Goal: Check status: Check status

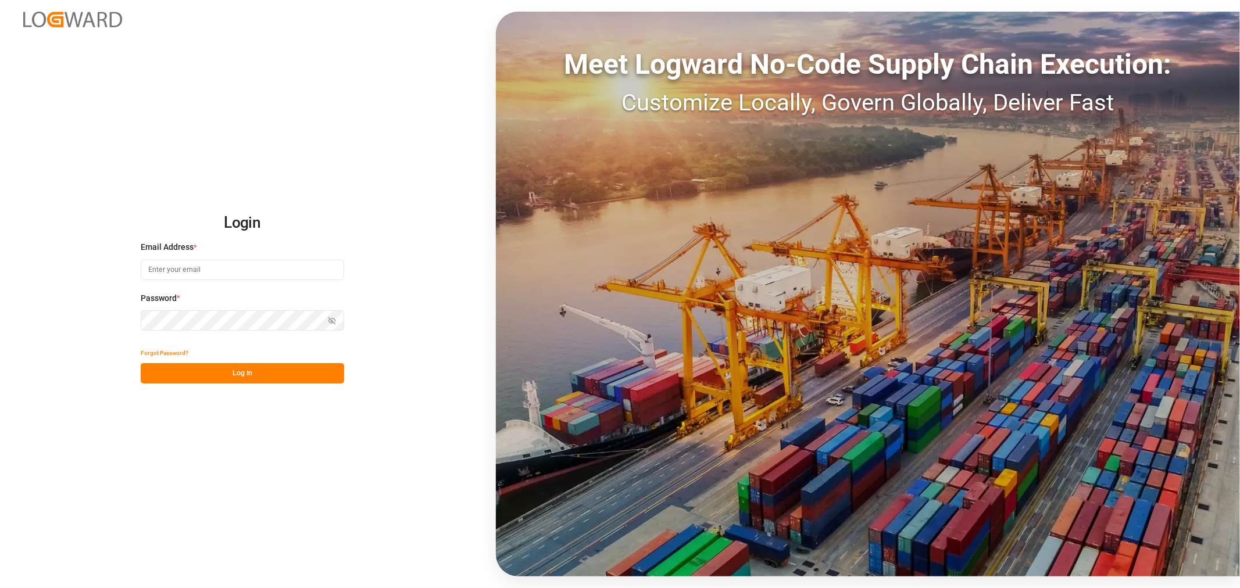
type input "[PERSON_NAME][EMAIL_ADDRESS][PERSON_NAME][DOMAIN_NAME]"
click at [241, 376] on button "Log In" at bounding box center [242, 373] width 203 height 20
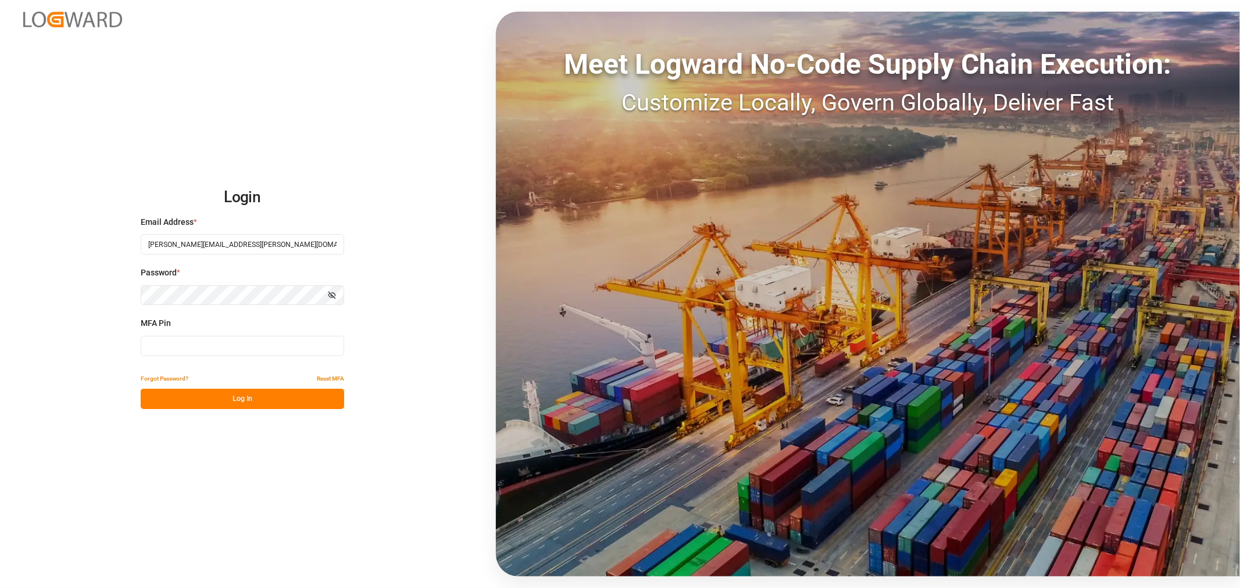
click at [212, 346] on input at bounding box center [242, 346] width 203 height 20
type input "519583"
click at [222, 402] on button "Log In" at bounding box center [242, 399] width 203 height 20
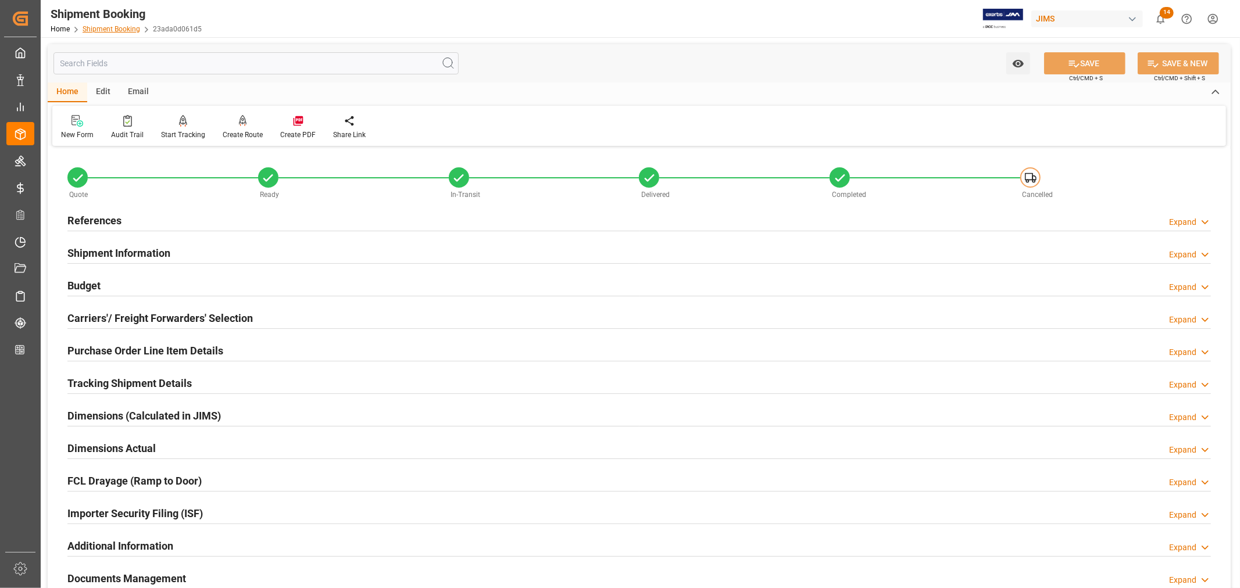
click at [113, 25] on link "Shipment Booking" at bounding box center [112, 29] width 58 height 8
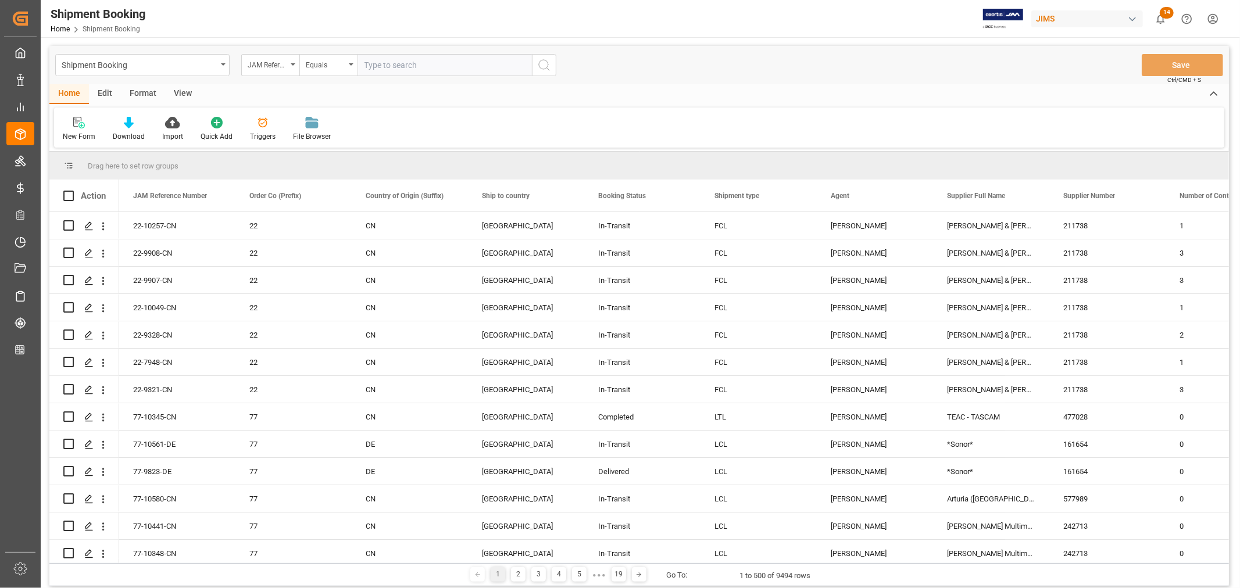
paste input "22-10626-CN"
type input "22-10626-CN"
click at [542, 64] on icon "search button" at bounding box center [544, 65] width 14 height 14
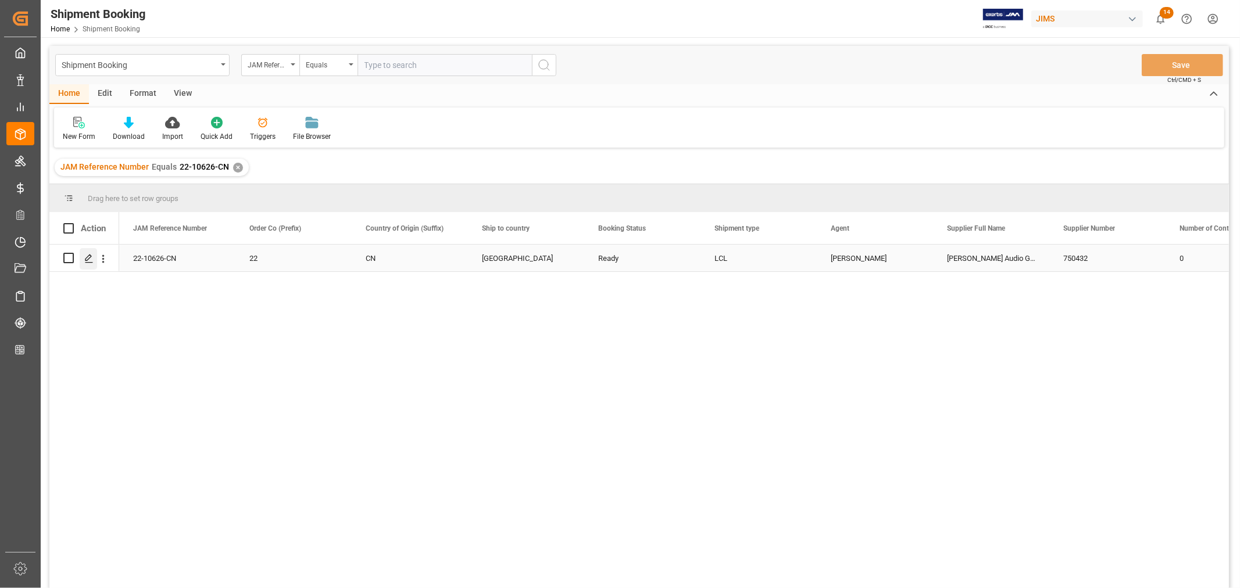
click at [86, 258] on icon "Press SPACE to select this row." at bounding box center [88, 258] width 9 height 9
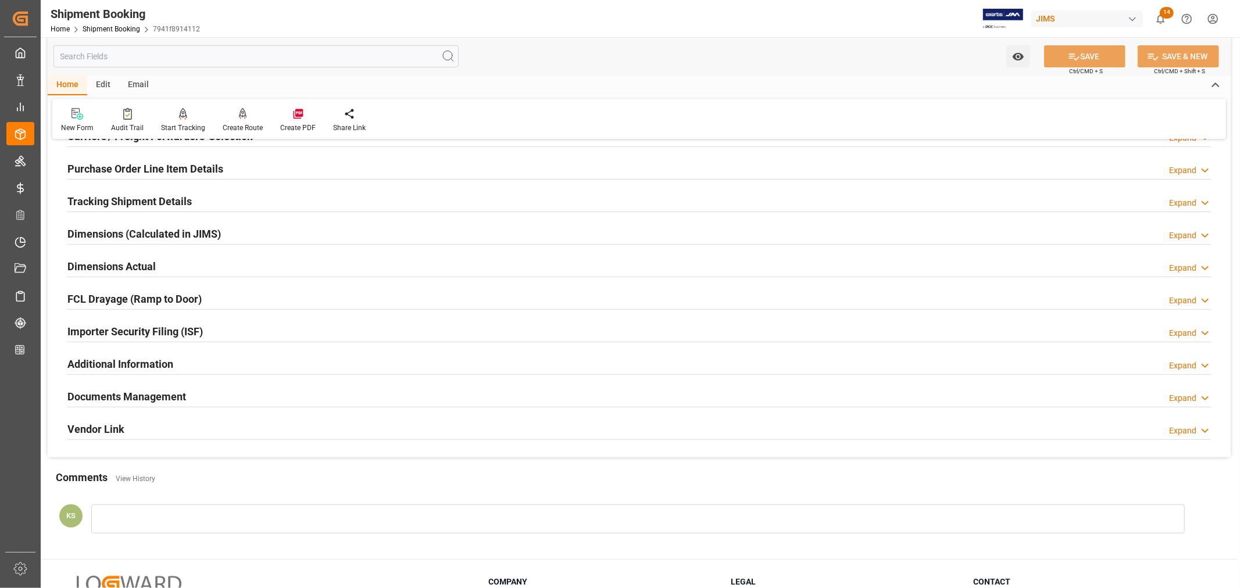
scroll to position [258, 0]
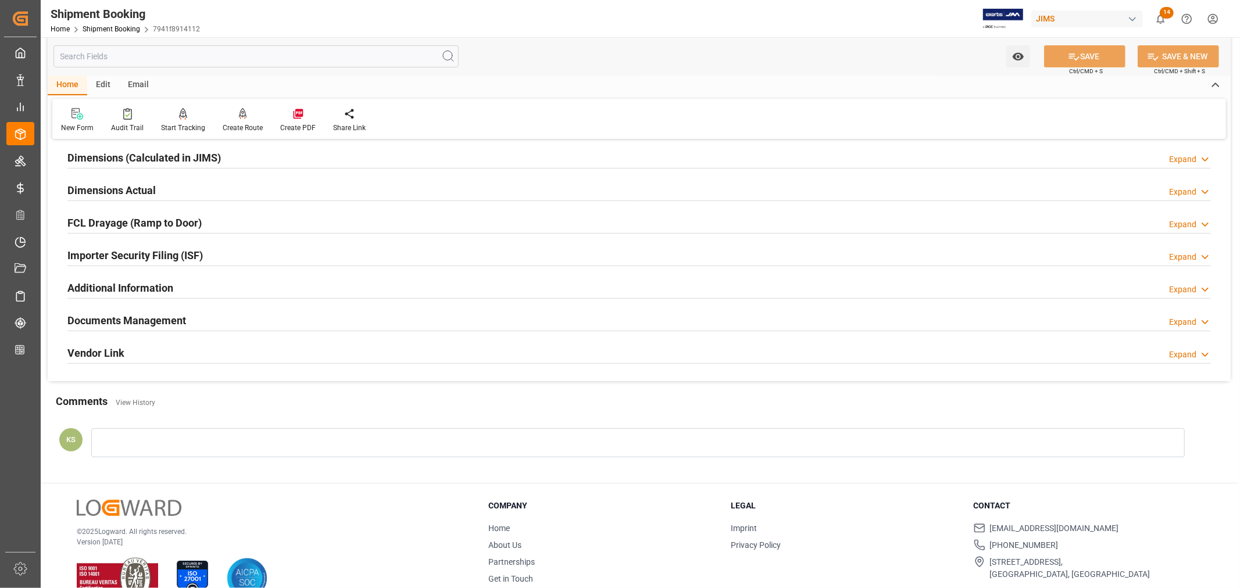
click at [252, 254] on div "Importer Security Filing (ISF) Expand" at bounding box center [638, 255] width 1143 height 22
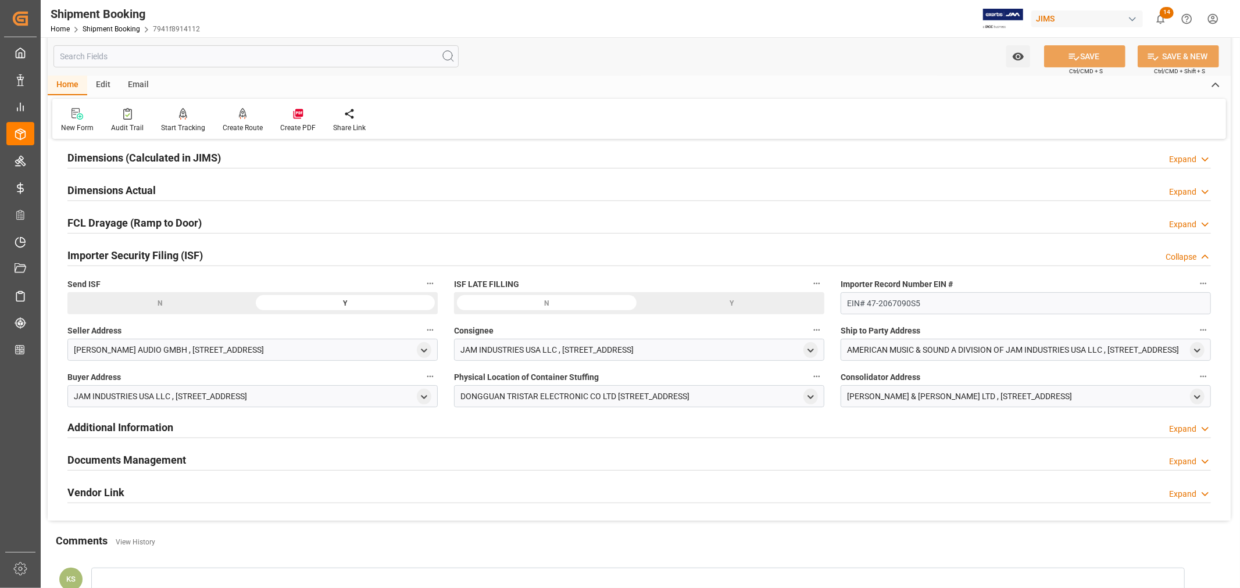
click at [252, 254] on div "Importer Security Filing (ISF) Collapse" at bounding box center [638, 255] width 1143 height 22
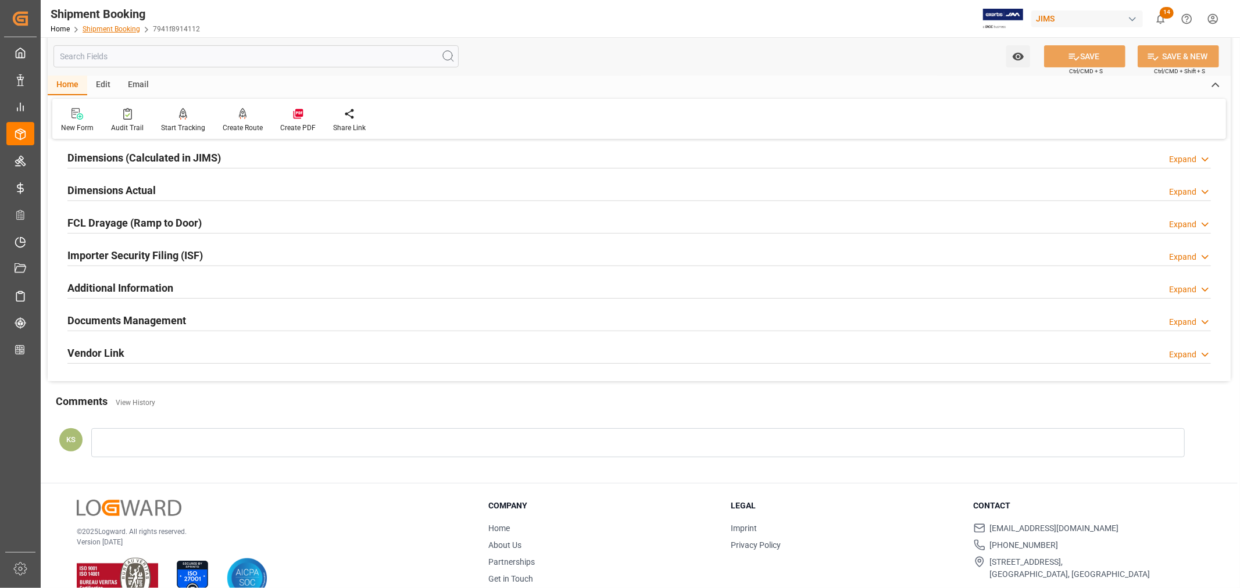
click at [96, 28] on link "Shipment Booking" at bounding box center [112, 29] width 58 height 8
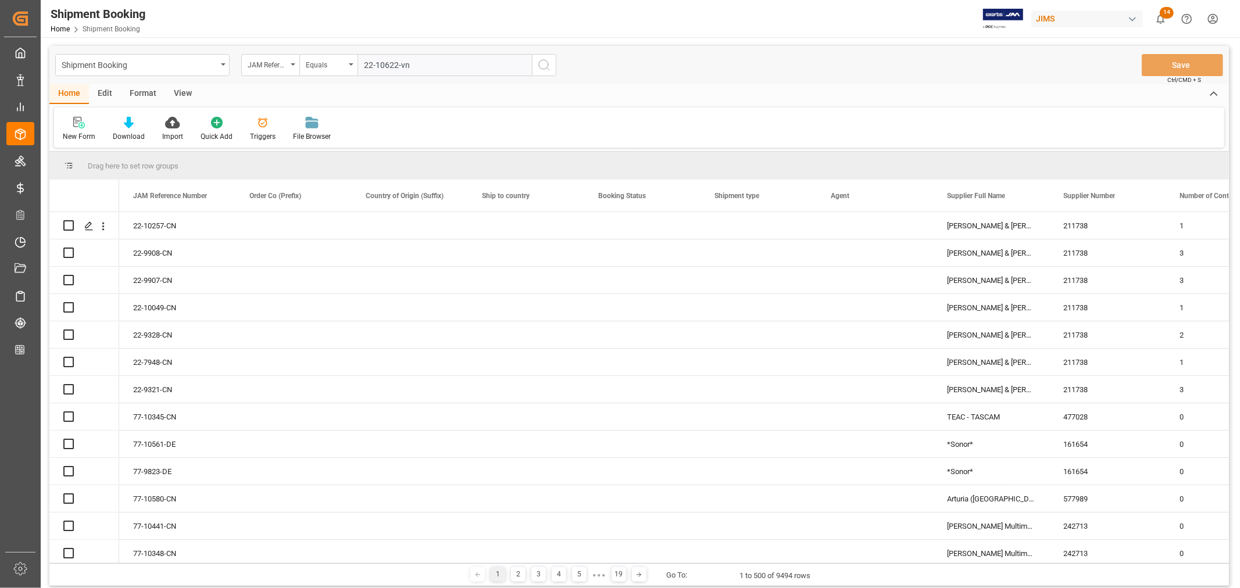
type input "22-10622-vn"
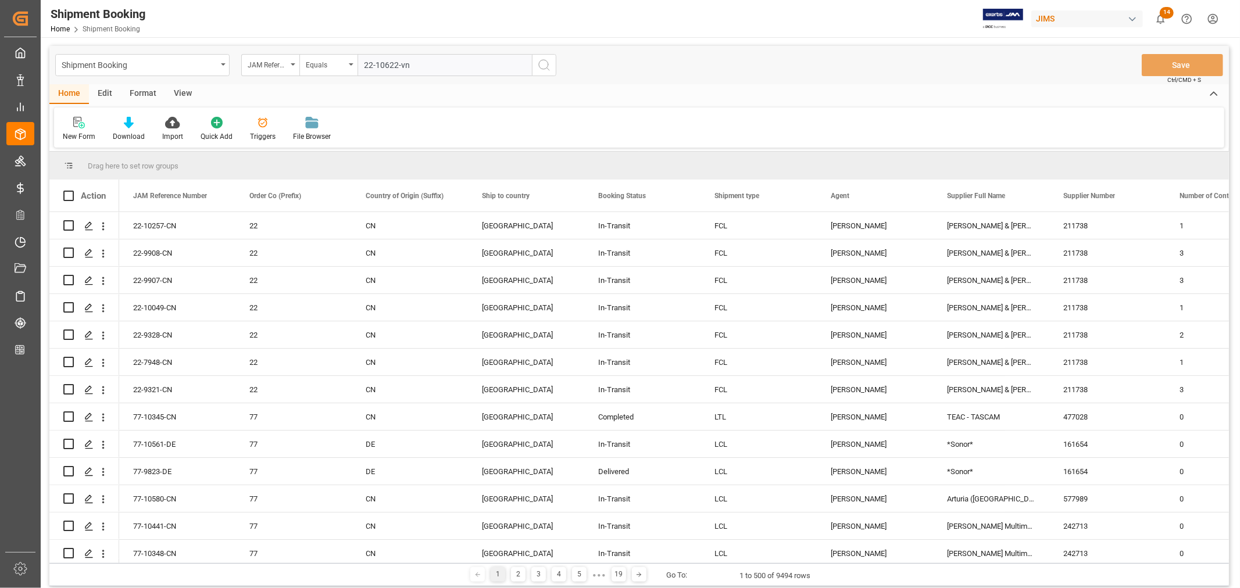
click at [543, 67] on icon "search button" at bounding box center [544, 65] width 14 height 14
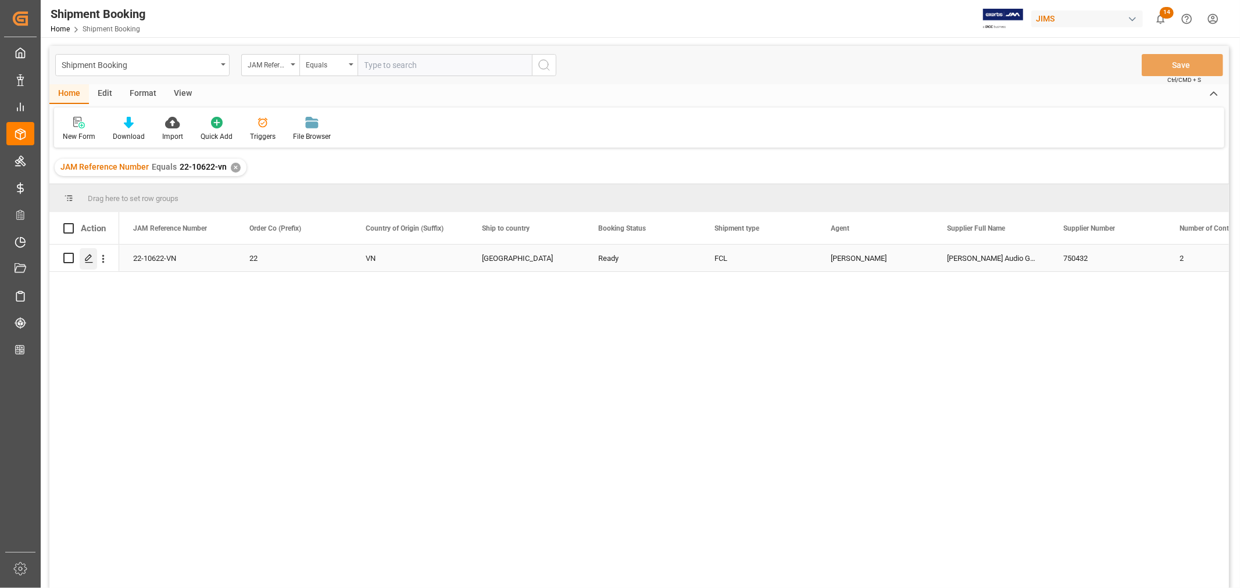
click at [88, 259] on polygon "Press SPACE to select this row." at bounding box center [88, 258] width 6 height 6
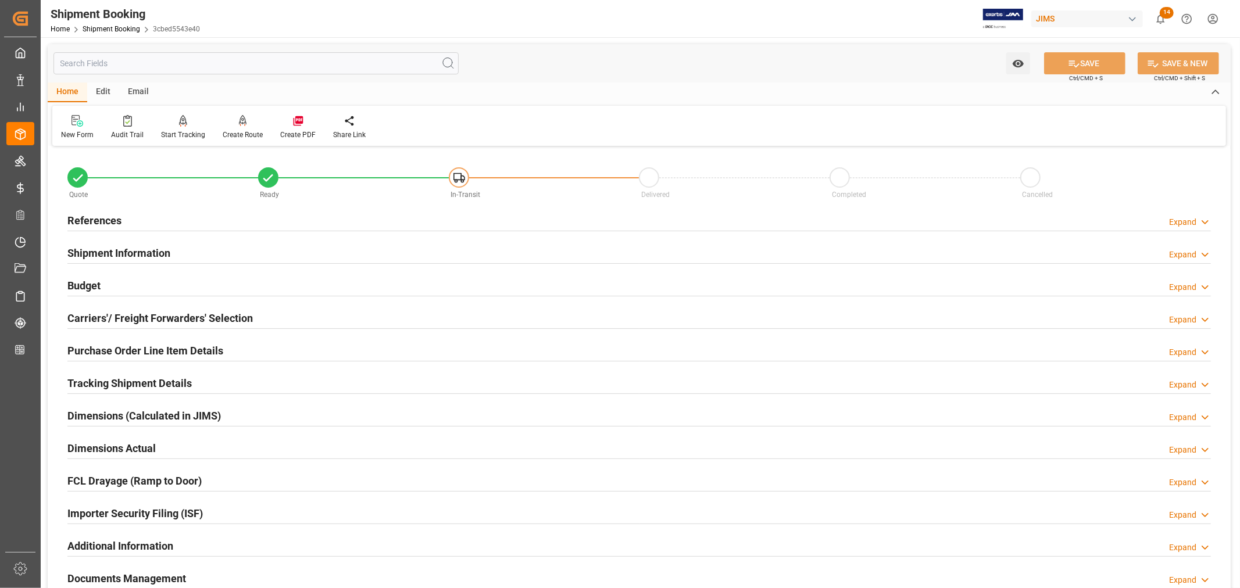
click at [103, 350] on h2 "Purchase Order Line Item Details" at bounding box center [145, 351] width 156 height 16
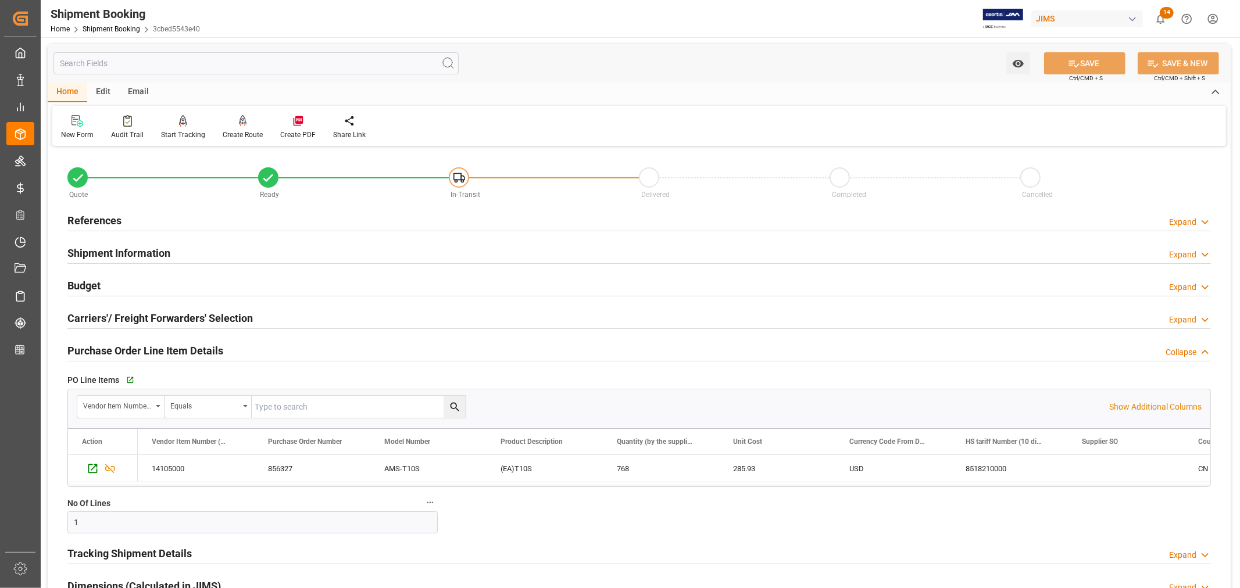
click at [103, 350] on h2 "Purchase Order Line Item Details" at bounding box center [145, 351] width 156 height 16
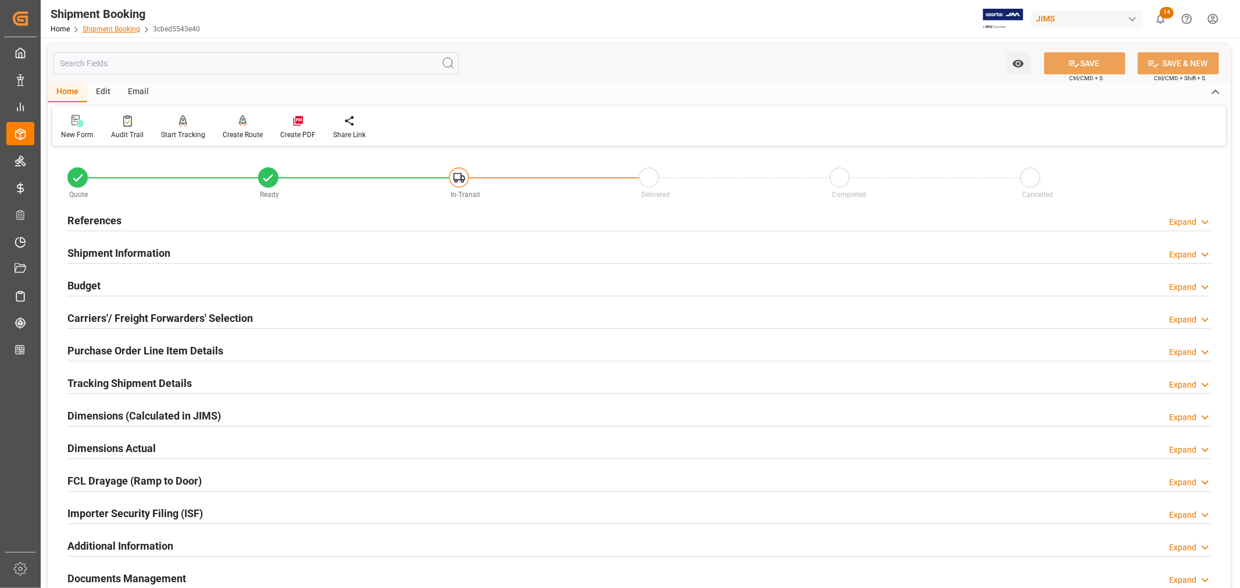
click at [98, 29] on link "Shipment Booking" at bounding box center [112, 29] width 58 height 8
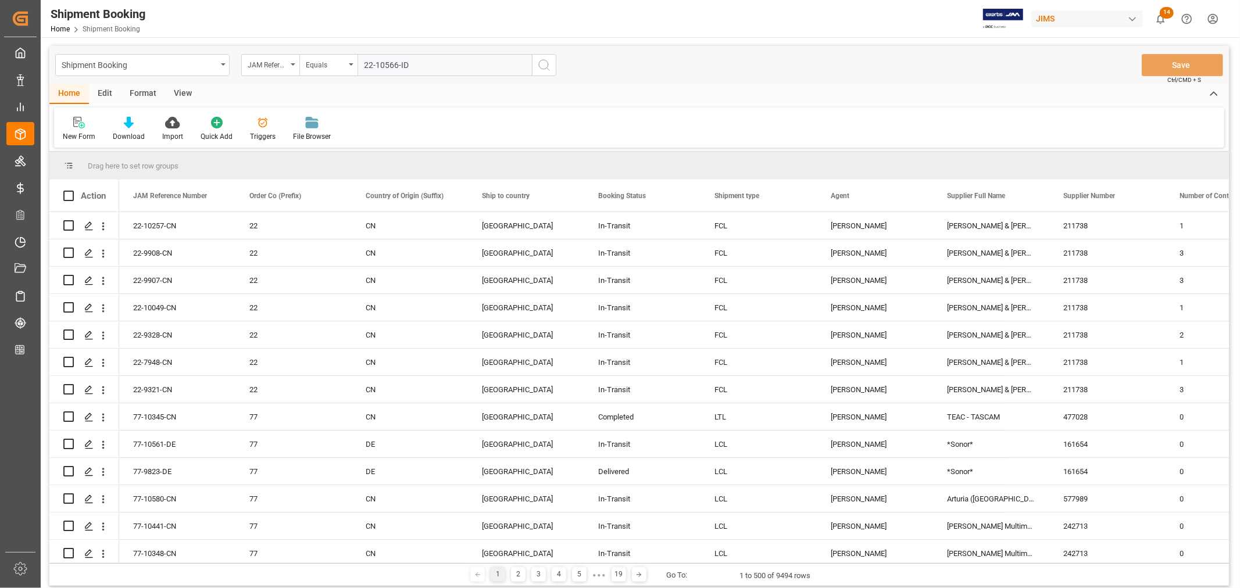
type input "22-10566-ID"
click at [545, 66] on icon "search button" at bounding box center [544, 65] width 14 height 14
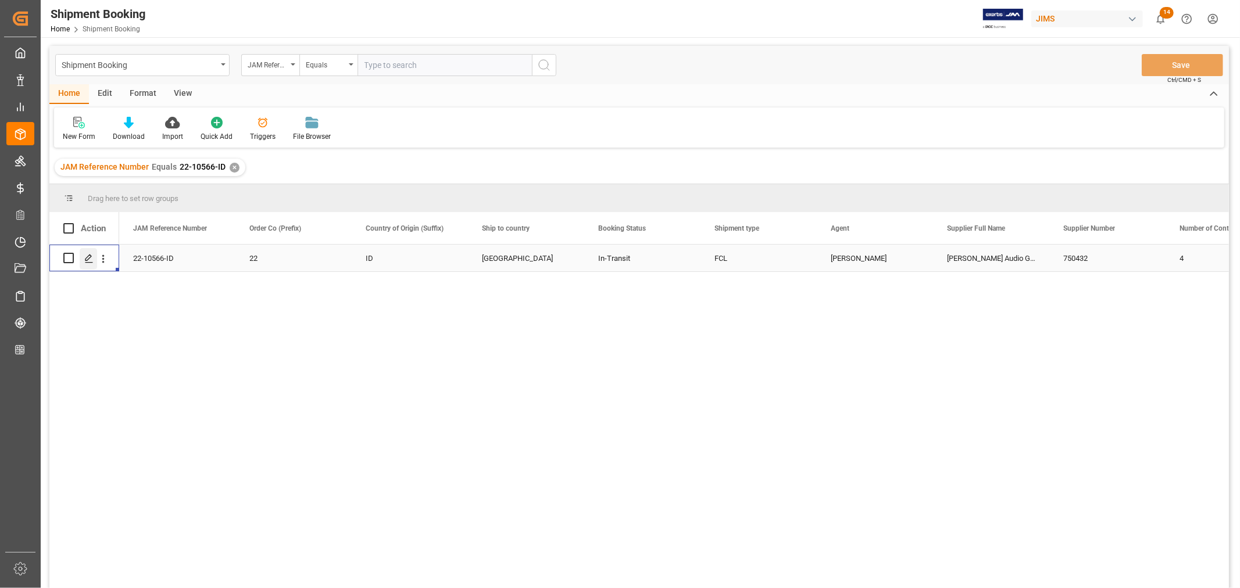
click at [90, 258] on icon "Press SPACE to select this row." at bounding box center [88, 258] width 9 height 9
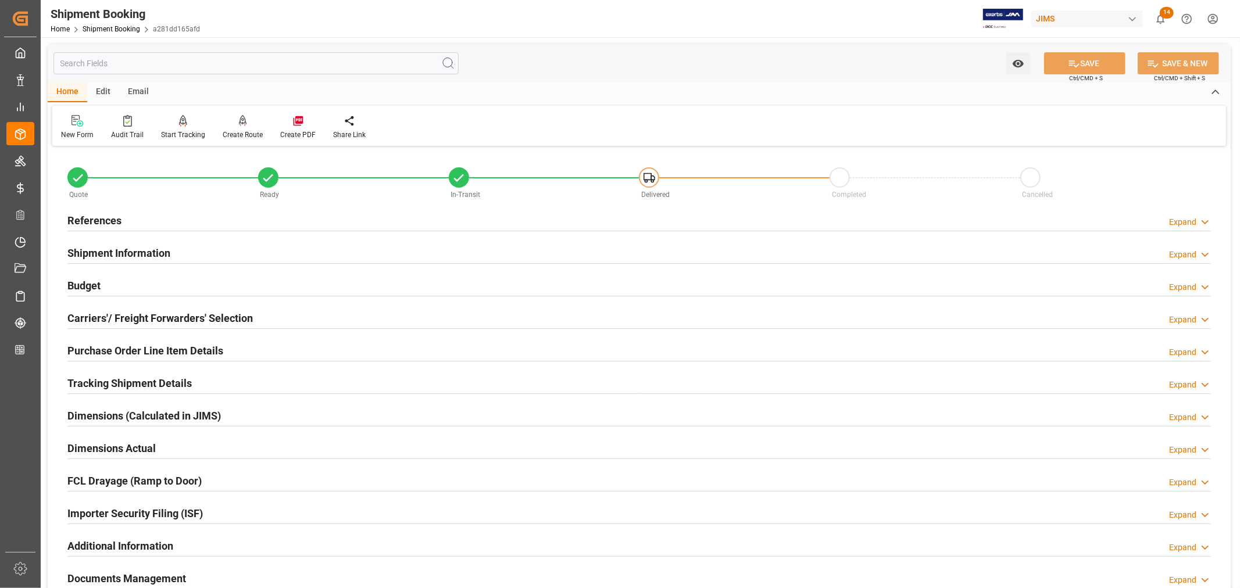
click at [141, 346] on h2 "Purchase Order Line Item Details" at bounding box center [145, 351] width 156 height 16
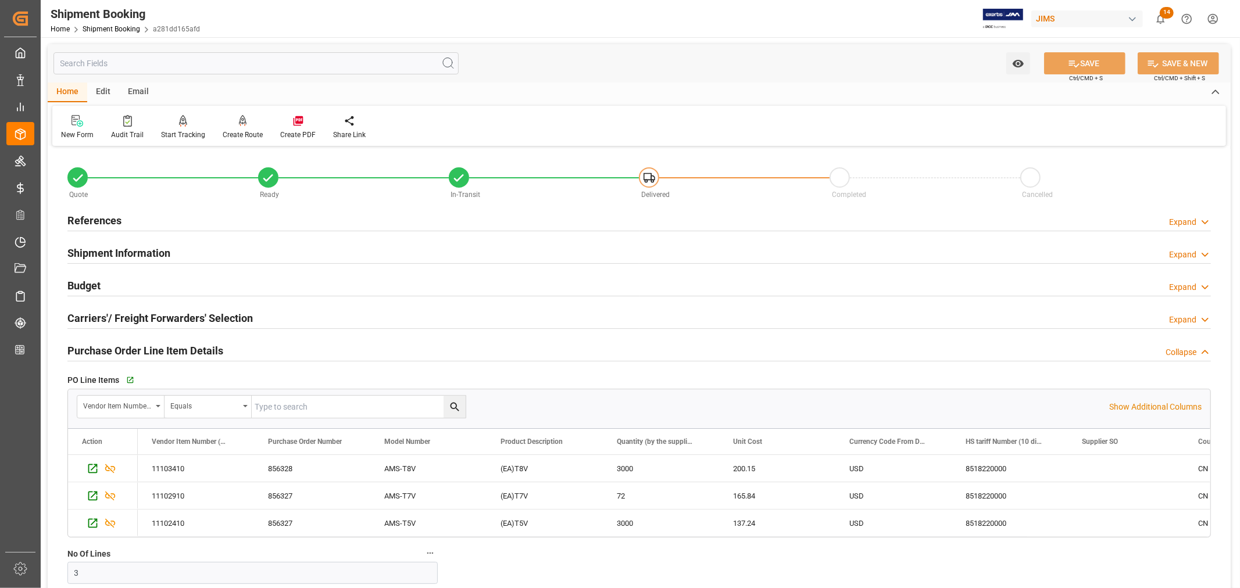
click at [141, 346] on h2 "Purchase Order Line Item Details" at bounding box center [145, 351] width 156 height 16
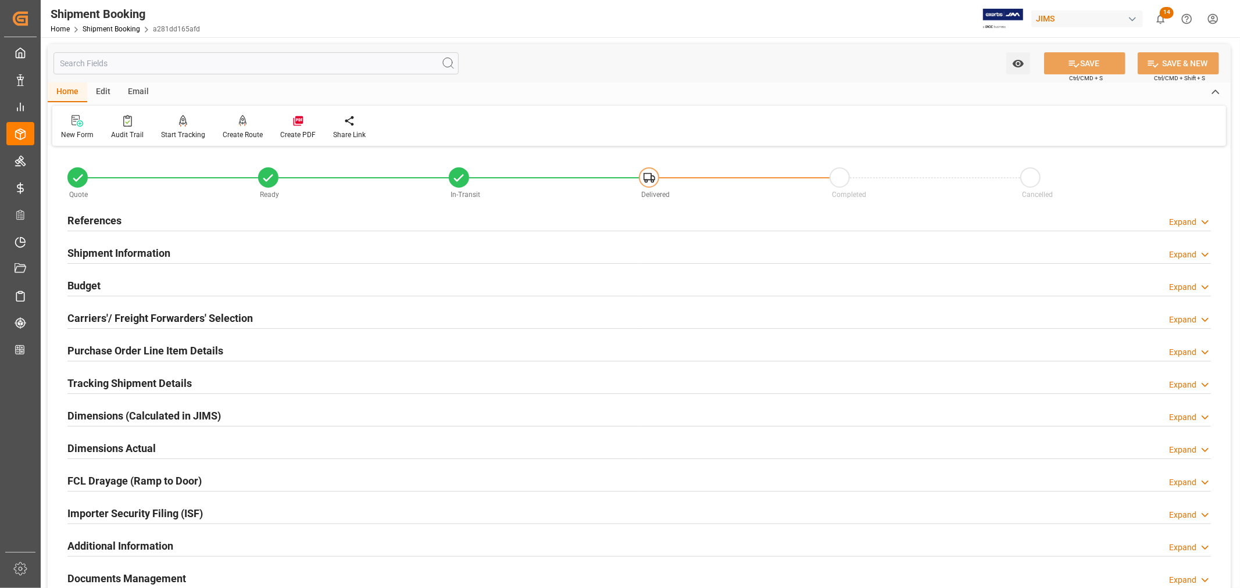
click at [232, 515] on div "Importer Security Filing (ISF) Expand" at bounding box center [638, 513] width 1143 height 22
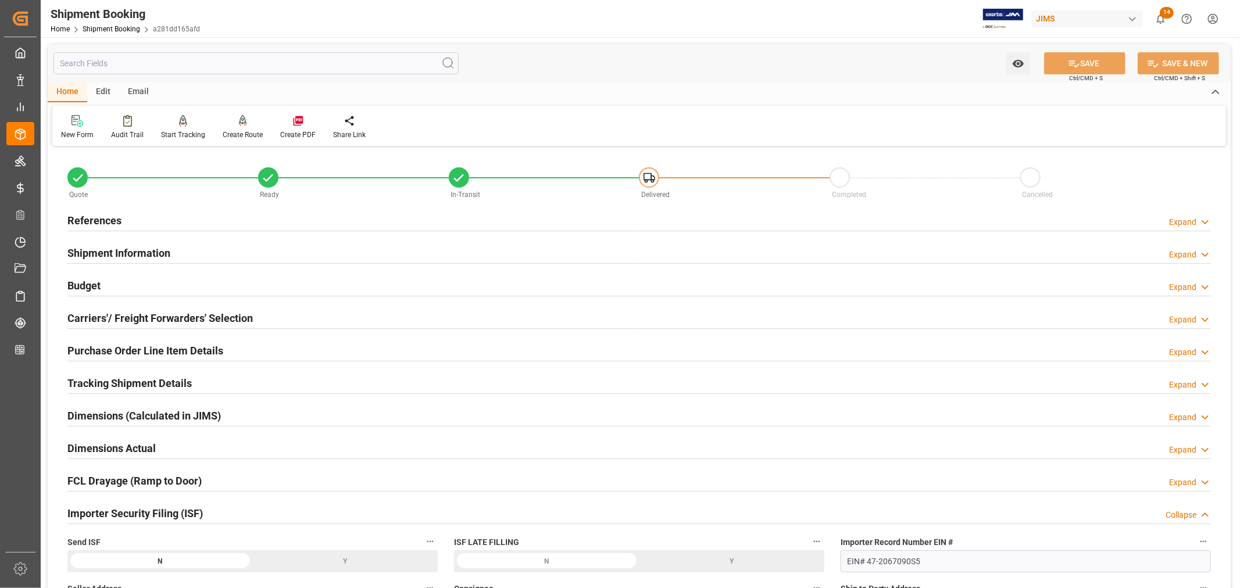
click at [223, 509] on div "Importer Security Filing (ISF) Collapse" at bounding box center [638, 513] width 1143 height 22
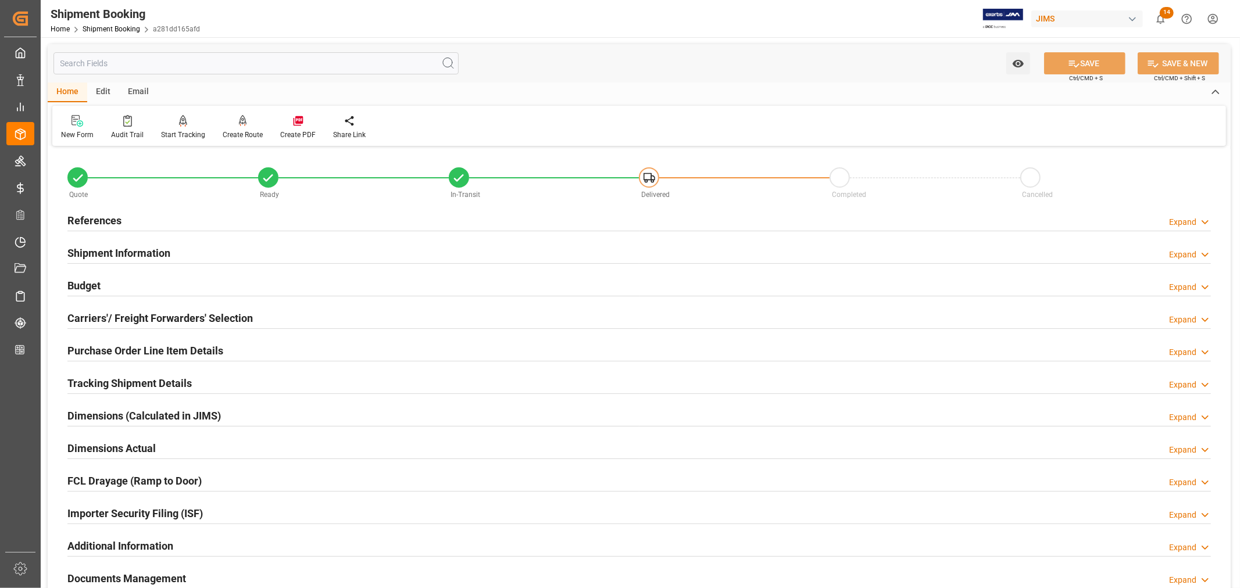
click at [106, 217] on h2 "References" at bounding box center [94, 221] width 54 height 16
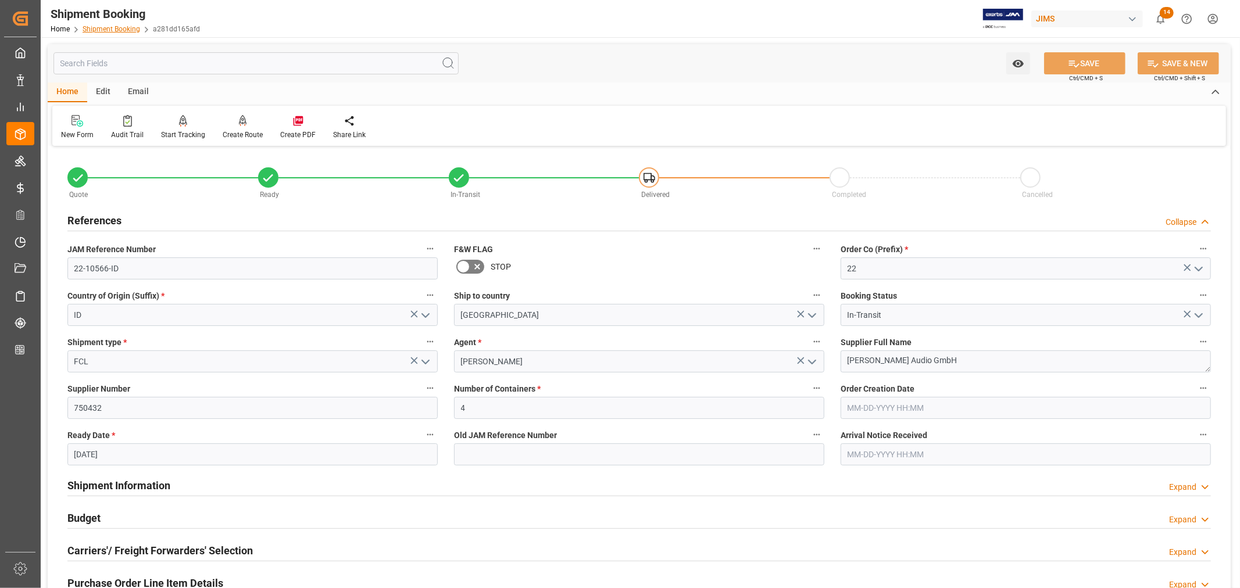
click at [101, 26] on link "Shipment Booking" at bounding box center [112, 29] width 58 height 8
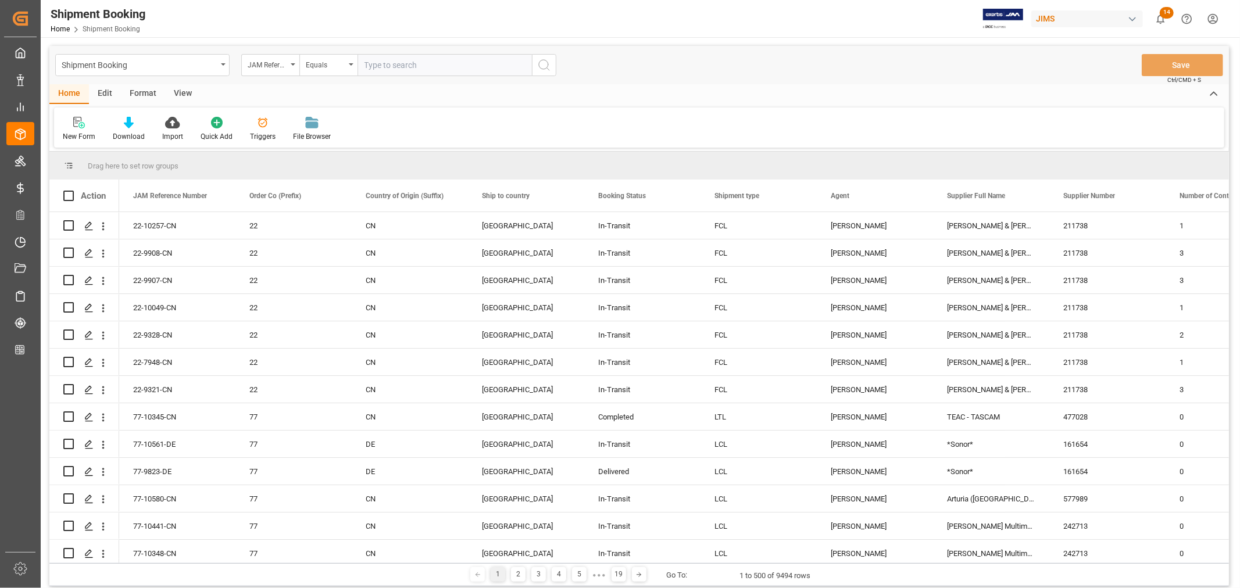
paste input "22-10669-VN"
type input "22-10669-VN"
click at [542, 62] on icon "search button" at bounding box center [544, 65] width 14 height 14
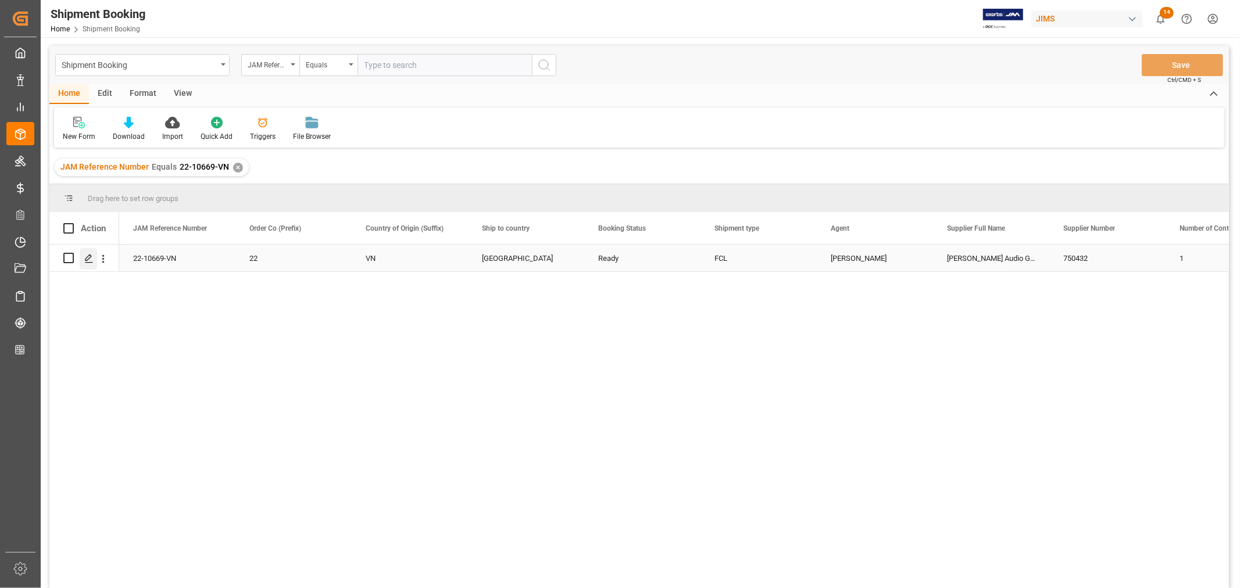
click at [88, 257] on icon "Press SPACE to select this row." at bounding box center [88, 258] width 9 height 9
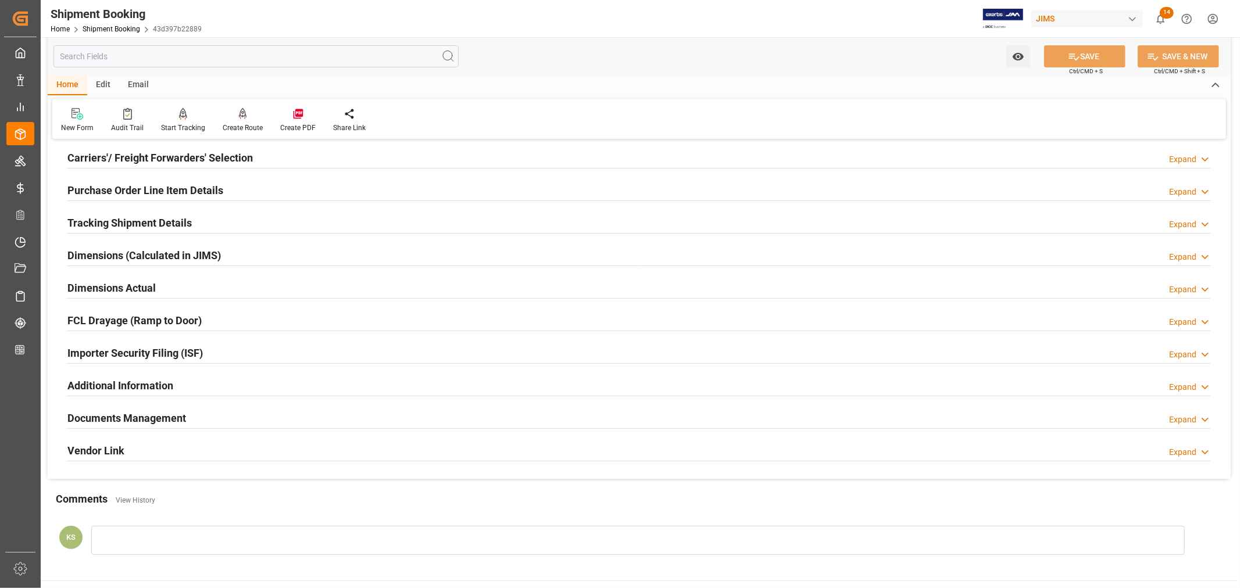
scroll to position [194, 0]
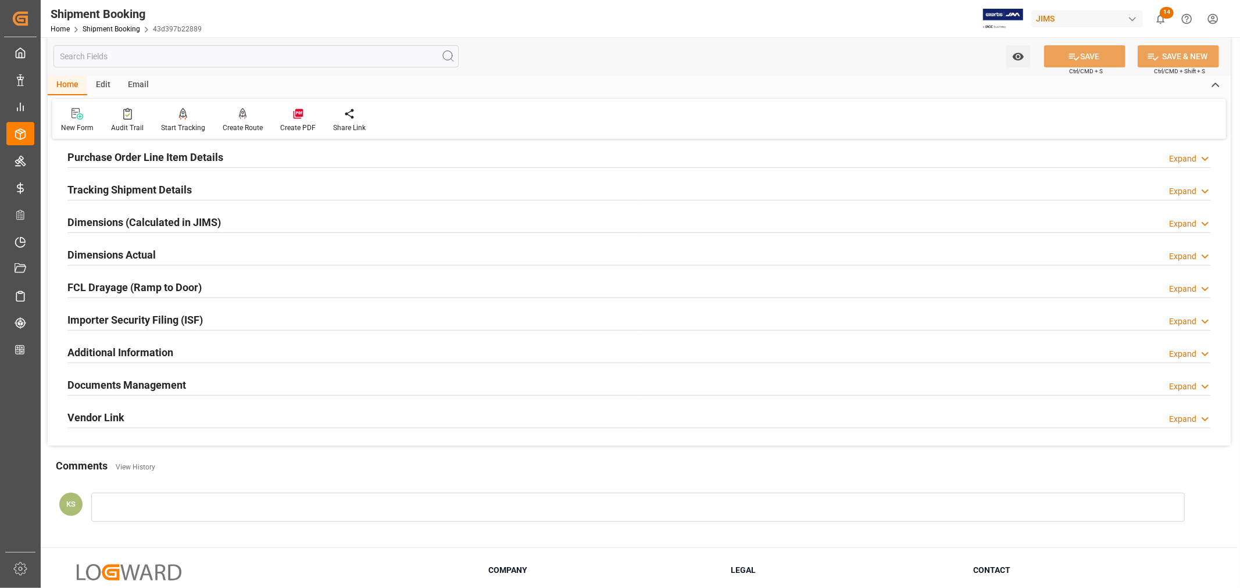
click at [108, 159] on h2 "Purchase Order Line Item Details" at bounding box center [145, 157] width 156 height 16
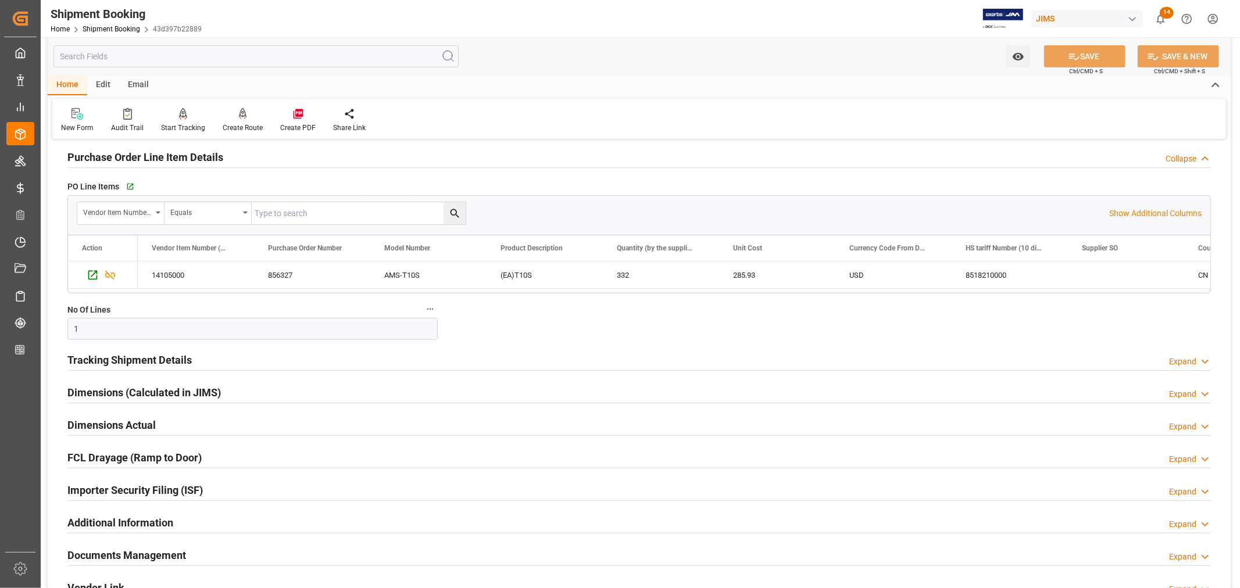
click at [108, 159] on h2 "Purchase Order Line Item Details" at bounding box center [145, 157] width 156 height 16
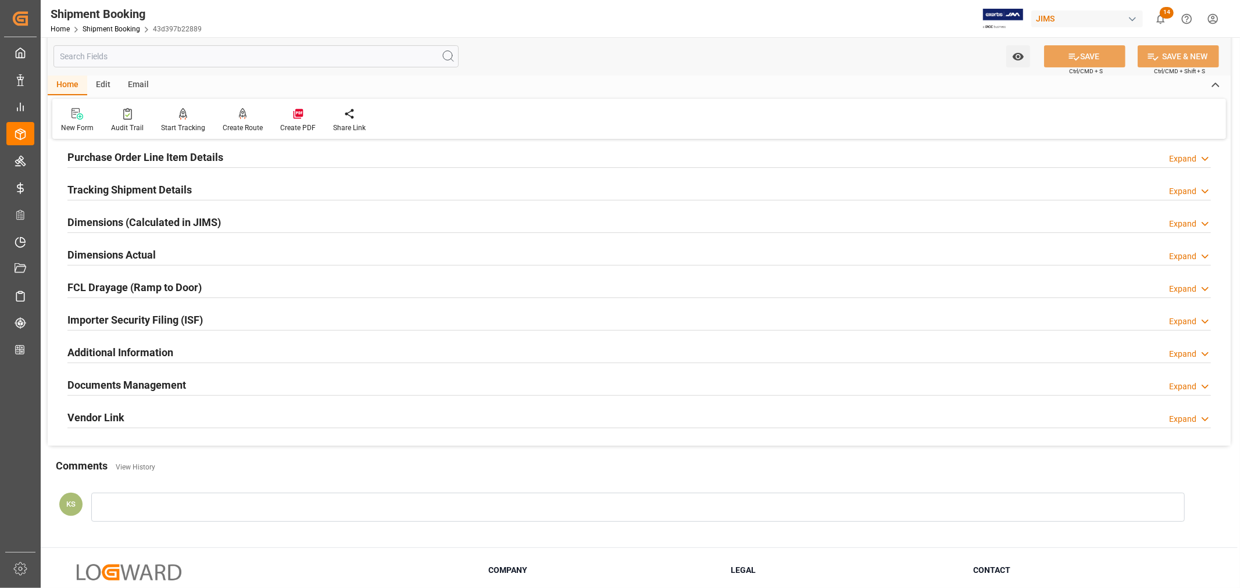
click at [227, 320] on div "Importer Security Filing (ISF) Expand" at bounding box center [638, 319] width 1143 height 22
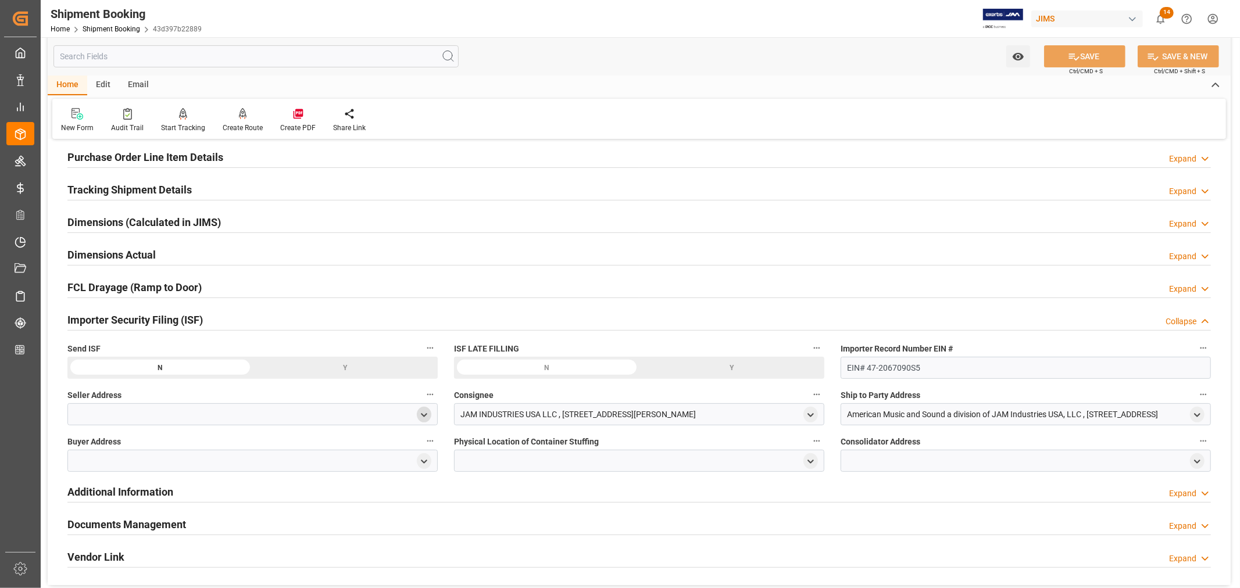
click at [423, 413] on icon "open menu" at bounding box center [424, 415] width 10 height 10
click at [203, 449] on input at bounding box center [235, 449] width 319 height 22
type input "adam"
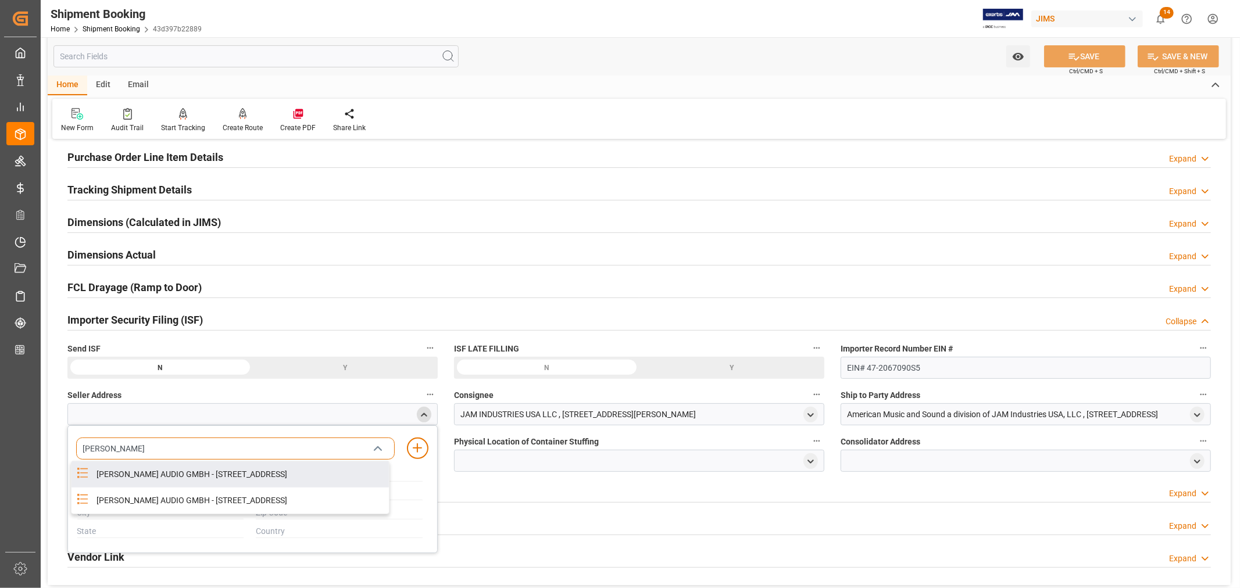
click at [269, 475] on div "ADAM AUDIO GMBH - RUDOWER CHAUSSEE 44, BERLIN, BERLIN, DE, 12489" at bounding box center [239, 474] width 299 height 26
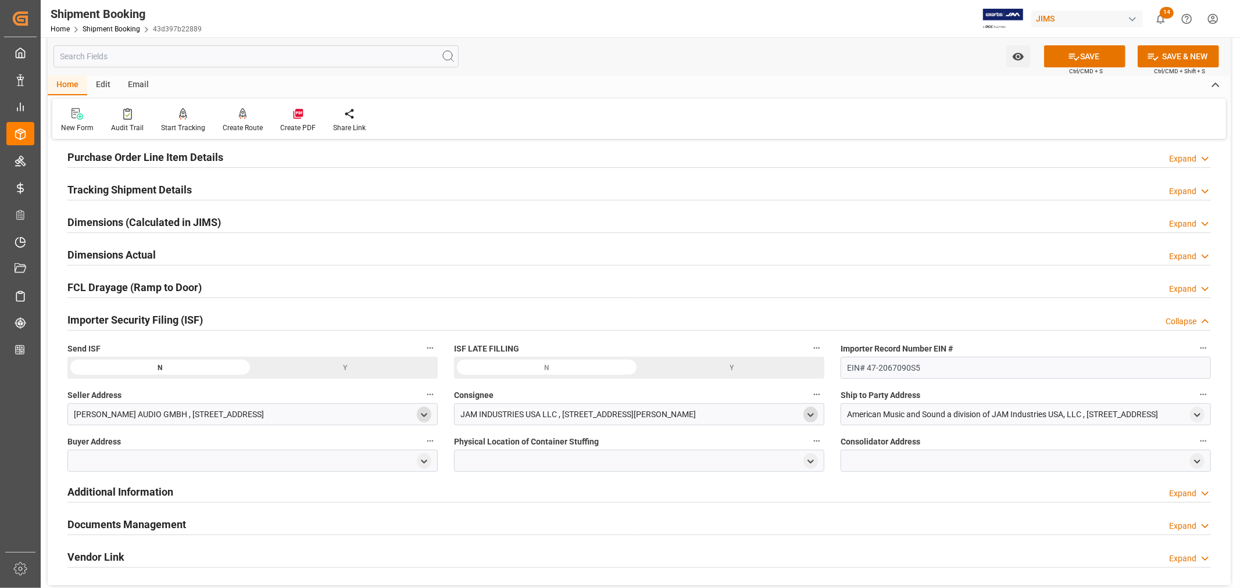
click at [808, 415] on icon "open menu" at bounding box center [811, 415] width 10 height 10
click at [630, 455] on input at bounding box center [622, 449] width 319 height 22
type input "jam"
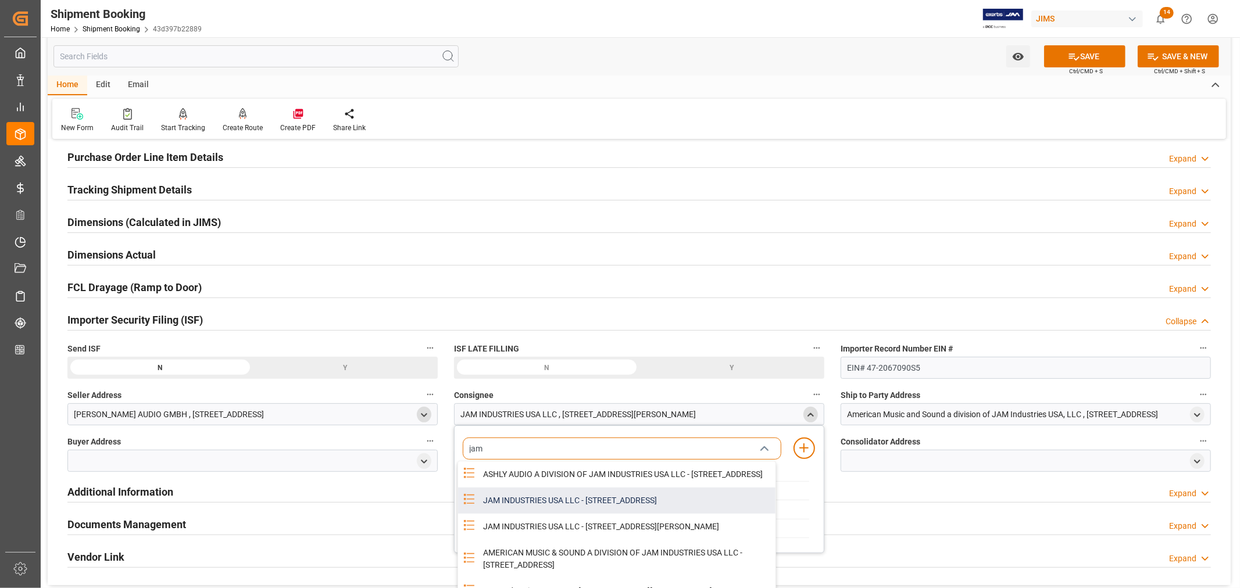
click at [615, 507] on div "JAM INDUSTRIES USA LLC - 154 WOODLAWN RD, BERLIN, CT, US, 06037" at bounding box center [625, 501] width 299 height 26
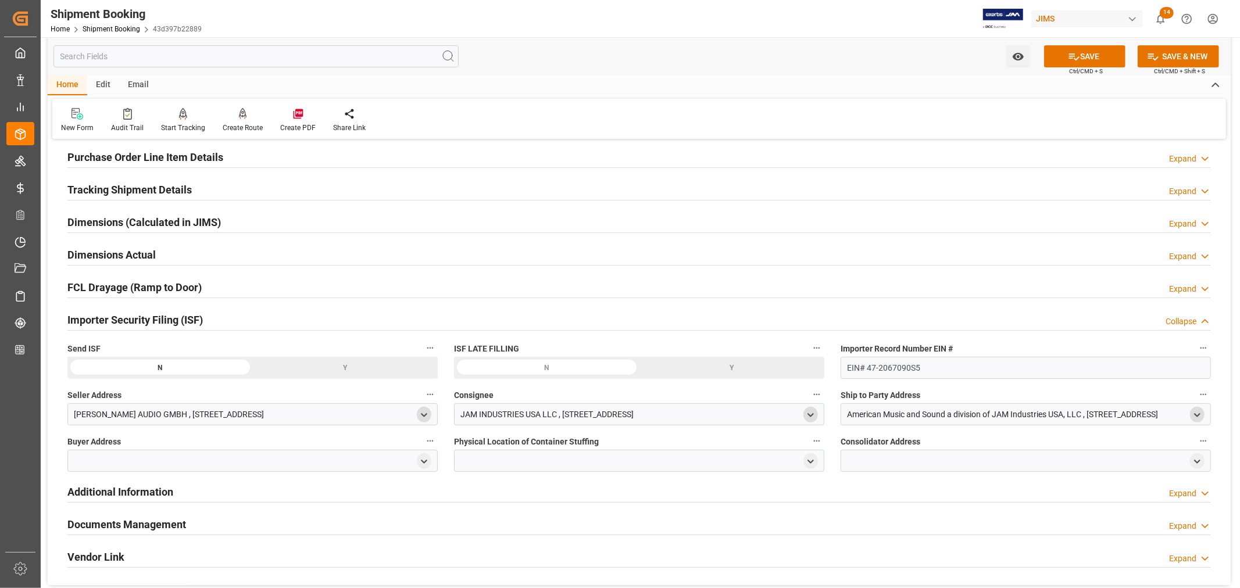
click at [1196, 416] on icon "open menu" at bounding box center [1197, 415] width 10 height 10
click at [938, 449] on input at bounding box center [1008, 449] width 319 height 22
type input "american"
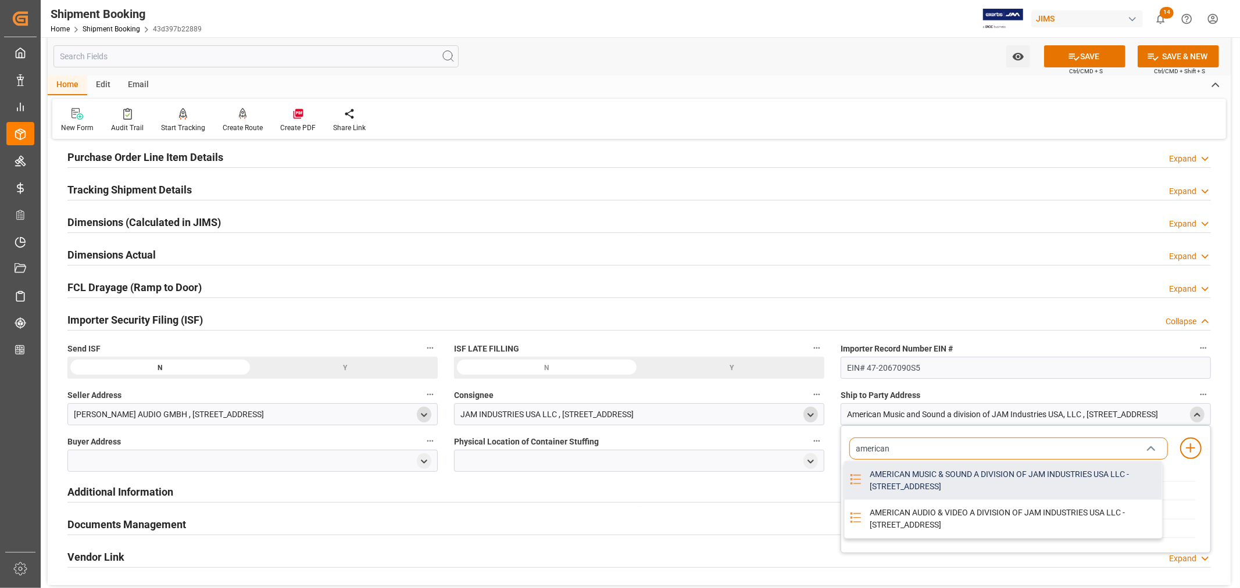
click at [928, 472] on div "AMERICAN MUSIC & SOUND A DIVISION OF JAM INDUSTRIES USA LLC - 4325 EXECUTIVE DR…" at bounding box center [1012, 480] width 299 height 38
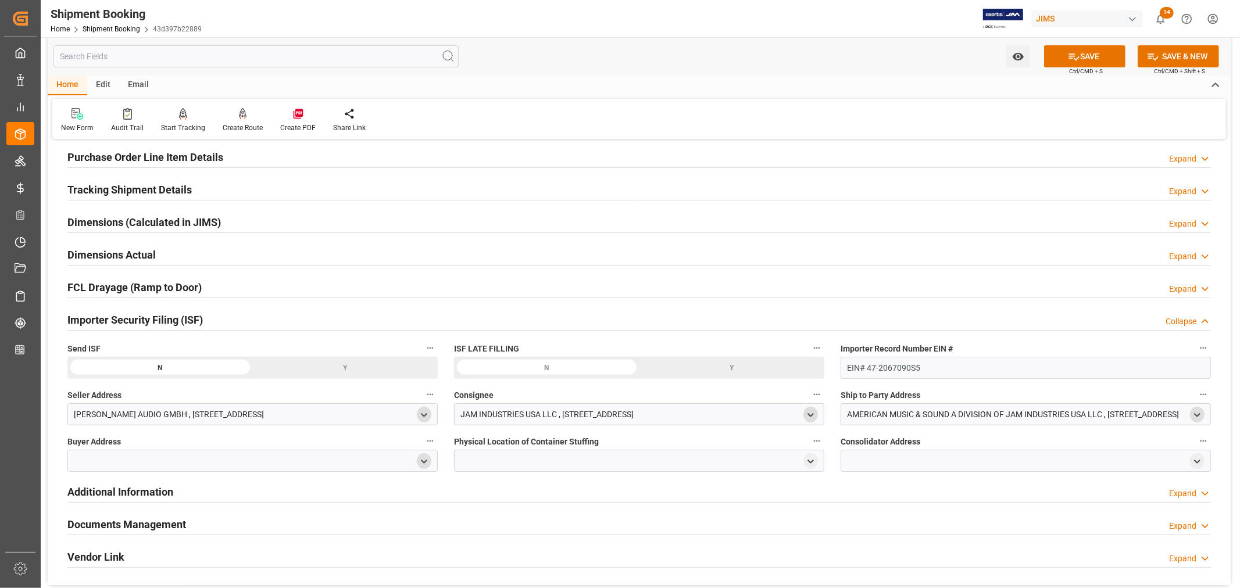
click at [422, 459] on icon "open menu" at bounding box center [424, 462] width 10 height 10
click at [249, 489] on input at bounding box center [235, 495] width 319 height 22
type input "jam"
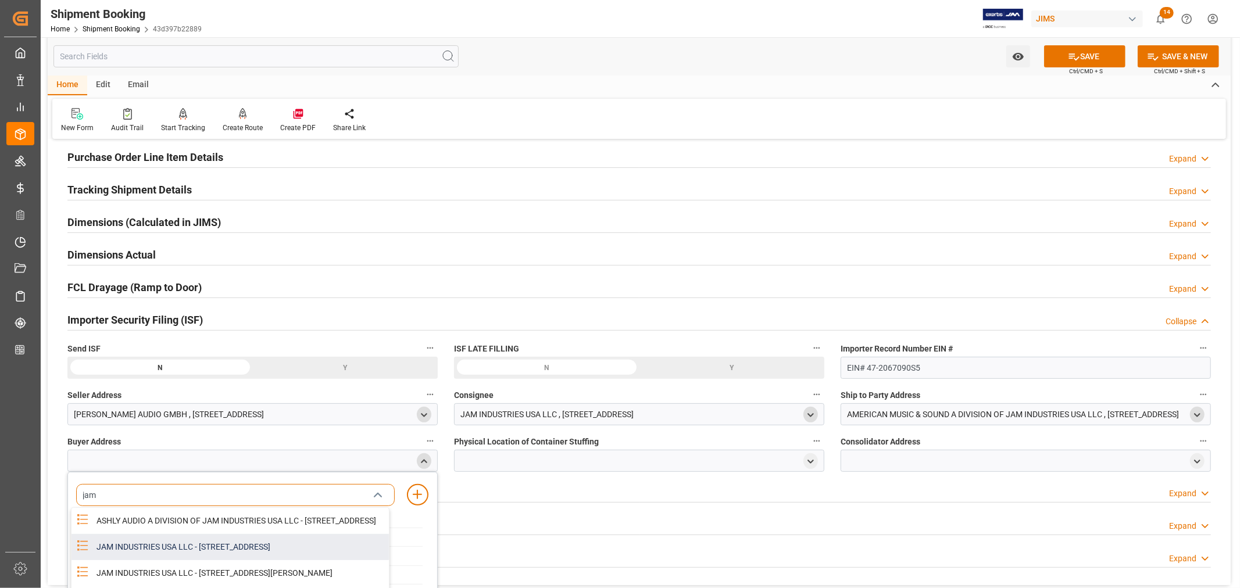
click at [231, 554] on div "JAM INDUSTRIES USA LLC - 154 WOODLAWN RD, BERLIN, CT, US, 06037" at bounding box center [239, 547] width 299 height 26
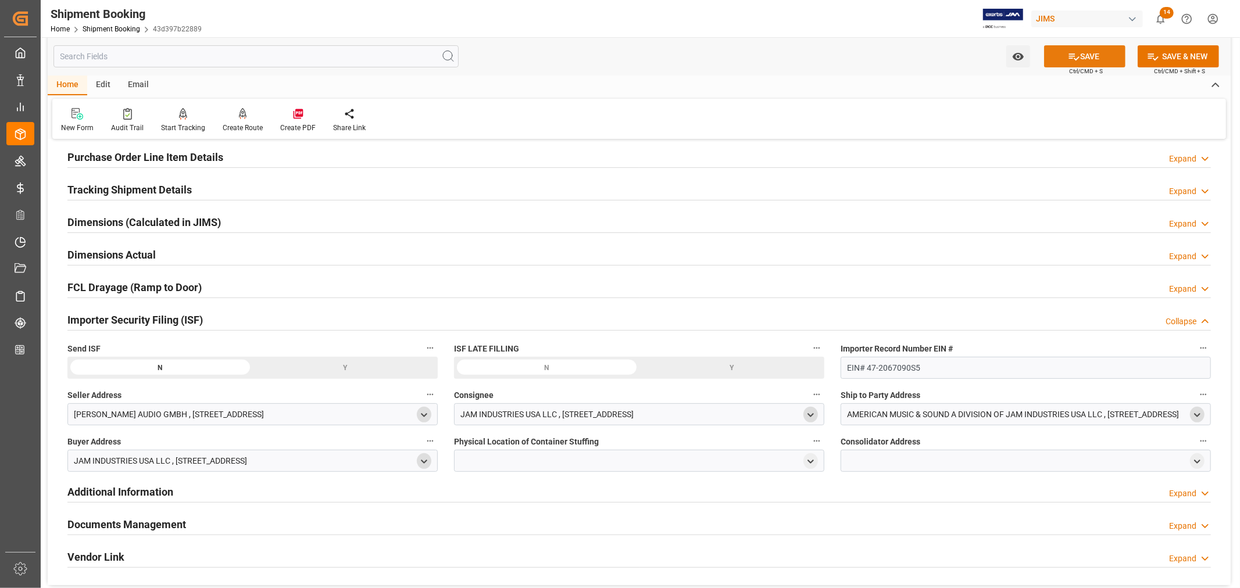
click at [1073, 57] on icon at bounding box center [1074, 57] width 12 height 12
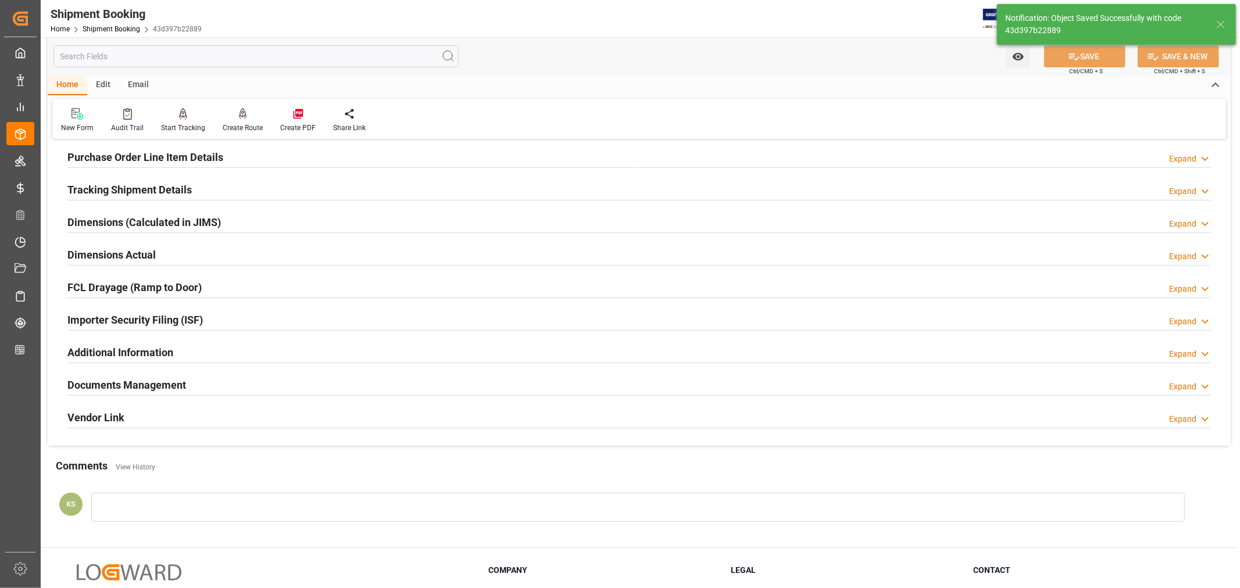
click at [248, 324] on div "Importer Security Filing (ISF) Expand" at bounding box center [638, 319] width 1143 height 22
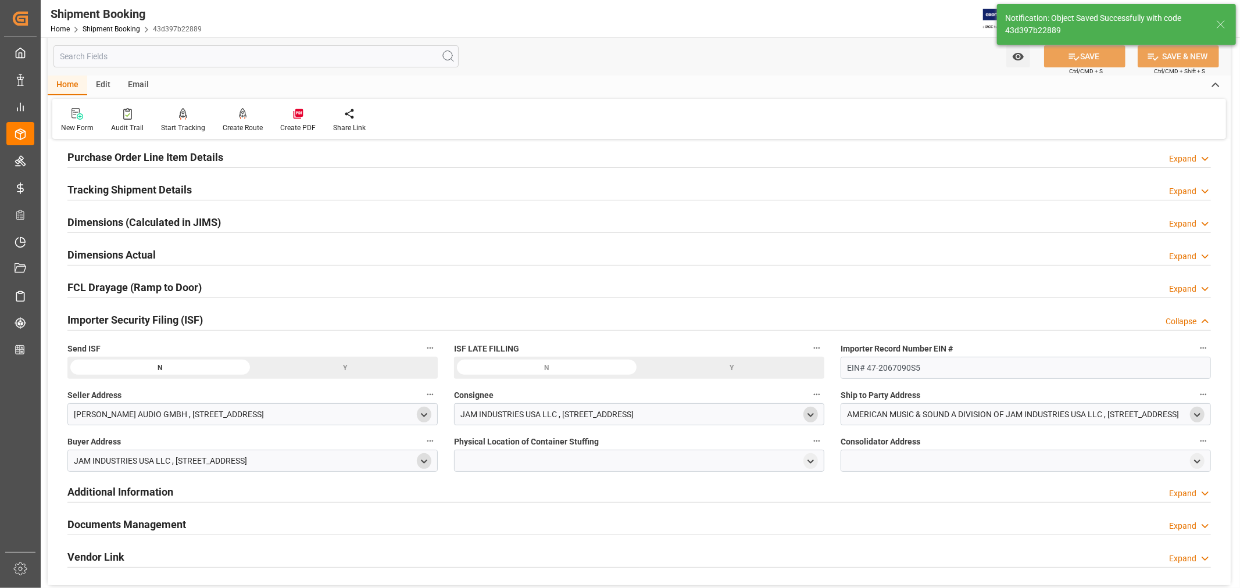
click at [248, 324] on div "Importer Security Filing (ISF) Collapse" at bounding box center [638, 319] width 1143 height 22
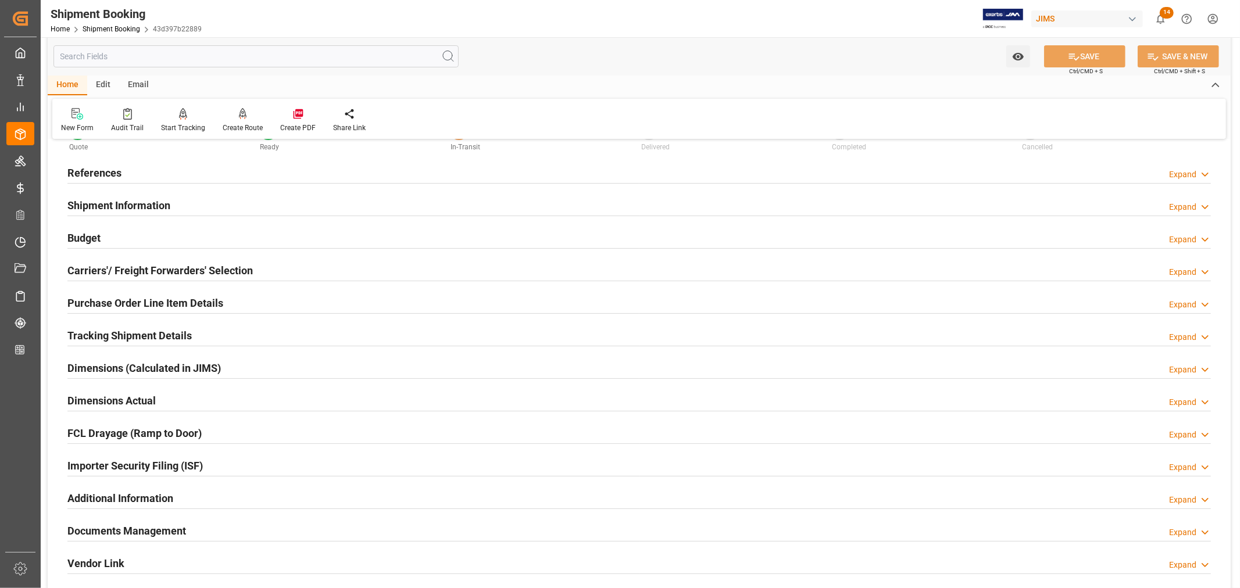
scroll to position [0, 0]
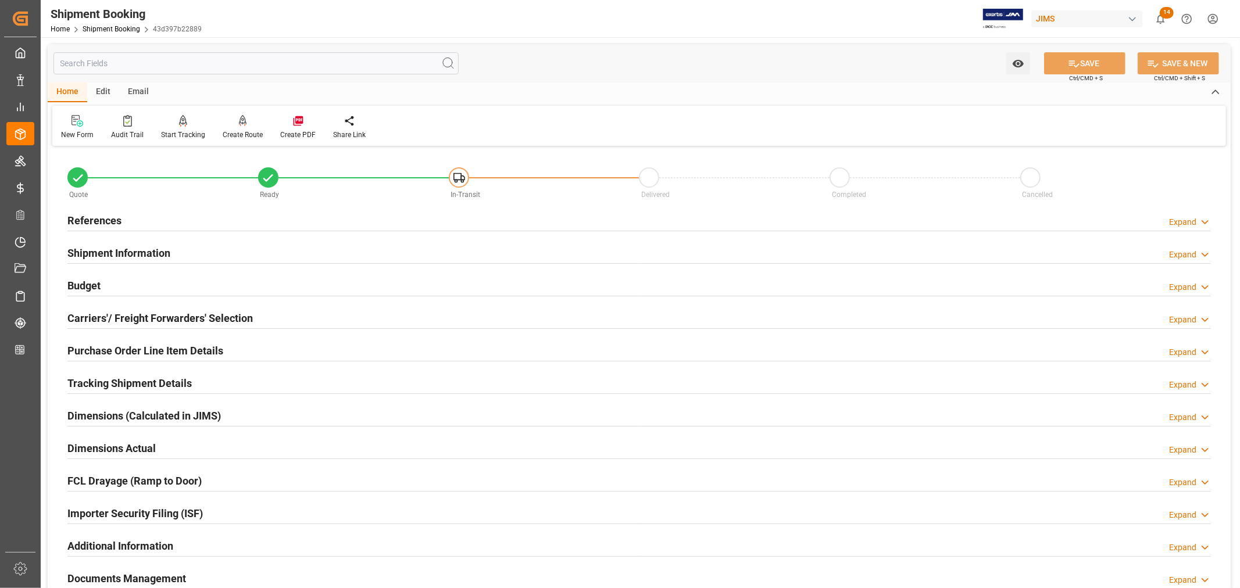
click at [106, 228] on div "References" at bounding box center [94, 220] width 54 height 22
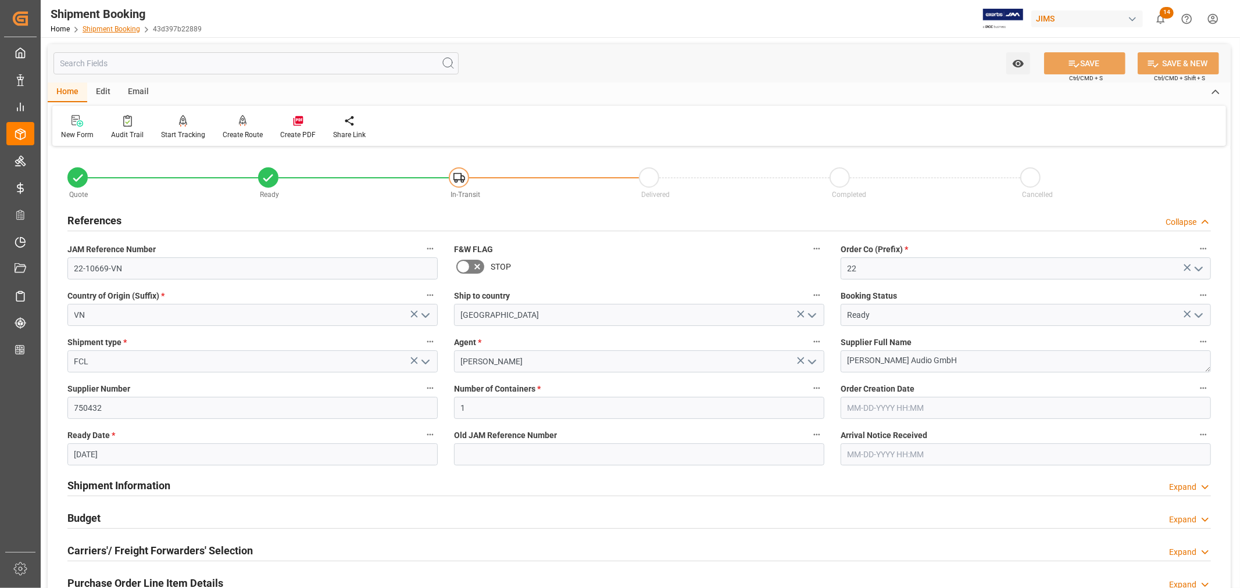
click at [124, 30] on link "Shipment Booking" at bounding box center [112, 29] width 58 height 8
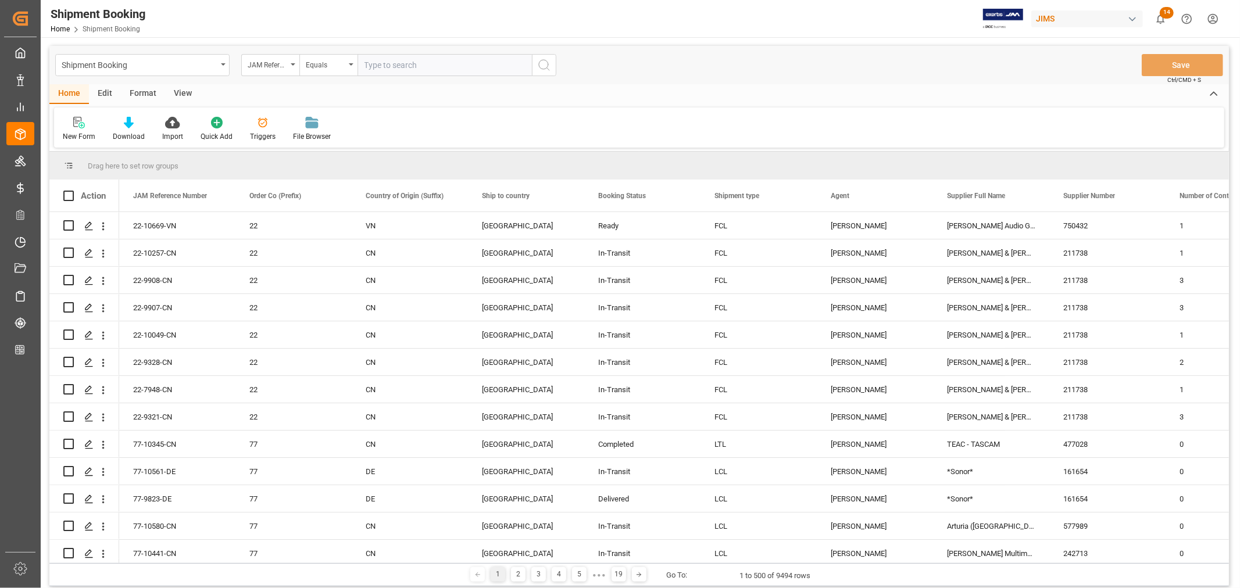
paste input "22-10635-VN"
type input "22-10635-VN"
click at [544, 63] on icon "search button" at bounding box center [544, 65] width 14 height 14
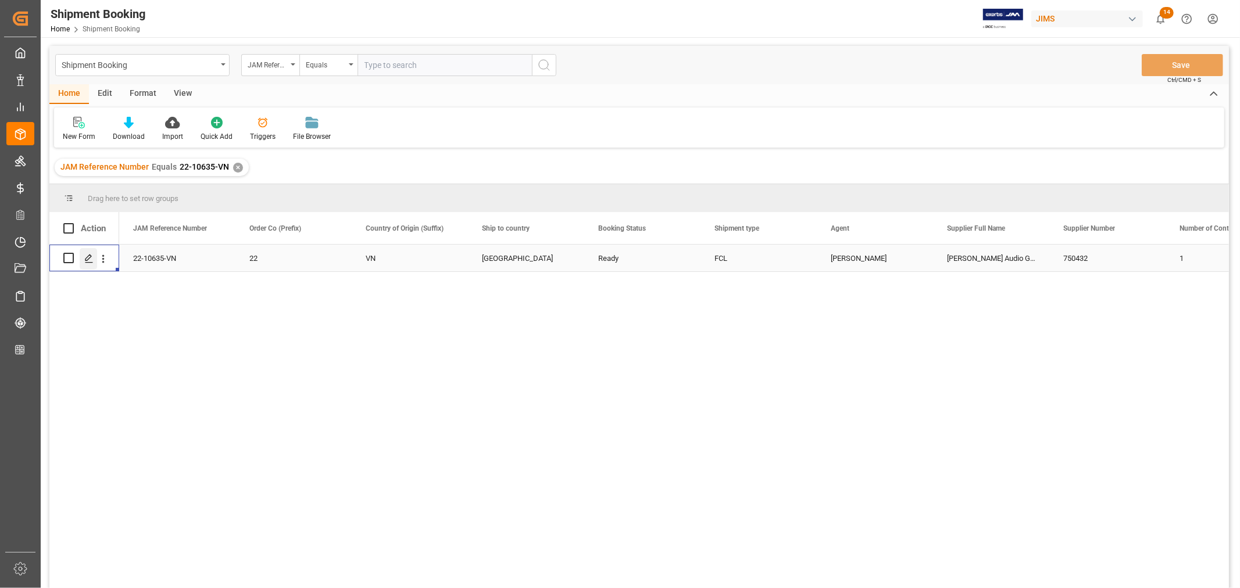
click at [88, 255] on icon "Press SPACE to select this row." at bounding box center [88, 258] width 9 height 9
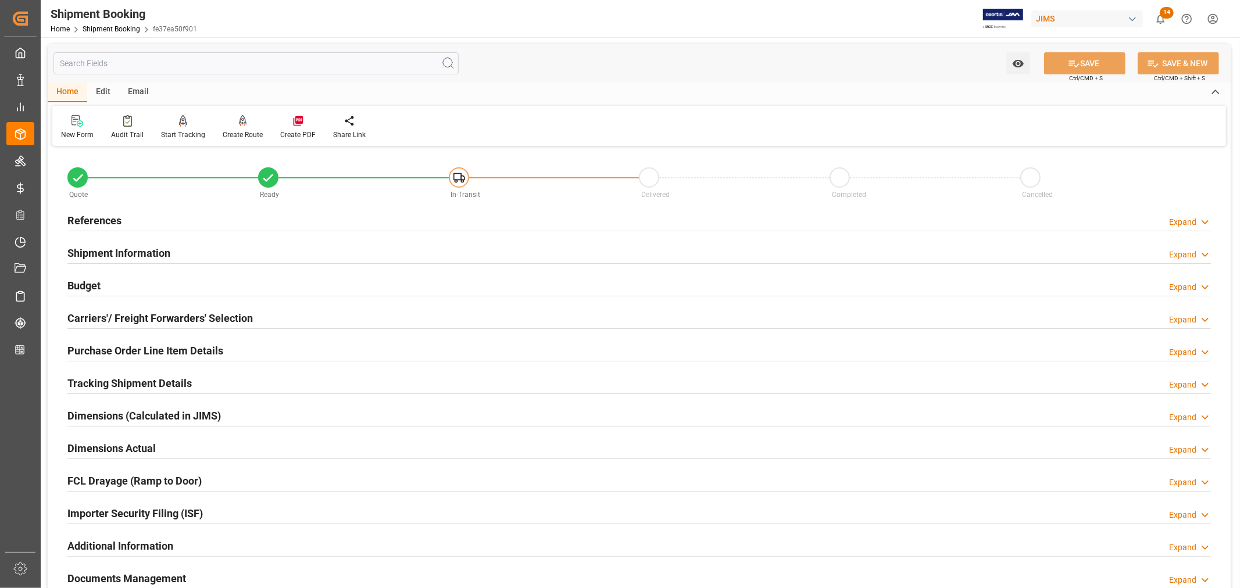
click at [133, 343] on h2 "Purchase Order Line Item Details" at bounding box center [145, 351] width 156 height 16
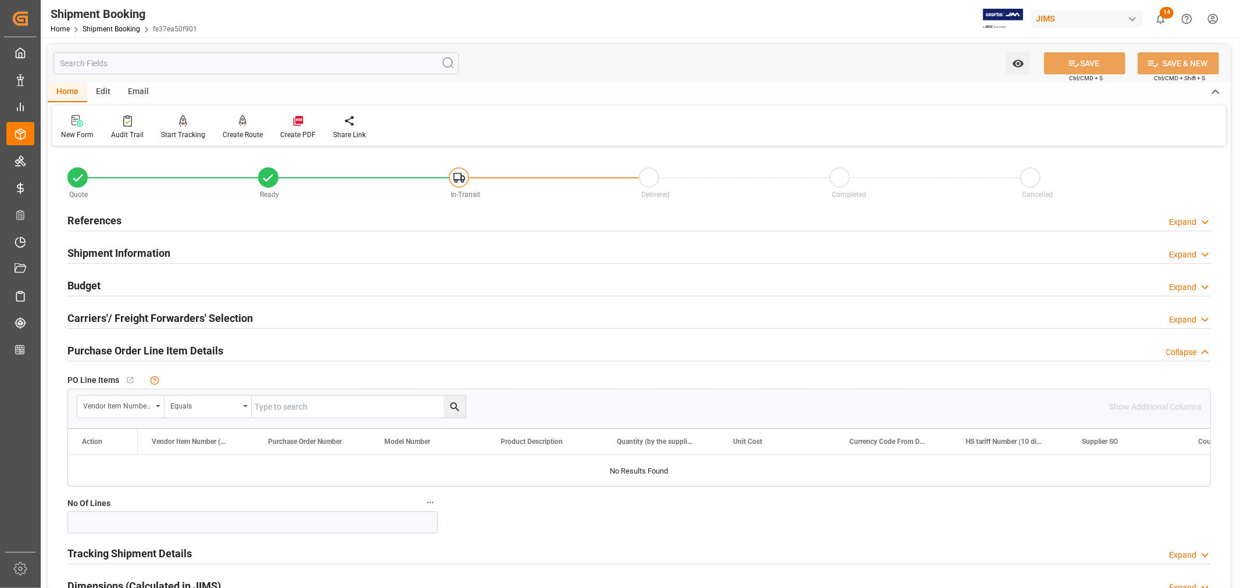
click at [133, 343] on h2 "Purchase Order Line Item Details" at bounding box center [145, 351] width 156 height 16
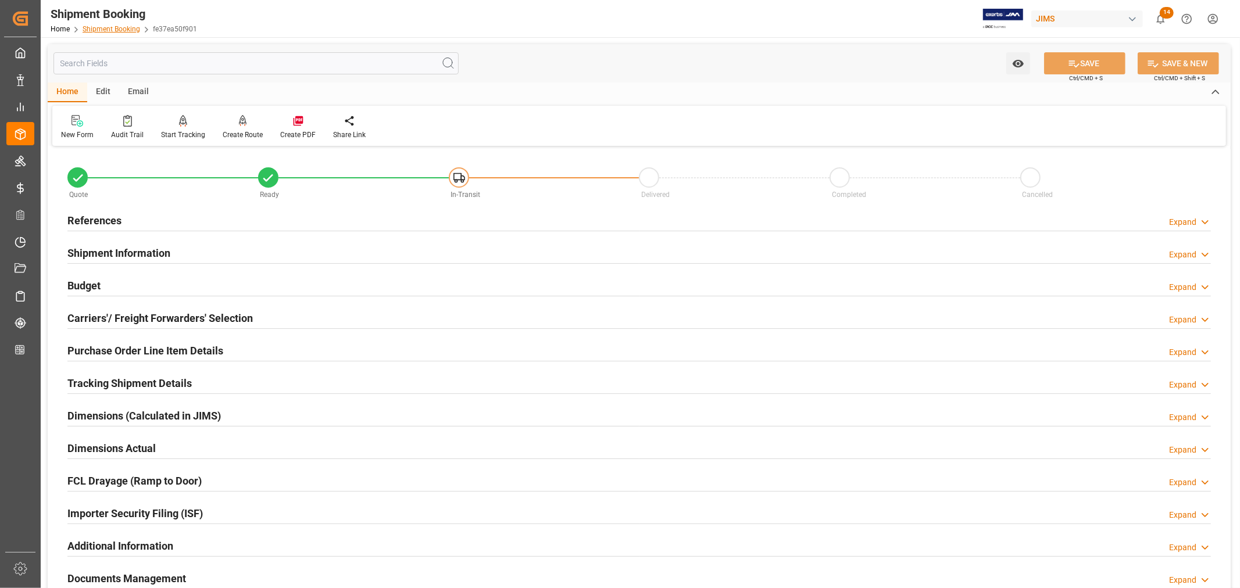
click at [103, 26] on link "Shipment Booking" at bounding box center [112, 29] width 58 height 8
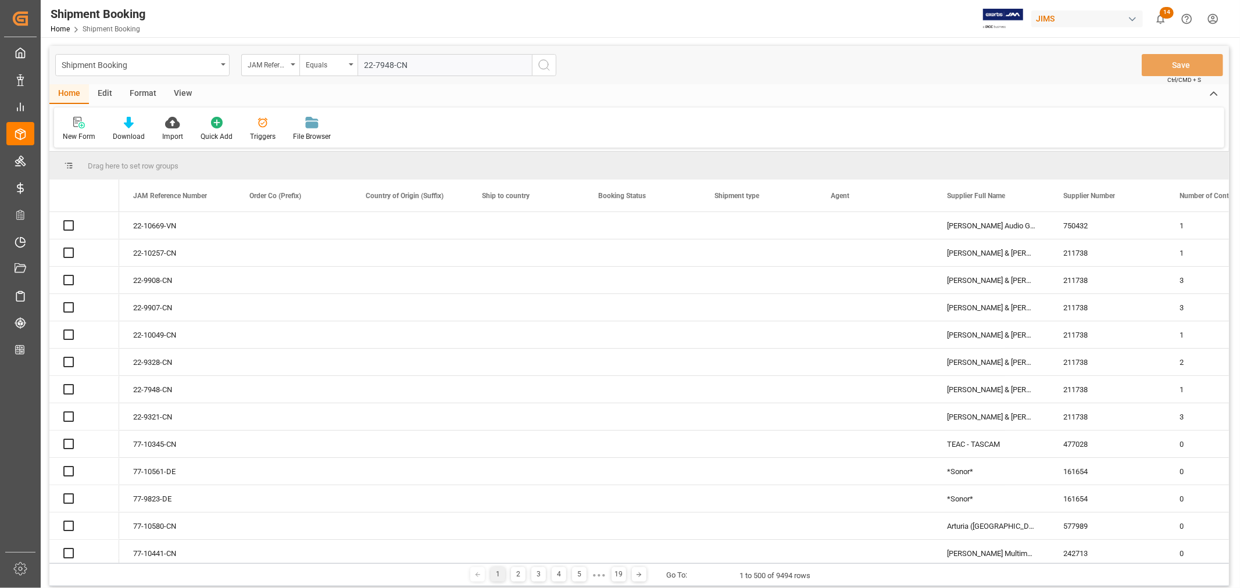
type input "22-7948-CN"
click at [543, 65] on icon "search button" at bounding box center [544, 65] width 14 height 14
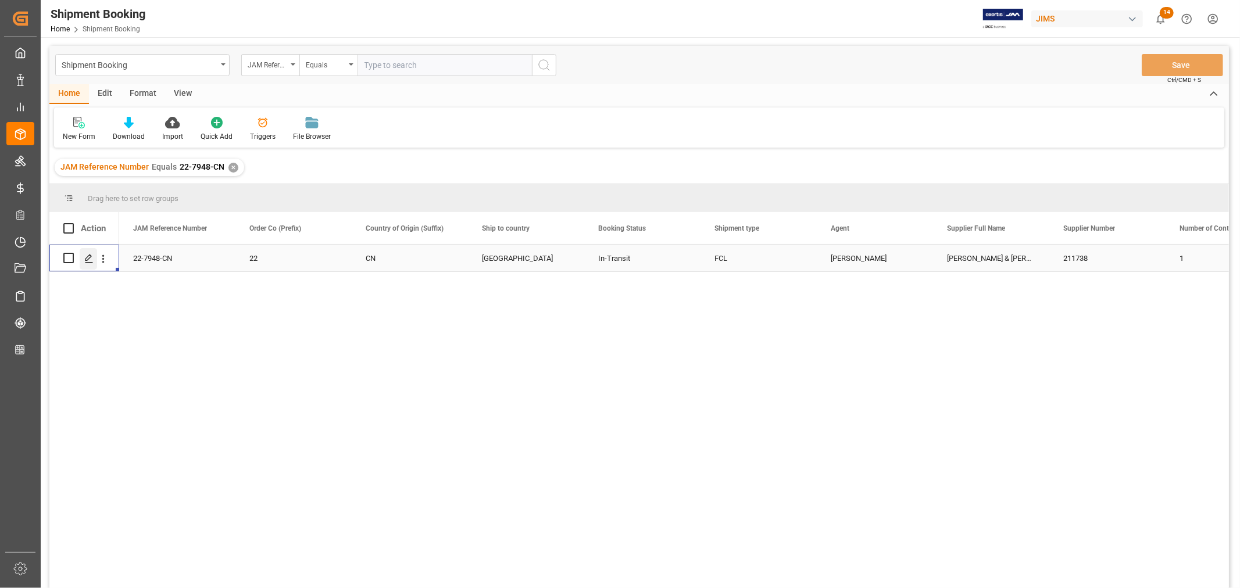
click at [89, 260] on icon "Press SPACE to select this row." at bounding box center [88, 258] width 9 height 9
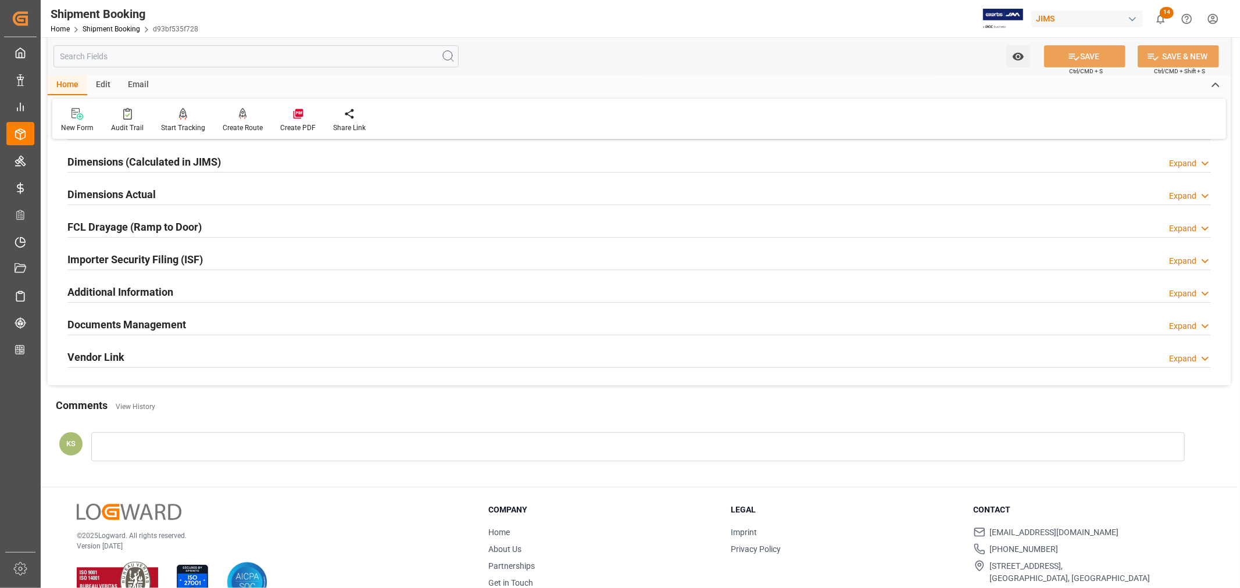
scroll to position [285, 0]
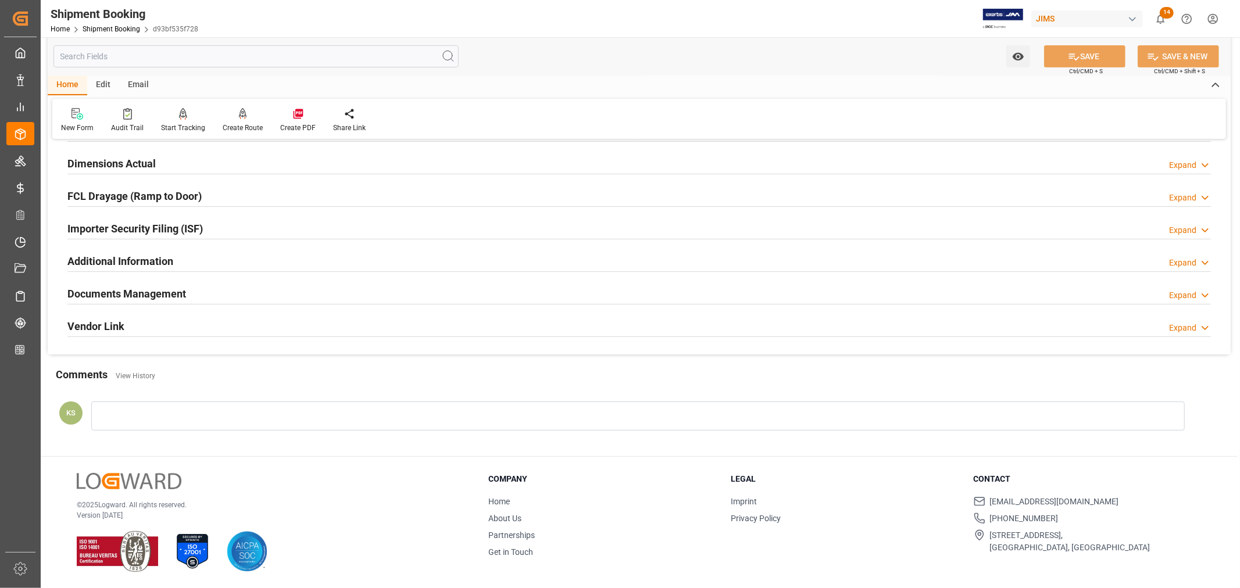
click at [212, 288] on div "Documents Management Expand" at bounding box center [638, 293] width 1143 height 22
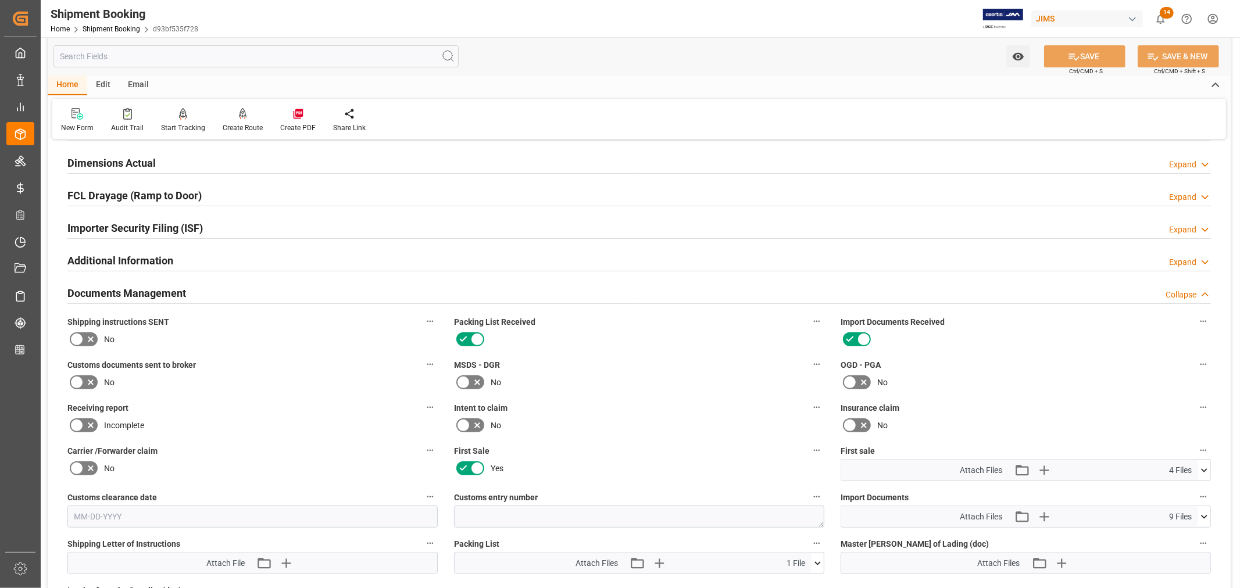
click at [212, 288] on div "Documents Management Collapse" at bounding box center [638, 292] width 1143 height 22
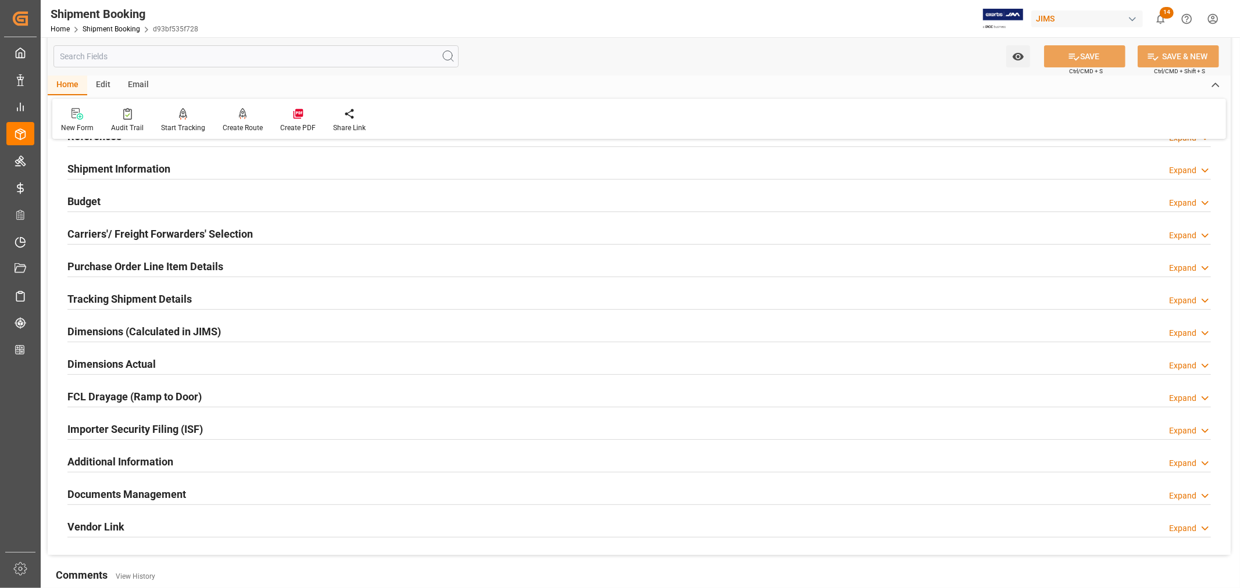
scroll to position [0, 0]
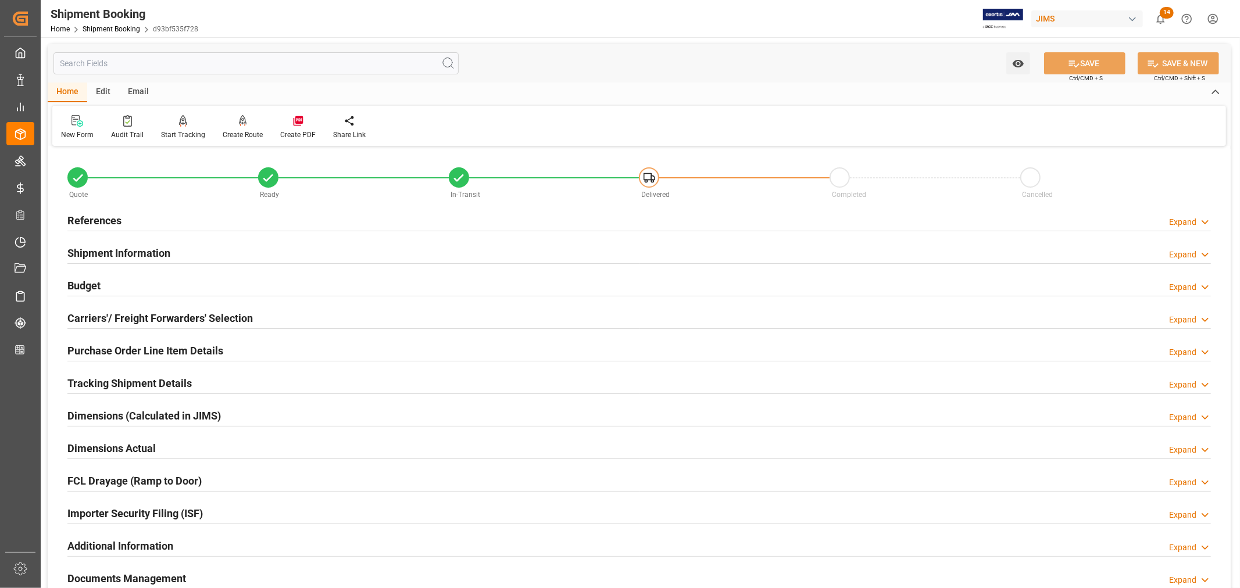
click at [103, 217] on h2 "References" at bounding box center [94, 221] width 54 height 16
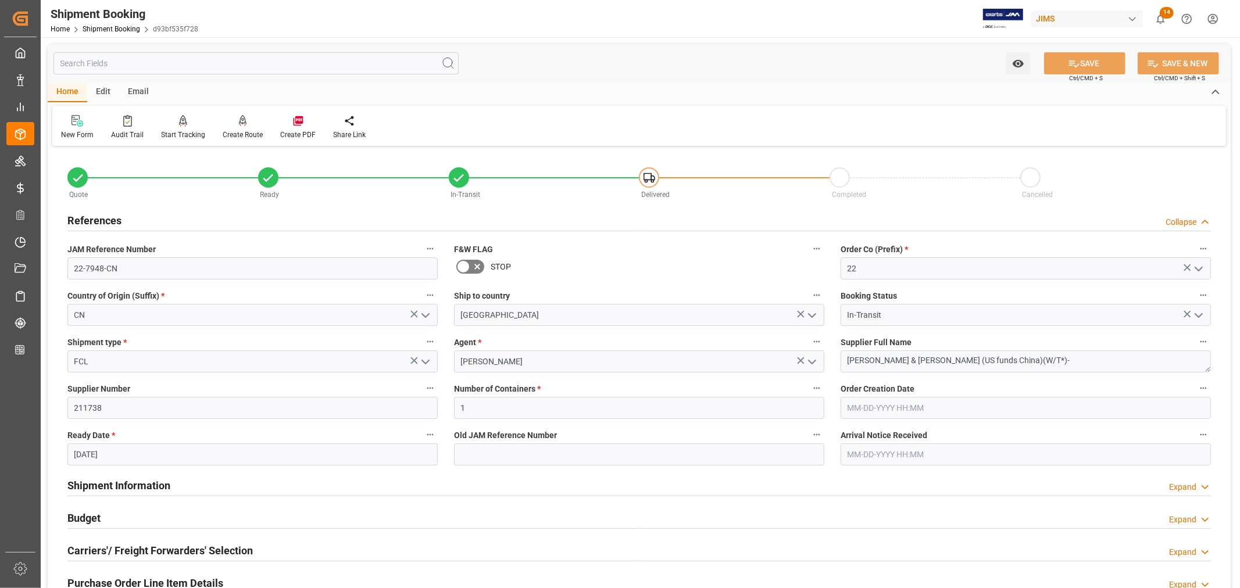
click at [103, 217] on h2 "References" at bounding box center [94, 221] width 54 height 16
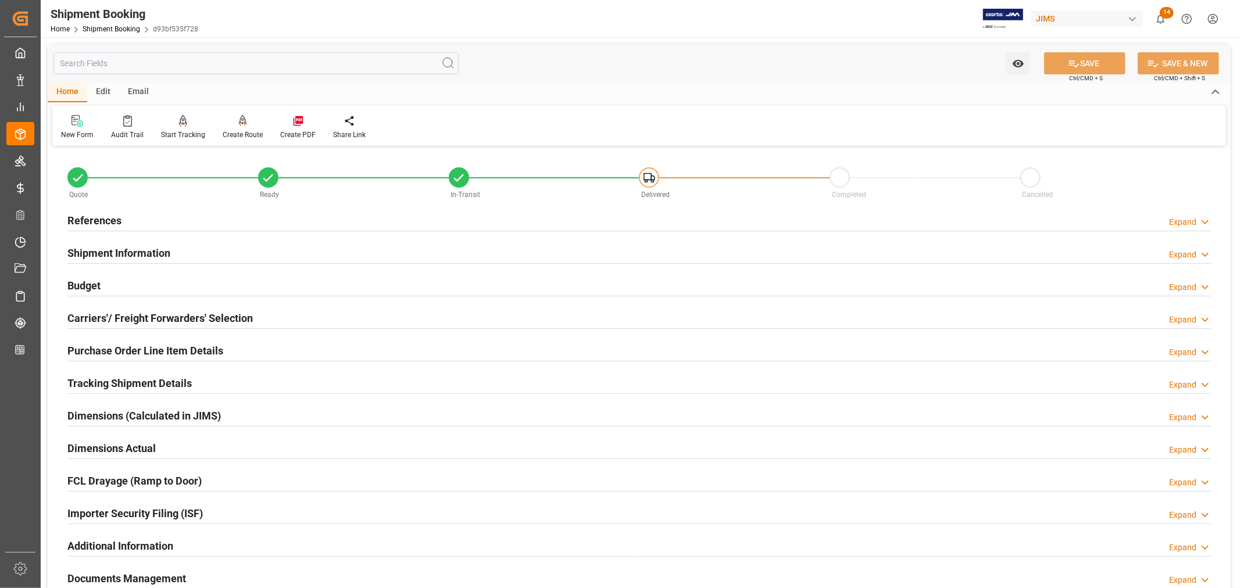
click at [215, 513] on div "Importer Security Filing (ISF) Expand" at bounding box center [638, 513] width 1143 height 22
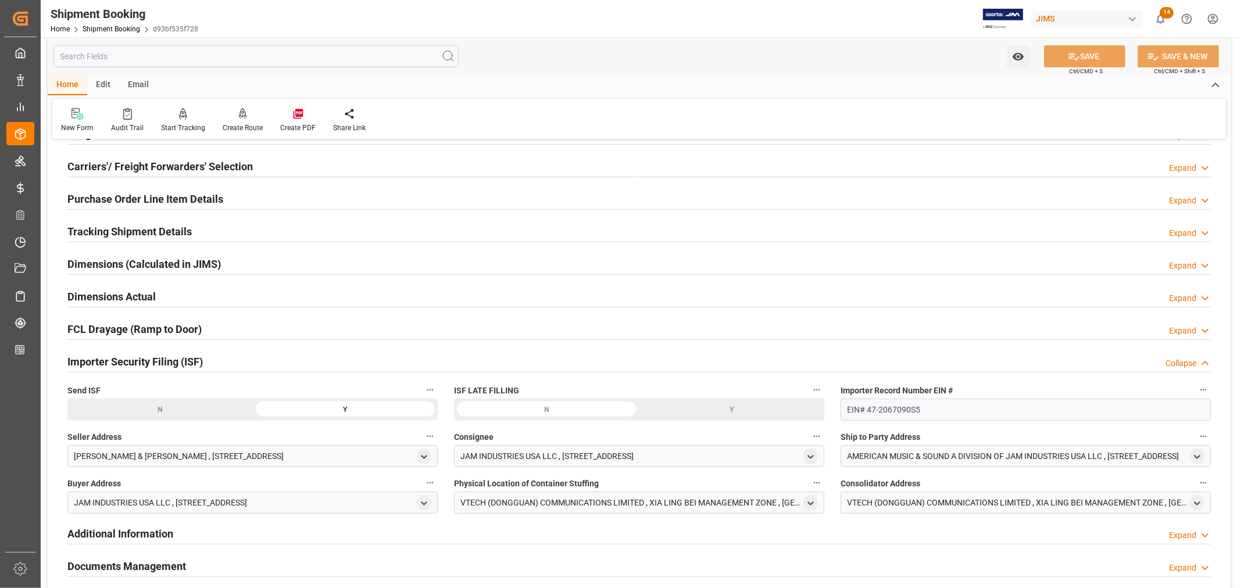
scroll to position [129, 0]
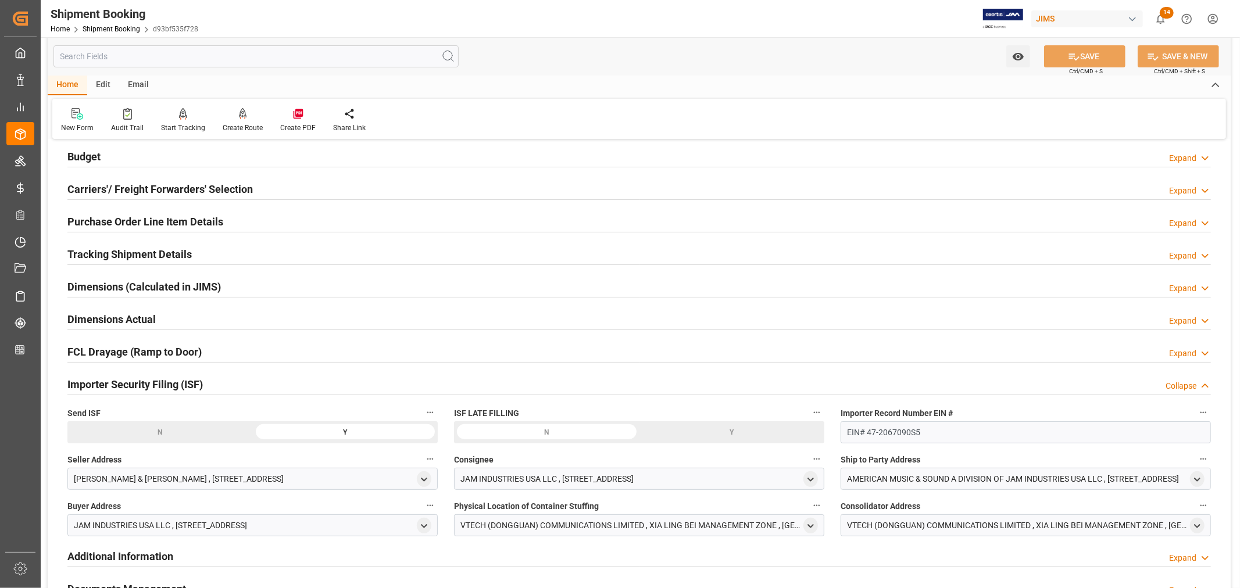
click at [190, 389] on h2 "Importer Security Filing (ISF)" at bounding box center [134, 385] width 135 height 16
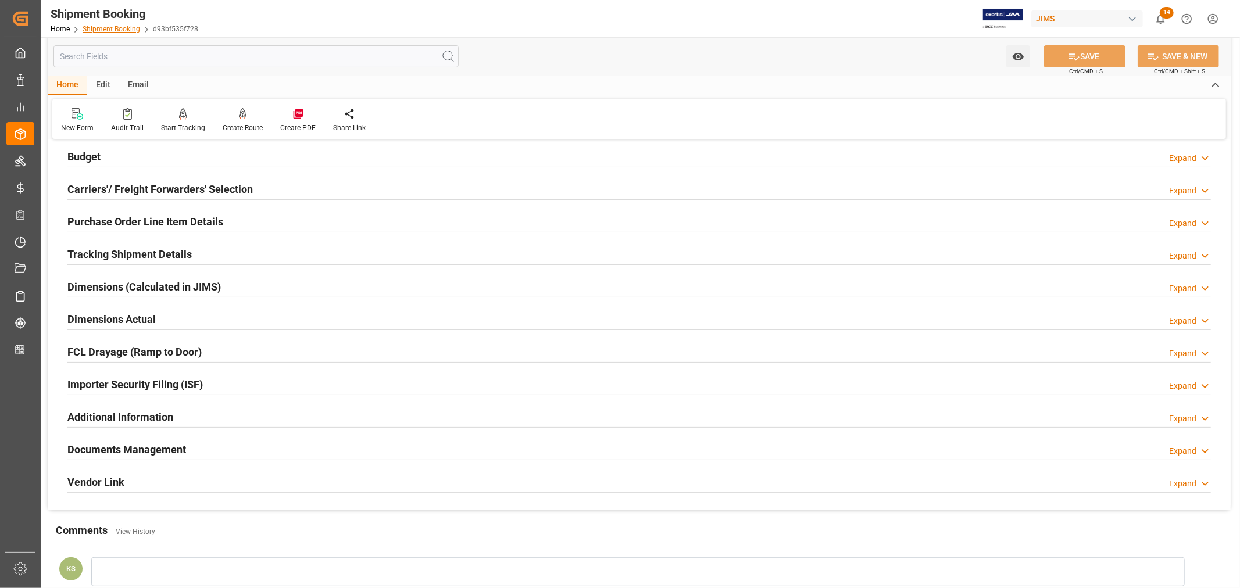
click at [120, 26] on link "Shipment Booking" at bounding box center [112, 29] width 58 height 8
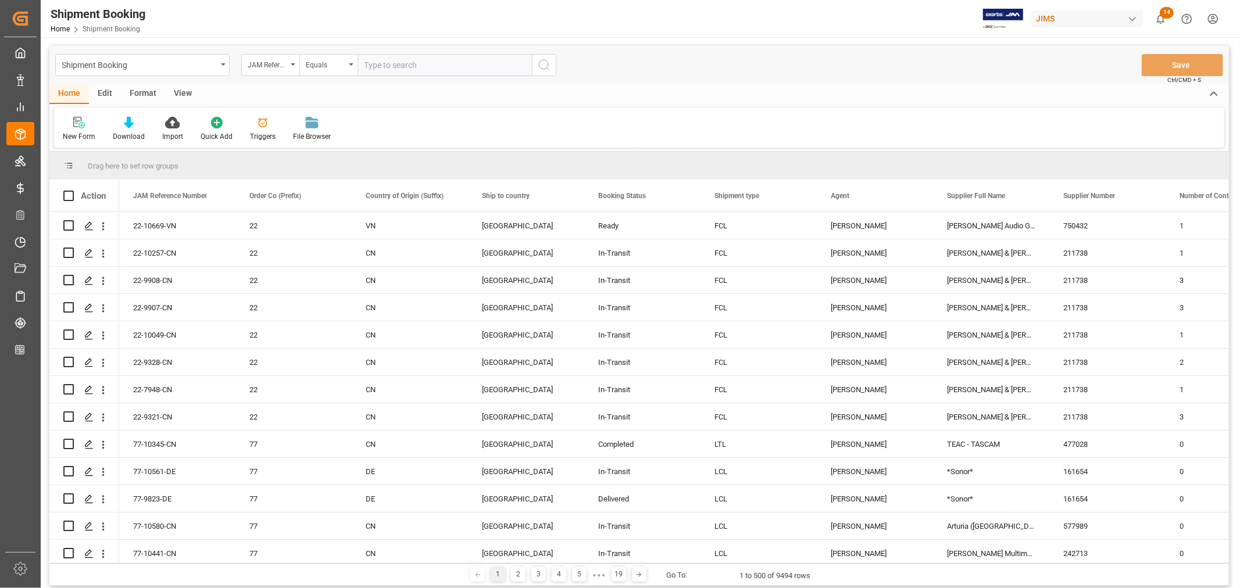
paste input "22-10257-CN"
type input "22-10257-CN"
click at [543, 65] on icon "search button" at bounding box center [544, 65] width 14 height 14
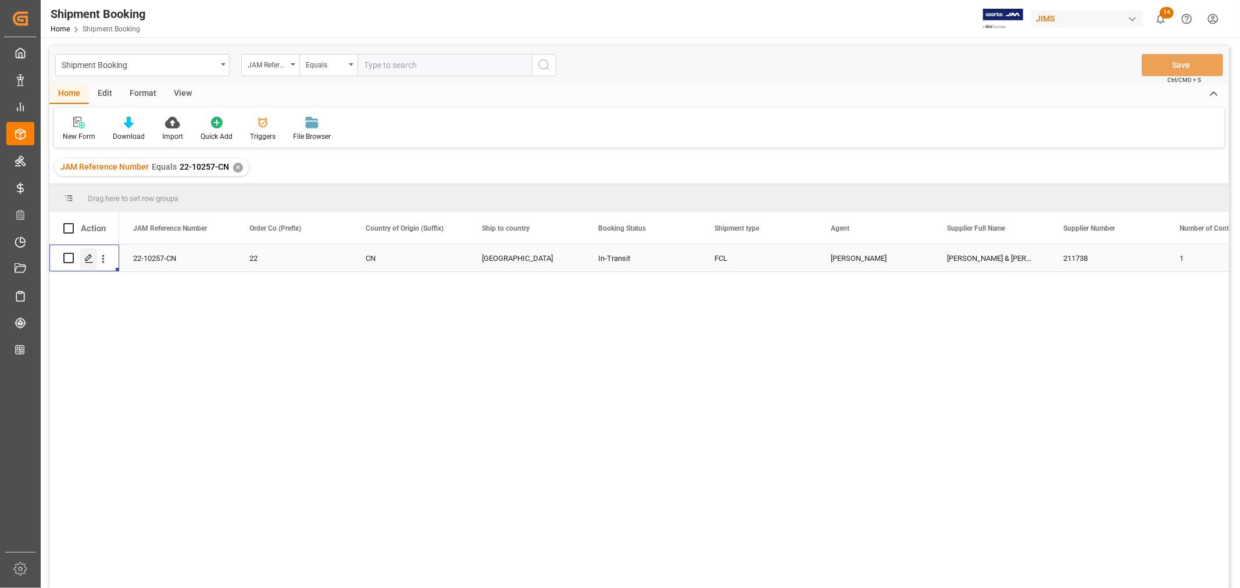
click at [88, 264] on div "Press SPACE to select this row." at bounding box center [88, 259] width 17 height 22
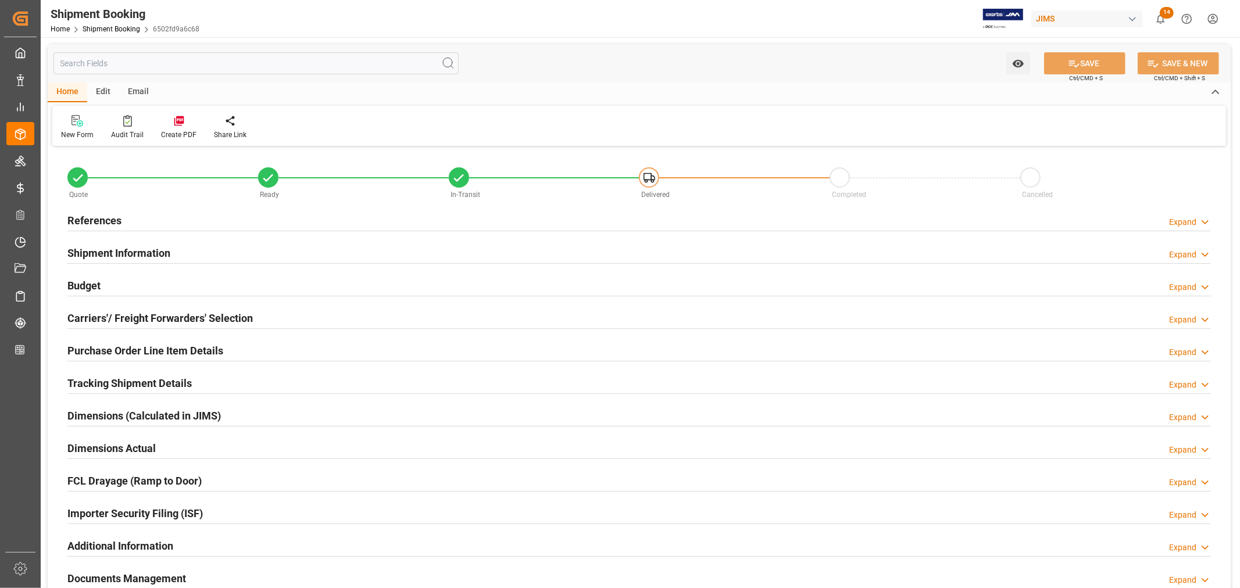
type input "1"
type input "08-11-2025"
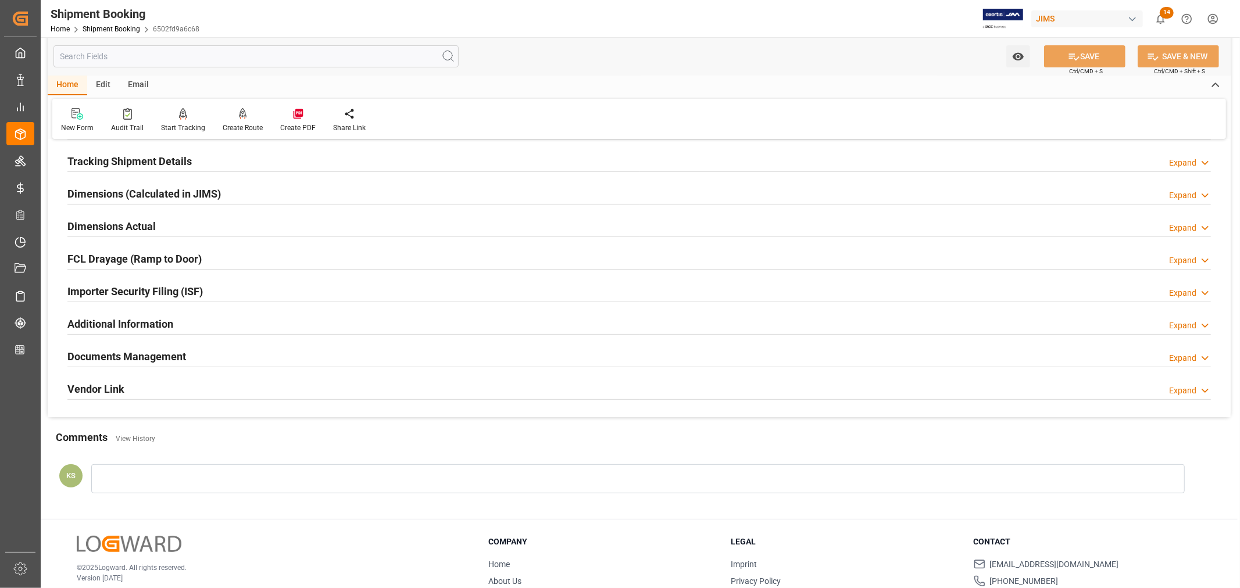
scroll to position [258, 0]
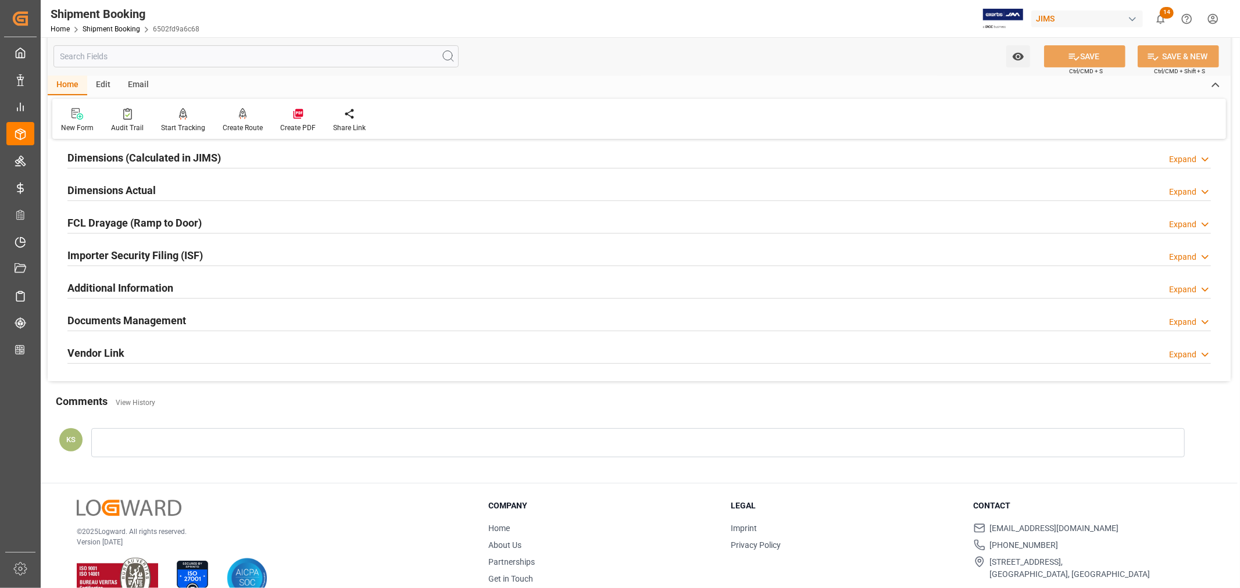
click at [187, 319] on div "Documents Management Expand" at bounding box center [638, 320] width 1143 height 22
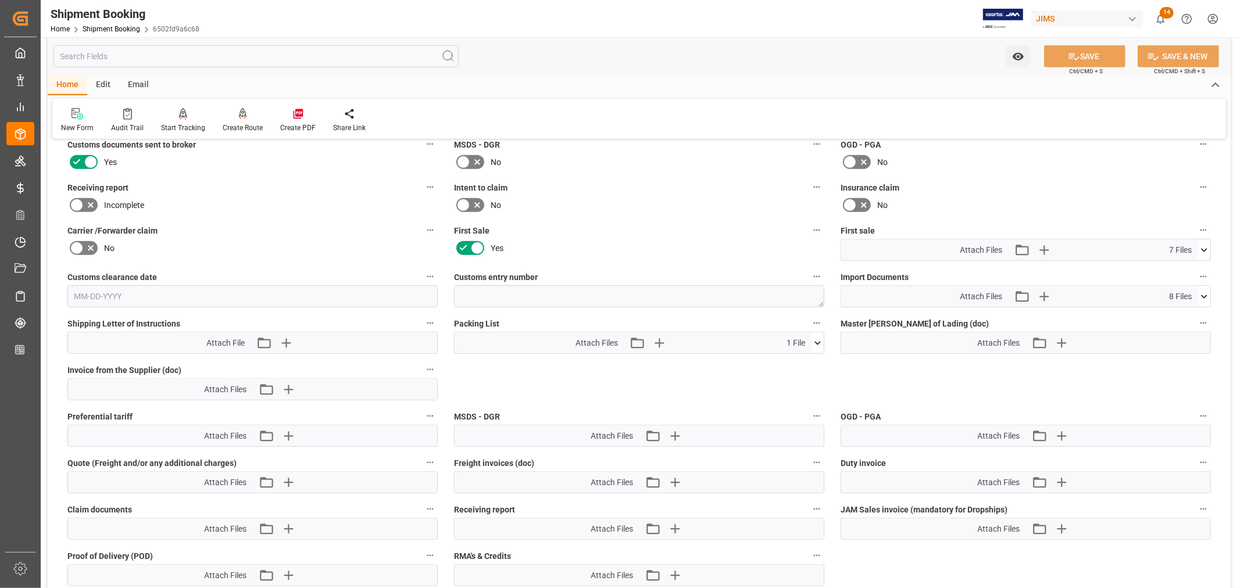
scroll to position [516, 0]
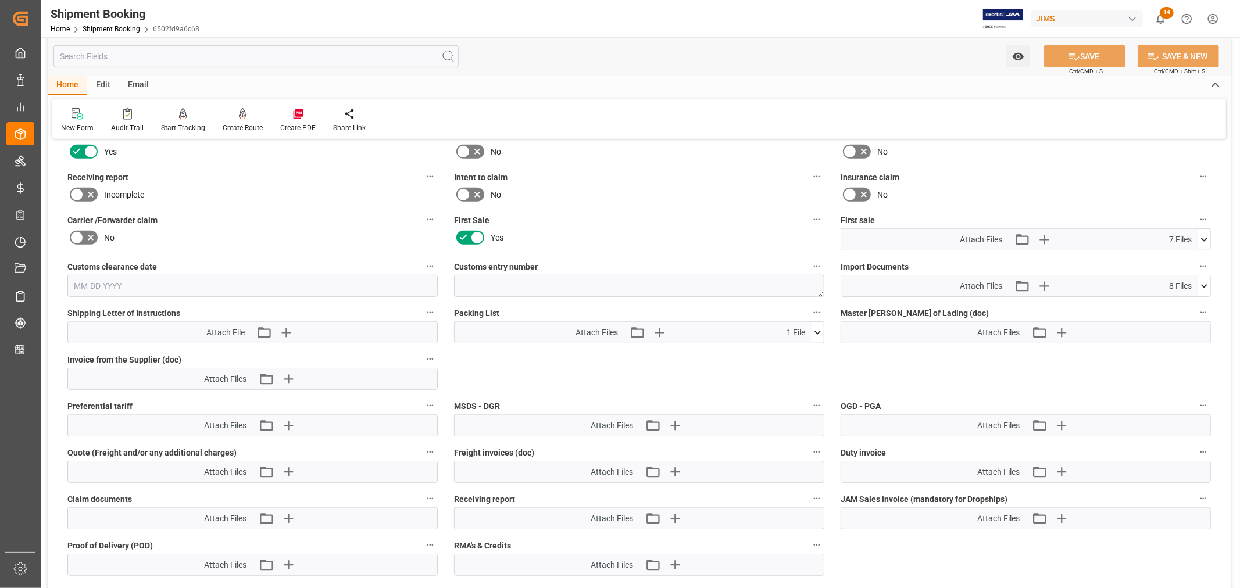
click at [1203, 239] on icon at bounding box center [1204, 240] width 12 height 12
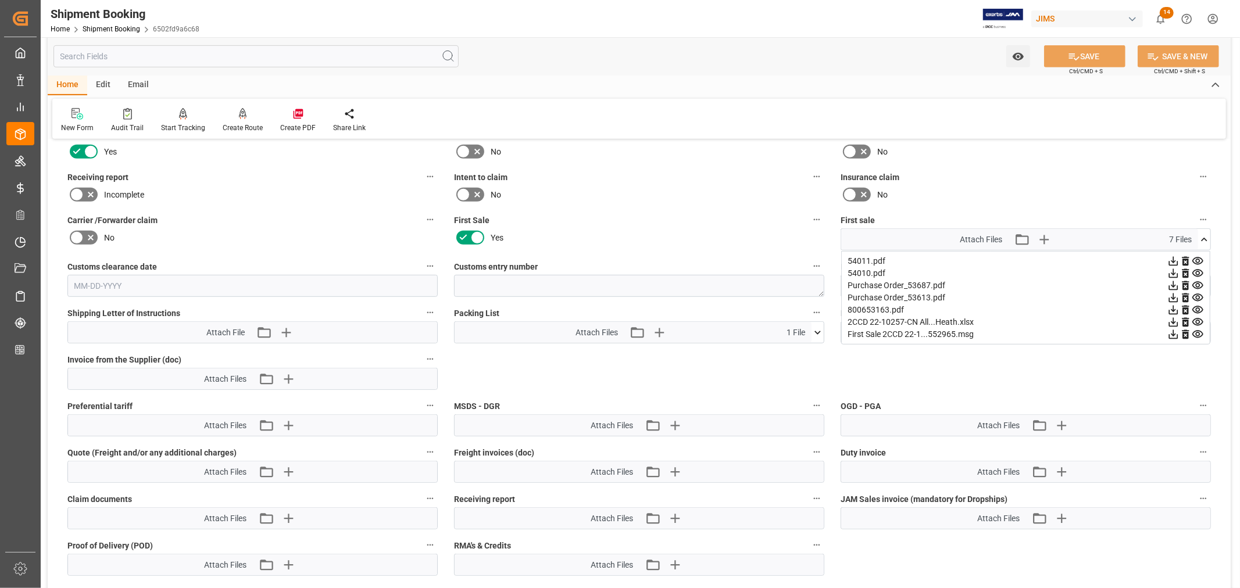
click at [1203, 239] on icon at bounding box center [1204, 240] width 12 height 12
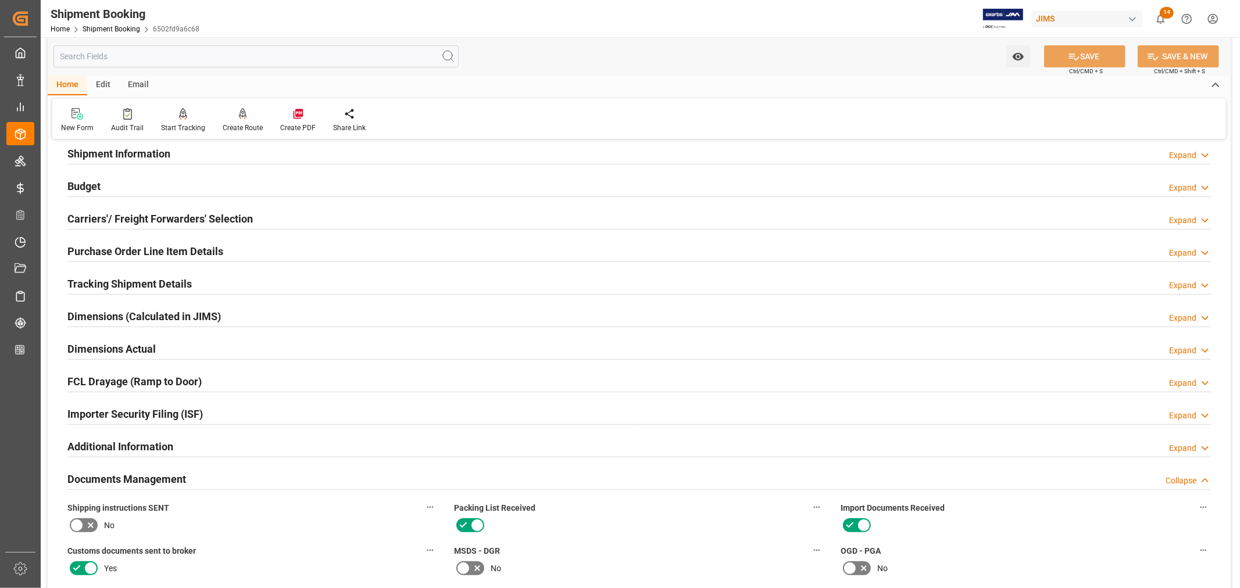
scroll to position [0, 0]
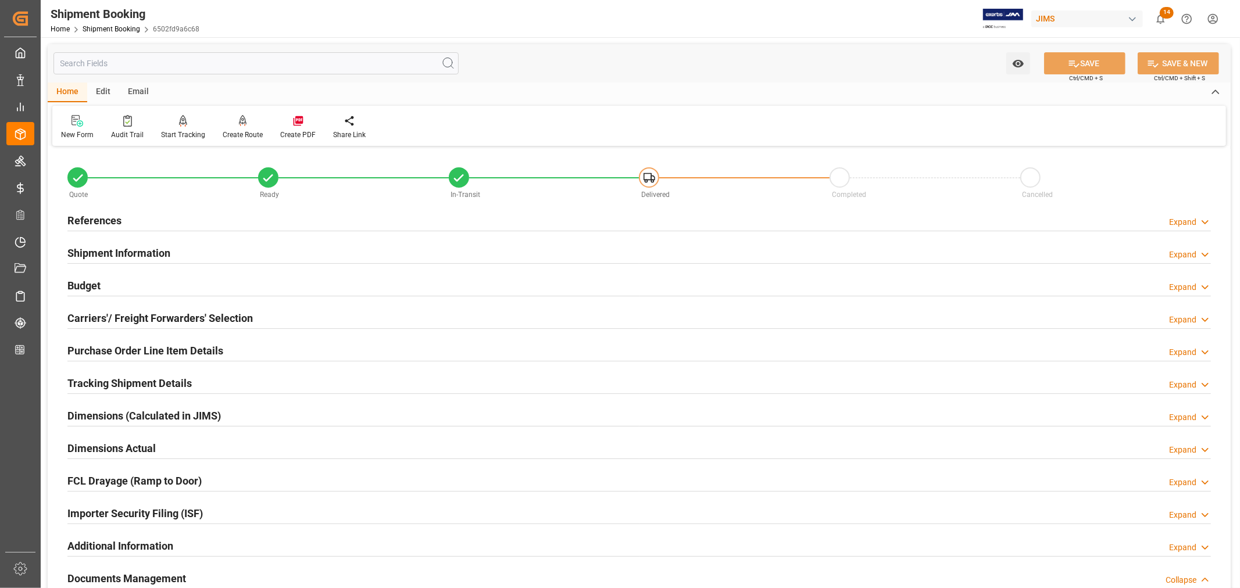
click at [113, 219] on h2 "References" at bounding box center [94, 221] width 54 height 16
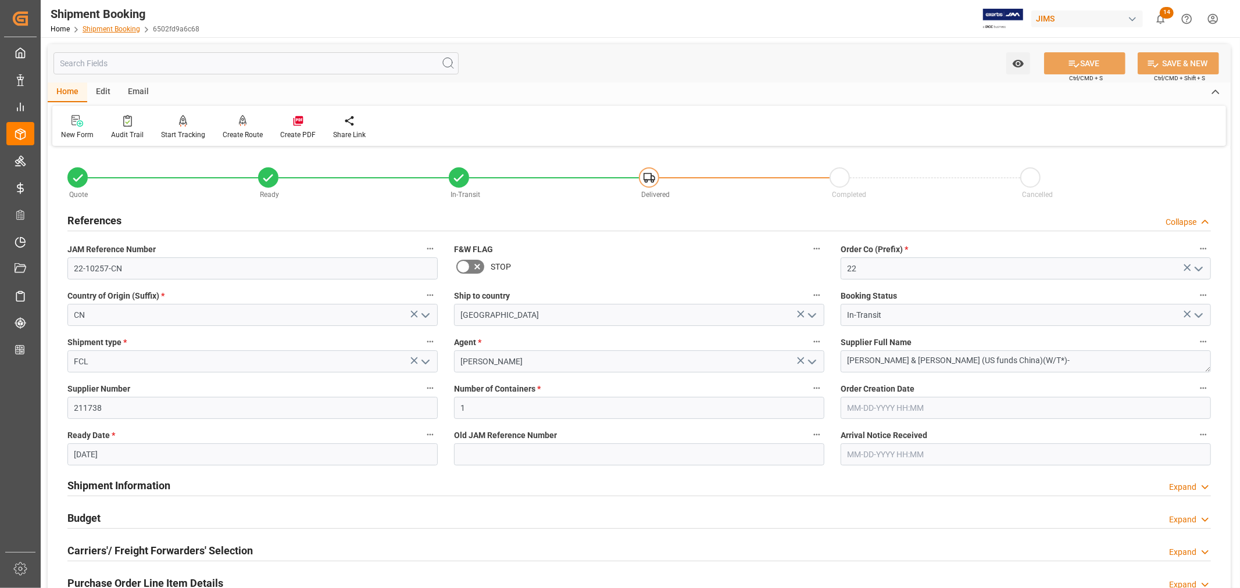
click at [107, 29] on link "Shipment Booking" at bounding box center [112, 29] width 58 height 8
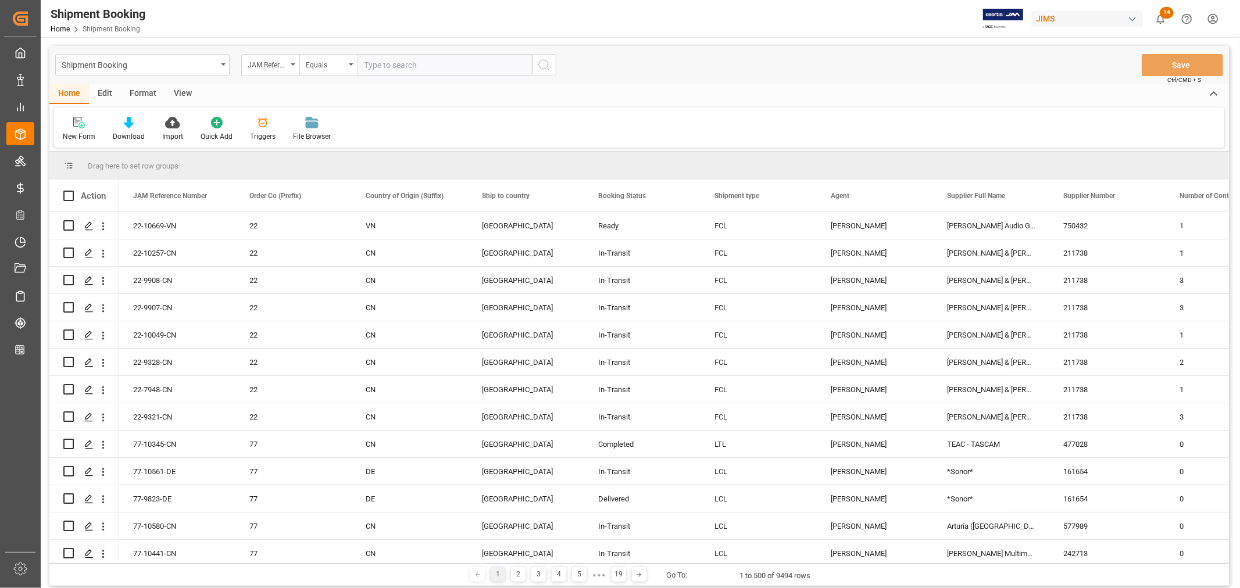
paste input "22-10394-MY"
type input "22-10394-MY"
click at [542, 63] on icon "search button" at bounding box center [544, 65] width 14 height 14
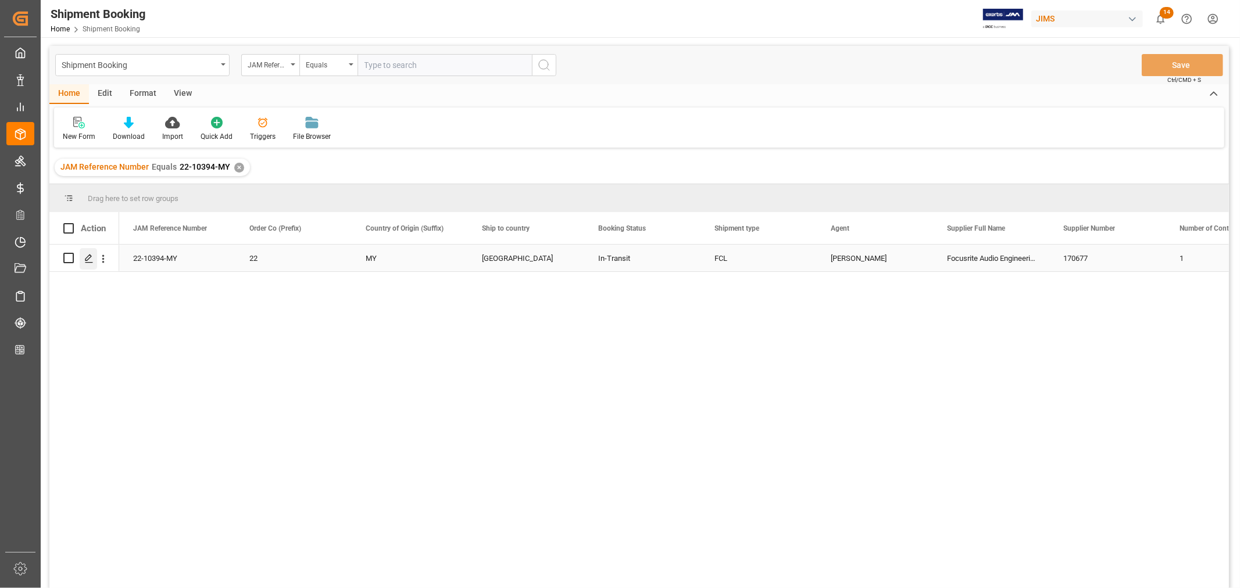
click at [89, 257] on icon "Press SPACE to select this row." at bounding box center [88, 258] width 9 height 9
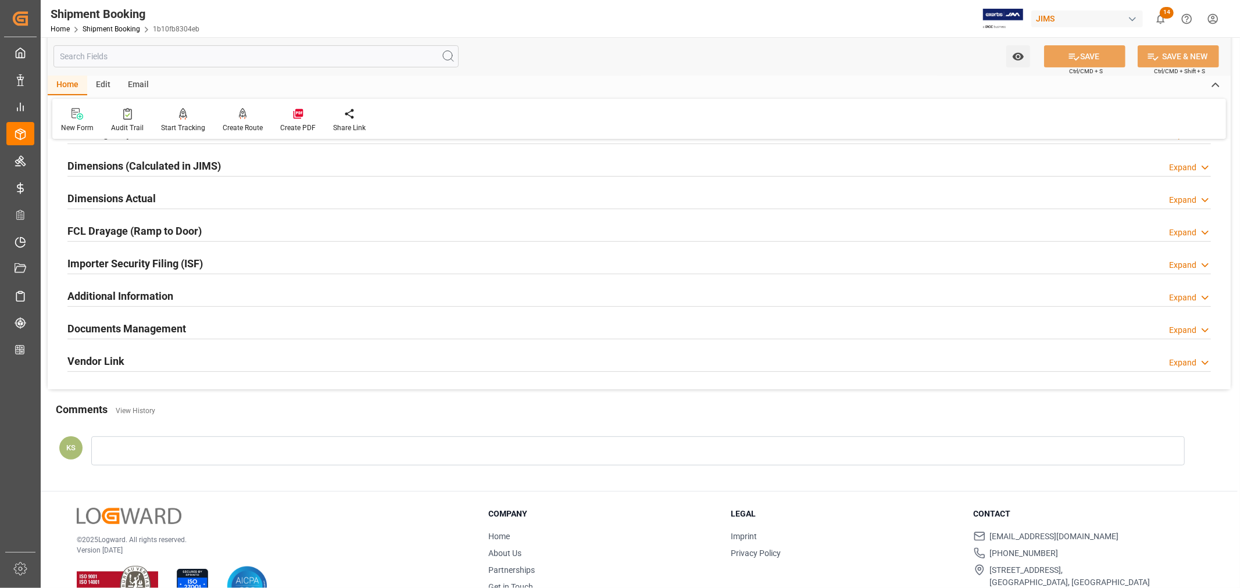
scroll to position [258, 0]
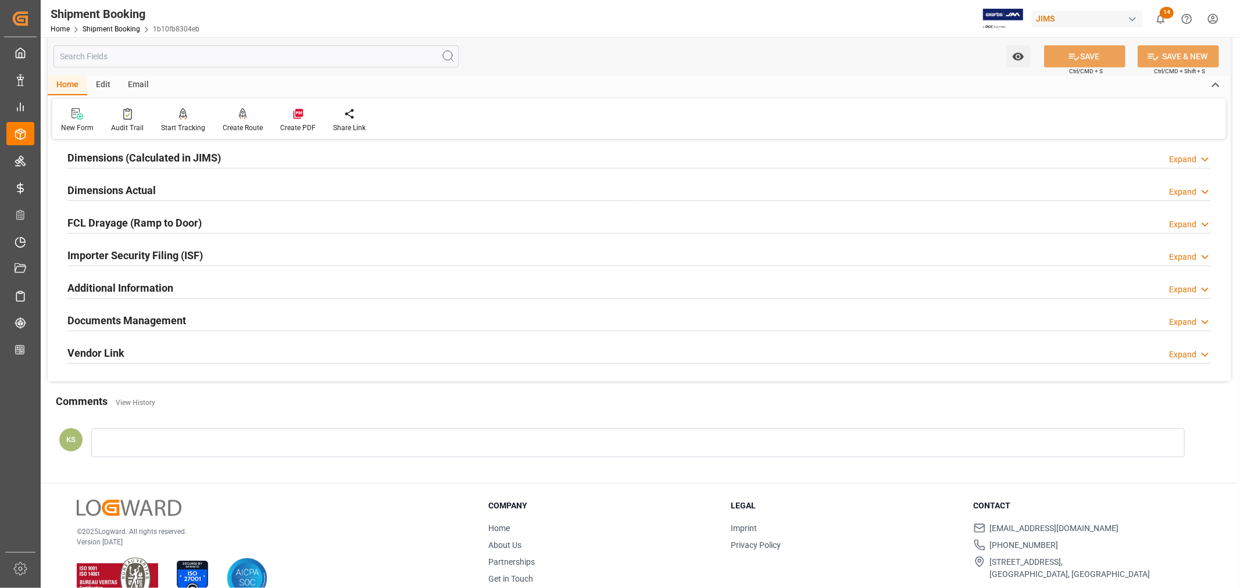
click at [201, 316] on div "Documents Management Expand" at bounding box center [638, 320] width 1143 height 22
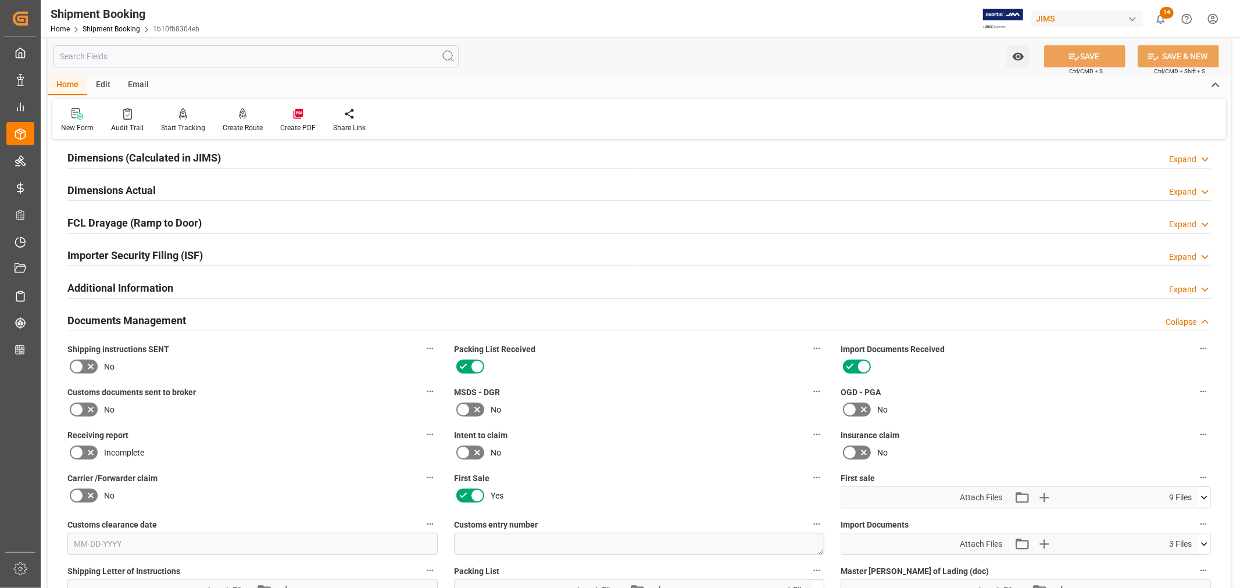
click at [201, 316] on div "Documents Management Collapse" at bounding box center [638, 320] width 1143 height 22
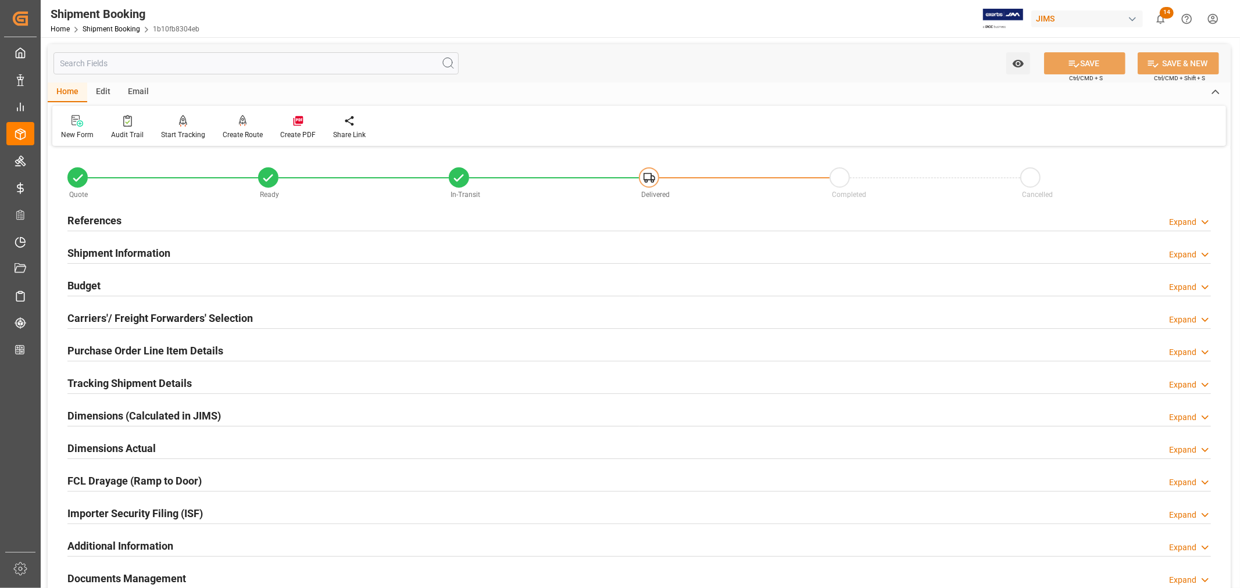
drag, startPoint x: 159, startPoint y: 249, endPoint x: 239, endPoint y: 266, distance: 82.0
click at [159, 249] on h2 "Shipment Information" at bounding box center [118, 253] width 103 height 16
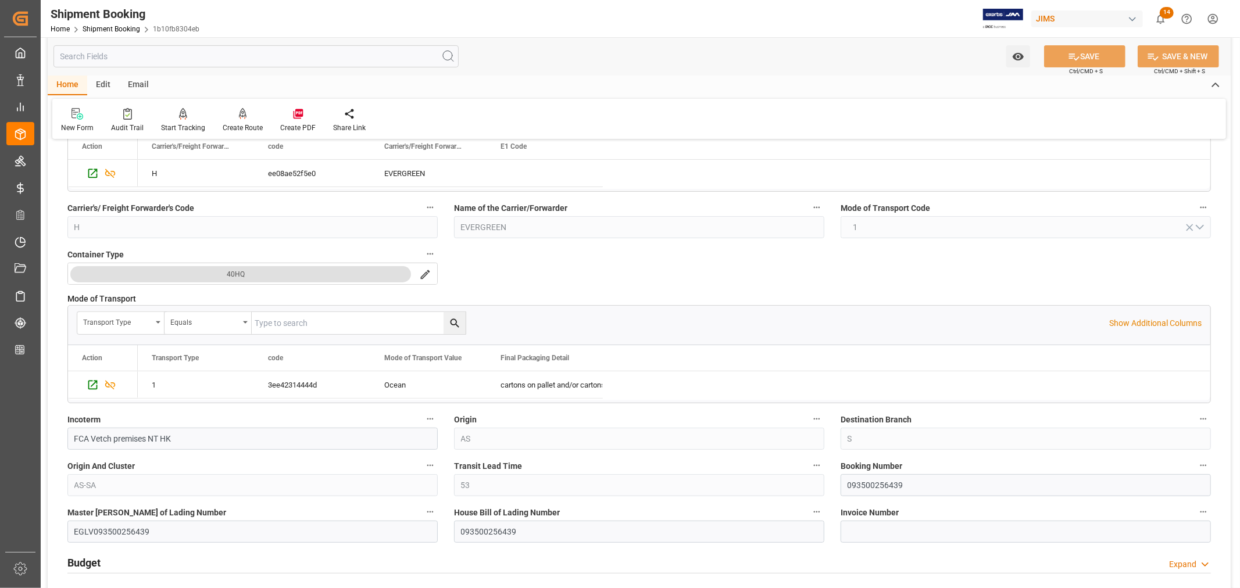
scroll to position [258, 0]
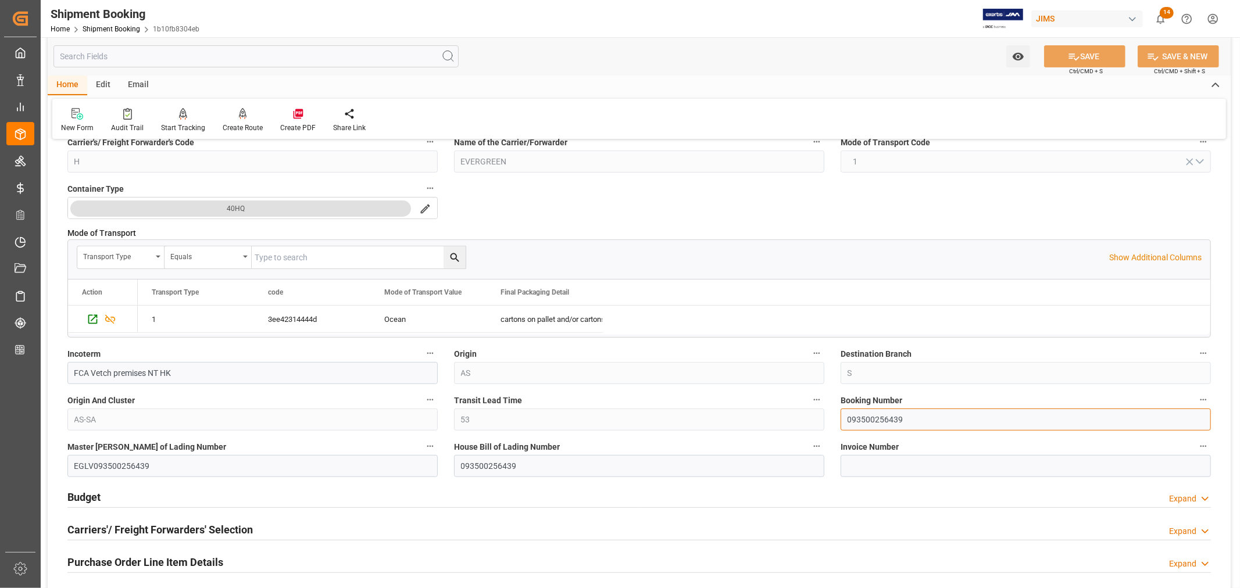
click at [869, 417] on input "093500256439" at bounding box center [1025, 420] width 370 height 22
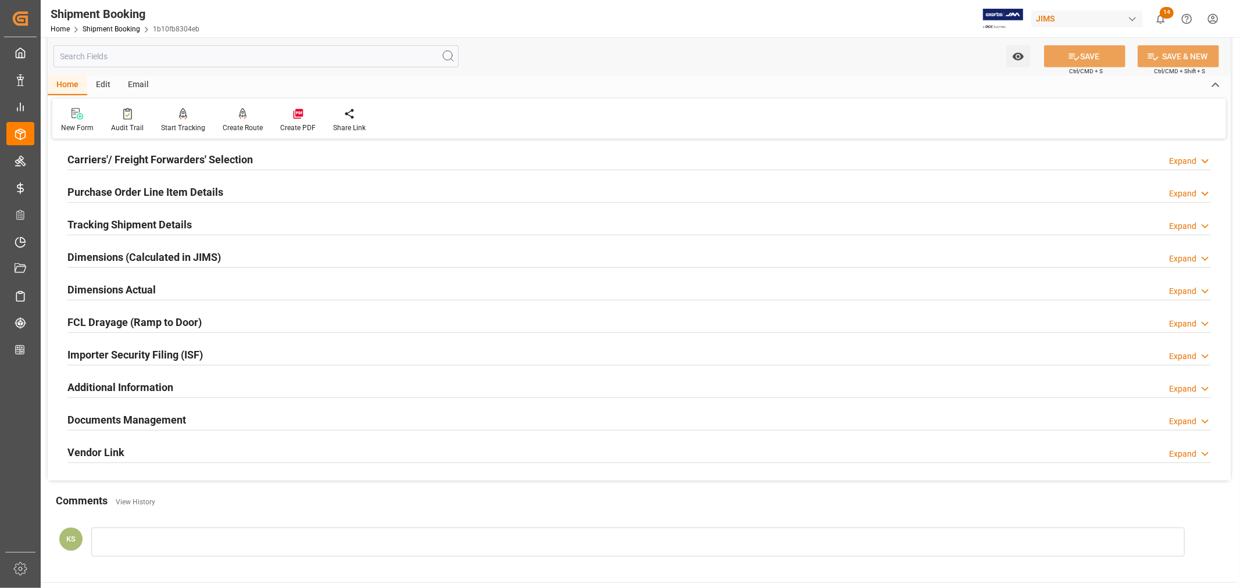
scroll to position [646, 0]
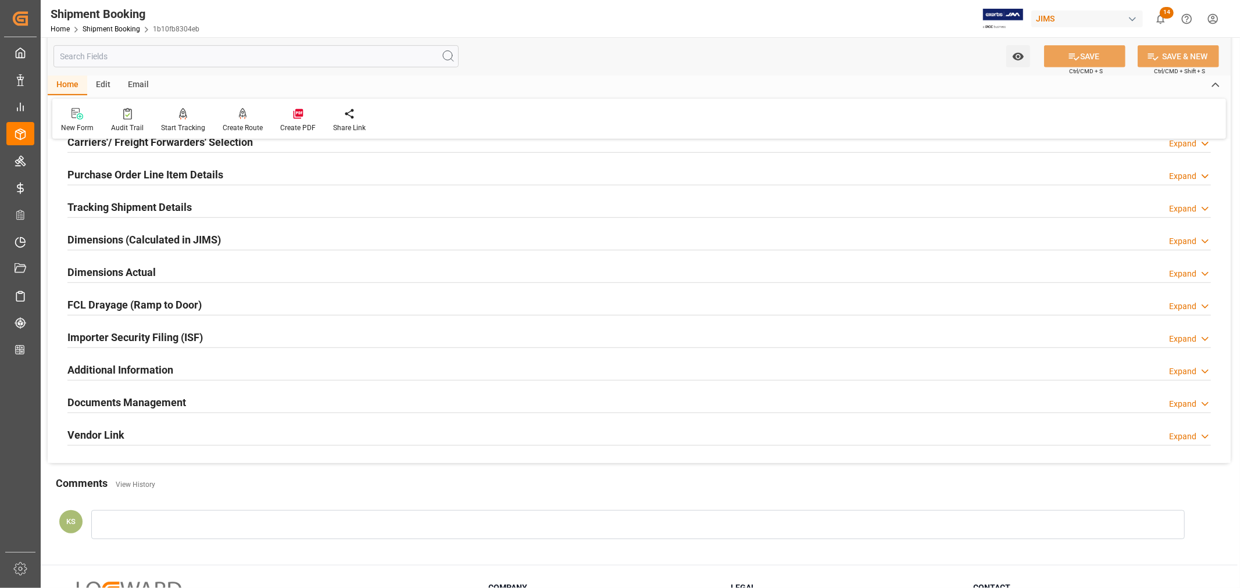
click at [233, 344] on div "Importer Security Filing (ISF) Expand" at bounding box center [638, 336] width 1143 height 22
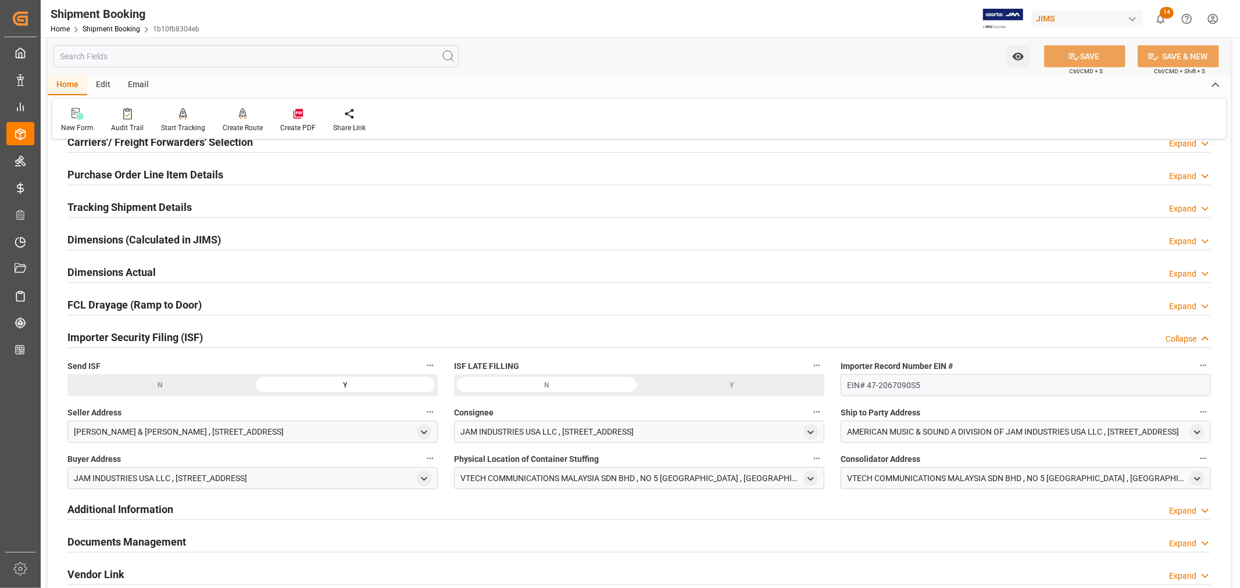
click at [240, 335] on div "Importer Security Filing (ISF) Collapse" at bounding box center [638, 336] width 1143 height 22
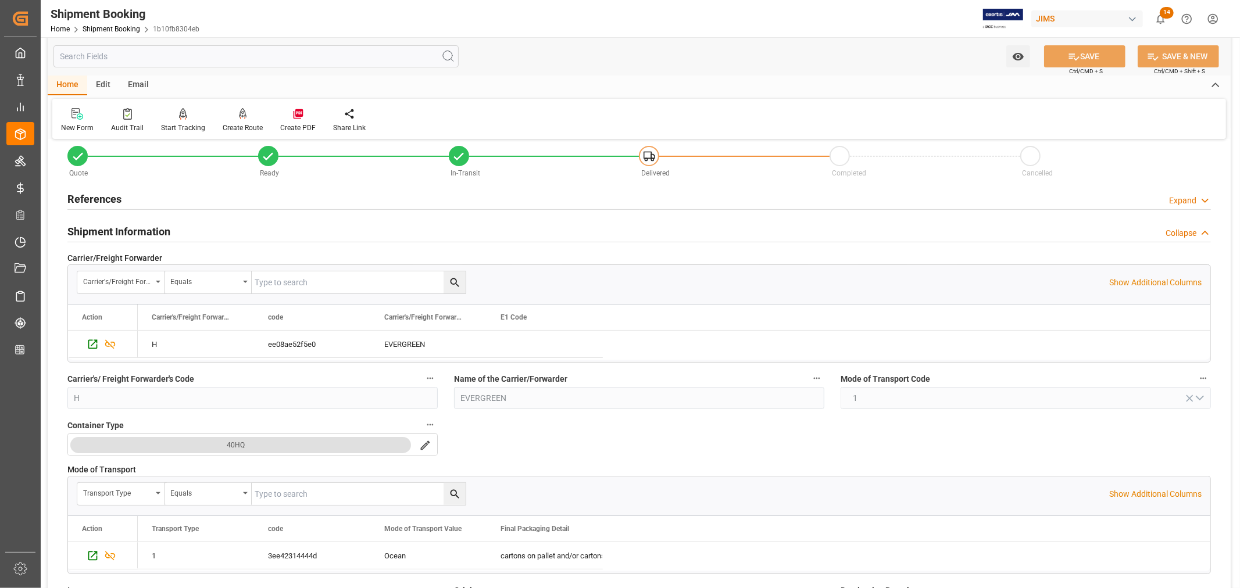
scroll to position [0, 0]
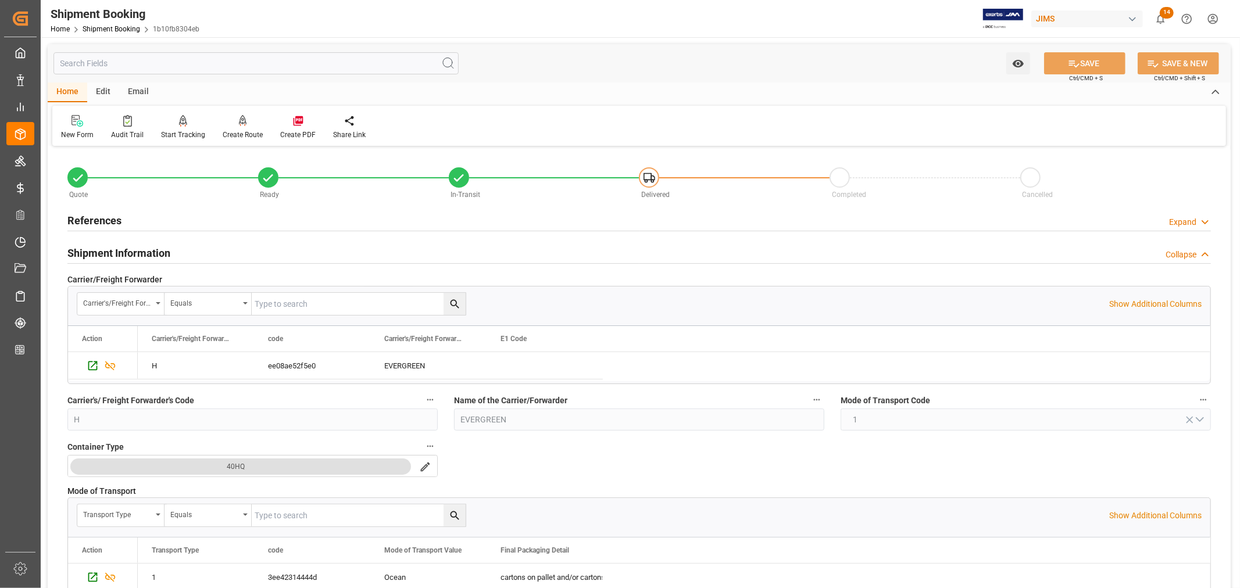
click at [165, 254] on h2 "Shipment Information" at bounding box center [118, 253] width 103 height 16
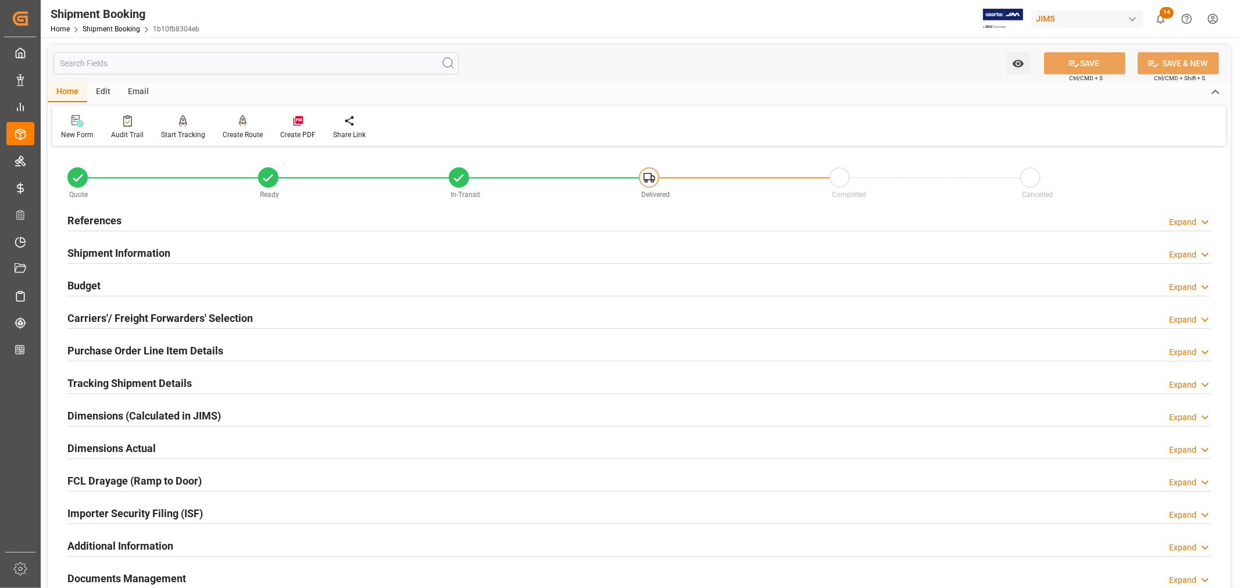
click at [153, 252] on h2 "Shipment Information" at bounding box center [118, 253] width 103 height 16
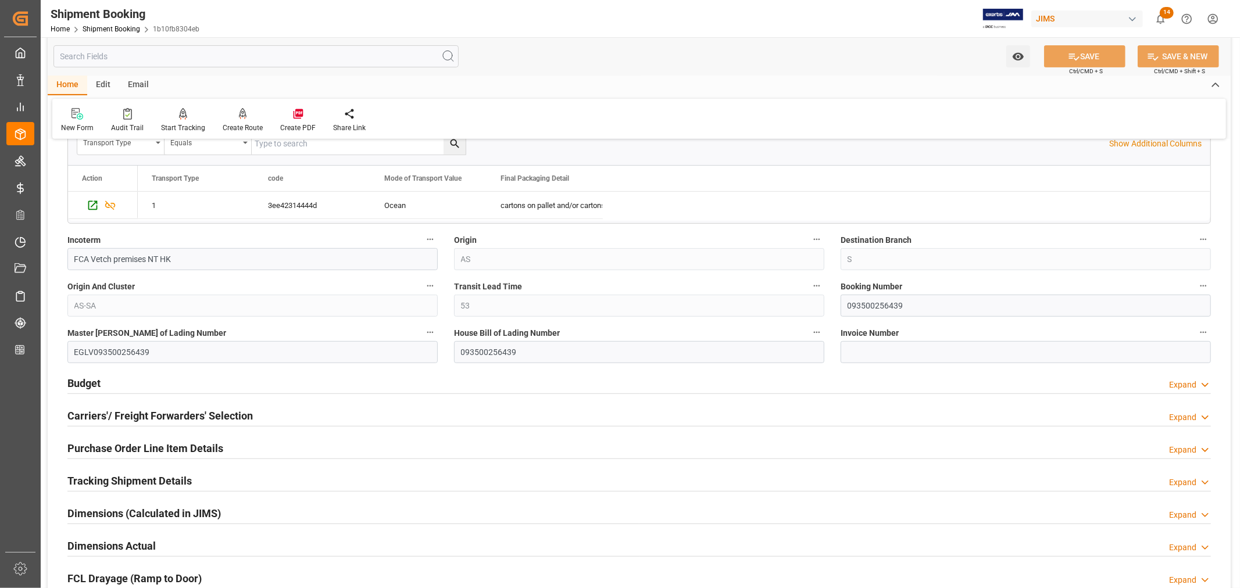
scroll to position [387, 0]
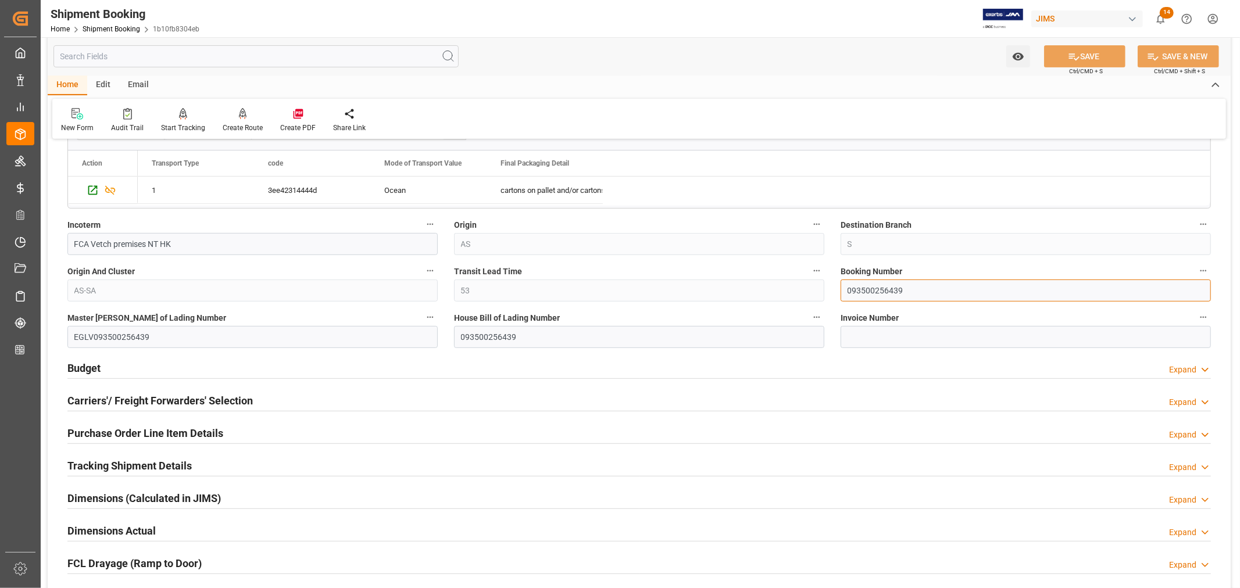
click at [875, 289] on input "093500256439" at bounding box center [1025, 291] width 370 height 22
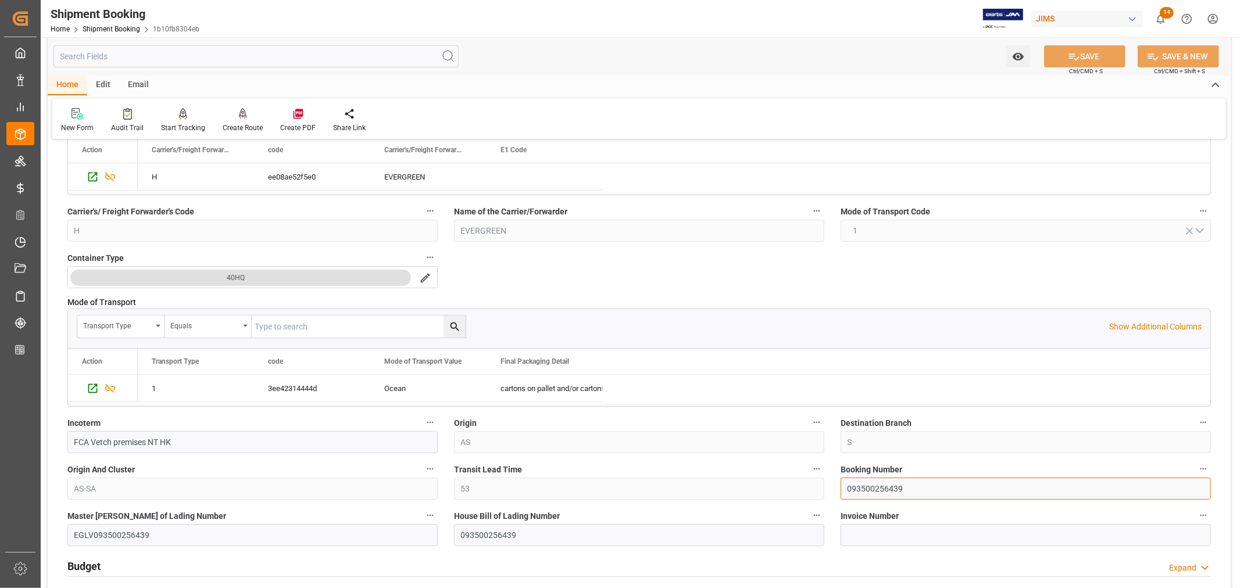
scroll to position [0, 0]
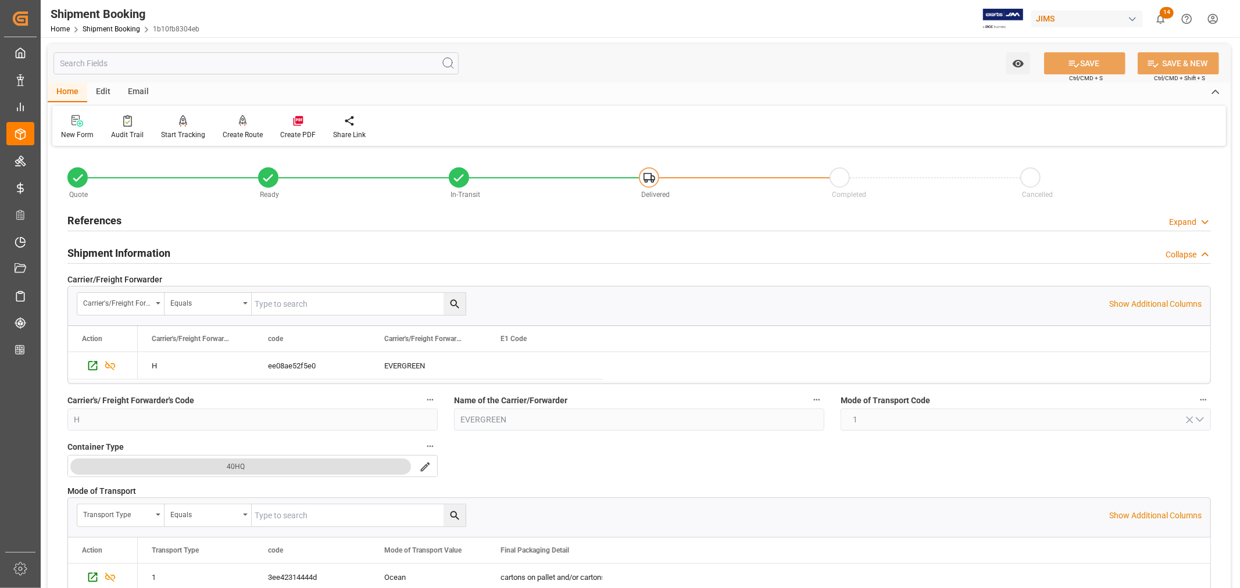
click at [113, 222] on h2 "References" at bounding box center [94, 221] width 54 height 16
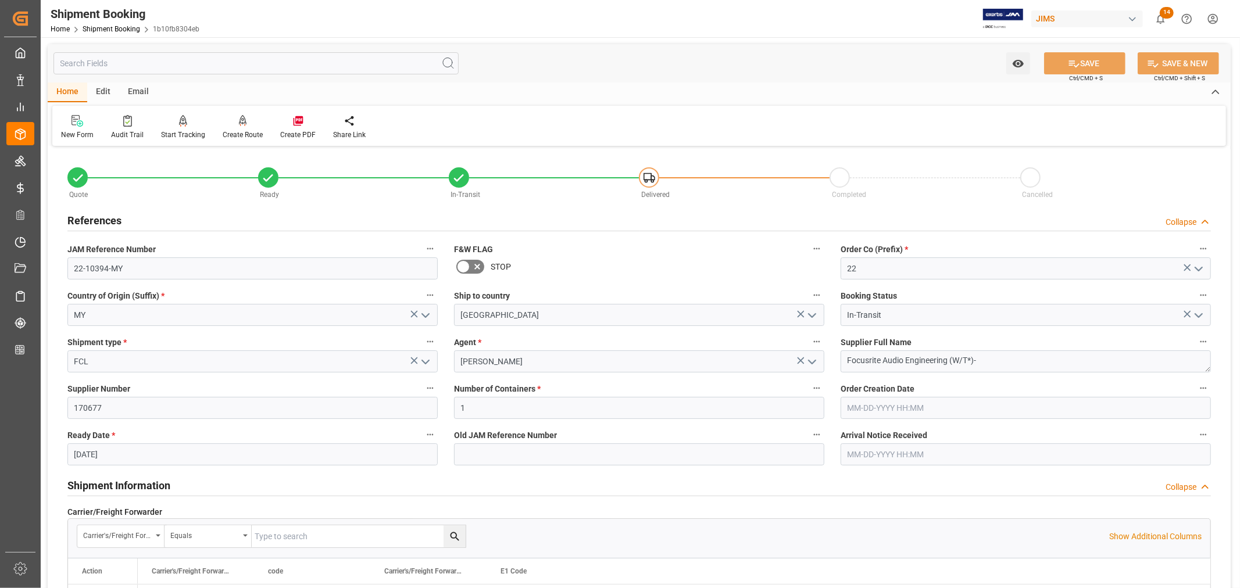
click at [113, 222] on h2 "References" at bounding box center [94, 221] width 54 height 16
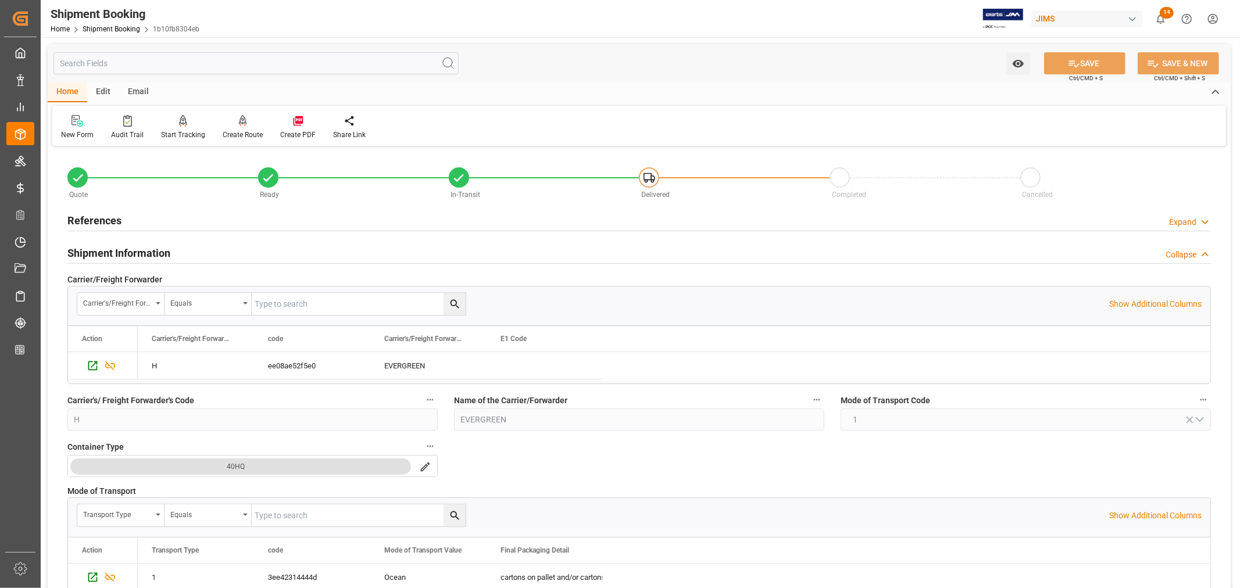
click at [158, 251] on h2 "Shipment Information" at bounding box center [118, 253] width 103 height 16
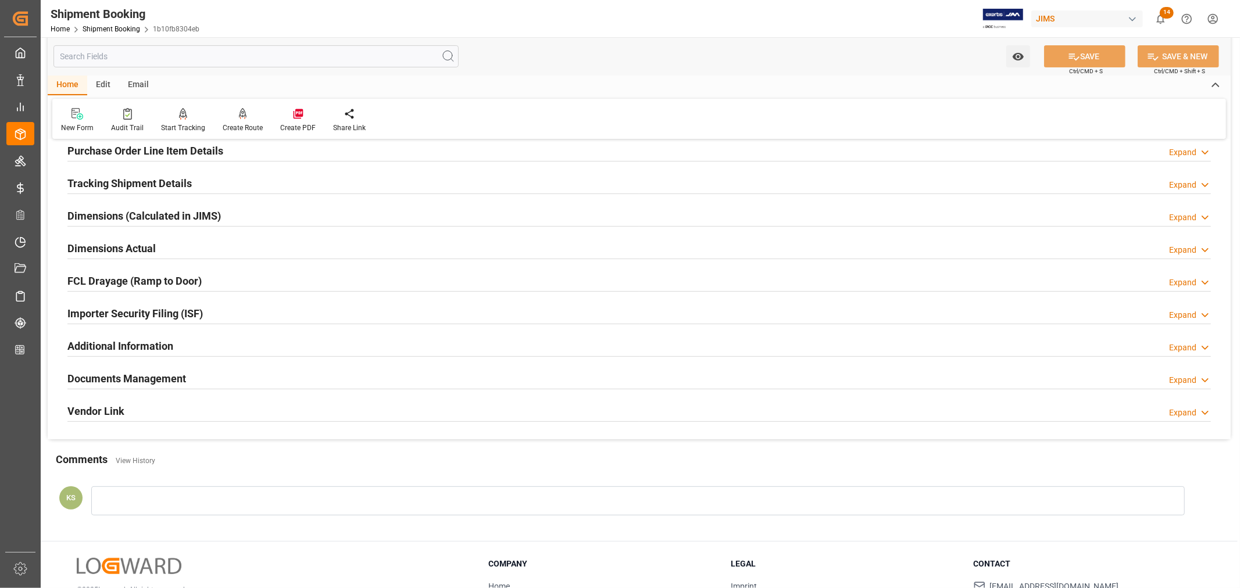
scroll to position [258, 0]
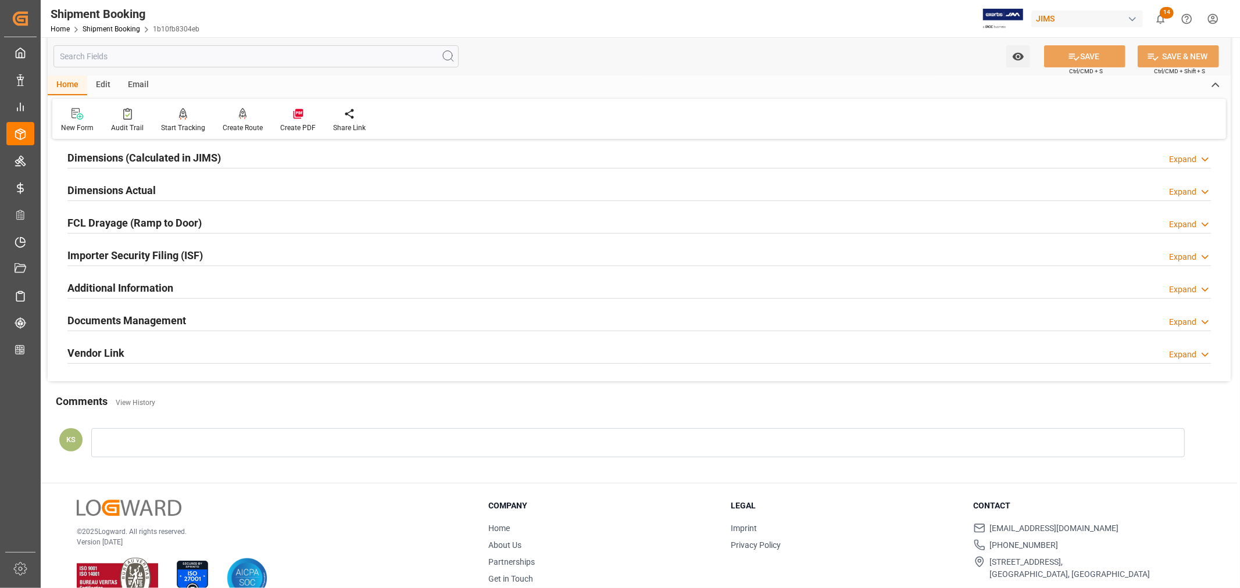
click at [338, 326] on div "Documents Management Expand" at bounding box center [638, 320] width 1143 height 22
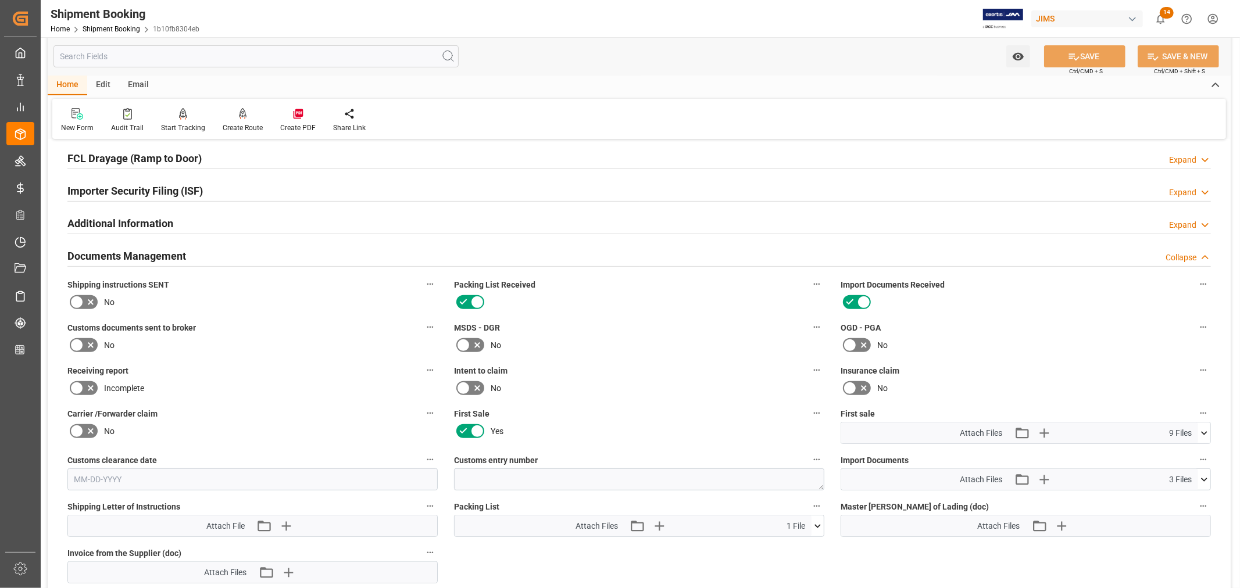
scroll to position [387, 0]
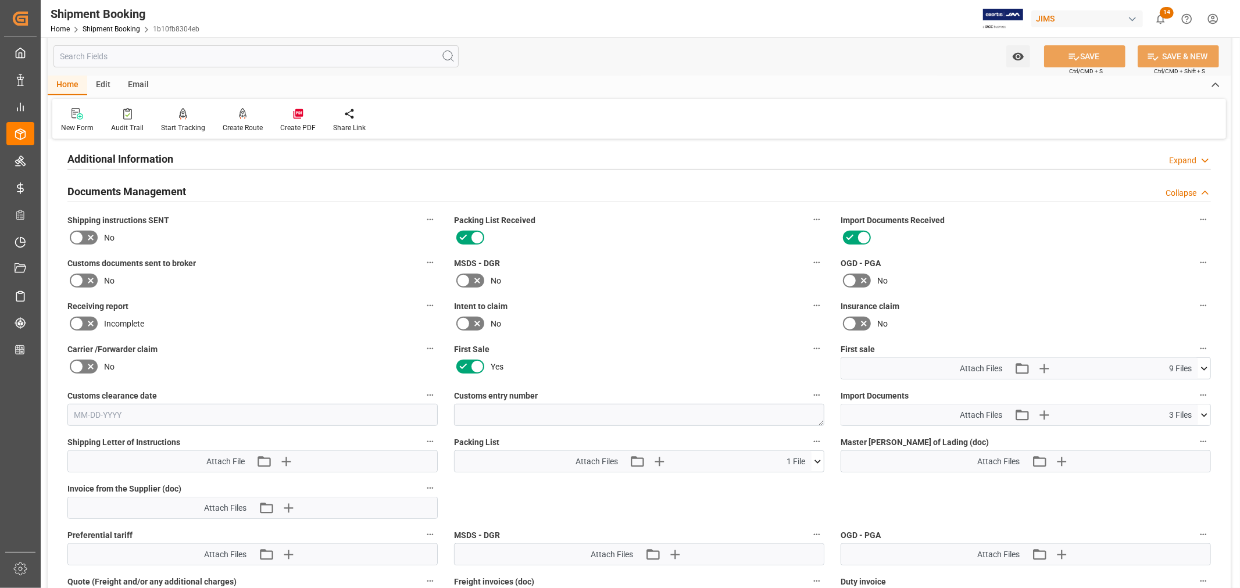
click at [1204, 413] on icon at bounding box center [1204, 414] width 6 height 3
click at [1179, 432] on icon at bounding box center [1173, 437] width 12 height 12
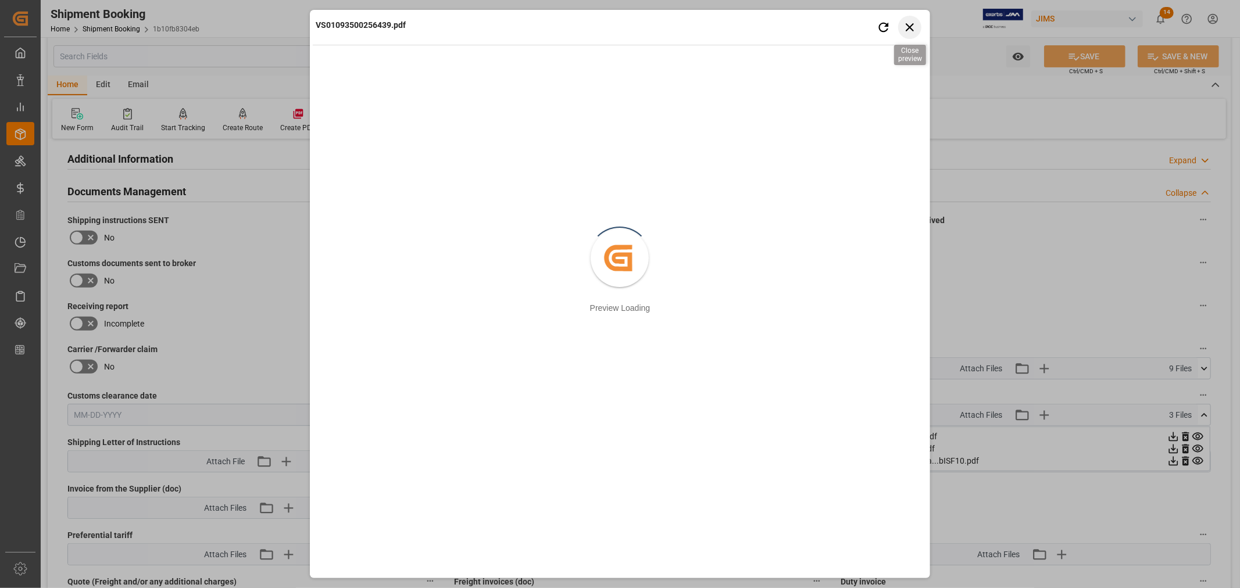
click at [910, 29] on icon "button" at bounding box center [909, 27] width 15 height 15
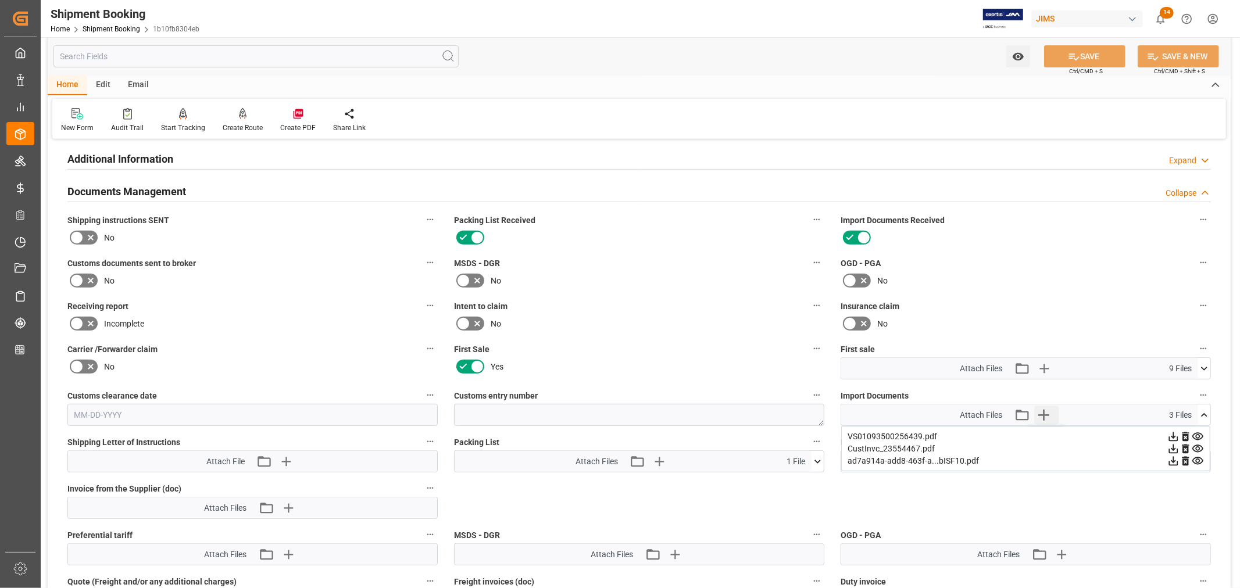
click at [1042, 416] on icon "button" at bounding box center [1043, 415] width 19 height 19
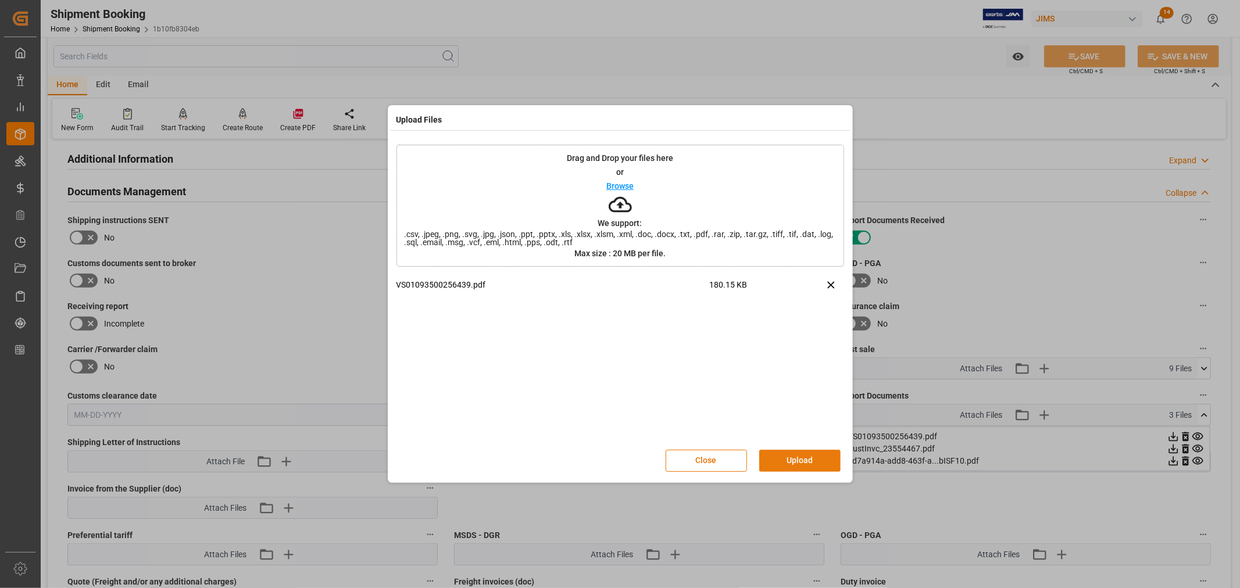
click at [800, 457] on button "Upload" at bounding box center [799, 461] width 81 height 22
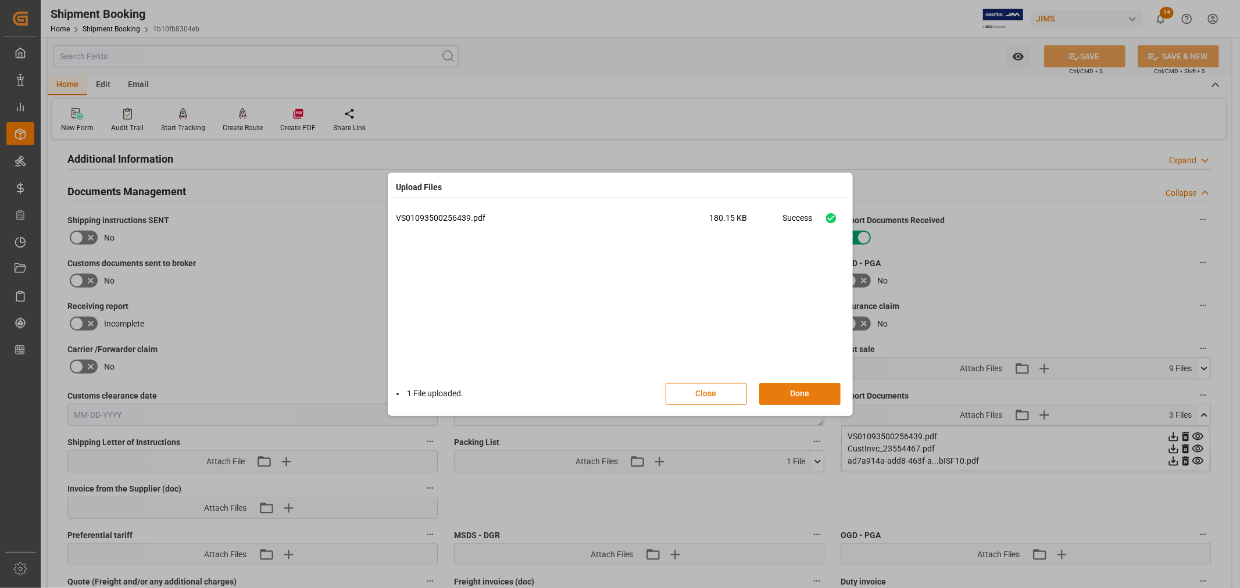
click at [800, 397] on button "Done" at bounding box center [799, 394] width 81 height 22
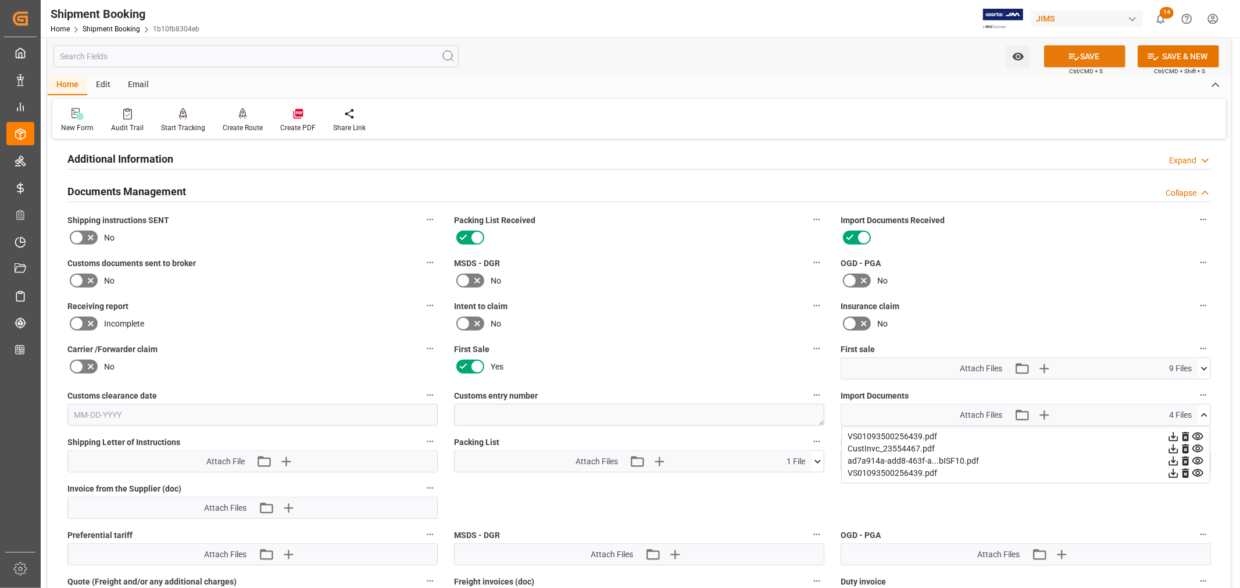
click at [1100, 53] on button "SAVE" at bounding box center [1084, 56] width 81 height 22
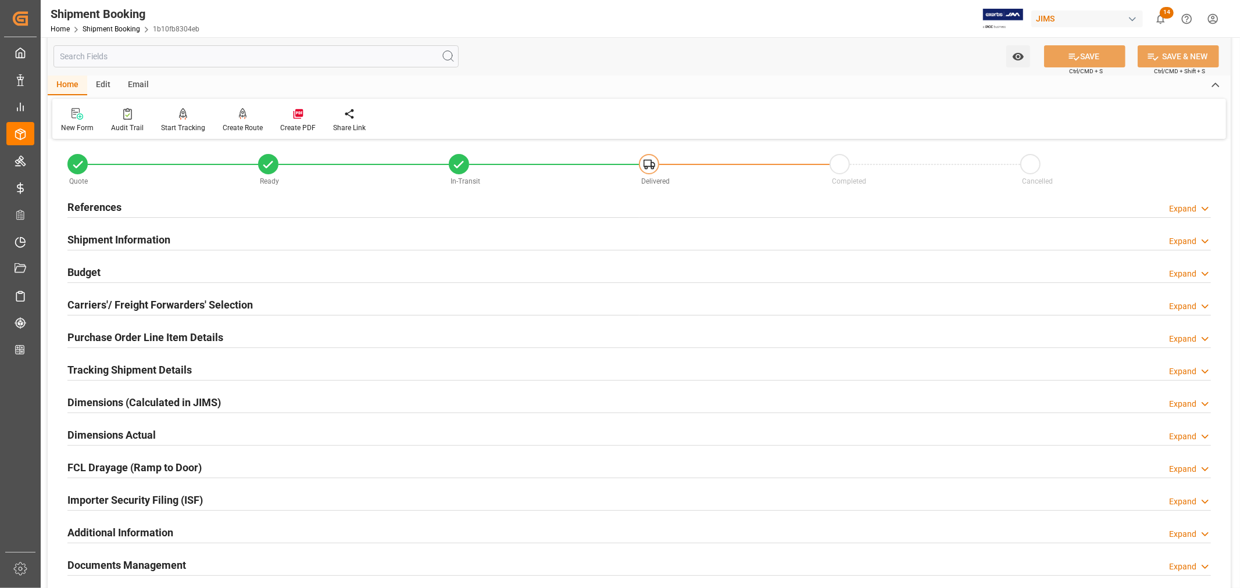
scroll to position [0, 0]
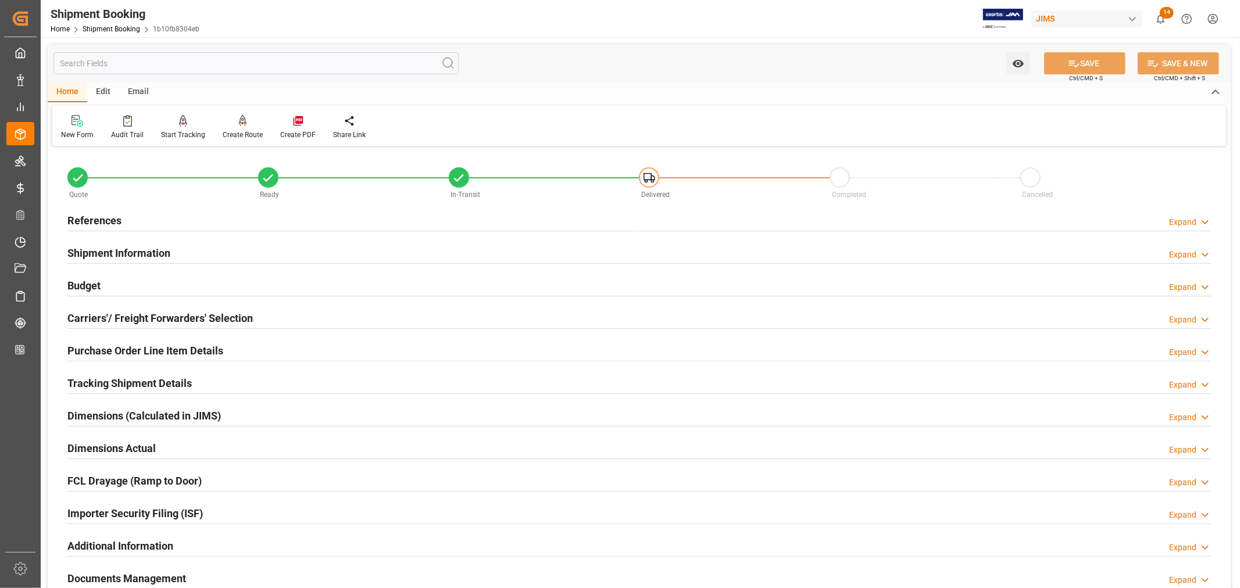
click at [137, 245] on h2 "Shipment Information" at bounding box center [118, 253] width 103 height 16
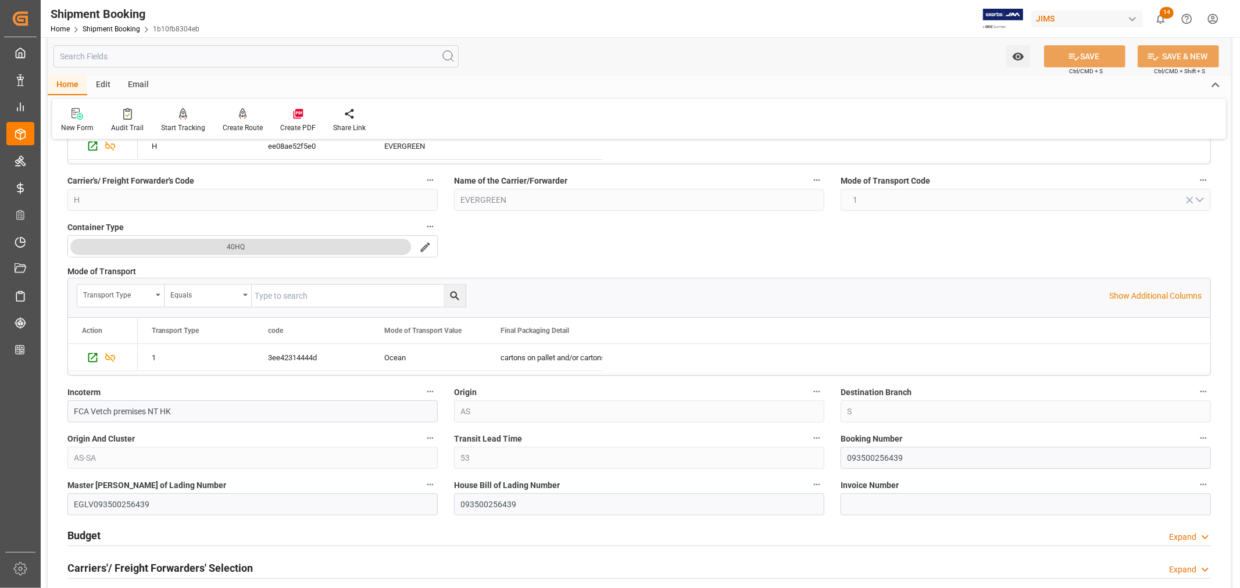
scroll to position [323, 0]
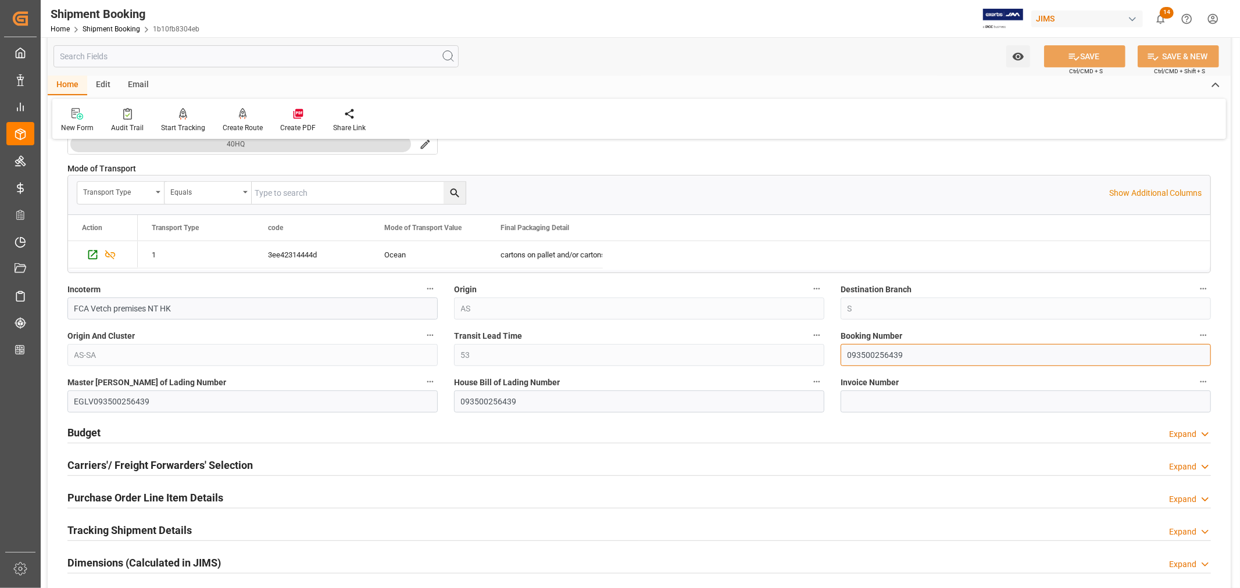
click at [875, 353] on input "093500256439" at bounding box center [1025, 355] width 370 height 22
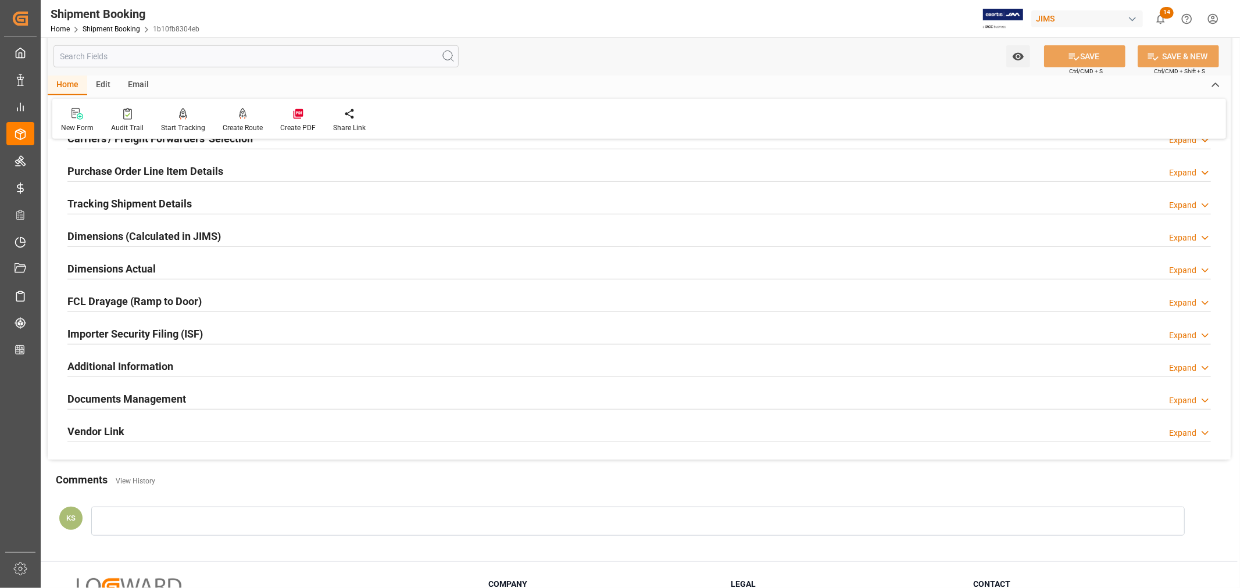
scroll to position [756, 0]
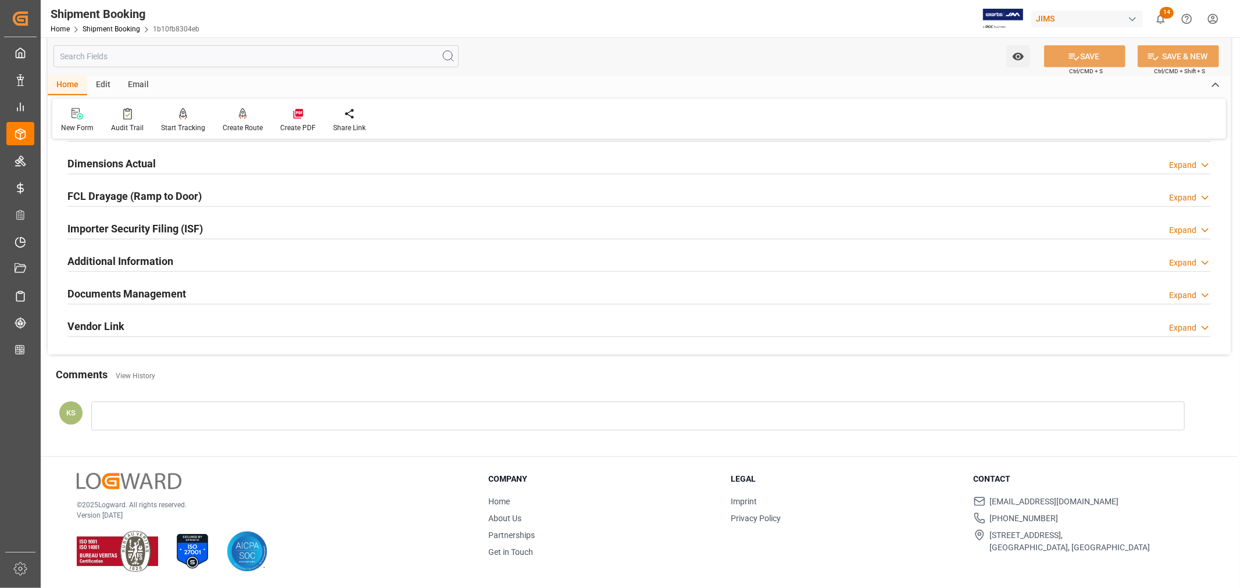
click at [391, 288] on div "Documents Management Expand" at bounding box center [638, 293] width 1143 height 22
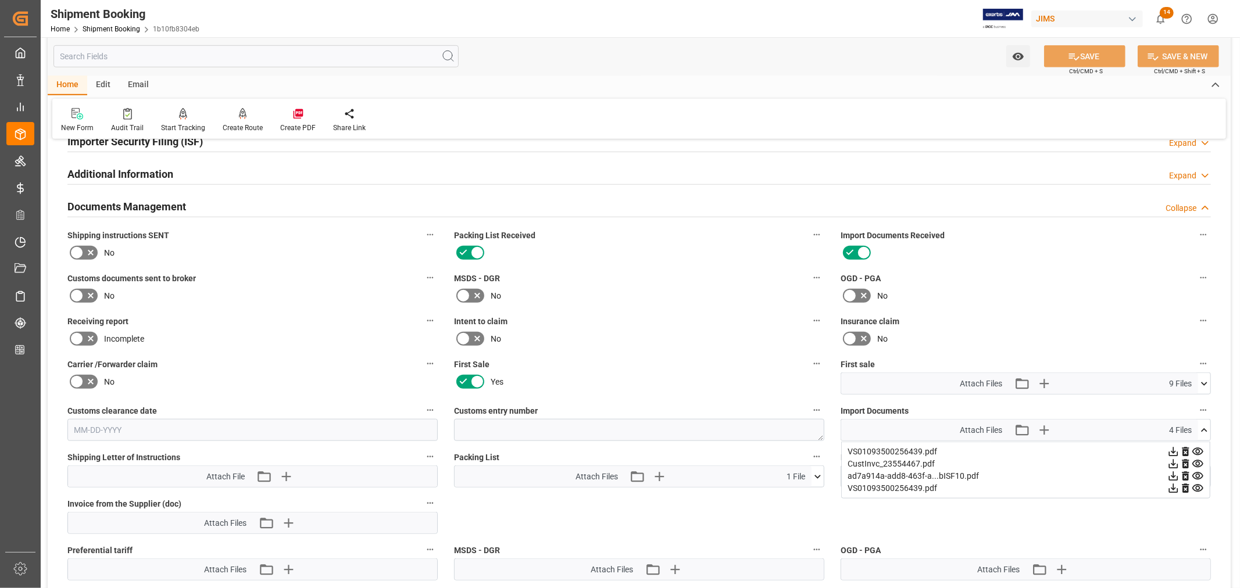
scroll to position [949, 0]
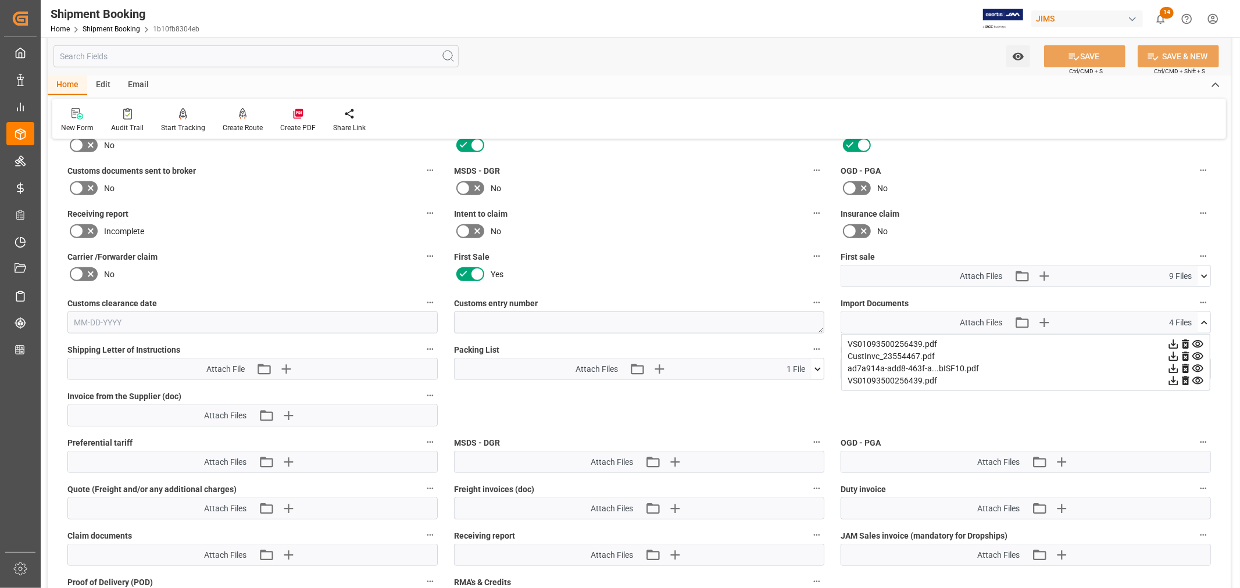
click at [1206, 320] on icon at bounding box center [1204, 323] width 12 height 12
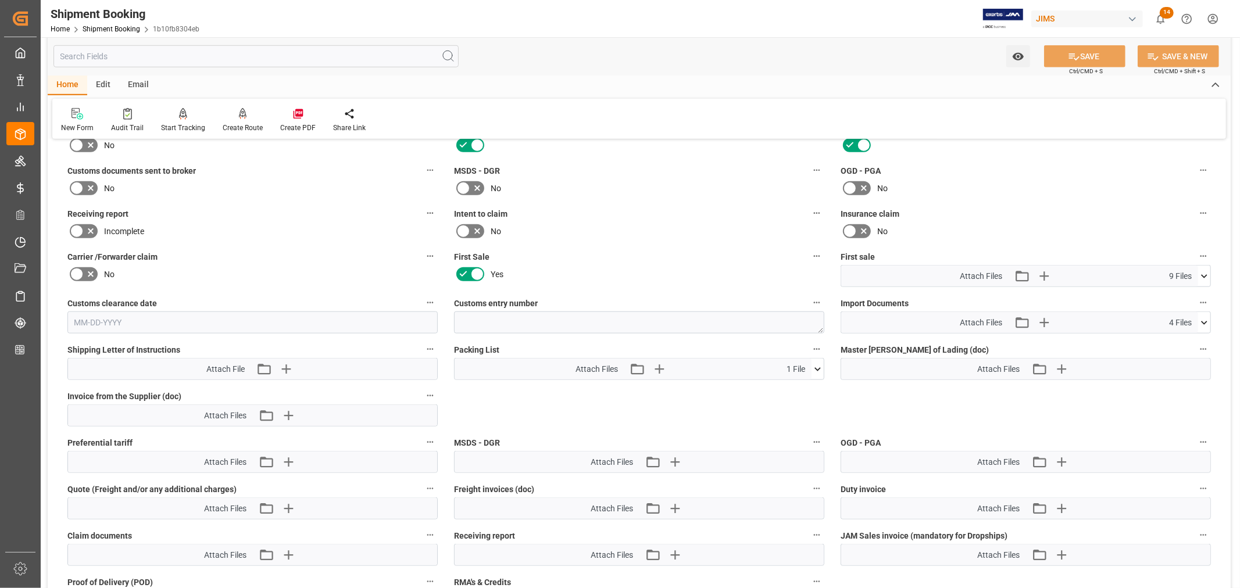
click at [1203, 272] on icon at bounding box center [1204, 276] width 12 height 12
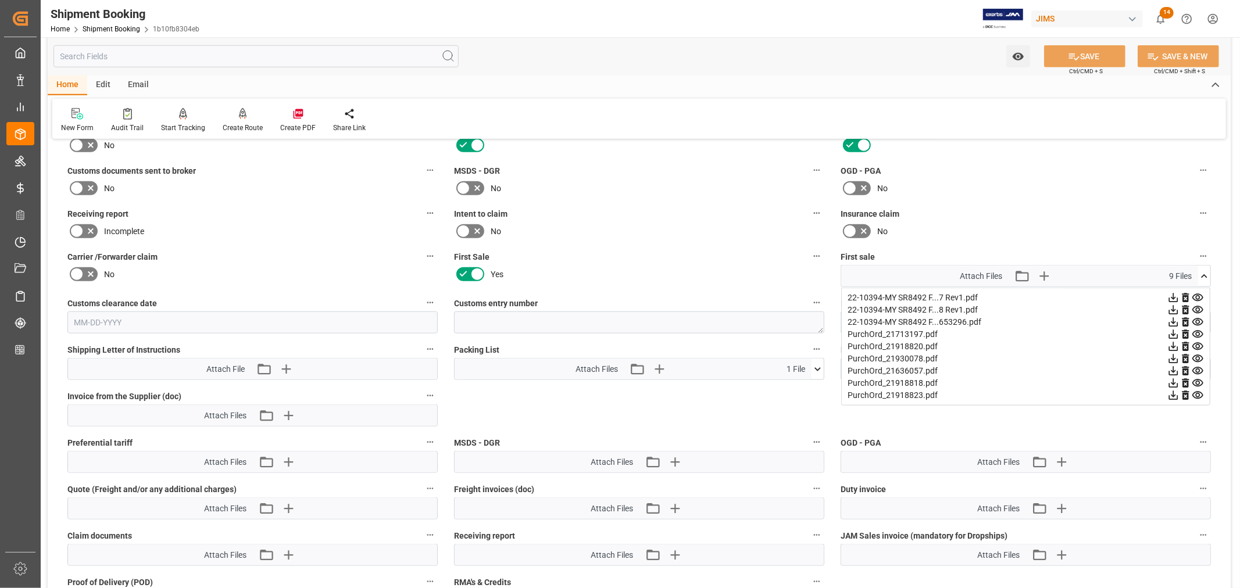
click at [1203, 271] on icon at bounding box center [1204, 276] width 12 height 12
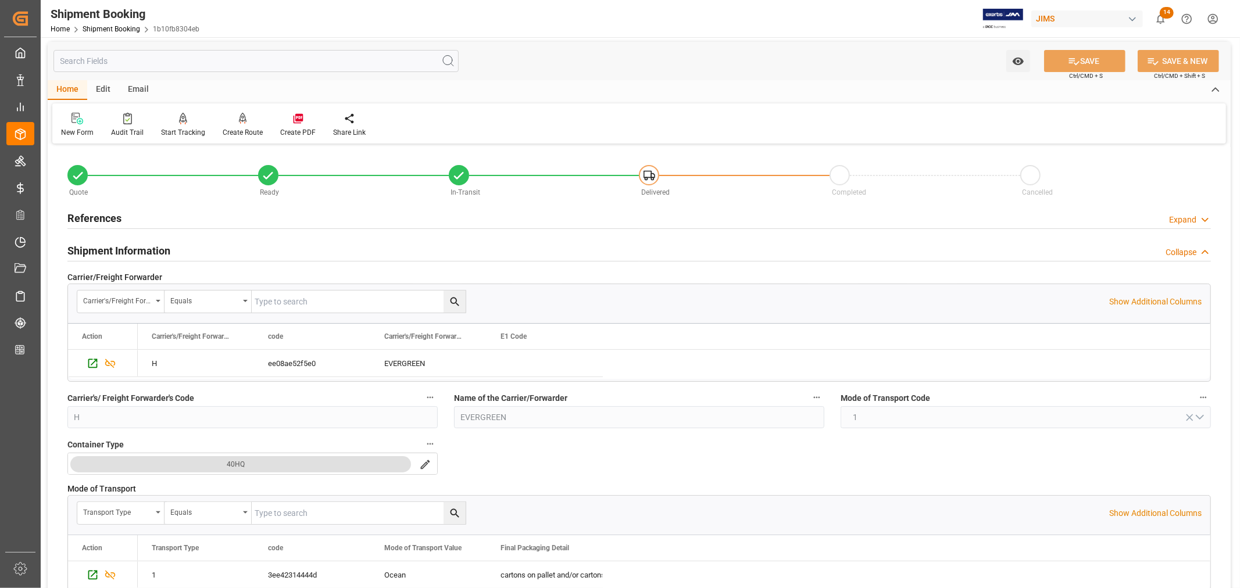
scroll to position [0, 0]
click at [108, 250] on h2 "Shipment Information" at bounding box center [118, 253] width 103 height 16
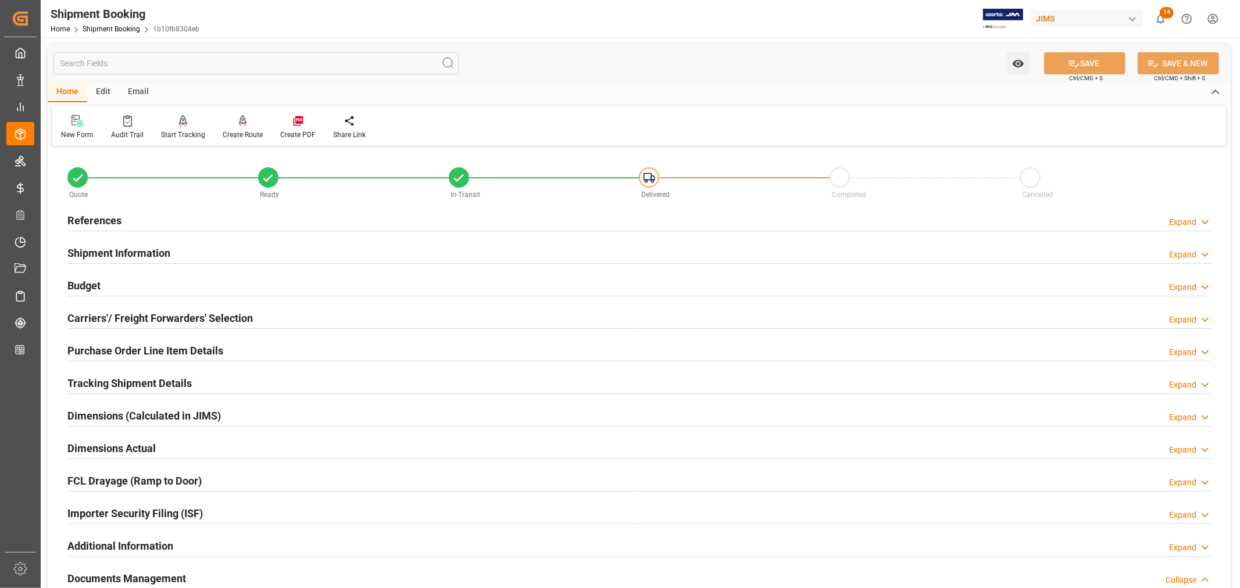
drag, startPoint x: 90, startPoint y: 277, endPoint x: 123, endPoint y: 276, distance: 33.7
click at [90, 278] on h2 "Budget" at bounding box center [83, 286] width 33 height 16
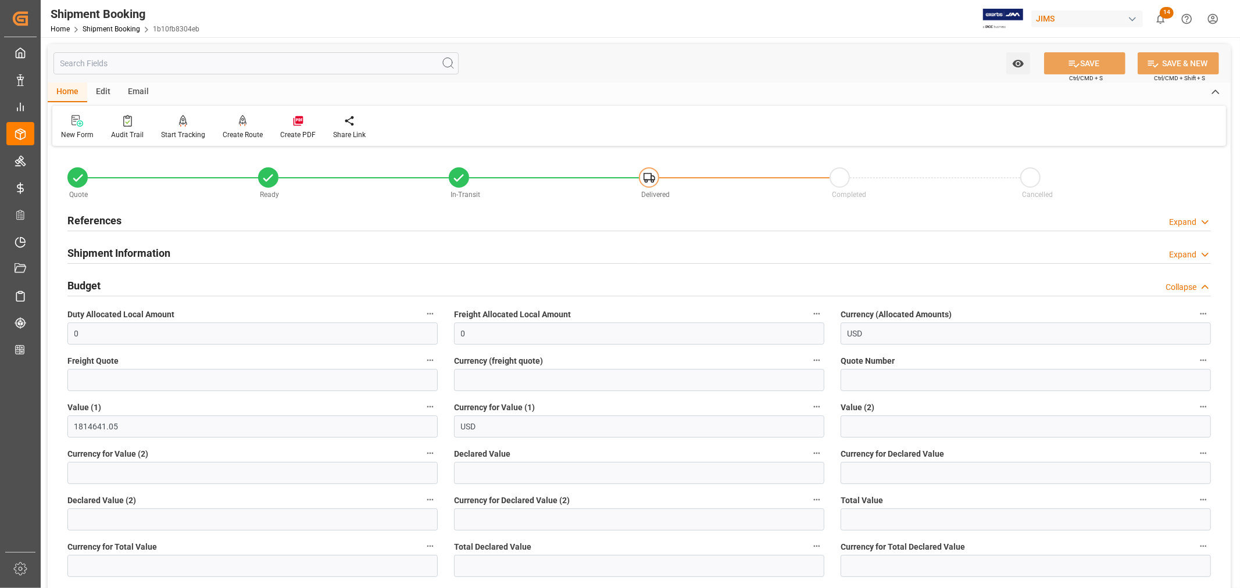
click at [109, 286] on div "Budget Collapse" at bounding box center [638, 285] width 1143 height 22
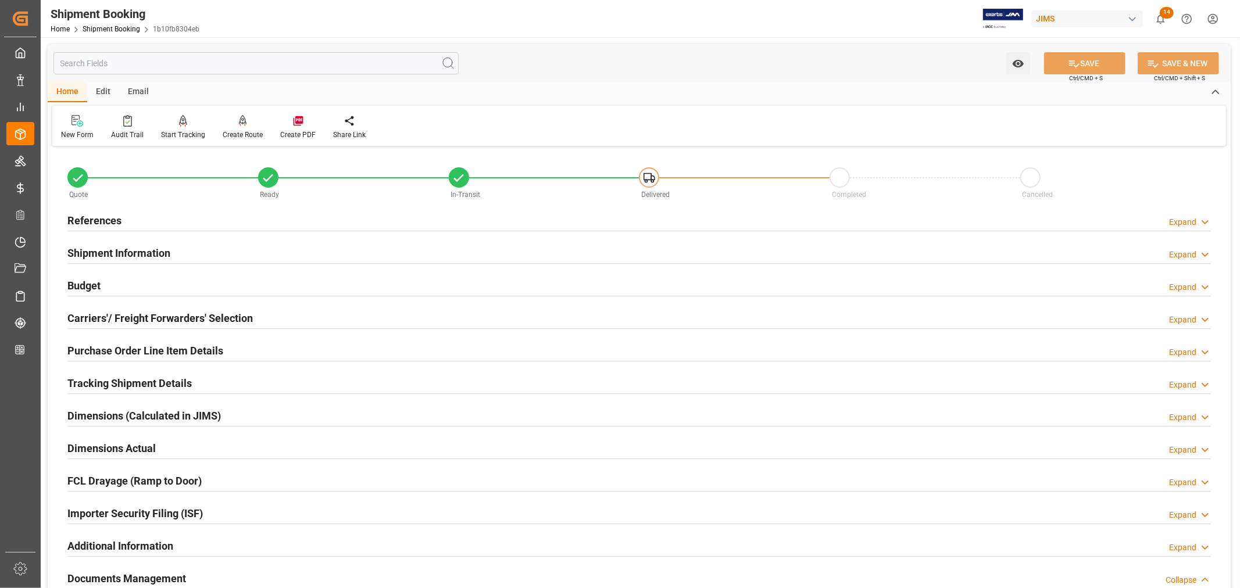
click at [140, 346] on h2 "Purchase Order Line Item Details" at bounding box center [145, 351] width 156 height 16
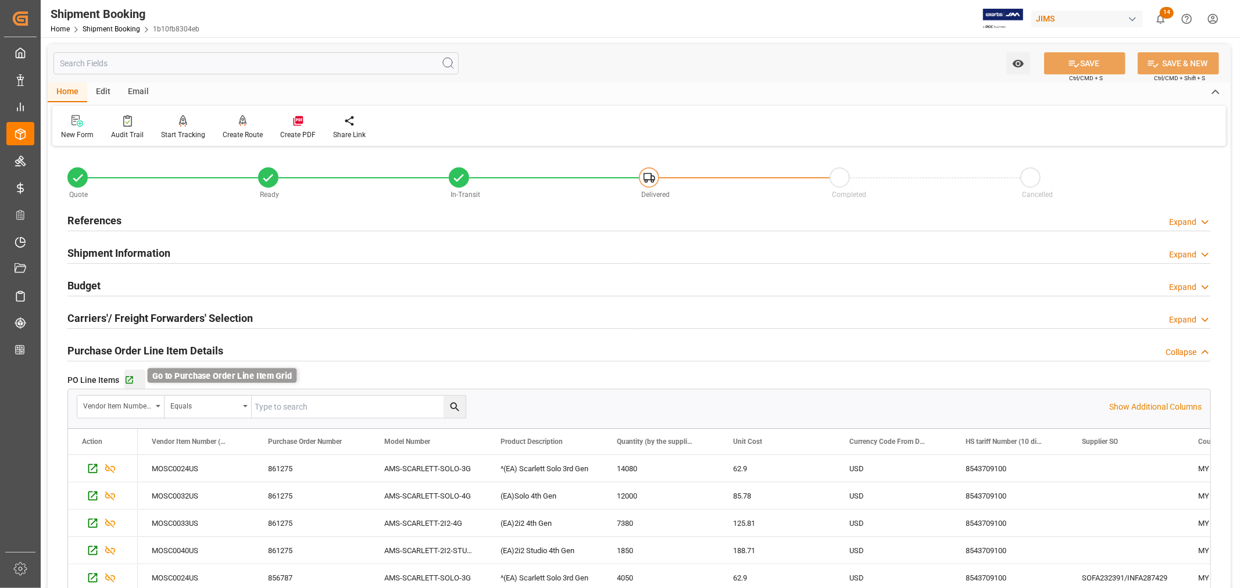
click at [126, 378] on icon "button" at bounding box center [129, 380] width 10 height 10
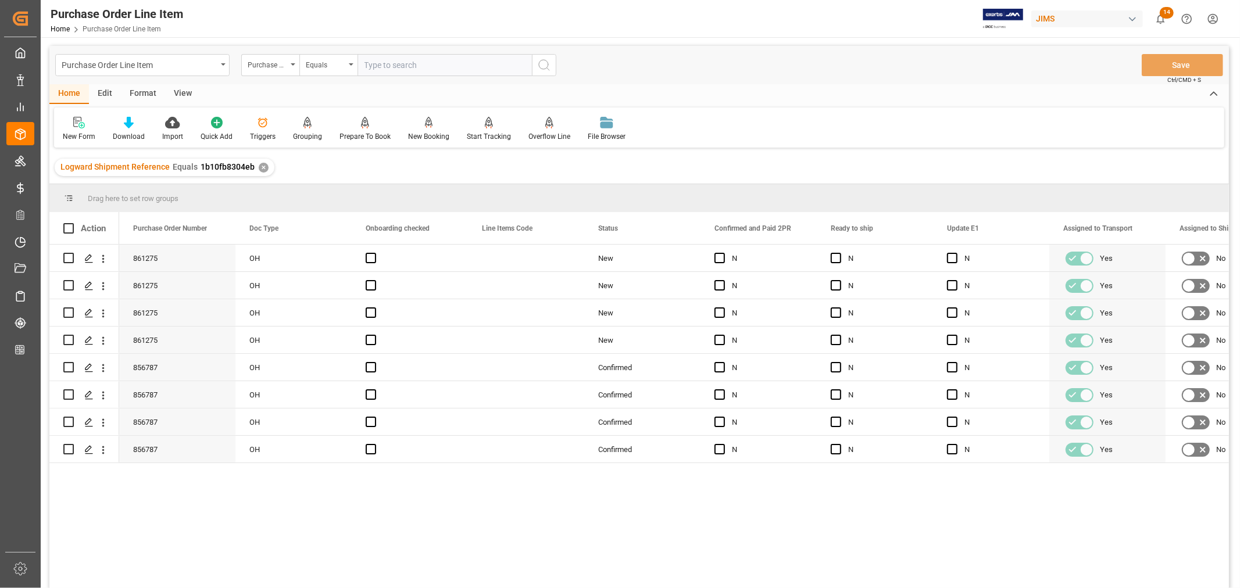
click at [182, 91] on div "View" at bounding box center [182, 94] width 35 height 20
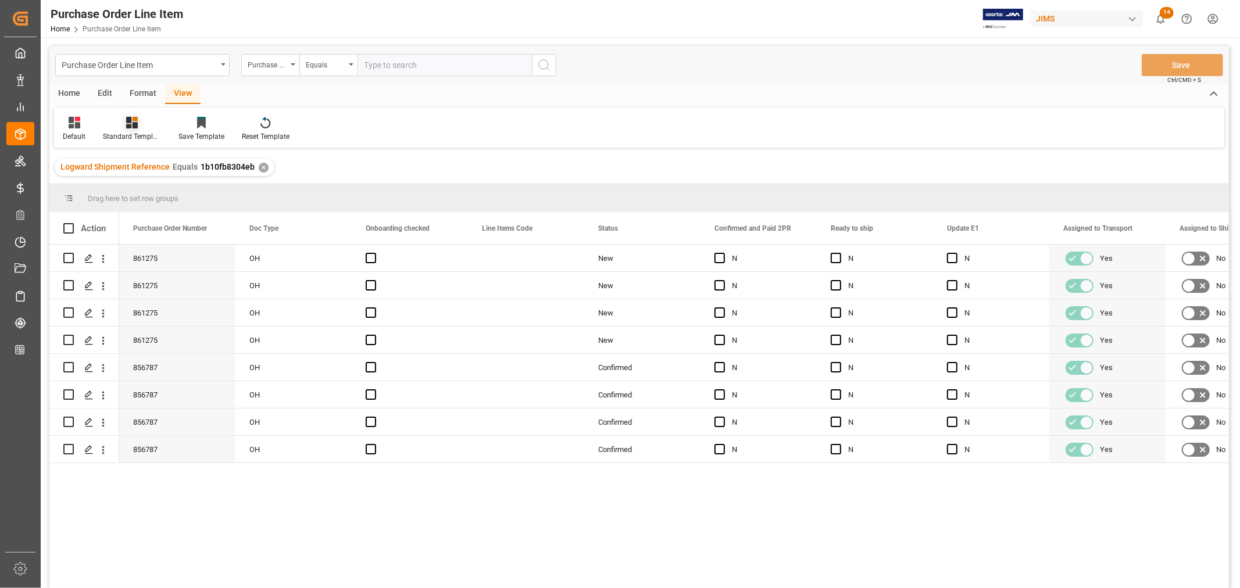
click at [135, 137] on div "Standard Templates" at bounding box center [132, 136] width 58 height 10
click at [158, 276] on div "Buyer Discrepancy" at bounding box center [162, 283] width 113 height 24
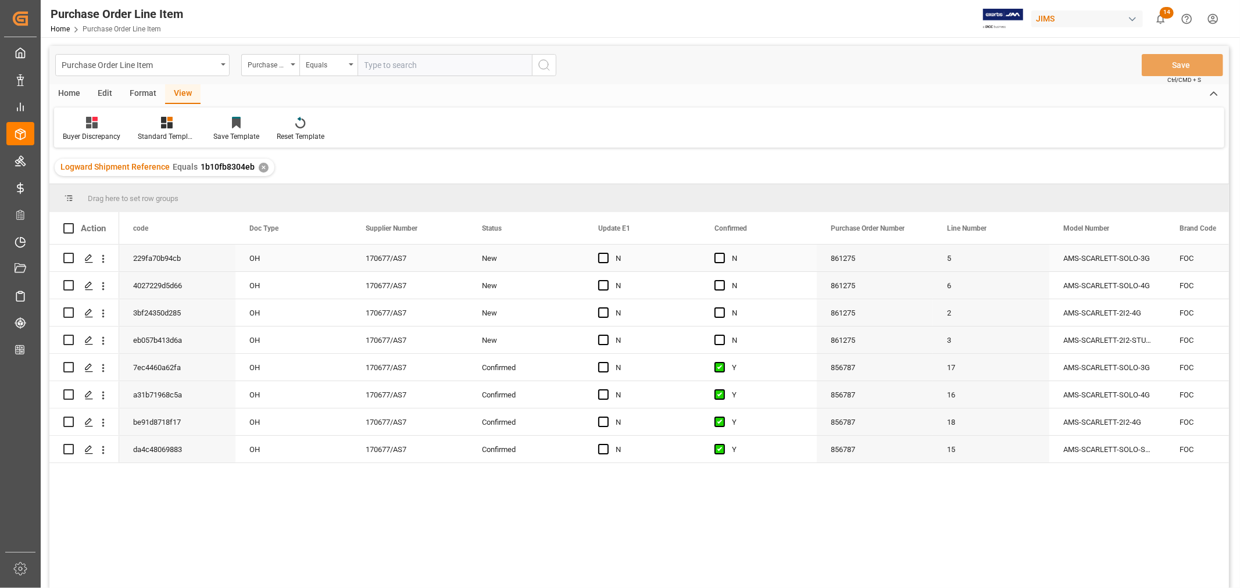
click at [794, 269] on div "N" at bounding box center [767, 258] width 71 height 27
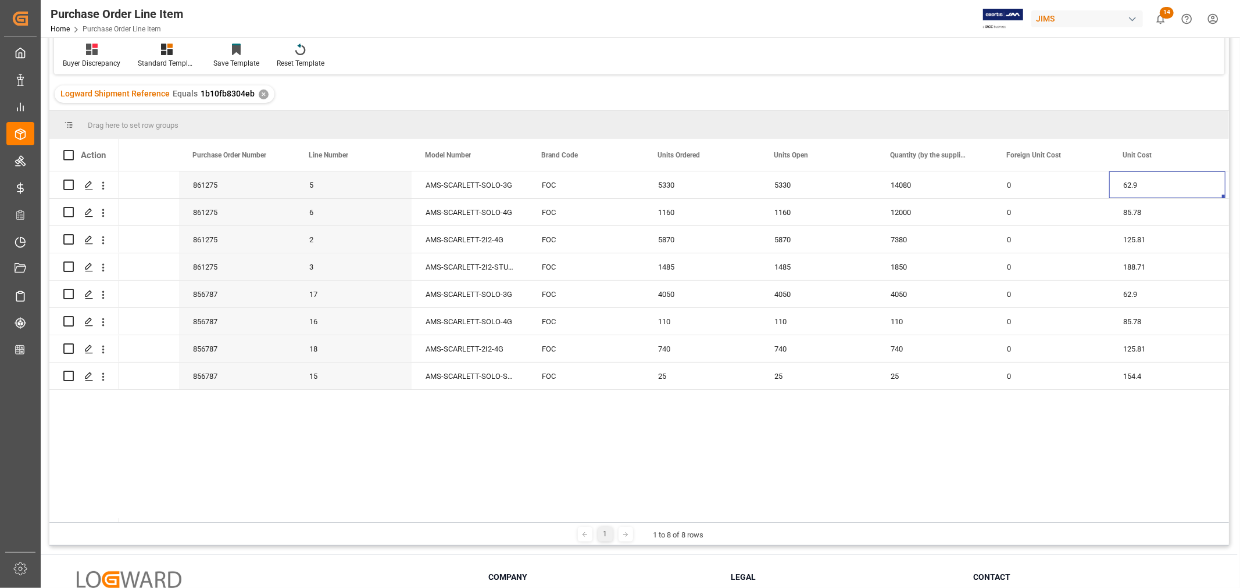
scroll to position [42, 0]
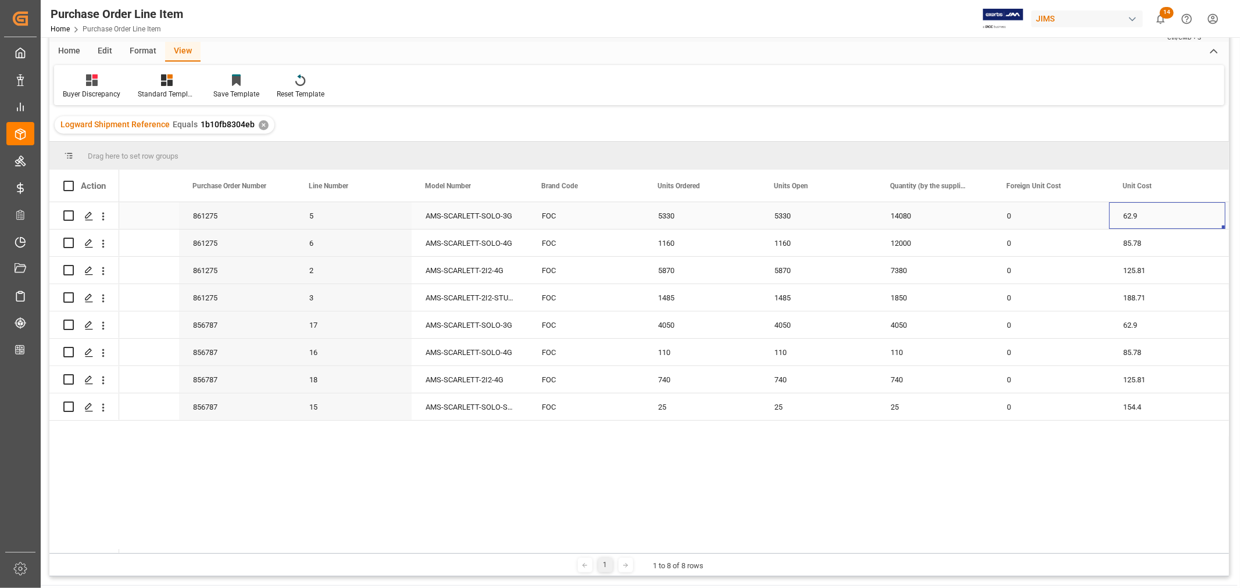
click at [777, 210] on div "5330" at bounding box center [818, 215] width 116 height 27
drag, startPoint x: 874, startPoint y: 227, endPoint x: 924, endPoint y: 220, distance: 51.1
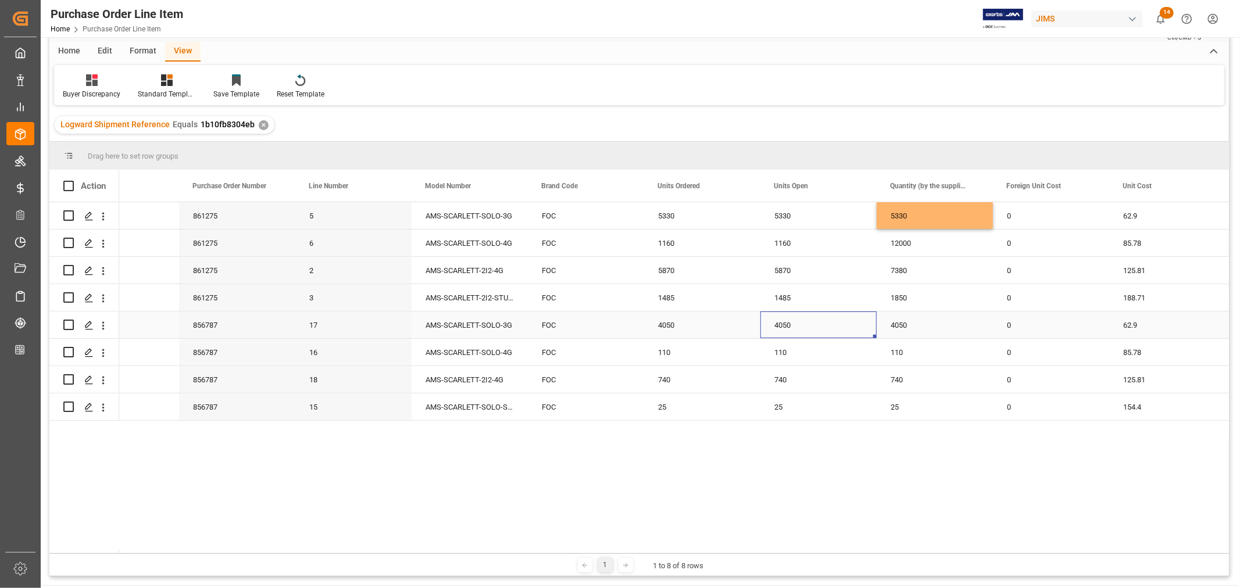
click at [782, 320] on div "4050" at bounding box center [818, 325] width 116 height 27
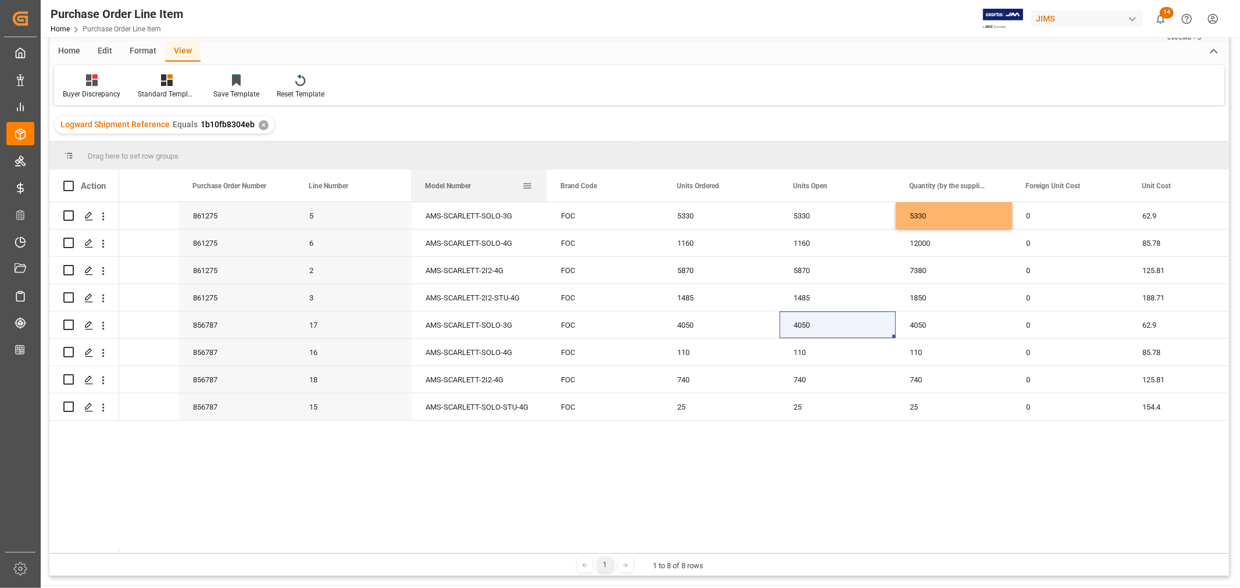
drag, startPoint x: 525, startPoint y: 188, endPoint x: 544, endPoint y: 191, distance: 19.4
click at [544, 191] on div at bounding box center [546, 186] width 5 height 32
click at [800, 241] on div "1160" at bounding box center [837, 243] width 116 height 27
drag, startPoint x: 892, startPoint y: 253, endPoint x: 960, endPoint y: 251, distance: 67.5
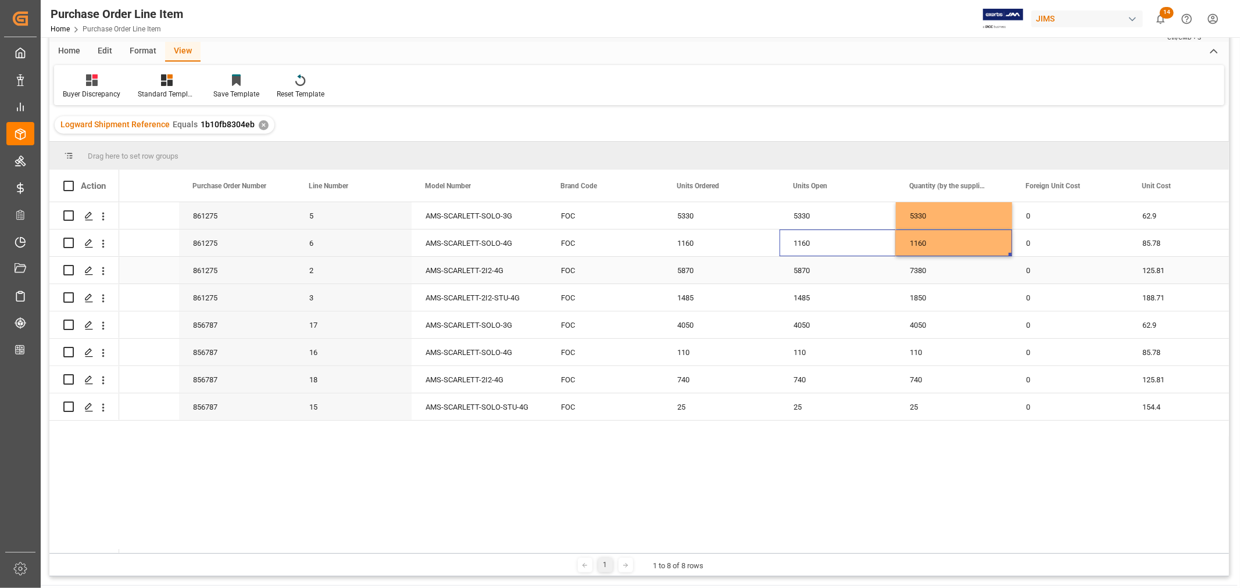
click at [489, 276] on div "AMS-SCARLETT-2I2-4G" at bounding box center [479, 270] width 135 height 27
click at [796, 269] on div "5870" at bounding box center [837, 270] width 116 height 27
drag, startPoint x: 893, startPoint y: 280, endPoint x: 954, endPoint y: 280, distance: 61.0
click at [798, 295] on div "1485" at bounding box center [837, 297] width 116 height 27
drag, startPoint x: 892, startPoint y: 308, endPoint x: 943, endPoint y: 304, distance: 51.3
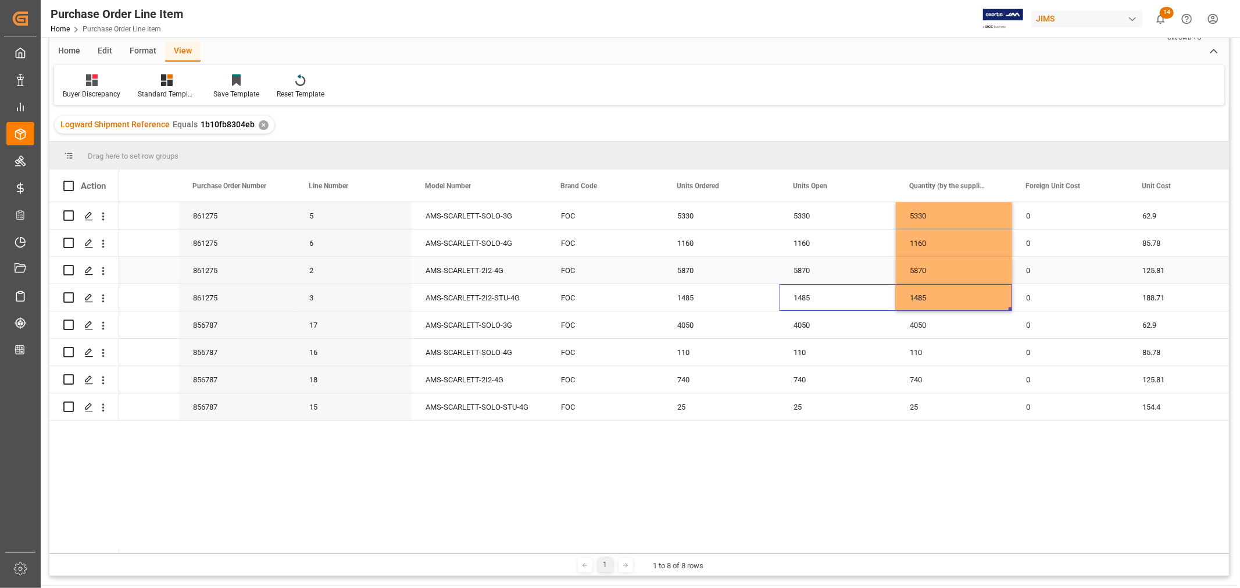
scroll to position [0, 0]
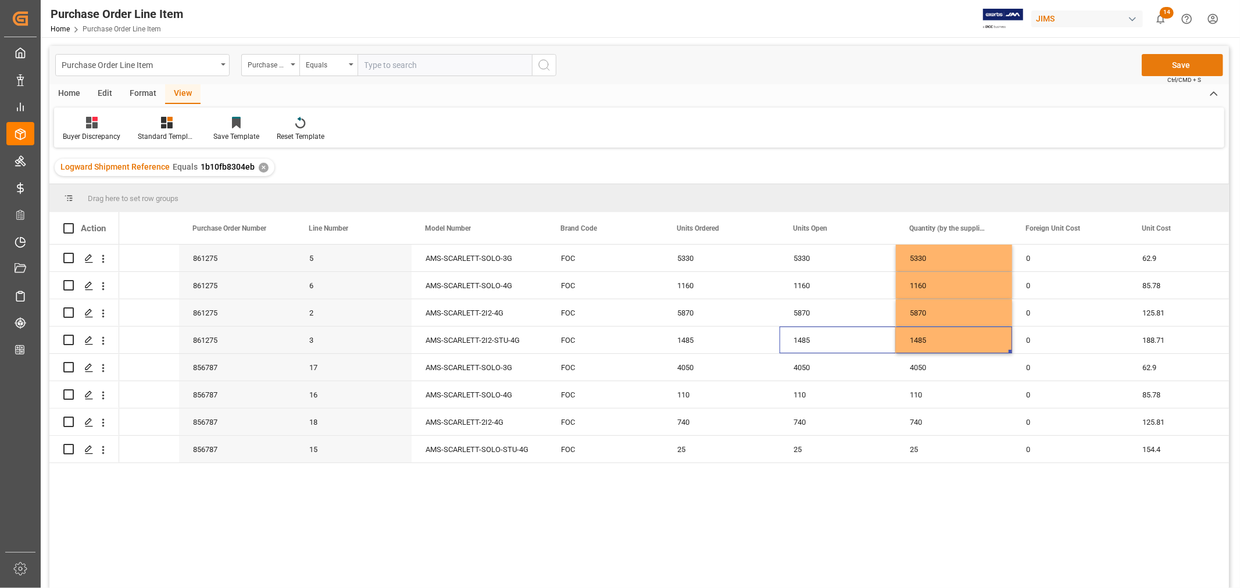
click at [1175, 67] on button "Save" at bounding box center [1182, 65] width 81 height 22
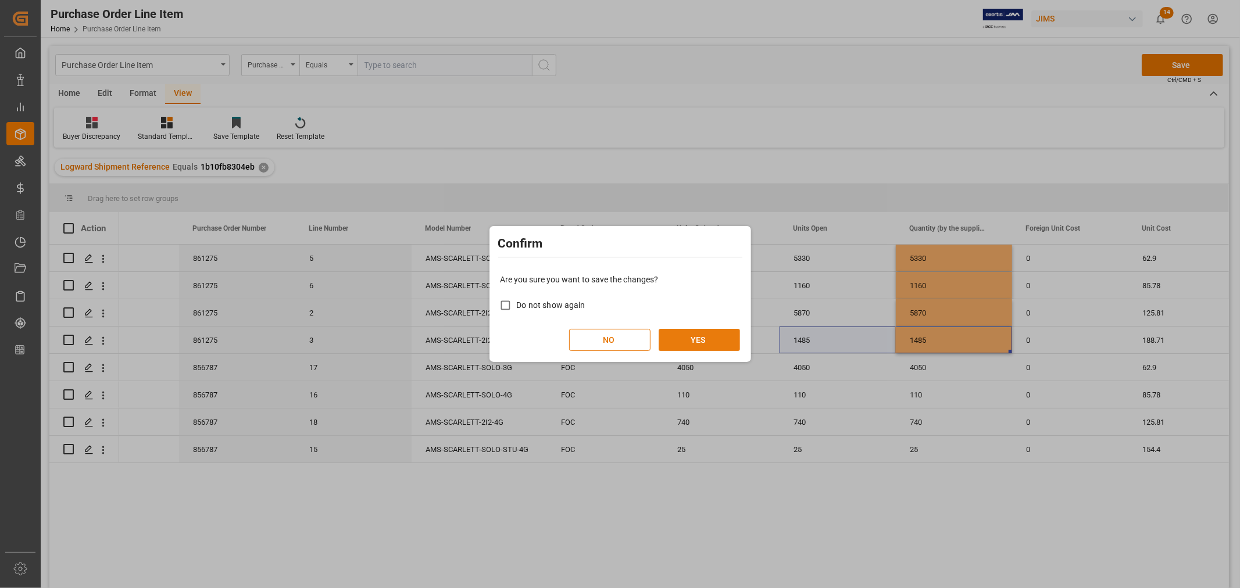
click at [704, 340] on button "YES" at bounding box center [699, 340] width 81 height 22
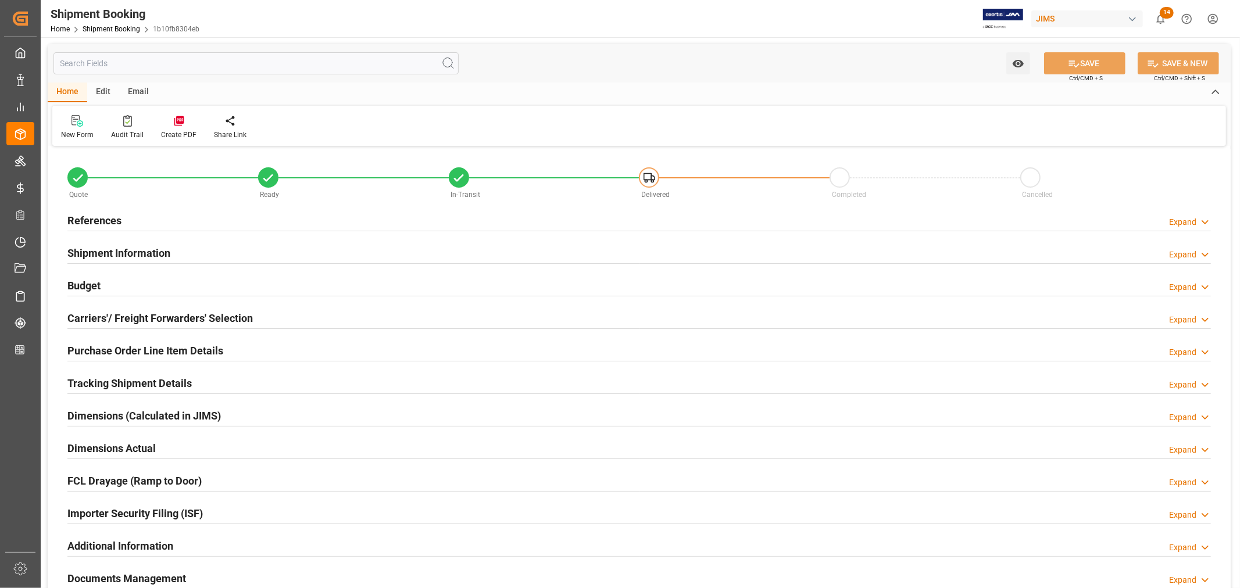
type input "8"
click at [100, 349] on h2 "Purchase Order Line Item Details" at bounding box center [145, 351] width 156 height 16
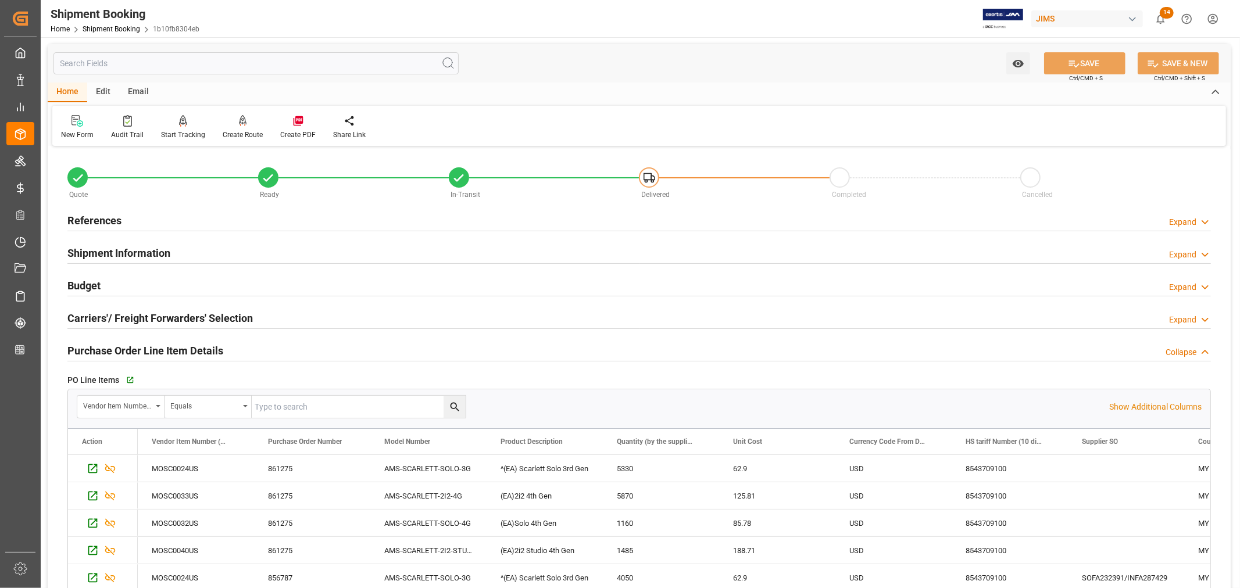
click at [210, 350] on h2 "Purchase Order Line Item Details" at bounding box center [145, 351] width 156 height 16
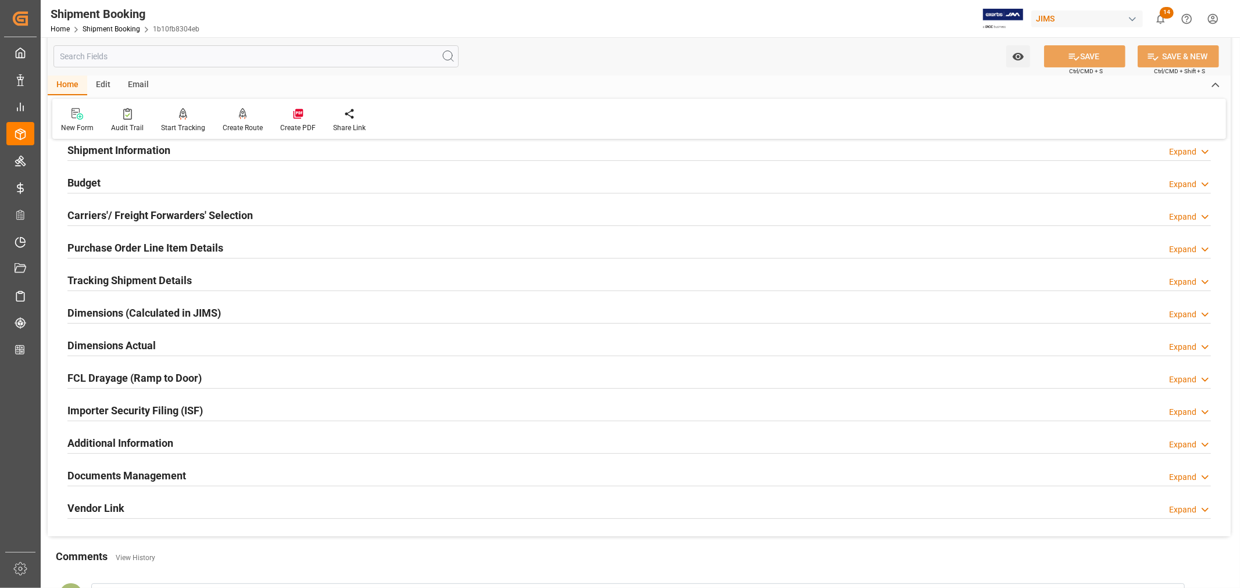
scroll to position [129, 0]
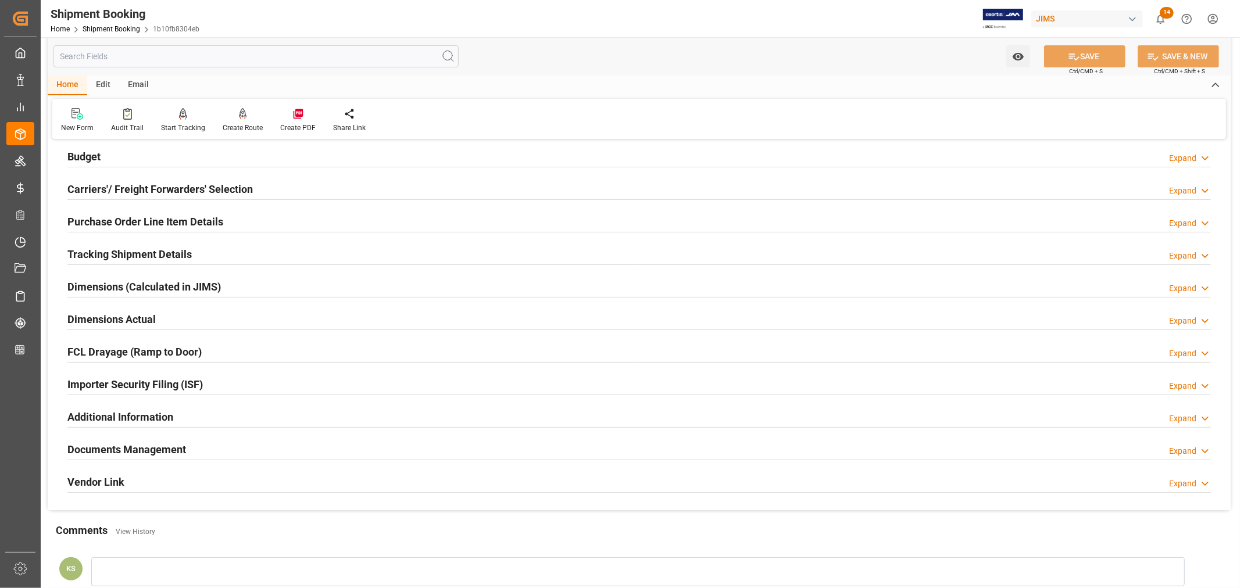
click at [220, 374] on div "Importer Security Filing (ISF) Expand" at bounding box center [638, 384] width 1143 height 22
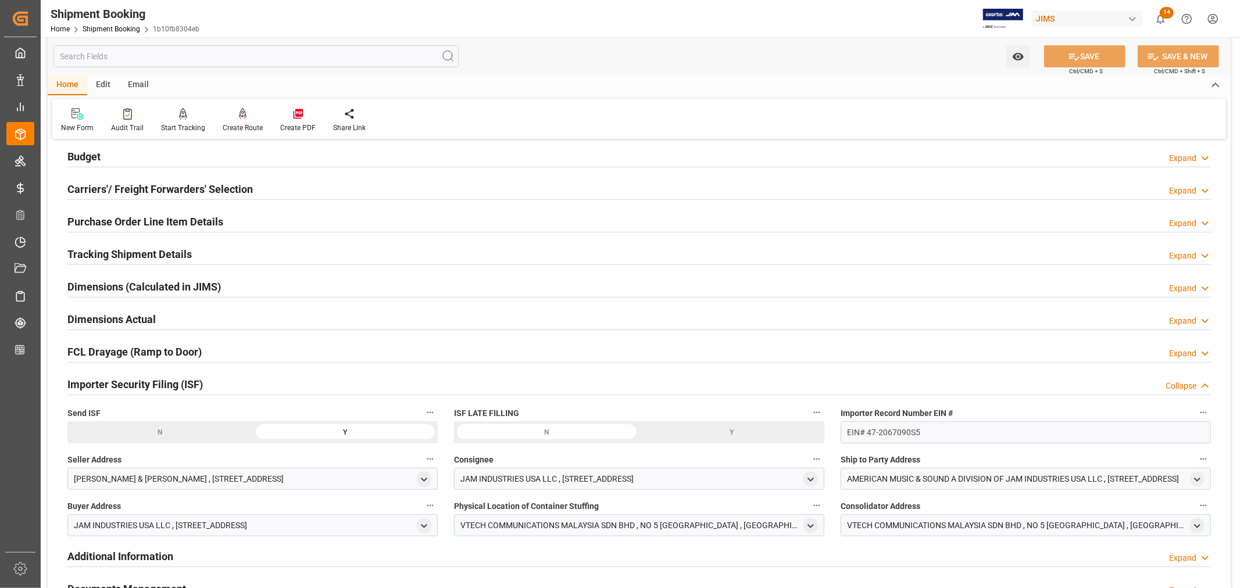
click at [220, 374] on div "Importer Security Filing (ISF) Collapse" at bounding box center [638, 384] width 1143 height 22
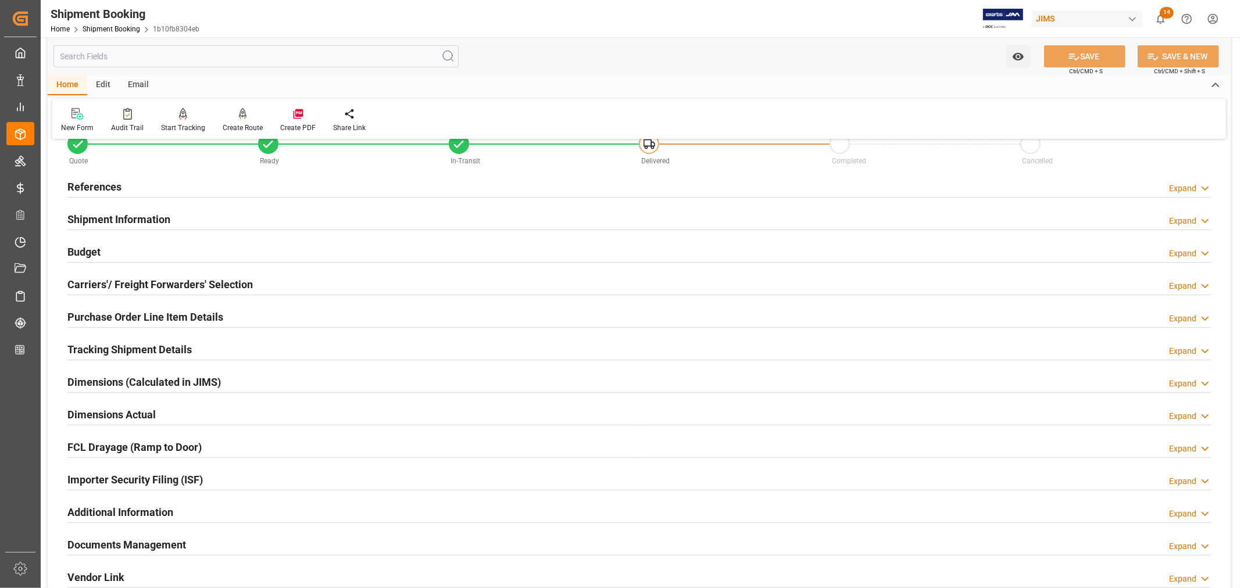
scroll to position [0, 0]
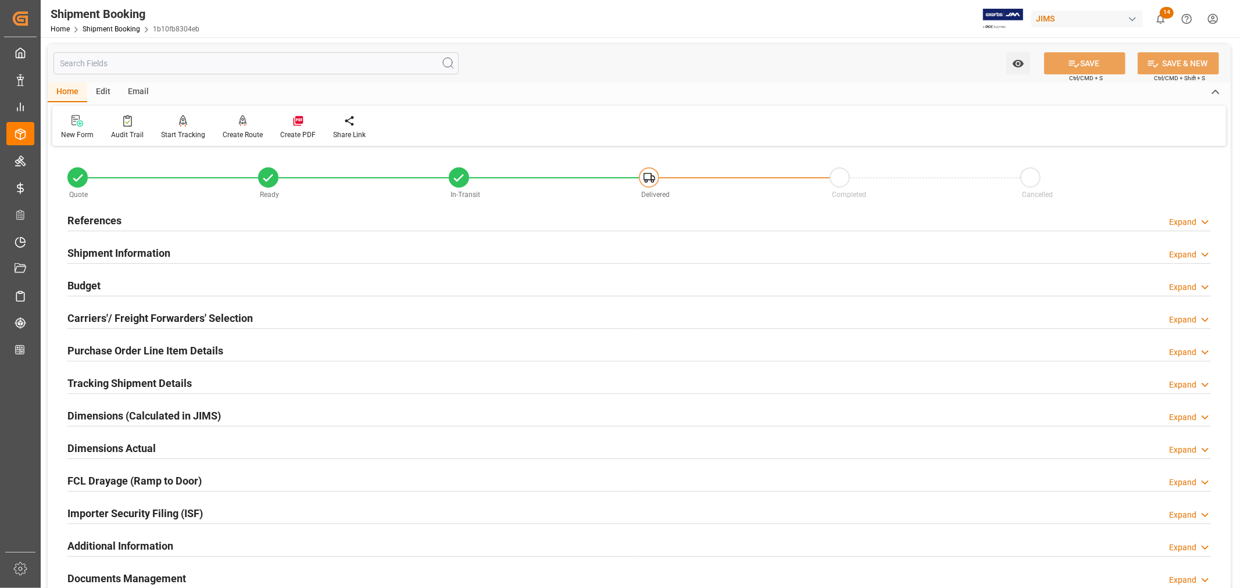
click at [138, 352] on h2 "Purchase Order Line Item Details" at bounding box center [145, 351] width 156 height 16
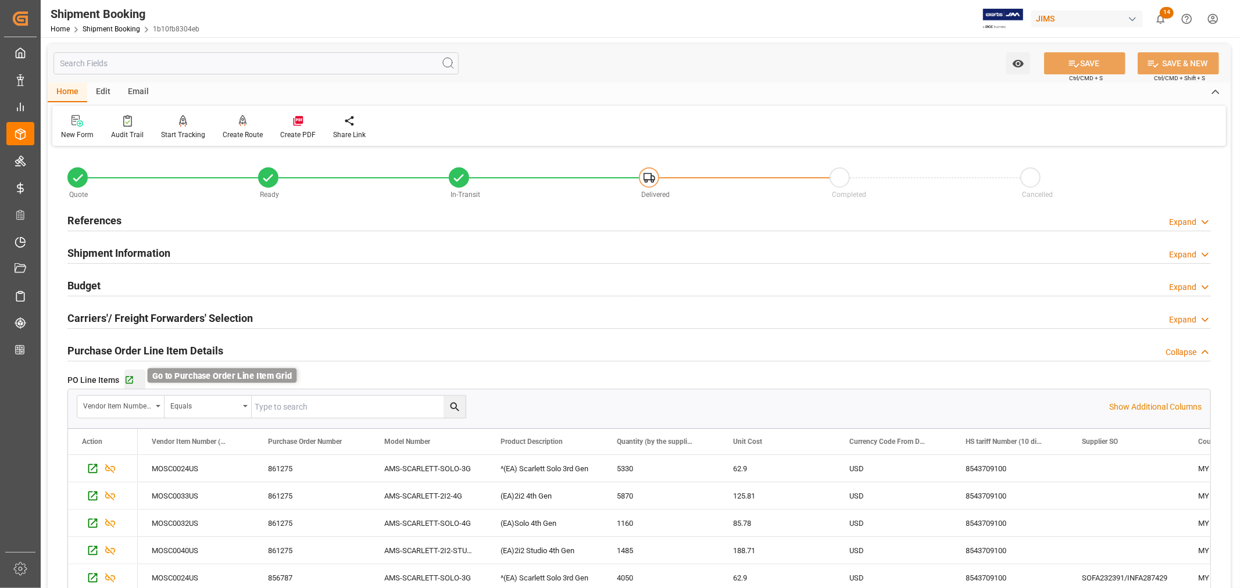
click at [130, 381] on icon "button" at bounding box center [129, 380] width 10 height 10
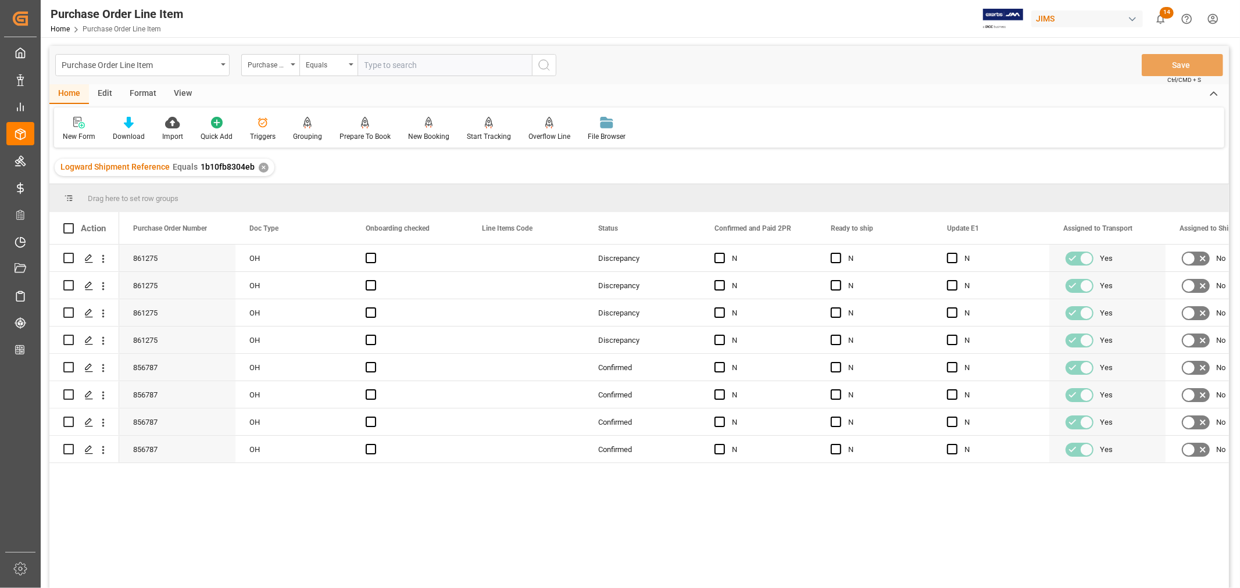
click at [187, 94] on div "View" at bounding box center [182, 94] width 35 height 20
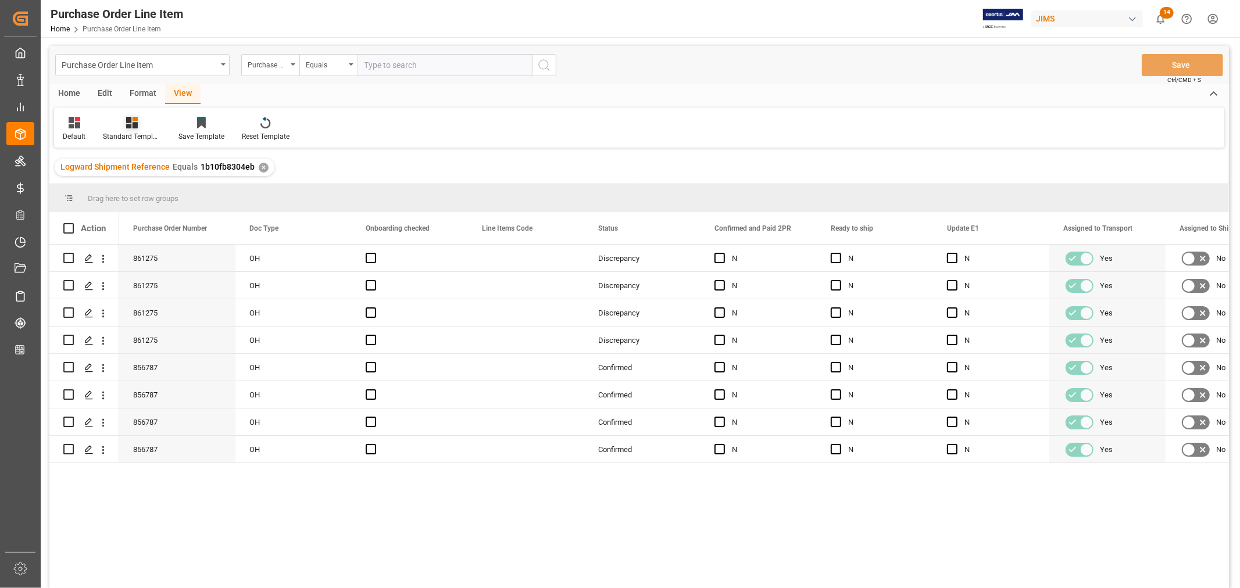
click at [136, 130] on div "Standard Templates" at bounding box center [132, 129] width 76 height 26
click at [138, 184] on div "HS listing [GEOGRAPHIC_DATA]" at bounding box center [163, 188] width 102 height 12
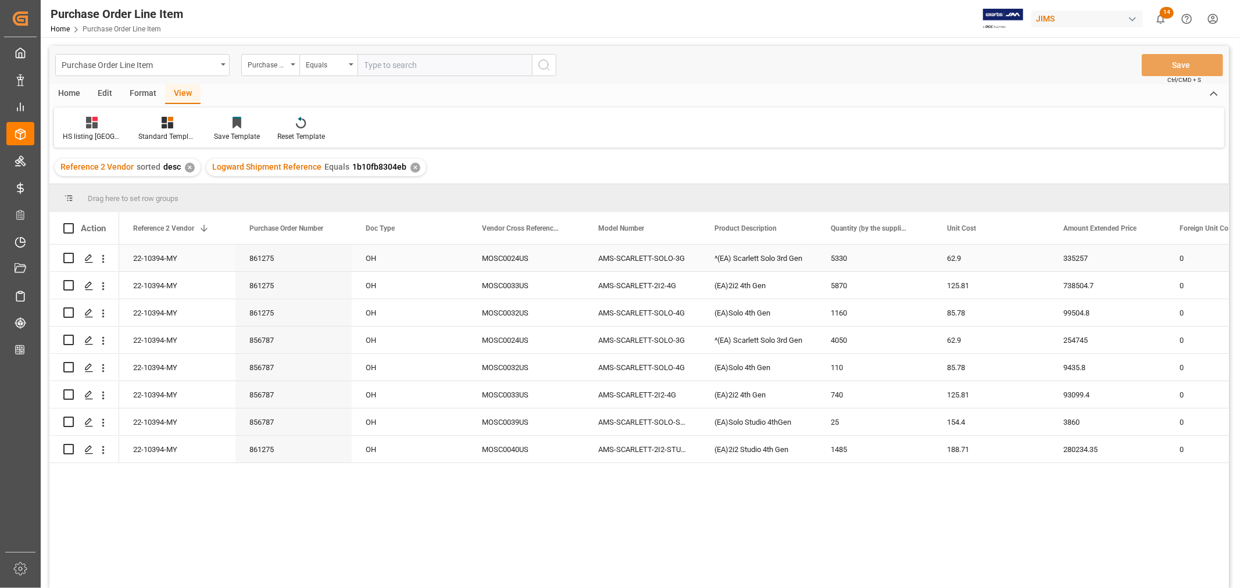
click at [158, 253] on div "22-10394-MY" at bounding box center [177, 258] width 116 height 27
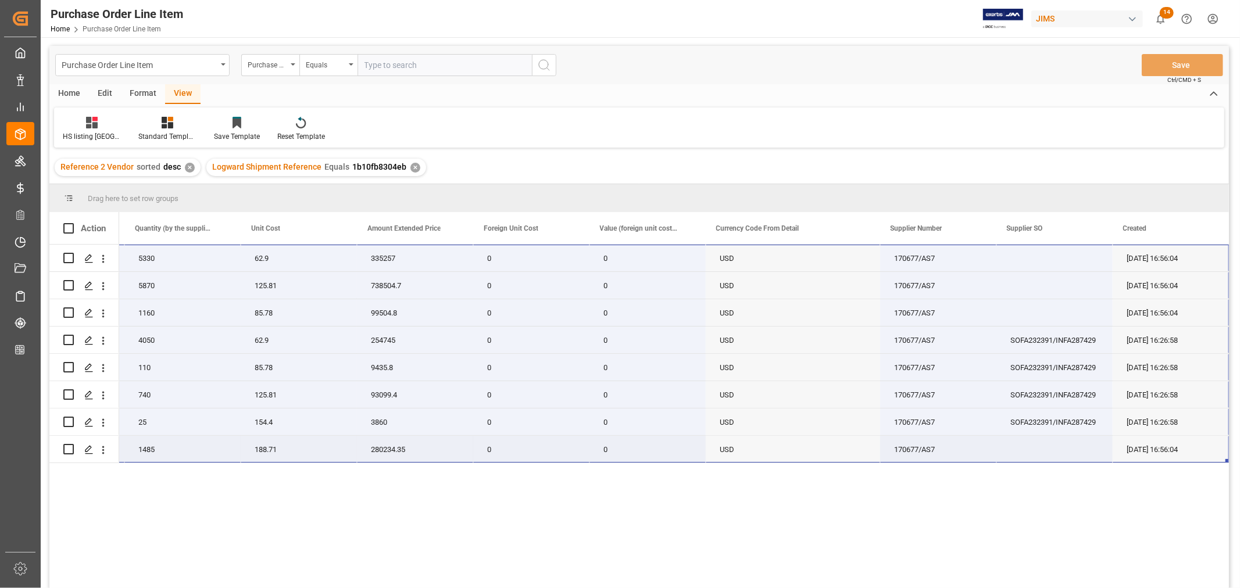
drag, startPoint x: 158, startPoint y: 253, endPoint x: 1171, endPoint y: 444, distance: 1031.0
click at [1171, 444] on div "22-10394-MY AMS-SCARLETT-SOLO-3G ^(EA) Scarlett Solo 3rd Gen 5330 62.9 335257 0…" at bounding box center [328, 354] width 1802 height 219
click at [1068, 339] on div "SOFA232391/INFA287429" at bounding box center [1054, 340] width 116 height 27
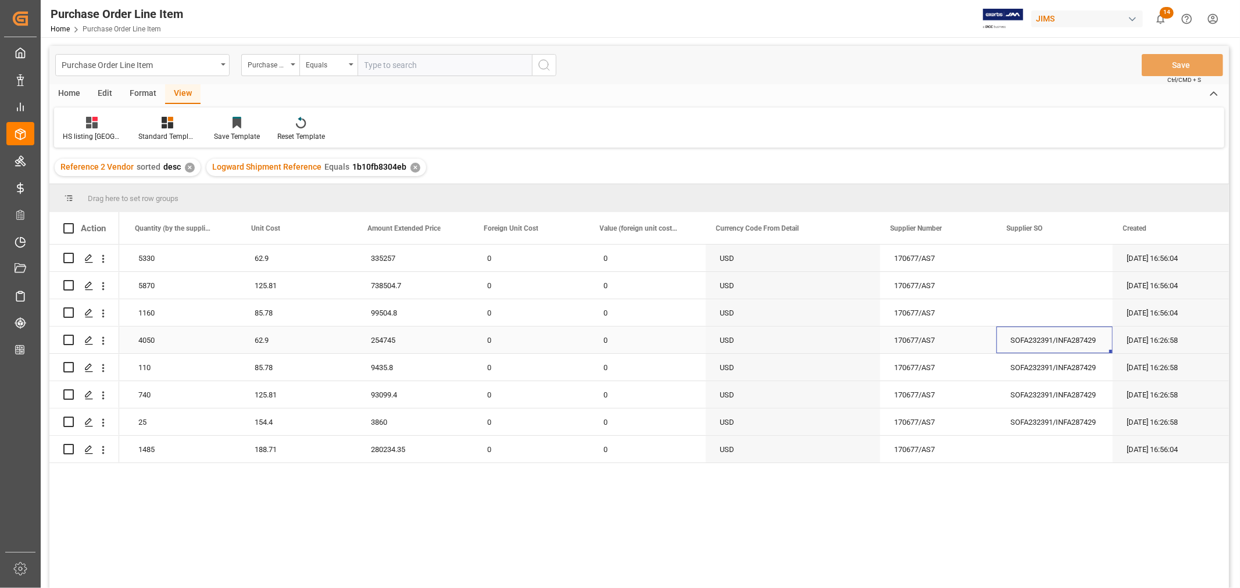
click at [1068, 339] on div "SOFA232391/INFA287429" at bounding box center [1054, 340] width 116 height 27
click at [1044, 305] on div "Press SPACE to select this row." at bounding box center [1054, 312] width 116 height 27
click at [1071, 334] on div "SOFA232391/INFA287429" at bounding box center [1054, 340] width 116 height 27
drag, startPoint x: 1107, startPoint y: 351, endPoint x: 1095, endPoint y: 242, distance: 109.3
click at [1095, 242] on div "Action Model Number Product Description Quantity (by the supplier) 5330" at bounding box center [638, 404] width 1179 height 384
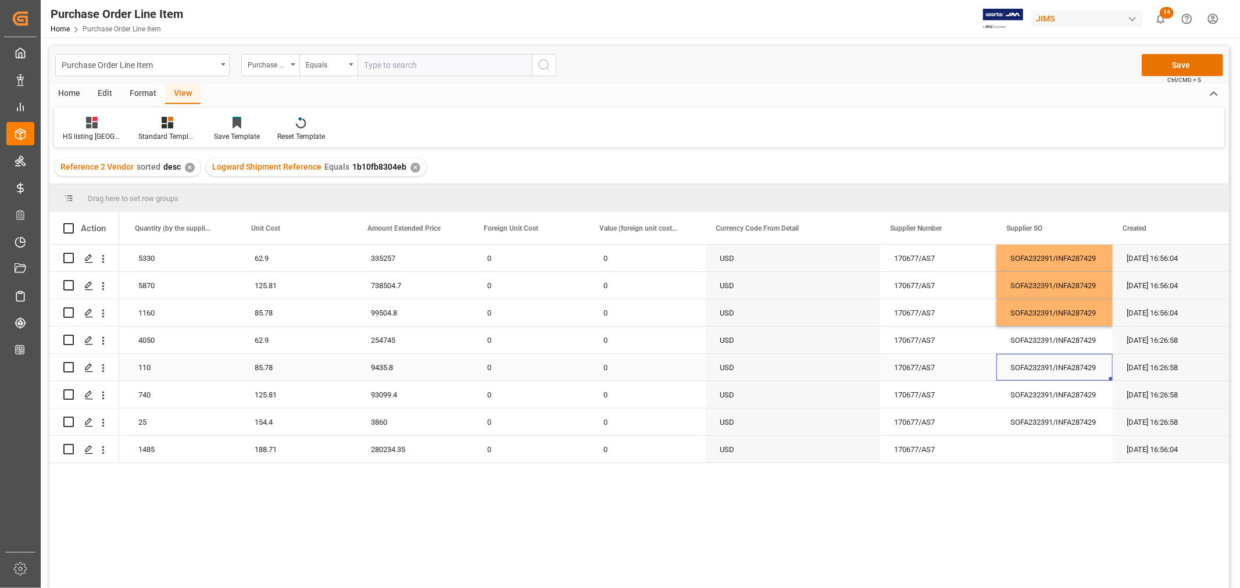
click at [1044, 364] on div "SOFA232391/INFA287429" at bounding box center [1054, 367] width 116 height 27
click at [1079, 423] on div "SOFA232391/INFA287429" at bounding box center [1054, 422] width 116 height 27
drag, startPoint x: 1105, startPoint y: 432, endPoint x: 1107, endPoint y: 452, distance: 19.8
click at [1179, 66] on button "Save" at bounding box center [1182, 65] width 81 height 22
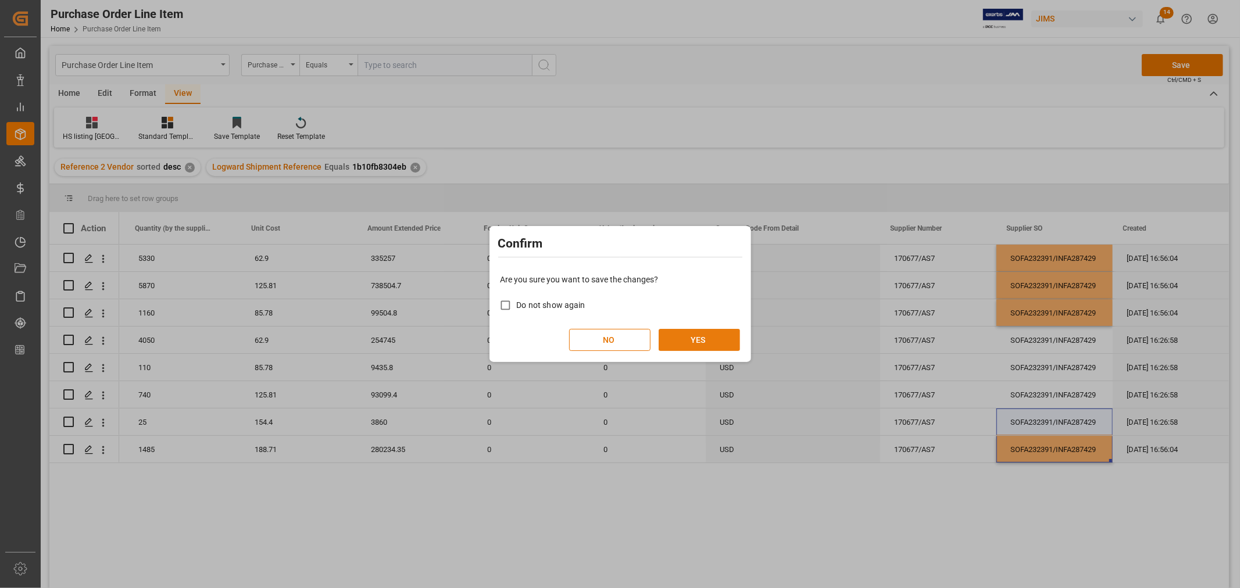
click at [699, 340] on button "YES" at bounding box center [699, 340] width 81 height 22
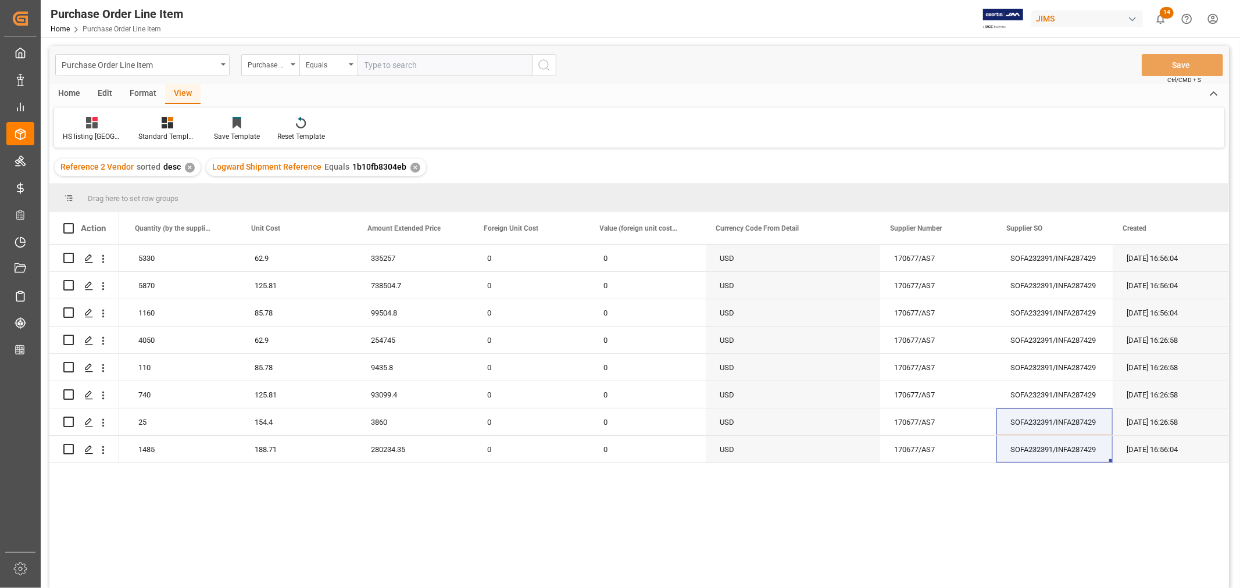
click at [410, 169] on div "✕" at bounding box center [415, 168] width 10 height 10
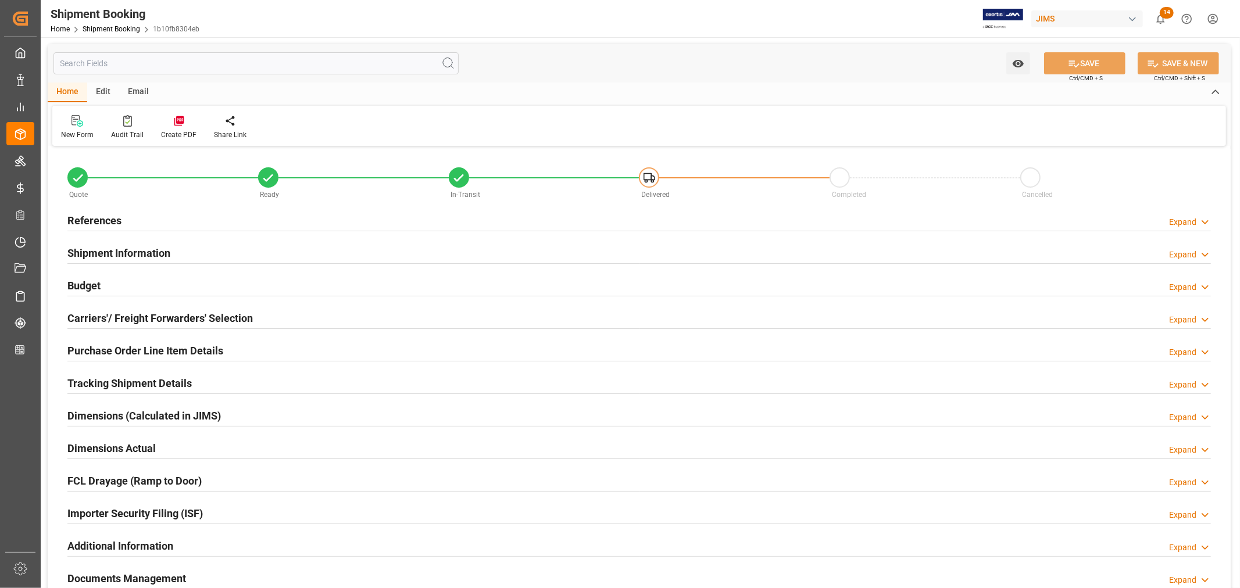
type input "8"
click at [105, 350] on h2 "Purchase Order Line Item Details" at bounding box center [145, 351] width 156 height 16
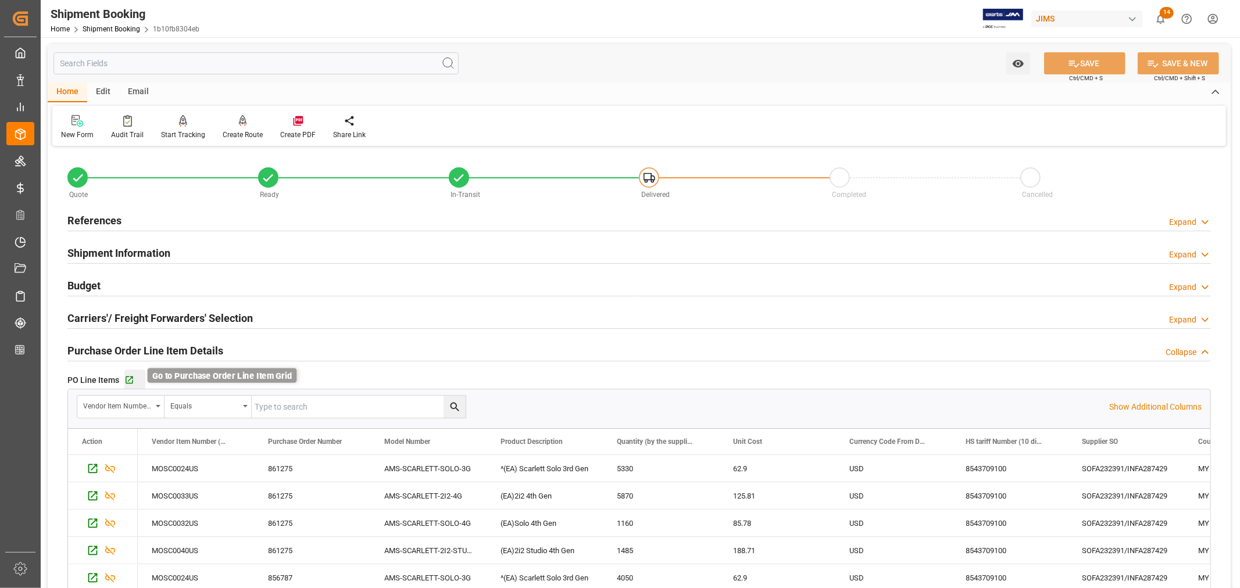
click at [128, 378] on icon "button" at bounding box center [129, 380] width 10 height 10
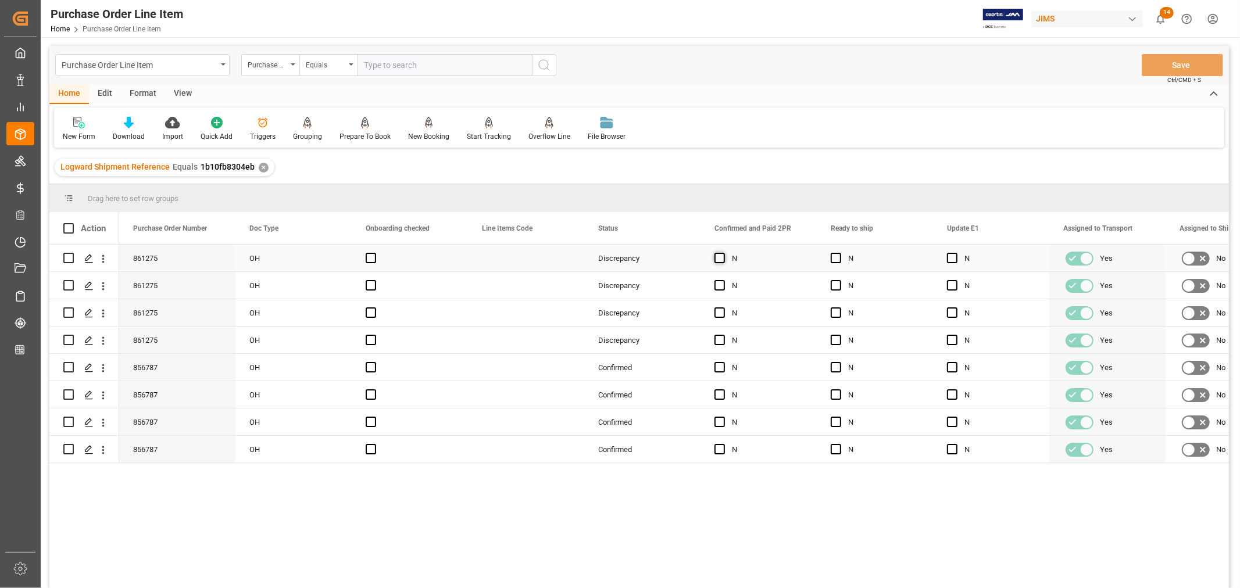
click at [721, 256] on span "Press SPACE to select this row." at bounding box center [719, 258] width 10 height 10
click at [723, 253] on input "Press SPACE to select this row." at bounding box center [723, 253] width 0 height 0
drag, startPoint x: 814, startPoint y: 269, endPoint x: 960, endPoint y: 265, distance: 145.9
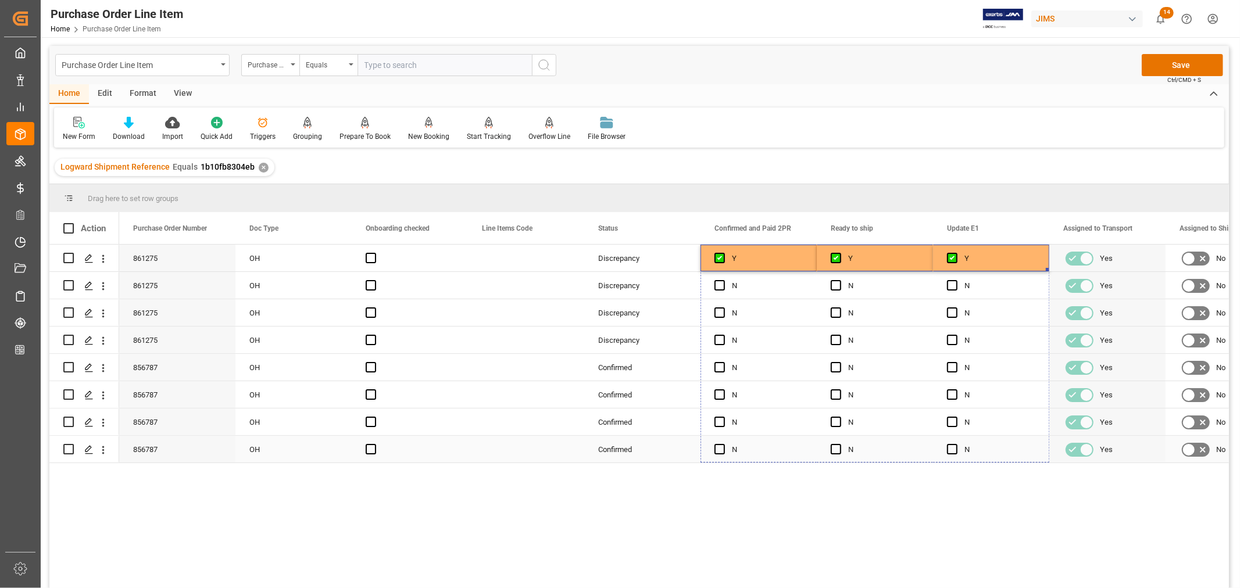
drag, startPoint x: 1046, startPoint y: 269, endPoint x: 1039, endPoint y: 445, distance: 176.3
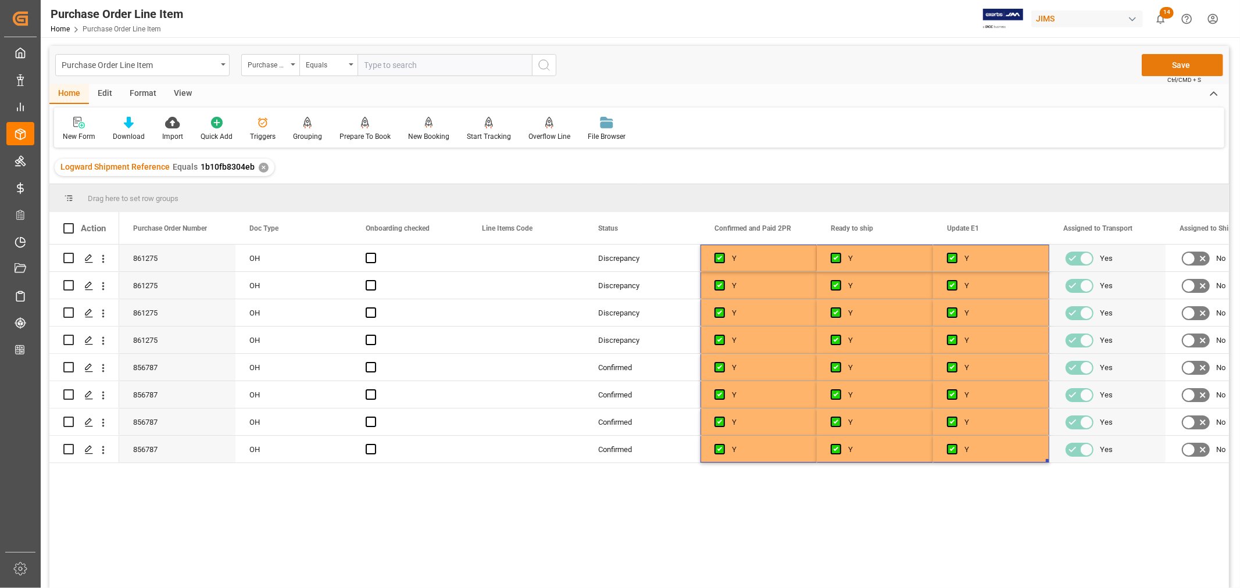
click at [1177, 70] on button "Save" at bounding box center [1182, 65] width 81 height 22
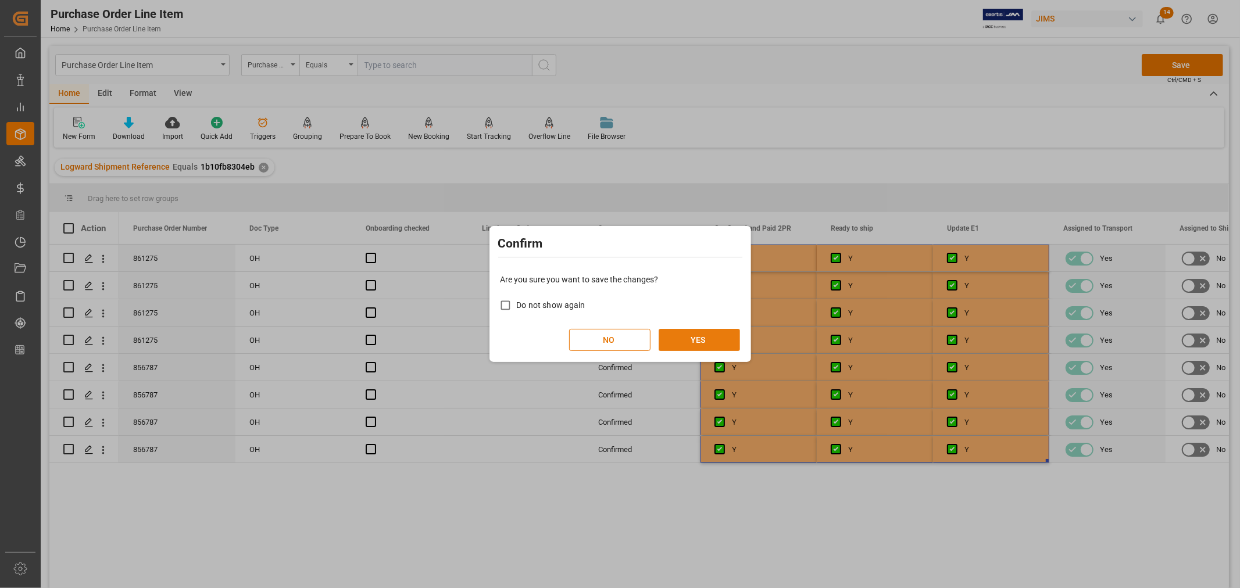
click at [706, 338] on button "YES" at bounding box center [699, 340] width 81 height 22
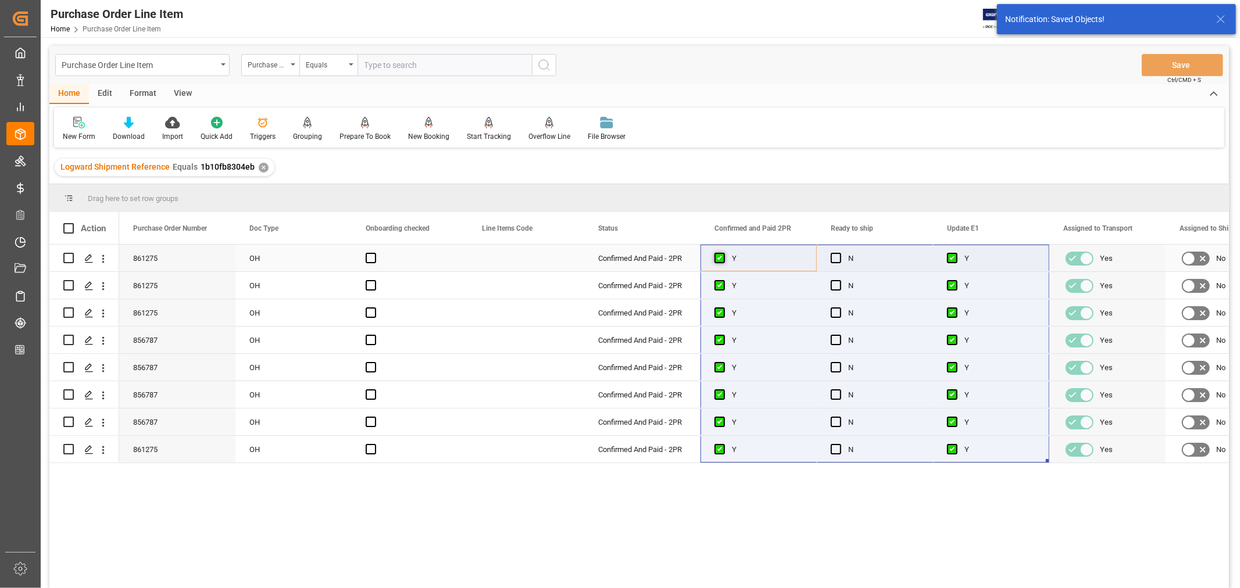
click at [722, 258] on span "Press SPACE to select this row." at bounding box center [719, 258] width 10 height 10
click at [723, 253] on input "Press SPACE to select this row." at bounding box center [723, 253] width 0 height 0
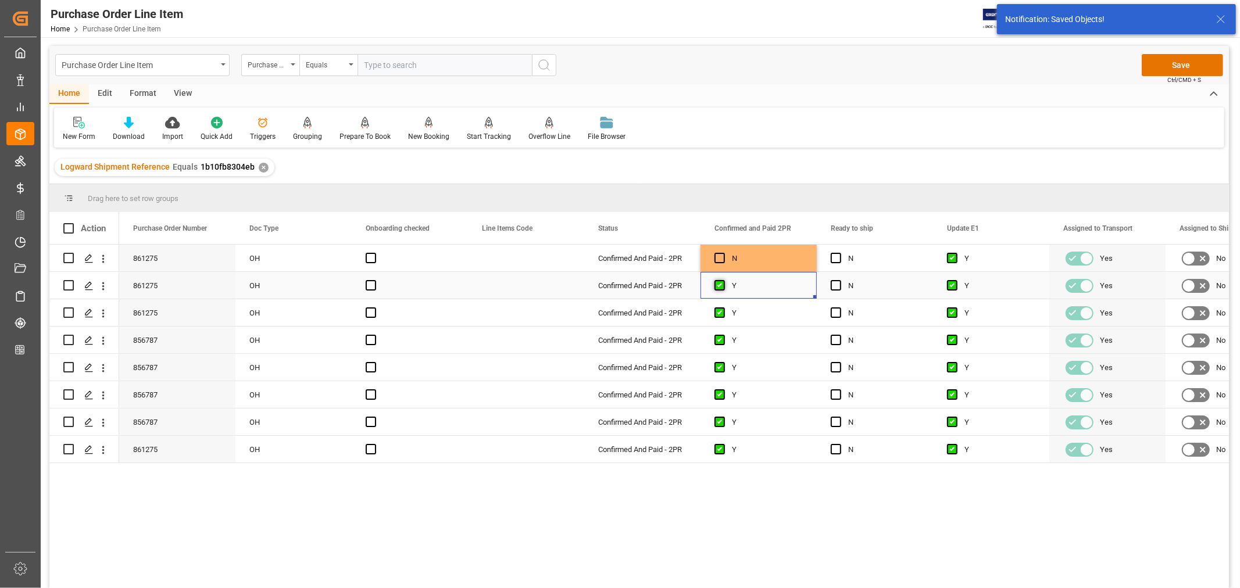
click at [721, 288] on span "Press SPACE to select this row." at bounding box center [719, 285] width 10 height 10
click at [723, 280] on input "Press SPACE to select this row." at bounding box center [723, 280] width 0 height 0
click at [720, 309] on span "Press SPACE to select this row." at bounding box center [719, 312] width 10 height 10
click at [723, 307] on input "Press SPACE to select this row." at bounding box center [723, 307] width 0 height 0
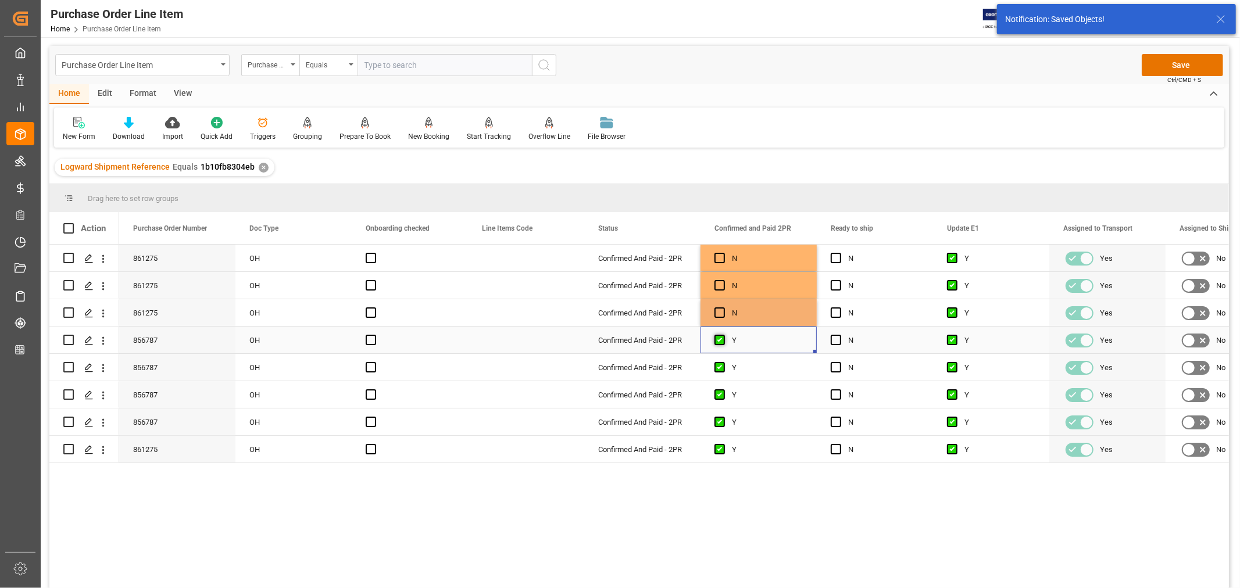
click at [720, 344] on span "Press SPACE to select this row." at bounding box center [719, 340] width 10 height 10
click at [723, 335] on input "Press SPACE to select this row." at bounding box center [723, 335] width 0 height 0
click at [717, 365] on span "Press SPACE to select this row." at bounding box center [719, 367] width 10 height 10
click at [723, 362] on input "Press SPACE to select this row." at bounding box center [723, 362] width 0 height 0
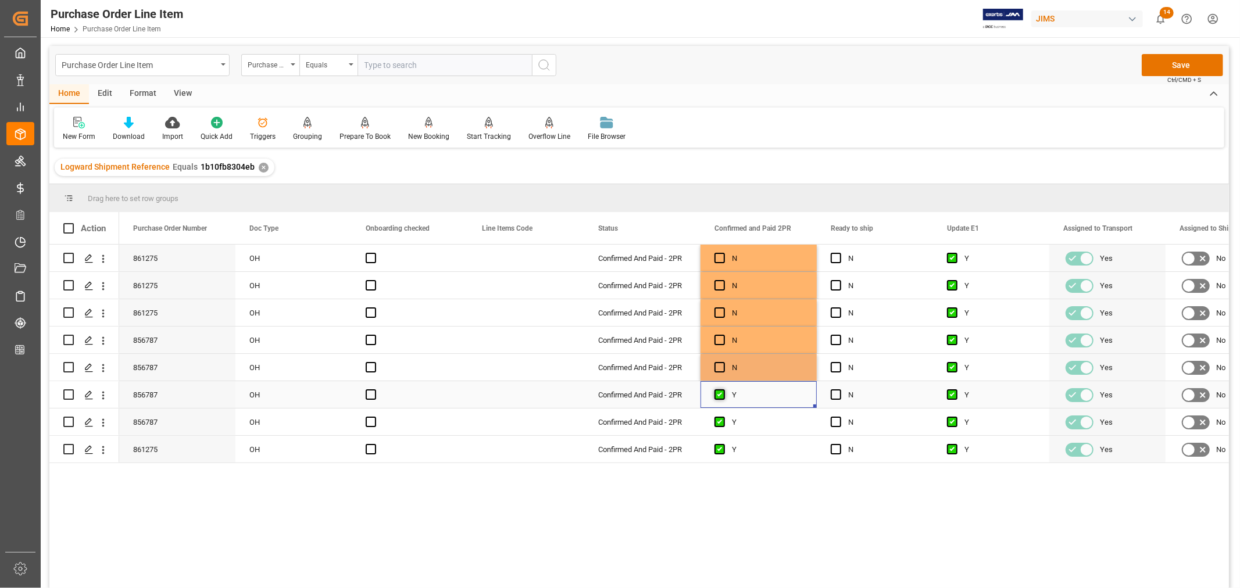
click at [715, 396] on span "Press SPACE to select this row." at bounding box center [719, 394] width 10 height 10
click at [723, 389] on input "Press SPACE to select this row." at bounding box center [723, 389] width 0 height 0
click at [718, 422] on span "Press SPACE to select this row." at bounding box center [719, 422] width 10 height 10
click at [723, 417] on input "Press SPACE to select this row." at bounding box center [723, 417] width 0 height 0
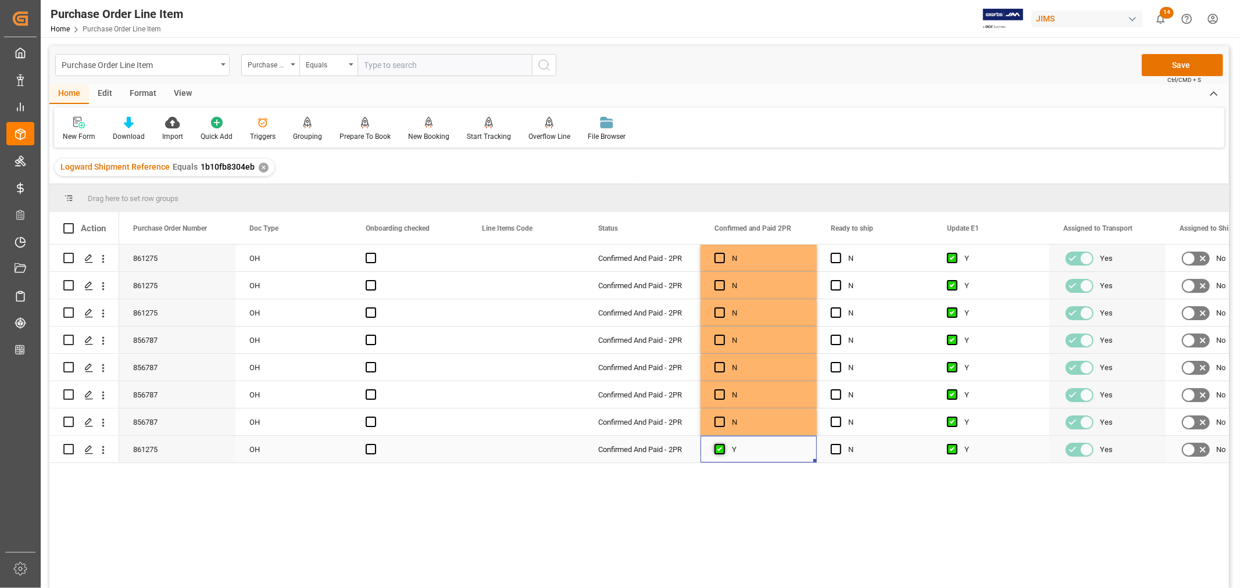
click at [717, 449] on span "Press SPACE to select this row." at bounding box center [719, 449] width 10 height 10
click at [723, 444] on input "Press SPACE to select this row." at bounding box center [723, 444] width 0 height 0
click at [1174, 66] on button "Save" at bounding box center [1182, 65] width 81 height 22
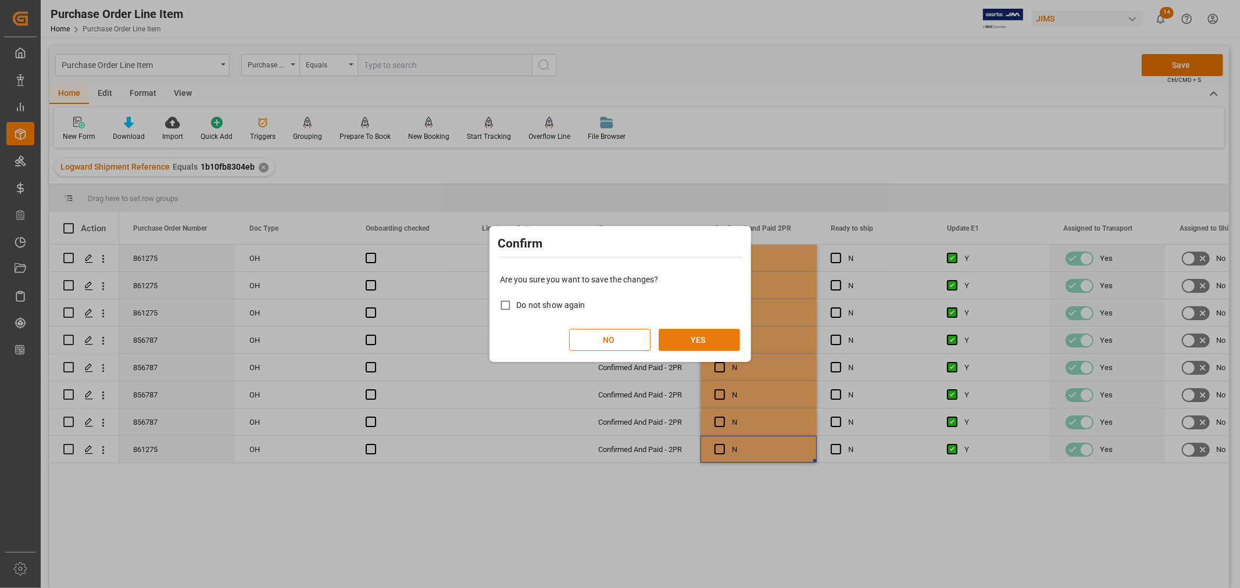
click at [725, 340] on button "YES" at bounding box center [699, 340] width 81 height 22
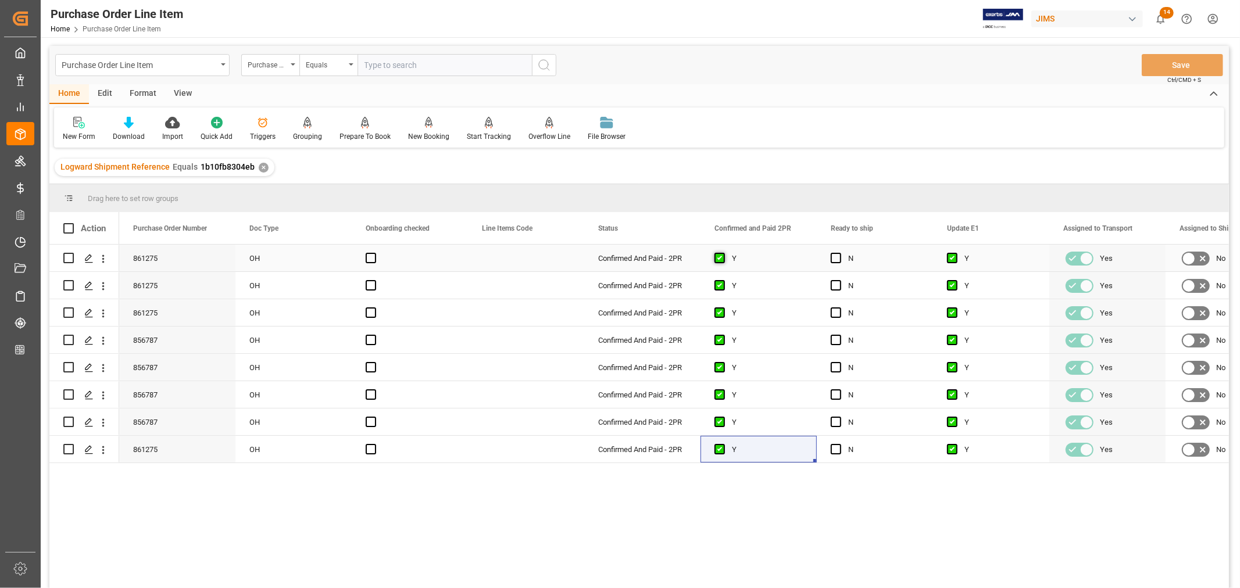
click at [720, 259] on span "Press SPACE to select this row." at bounding box center [719, 258] width 10 height 10
click at [723, 253] on input "Press SPACE to select this row." at bounding box center [723, 253] width 0 height 0
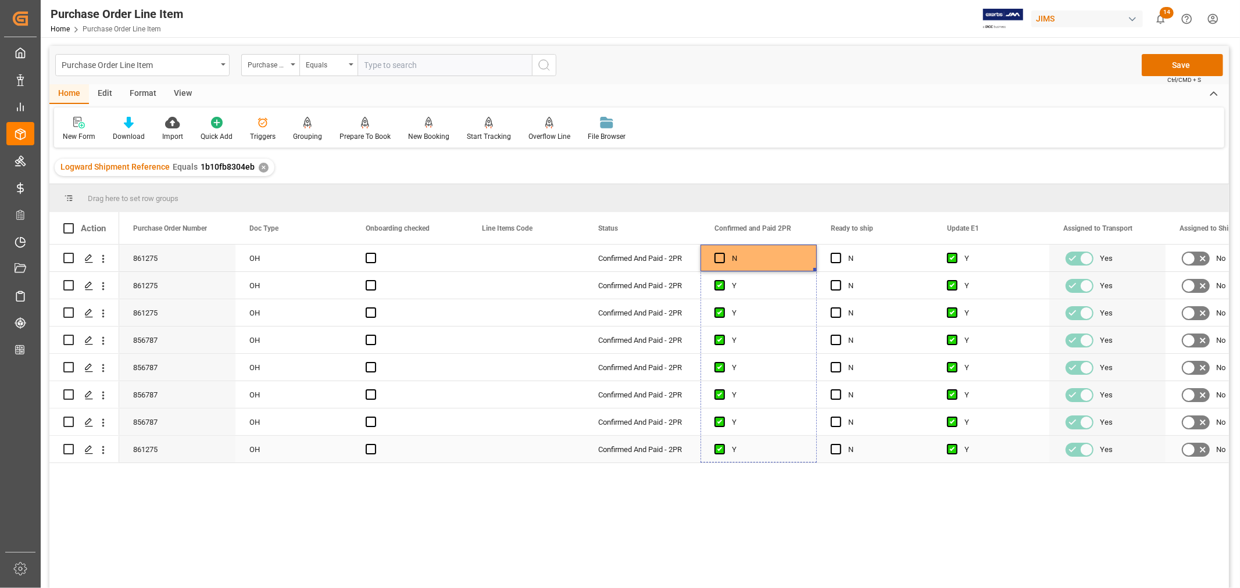
drag, startPoint x: 815, startPoint y: 270, endPoint x: 804, endPoint y: 442, distance: 172.9
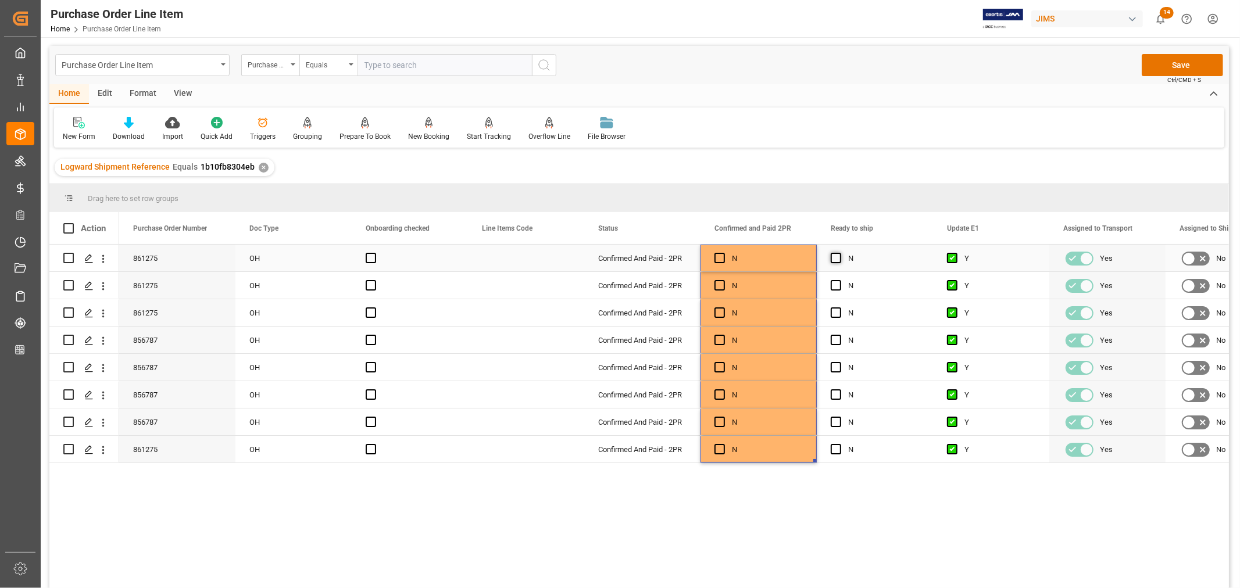
click at [838, 258] on span "Press SPACE to select this row." at bounding box center [836, 258] width 10 height 10
click at [839, 253] on input "Press SPACE to select this row." at bounding box center [839, 253] width 0 height 0
drag, startPoint x: 930, startPoint y: 270, endPoint x: 928, endPoint y: 441, distance: 170.3
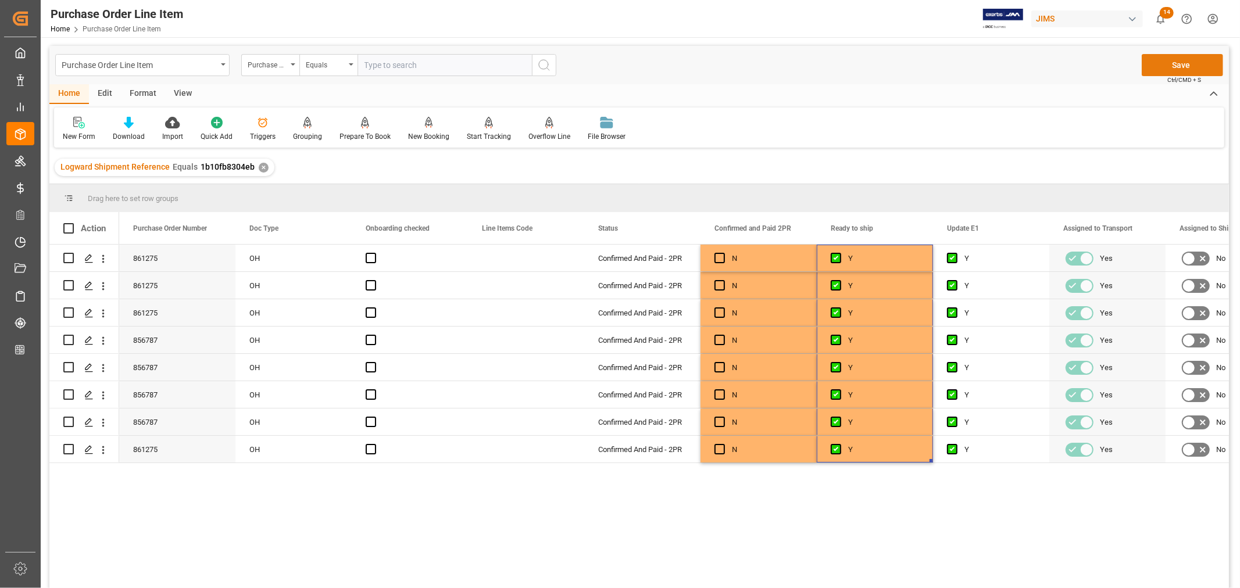
click at [1176, 66] on button "Save" at bounding box center [1182, 65] width 81 height 22
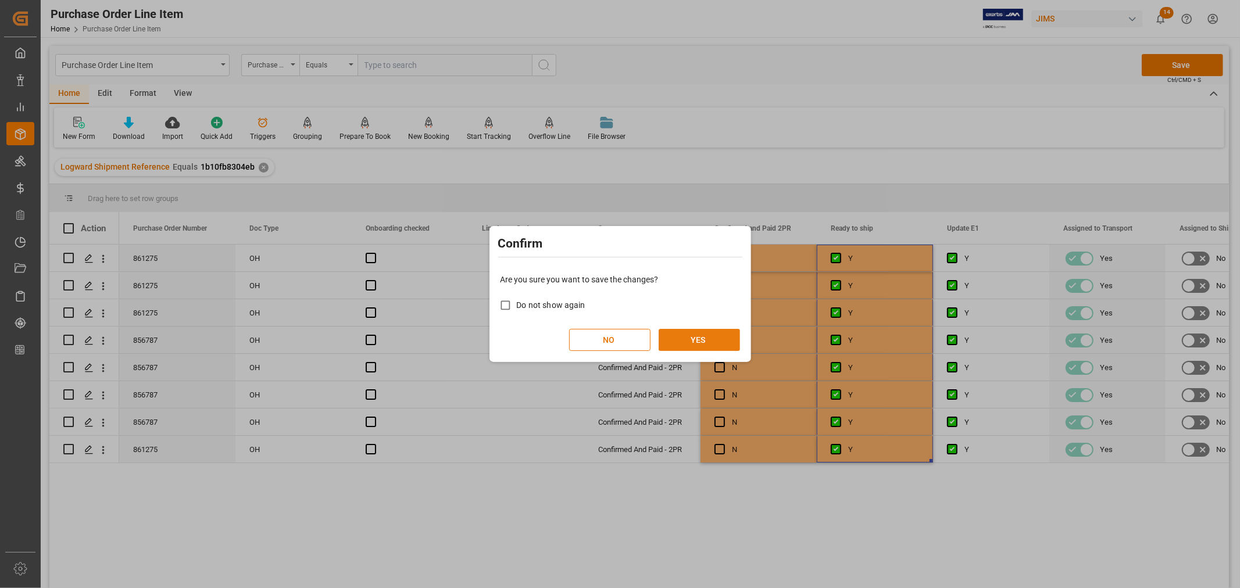
click at [716, 346] on button "YES" at bounding box center [699, 340] width 81 height 22
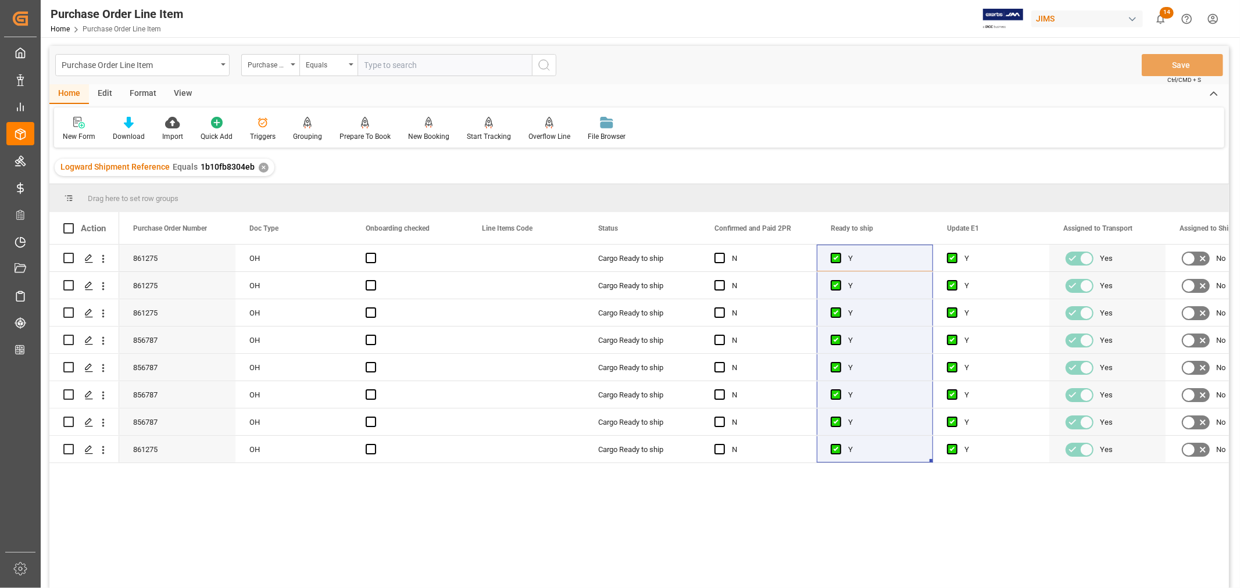
click at [181, 92] on div "View" at bounding box center [182, 94] width 35 height 20
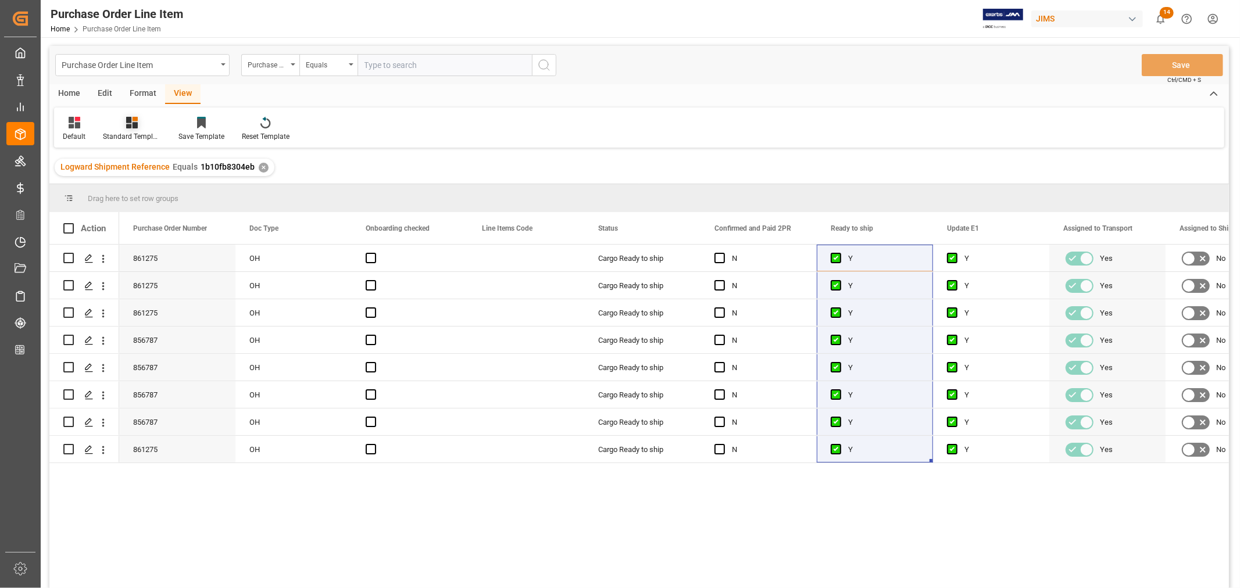
click at [143, 134] on div "Standard Templates" at bounding box center [132, 136] width 58 height 10
click at [146, 188] on div "HS listing USA" at bounding box center [163, 188] width 102 height 12
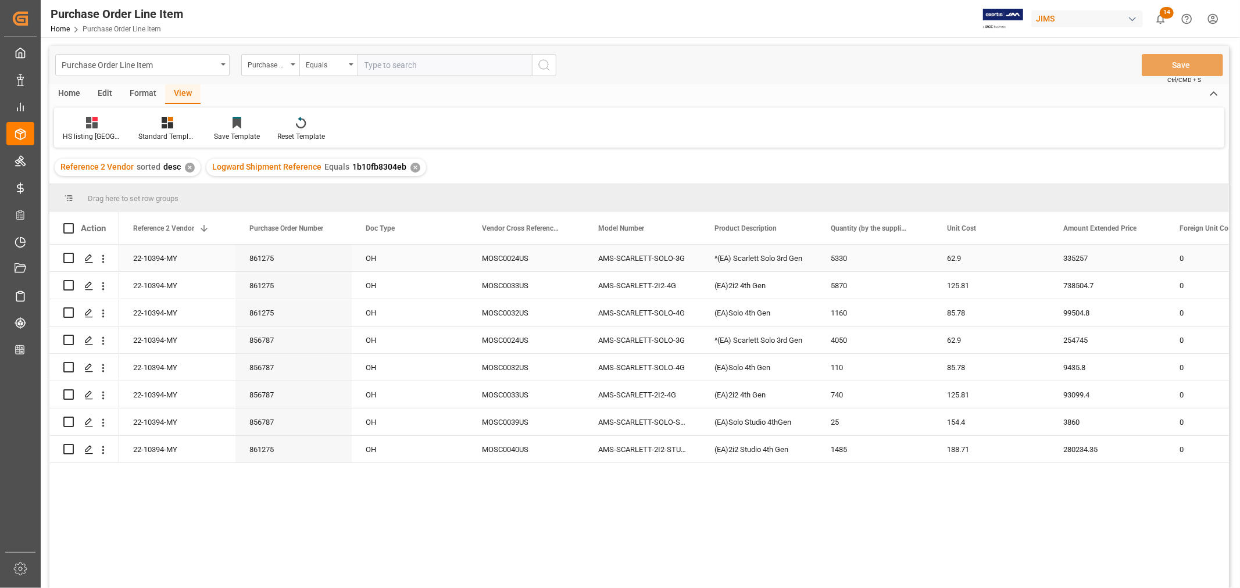
click at [927, 262] on div "5330" at bounding box center [875, 258] width 116 height 27
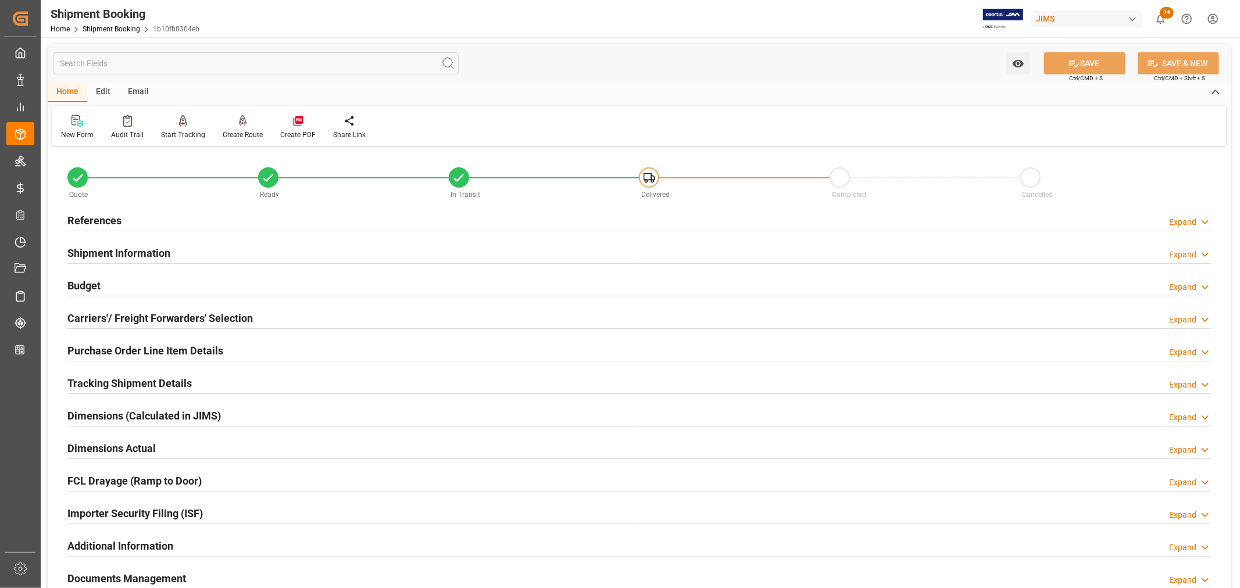
click at [113, 221] on h2 "References" at bounding box center [94, 221] width 54 height 16
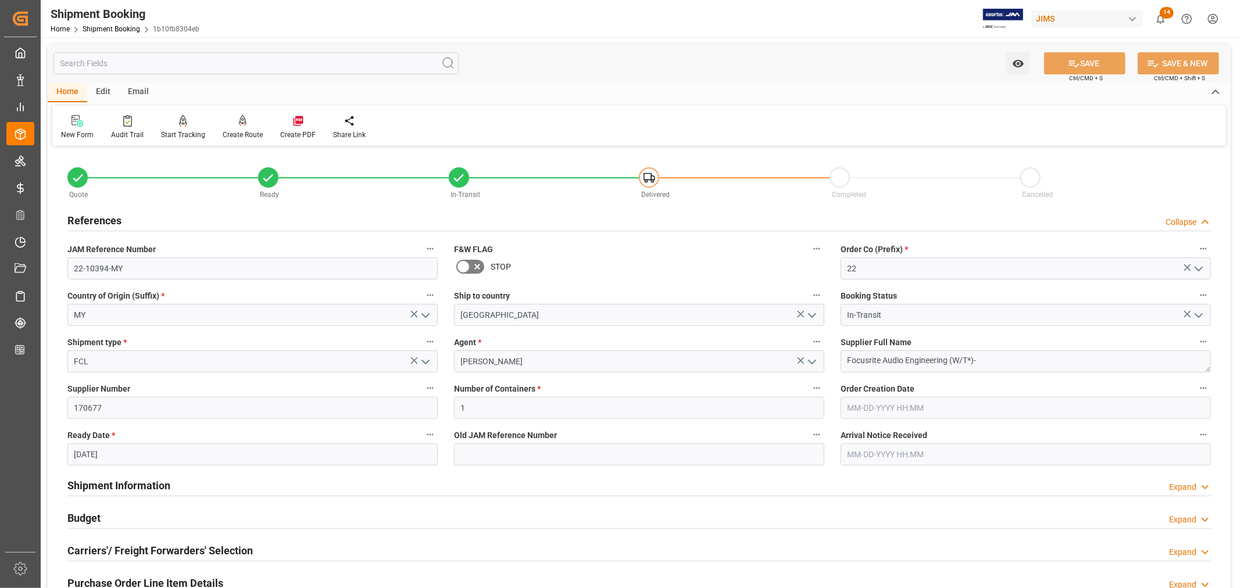
click at [113, 221] on h2 "References" at bounding box center [94, 221] width 54 height 16
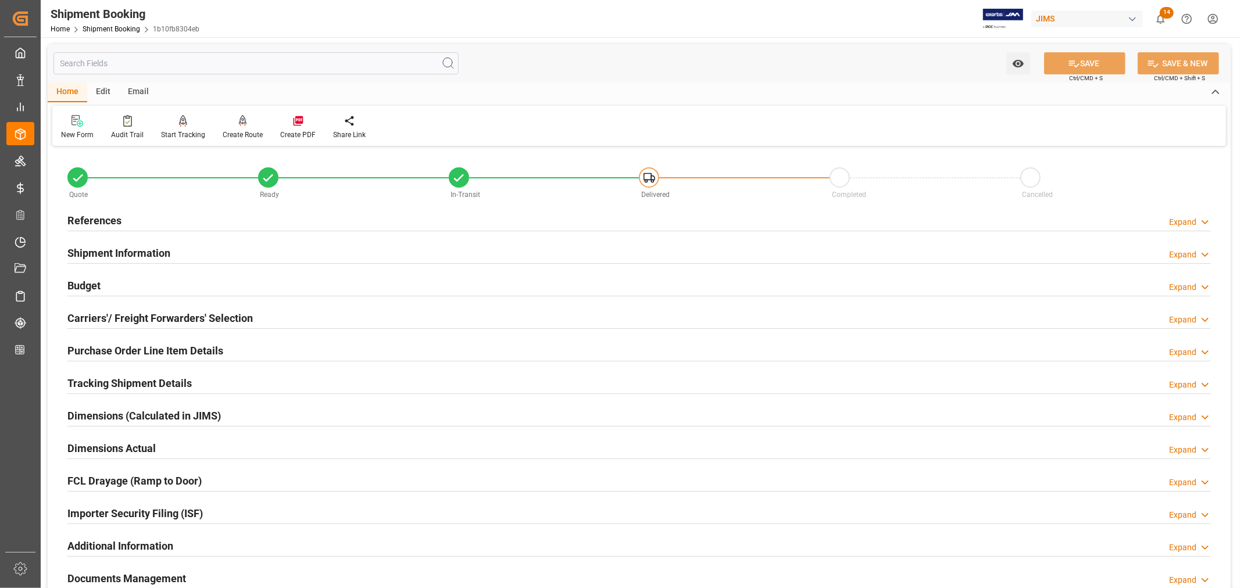
click at [119, 255] on h2 "Shipment Information" at bounding box center [118, 253] width 103 height 16
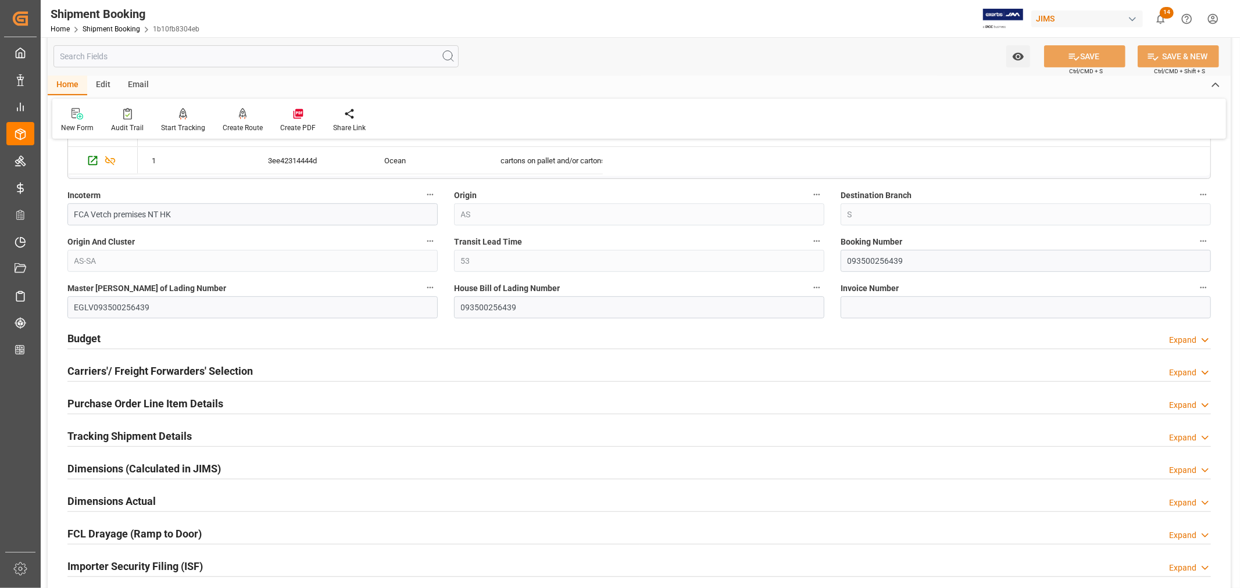
scroll to position [452, 0]
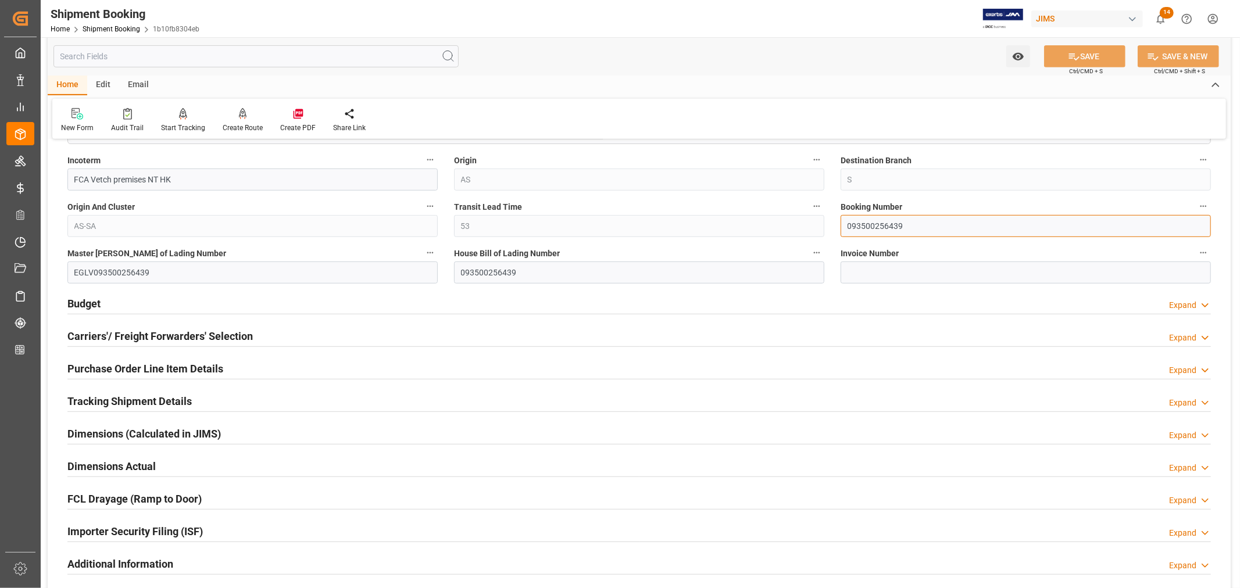
click at [857, 223] on input "093500256439" at bounding box center [1025, 226] width 370 height 22
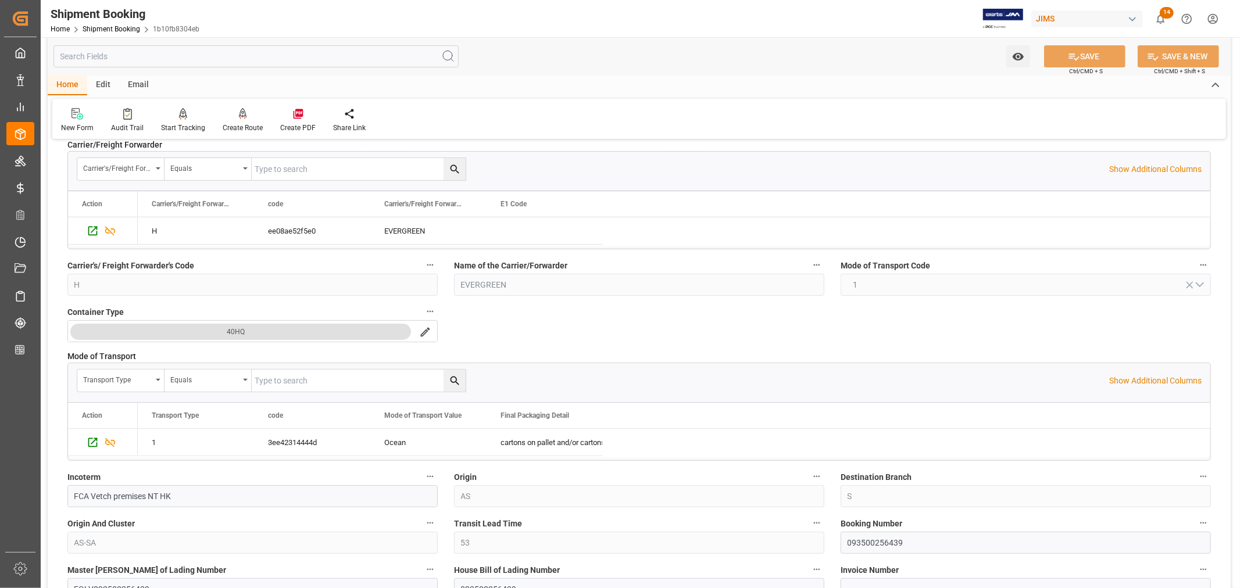
scroll to position [0, 0]
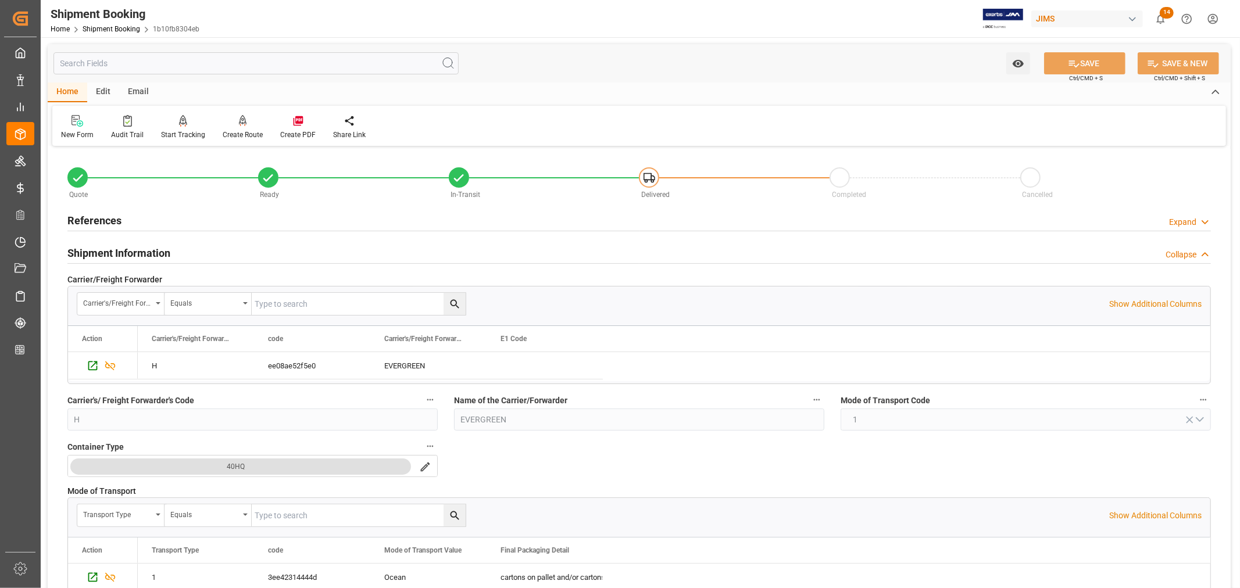
drag, startPoint x: 134, startPoint y: 247, endPoint x: 340, endPoint y: 264, distance: 207.1
click at [134, 247] on h2 "Shipment Information" at bounding box center [118, 253] width 103 height 16
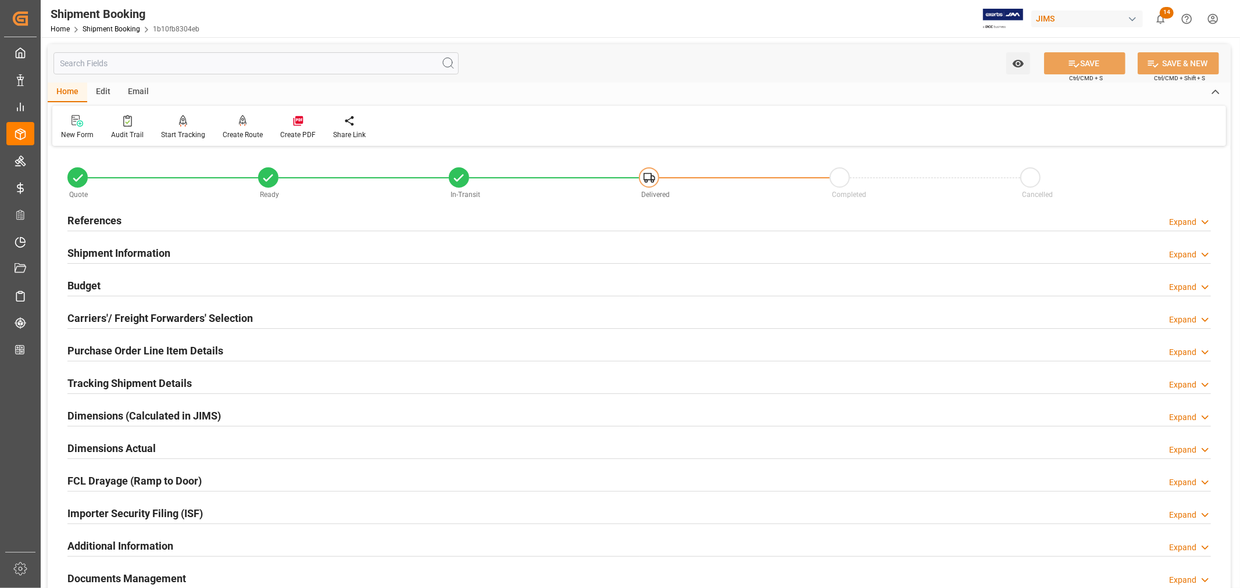
click at [96, 218] on h2 "References" at bounding box center [94, 221] width 54 height 16
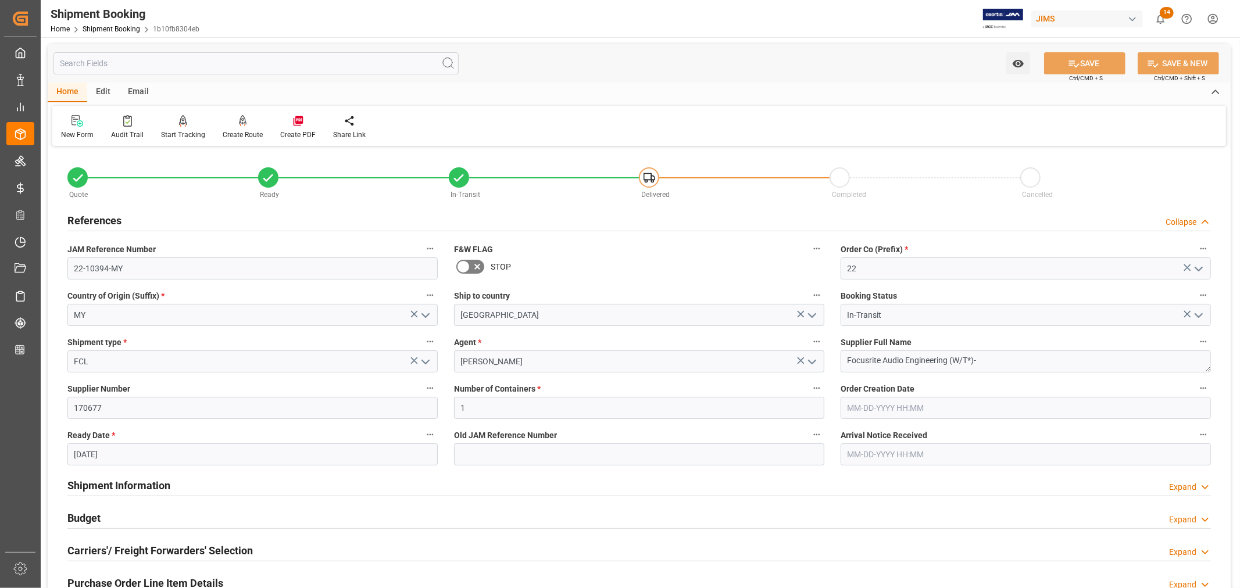
click at [96, 218] on h2 "References" at bounding box center [94, 221] width 54 height 16
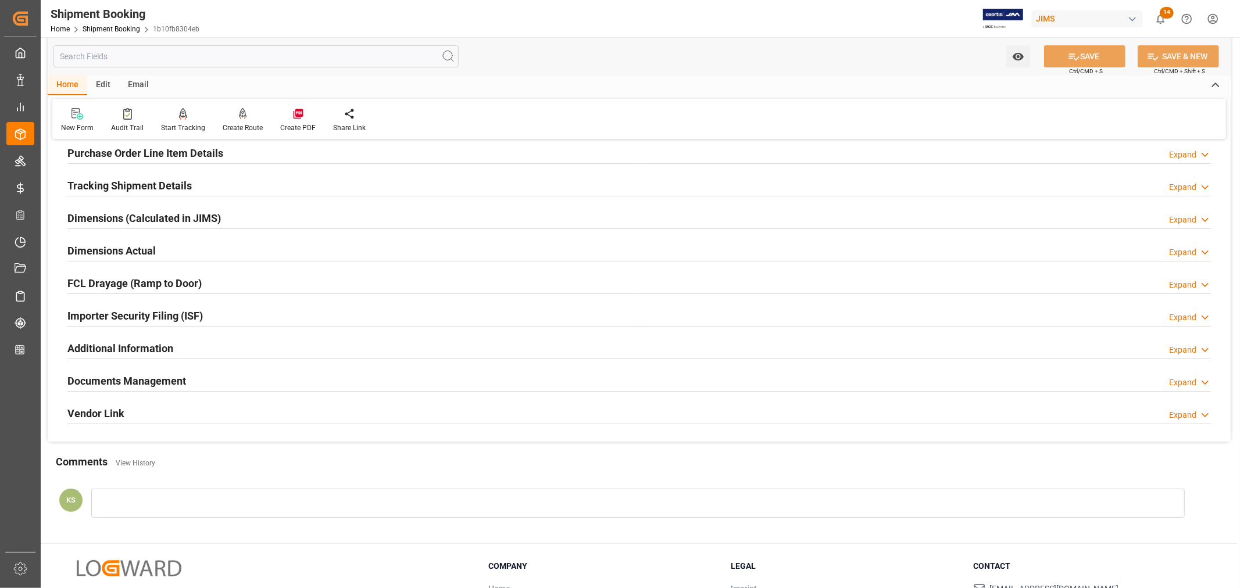
scroll to position [285, 0]
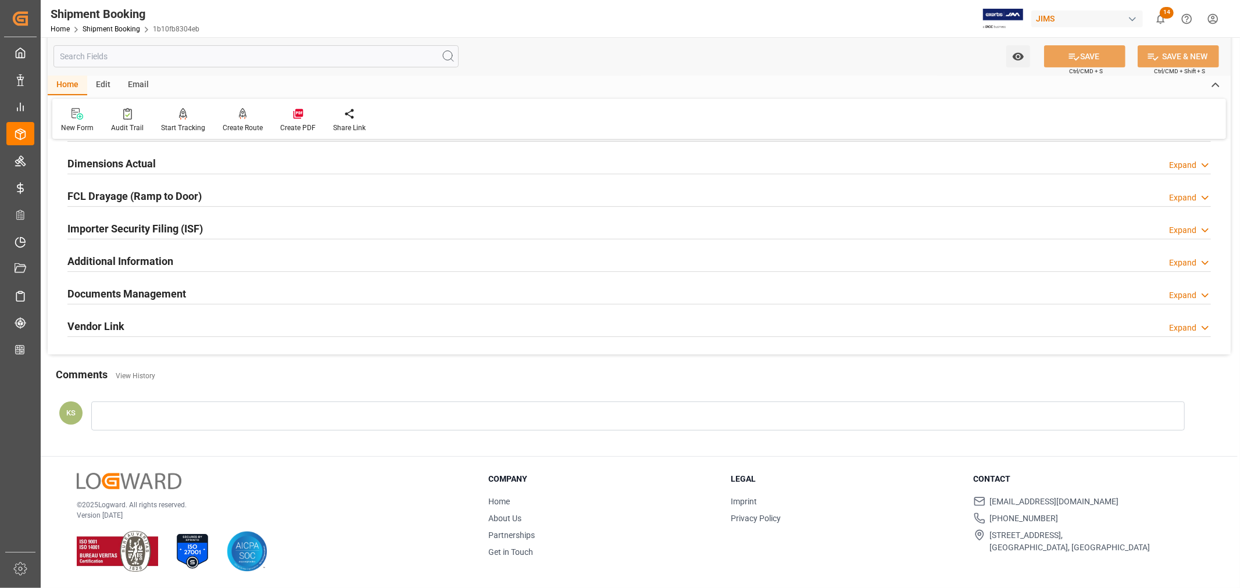
click at [242, 291] on div "Documents Management Expand" at bounding box center [638, 293] width 1143 height 22
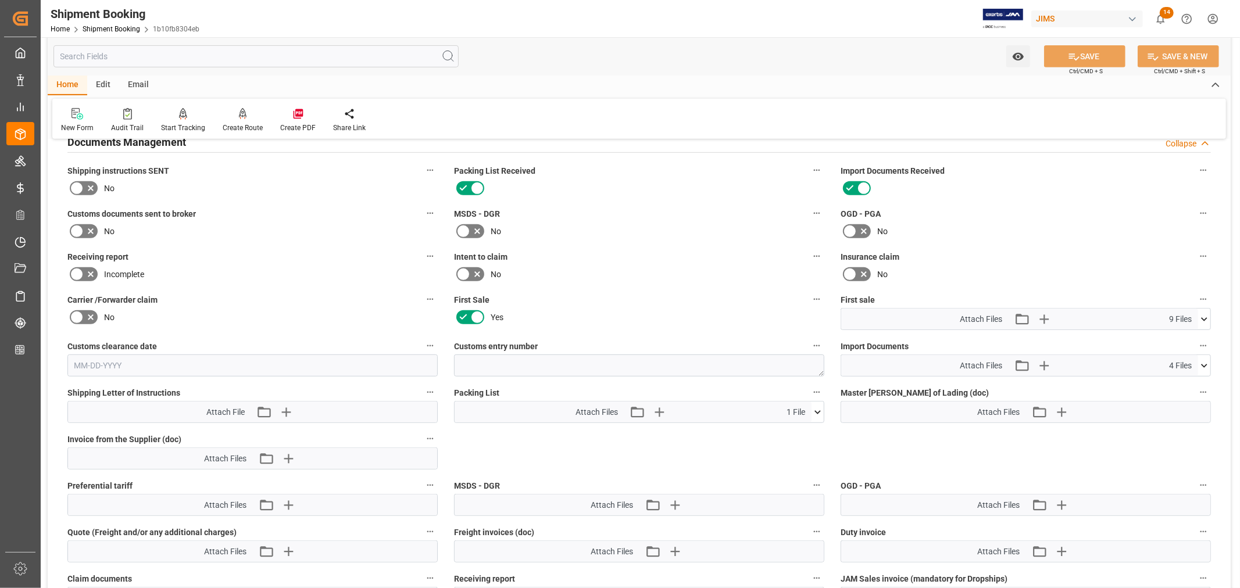
scroll to position [479, 0]
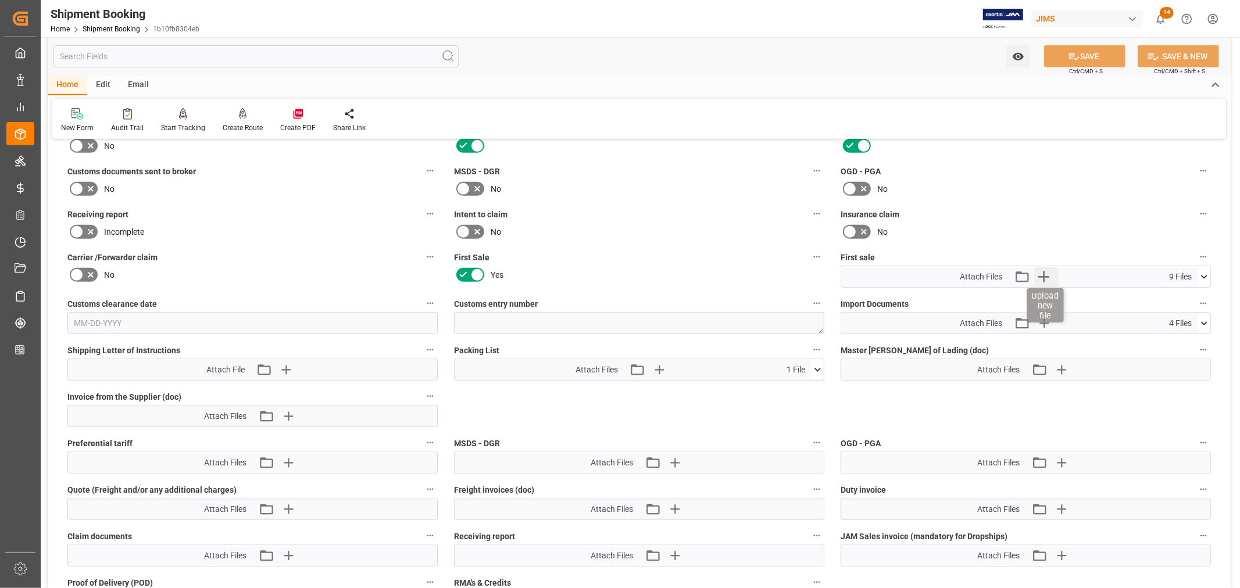
click at [1046, 273] on icon "button" at bounding box center [1043, 276] width 11 height 11
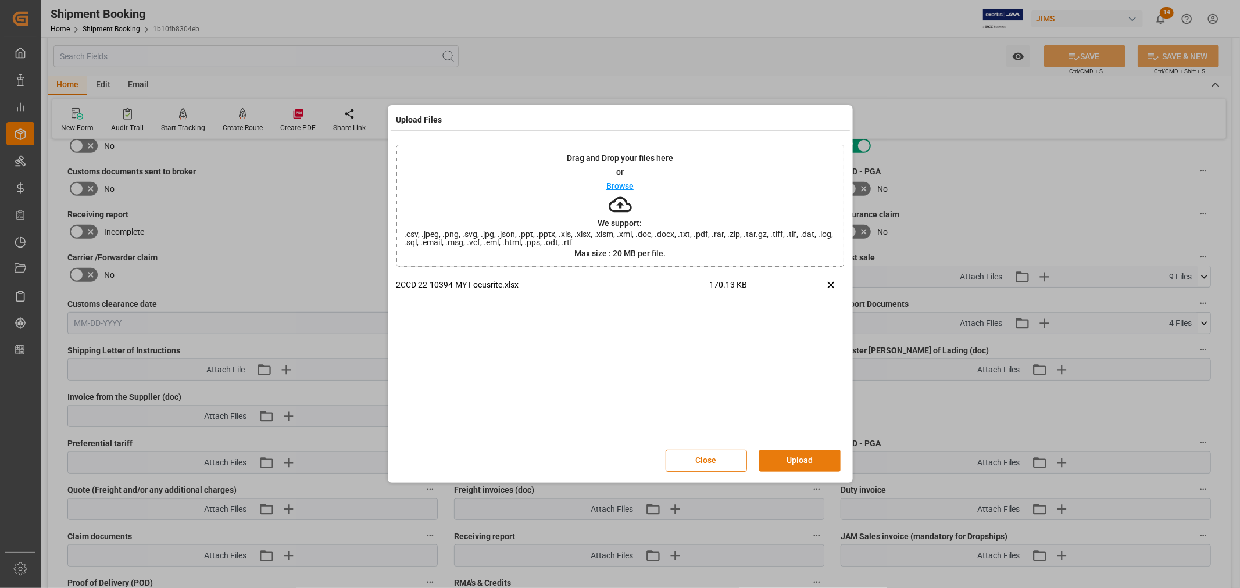
click at [797, 459] on button "Upload" at bounding box center [799, 461] width 81 height 22
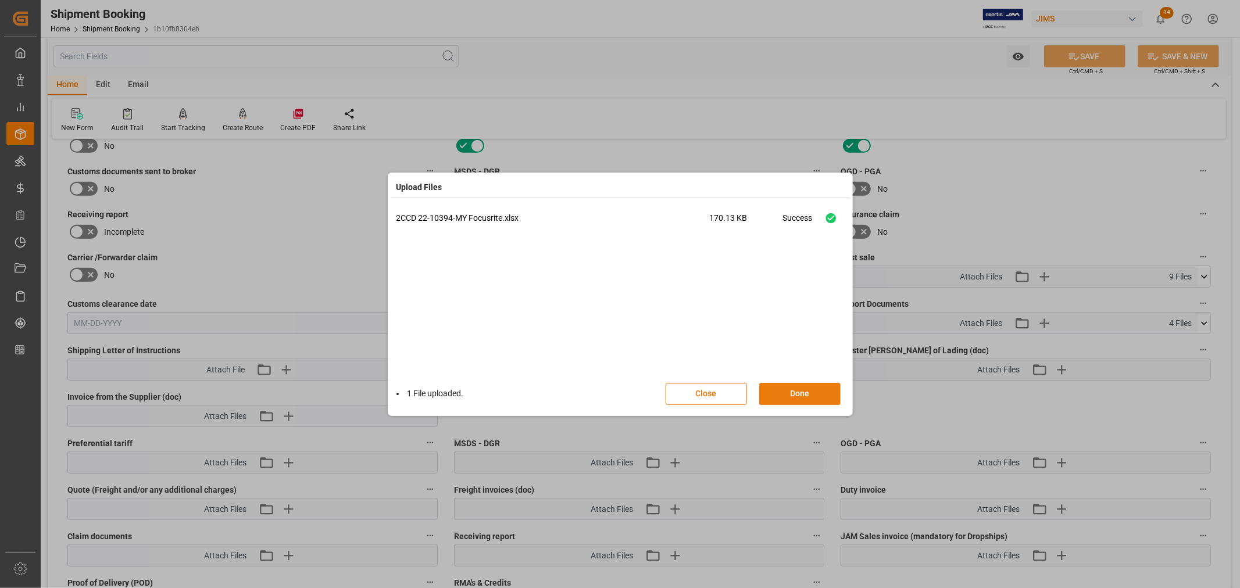
click at [795, 387] on button "Done" at bounding box center [799, 394] width 81 height 22
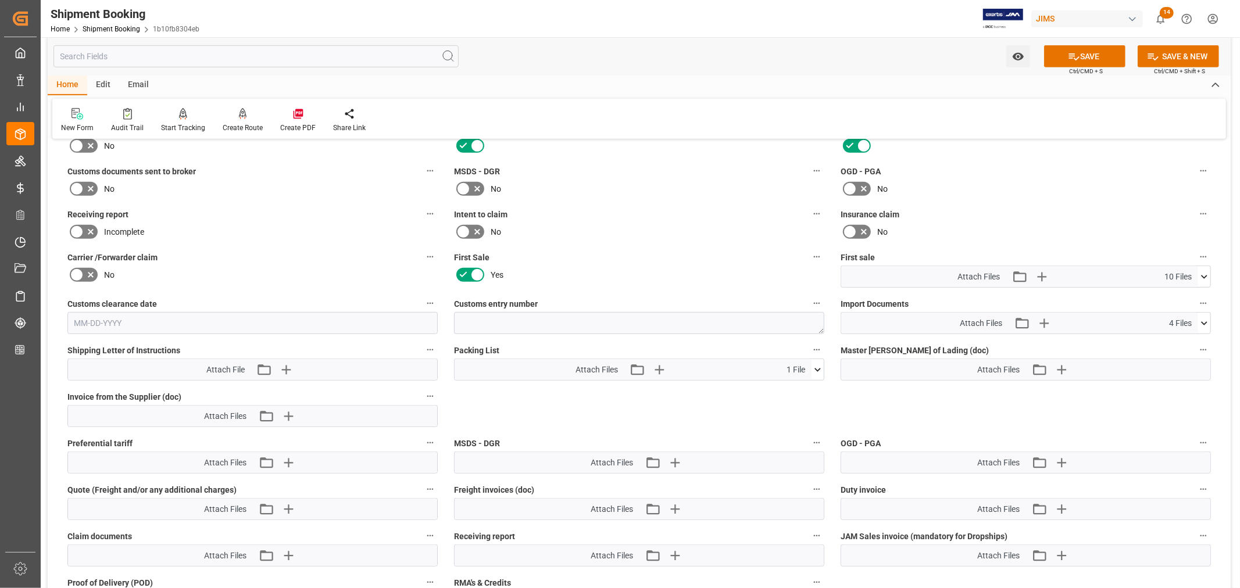
click at [79, 188] on icon at bounding box center [77, 189] width 14 height 14
click at [0, 0] on input "checkbox" at bounding box center [0, 0] width 0 height 0
click at [1082, 55] on button "SAVE" at bounding box center [1084, 56] width 81 height 22
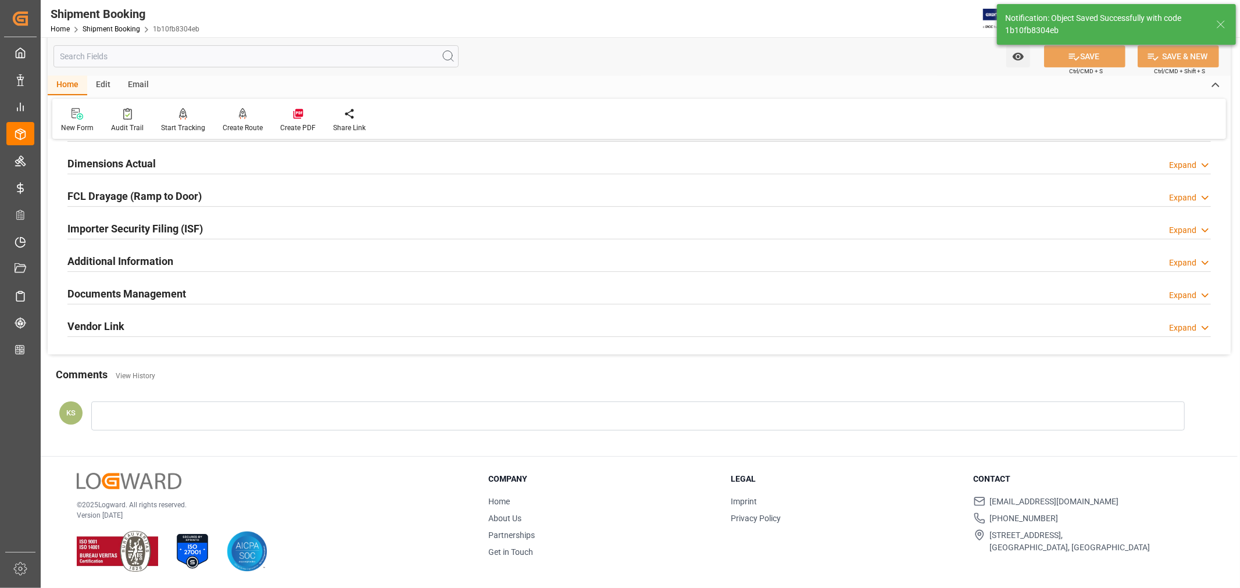
scroll to position [285, 0]
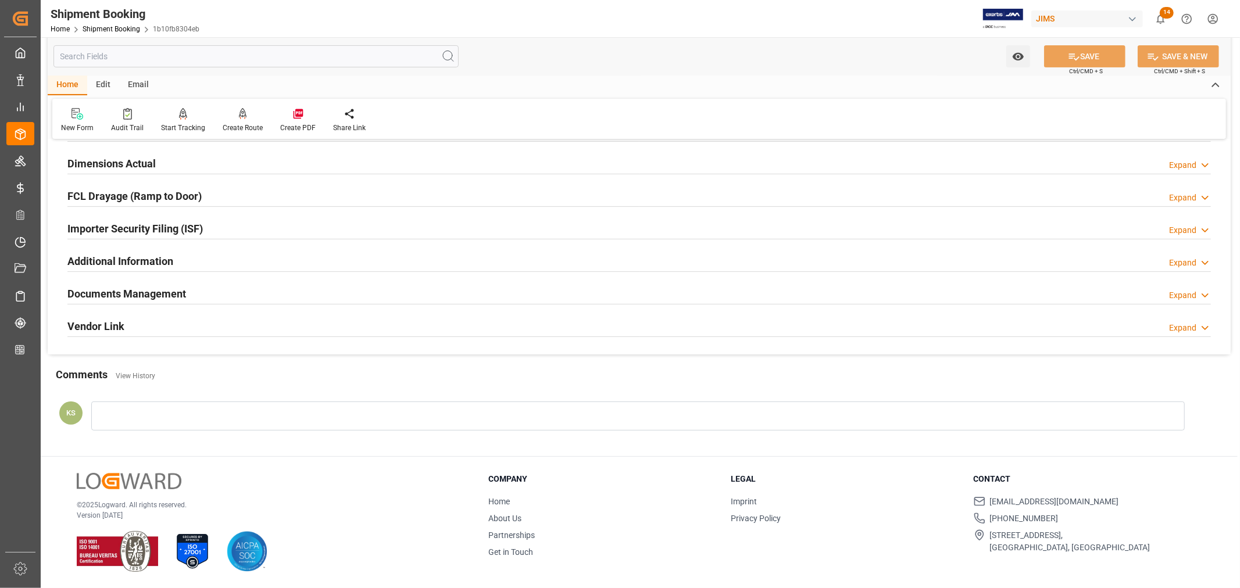
click at [176, 291] on h2 "Documents Management" at bounding box center [126, 294] width 119 height 16
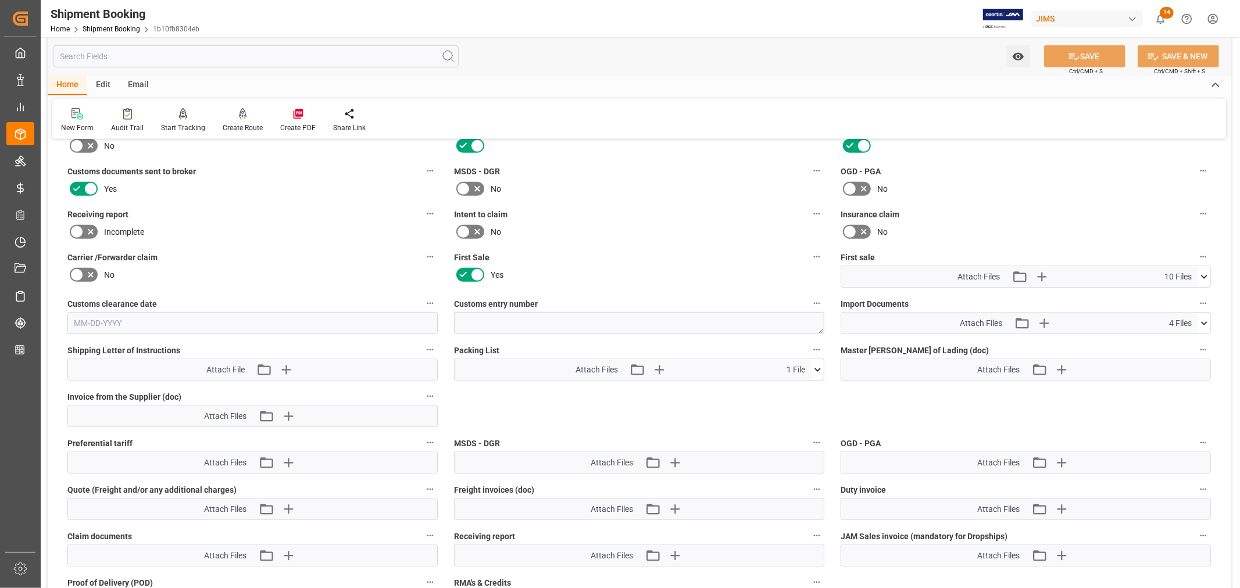
scroll to position [543, 0]
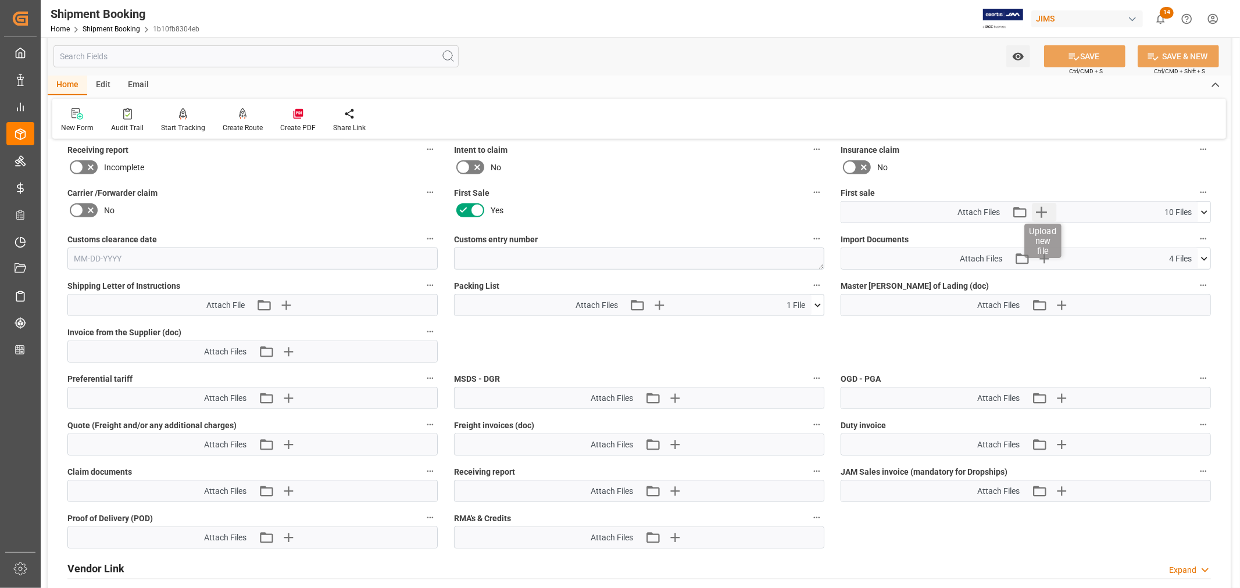
click at [1039, 206] on icon "button" at bounding box center [1041, 212] width 19 height 19
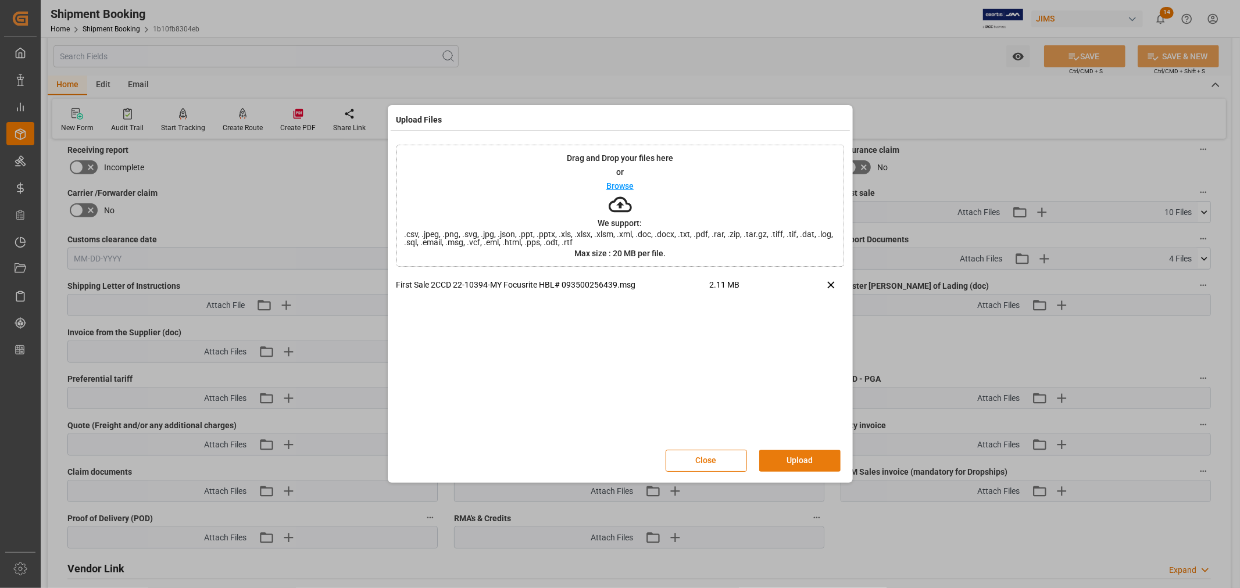
click at [800, 458] on button "Upload" at bounding box center [799, 461] width 81 height 22
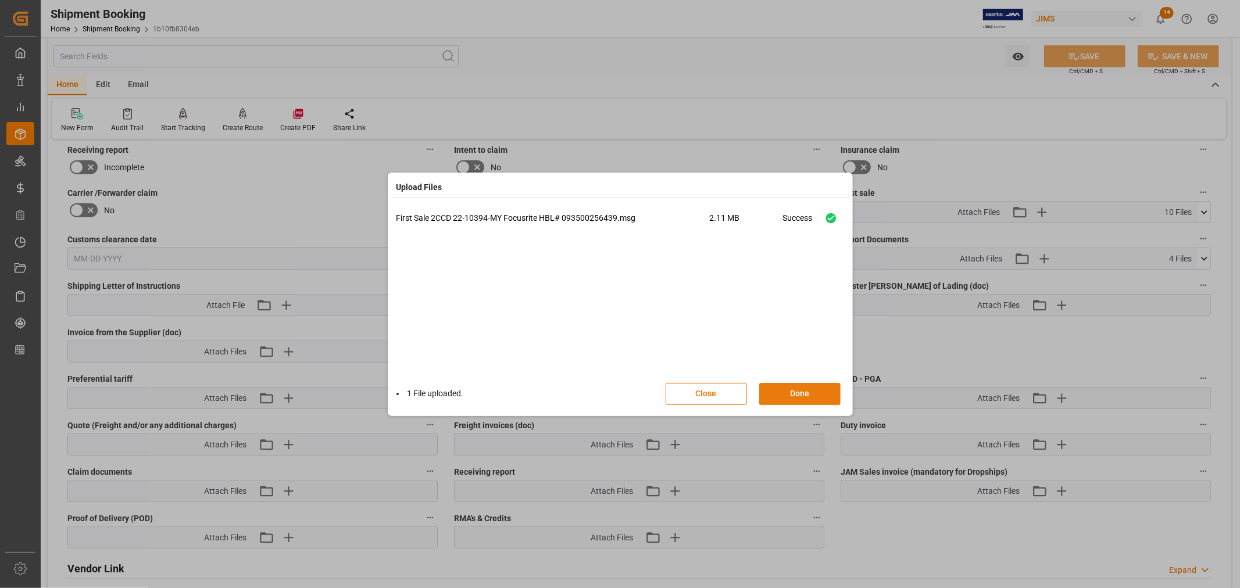
click at [800, 396] on button "Done" at bounding box center [799, 394] width 81 height 22
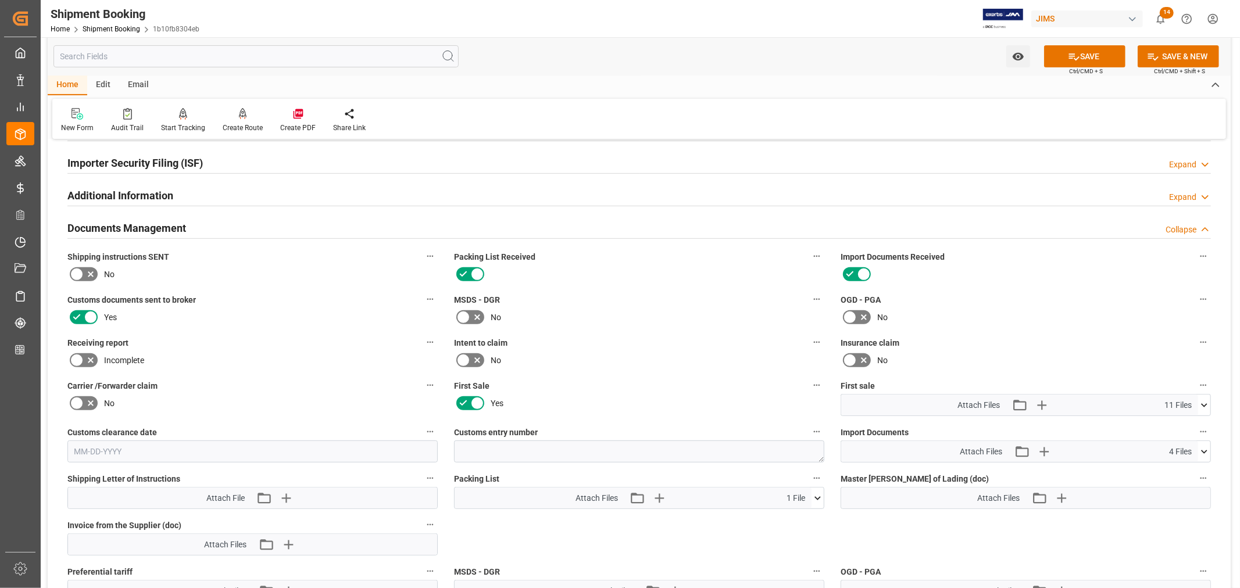
scroll to position [350, 0]
click at [1084, 55] on button "SAVE" at bounding box center [1084, 56] width 81 height 22
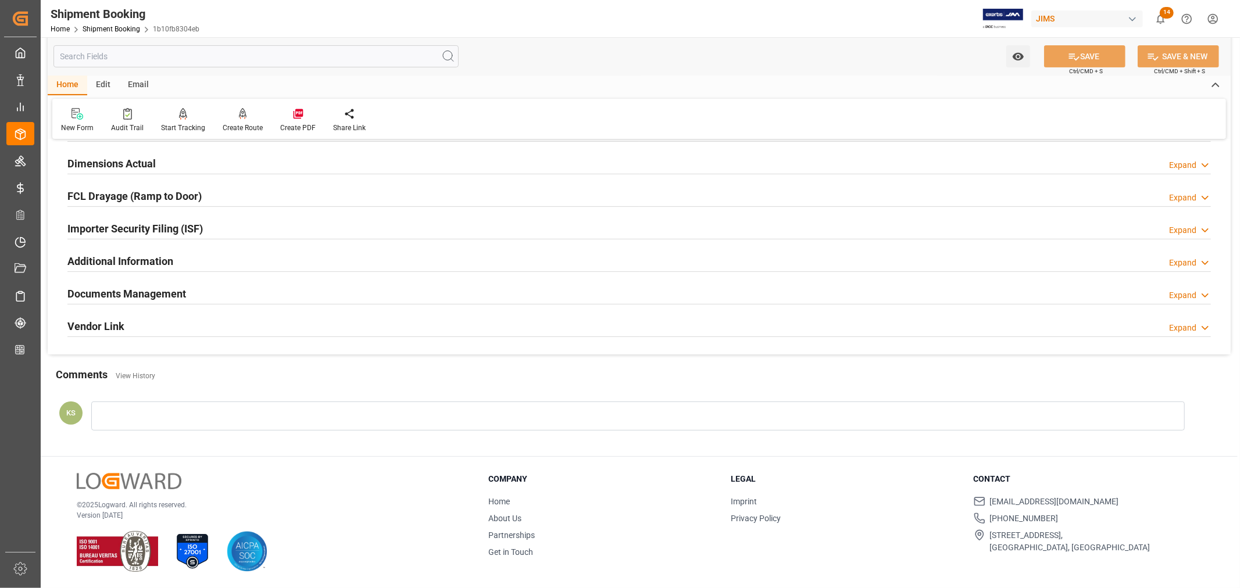
scroll to position [0, 0]
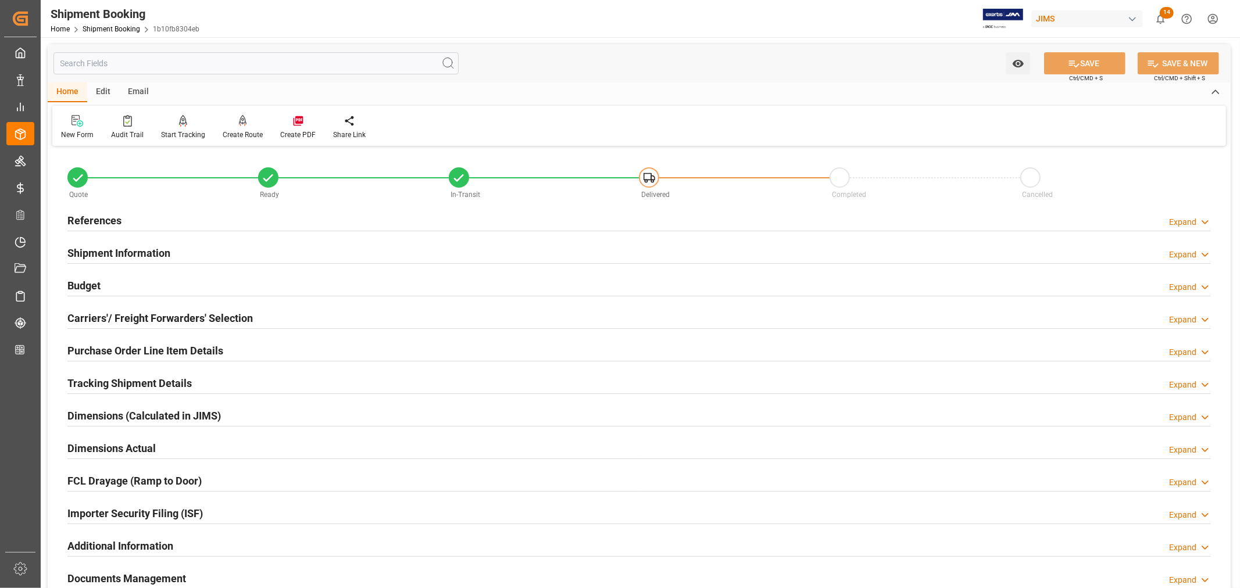
click at [98, 219] on h2 "References" at bounding box center [94, 221] width 54 height 16
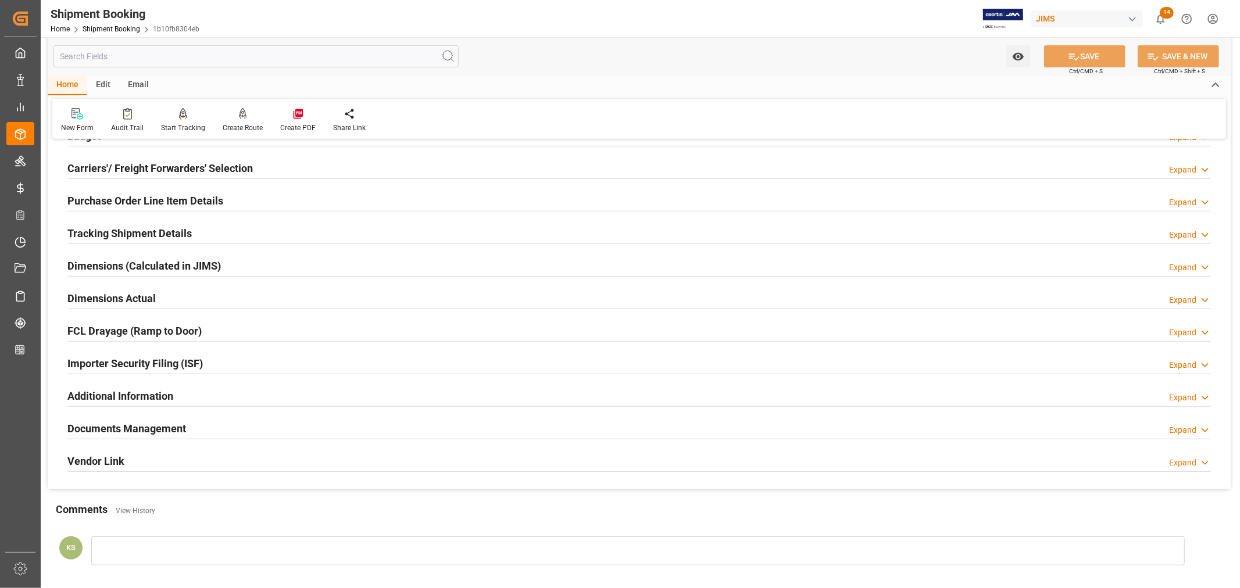
scroll to position [387, 0]
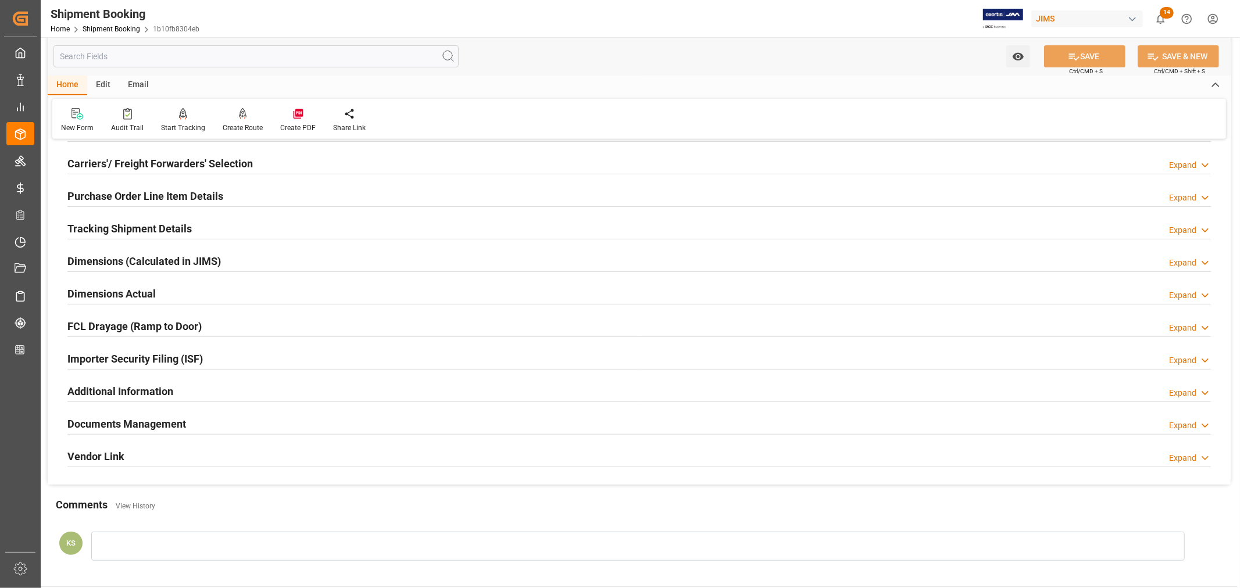
click at [148, 194] on h2 "Purchase Order Line Item Details" at bounding box center [145, 196] width 156 height 16
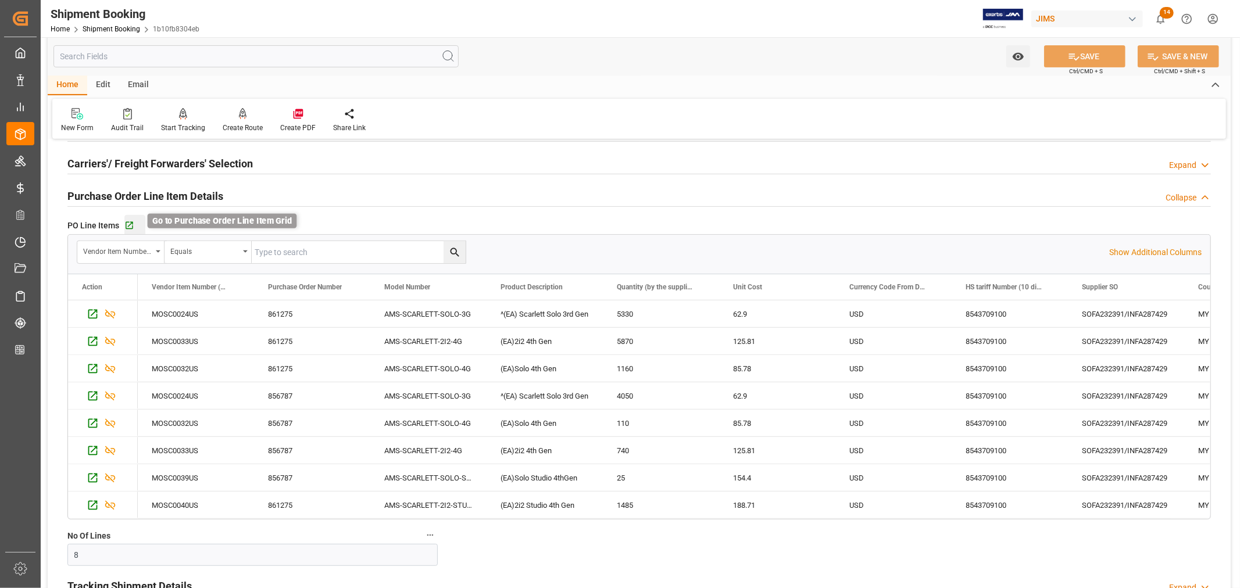
click at [129, 224] on icon "button" at bounding box center [130, 226] width 8 height 8
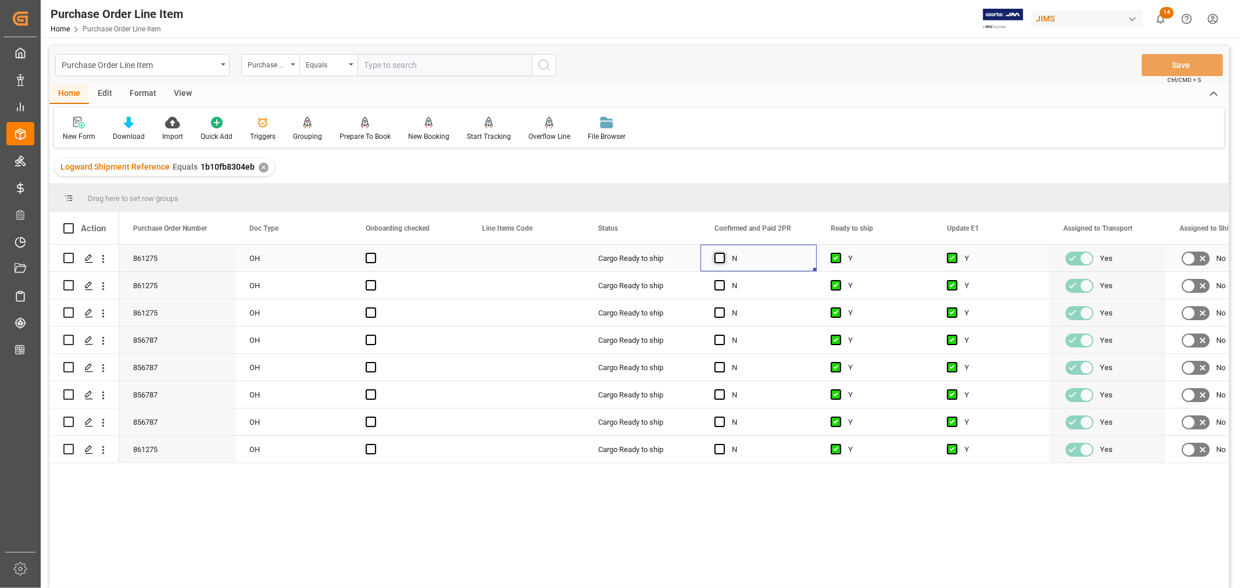
click at [717, 259] on span "Press SPACE to select this row." at bounding box center [719, 258] width 10 height 10
click at [723, 253] on input "Press SPACE to select this row." at bounding box center [723, 253] width 0 height 0
drag, startPoint x: 814, startPoint y: 270, endPoint x: 793, endPoint y: 446, distance: 177.9
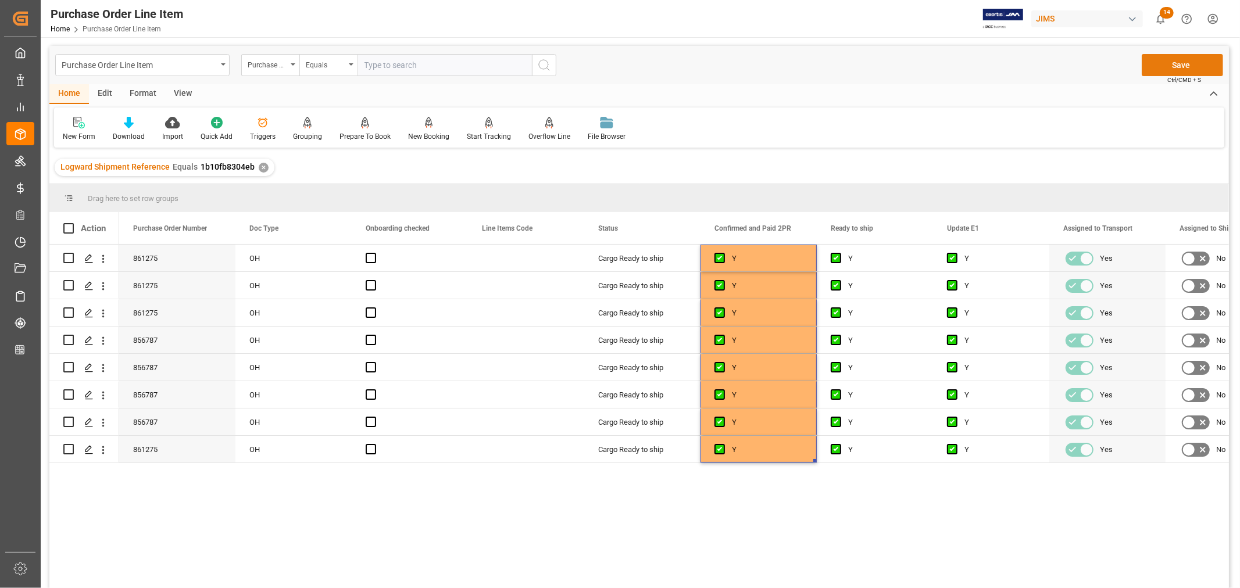
click at [1177, 62] on button "Save" at bounding box center [1182, 65] width 81 height 22
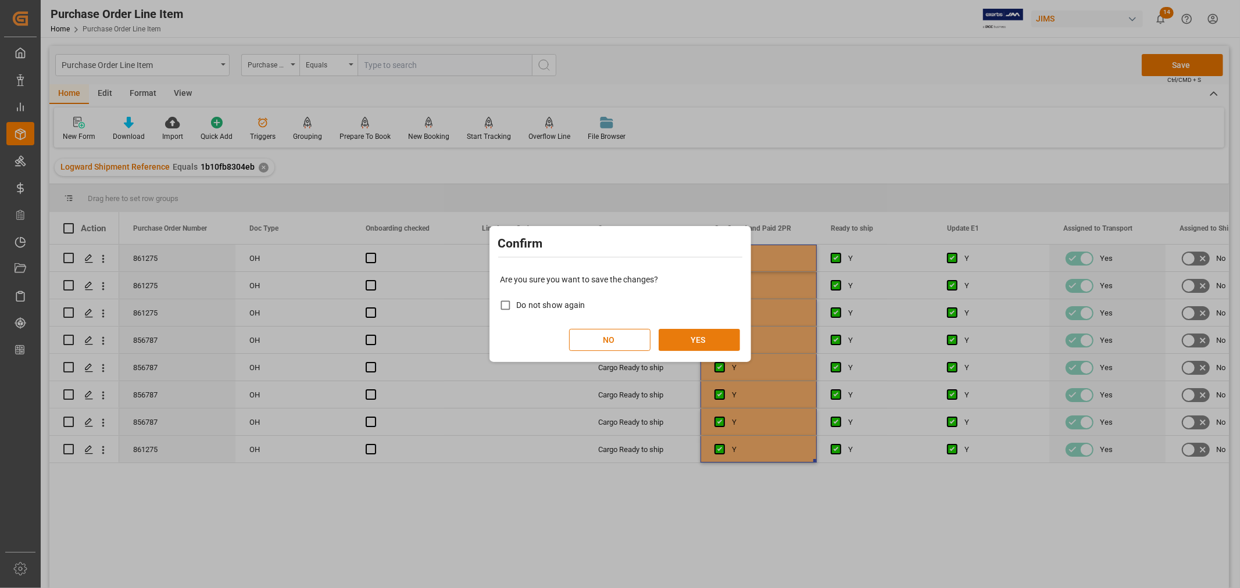
click at [696, 339] on button "YES" at bounding box center [699, 340] width 81 height 22
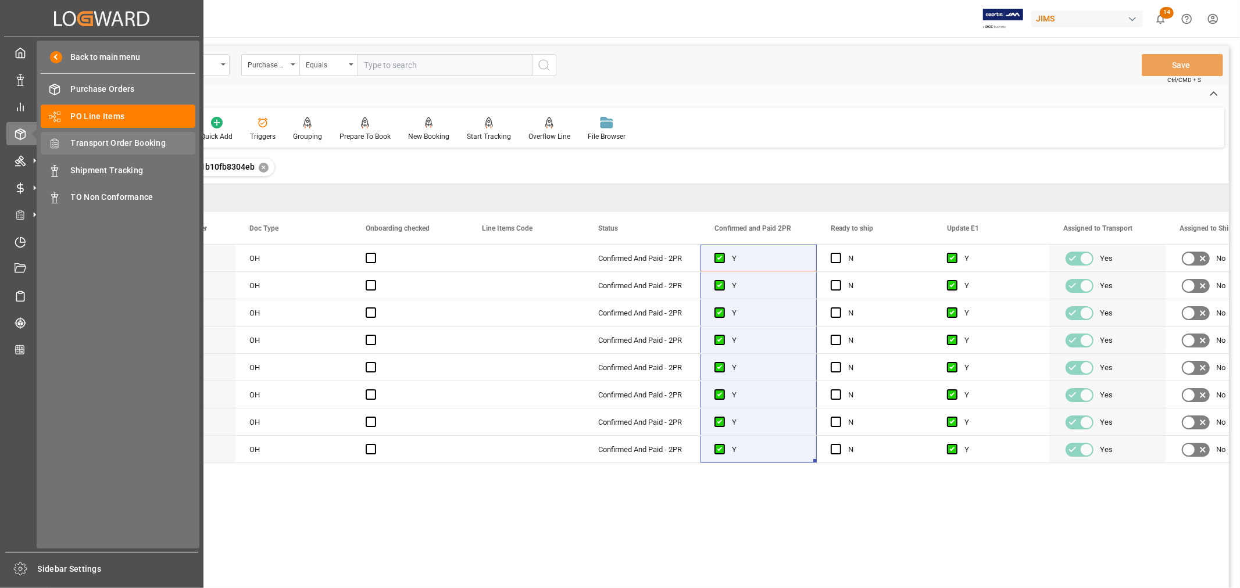
click at [141, 141] on span "Transport Order Booking" at bounding box center [133, 143] width 125 height 12
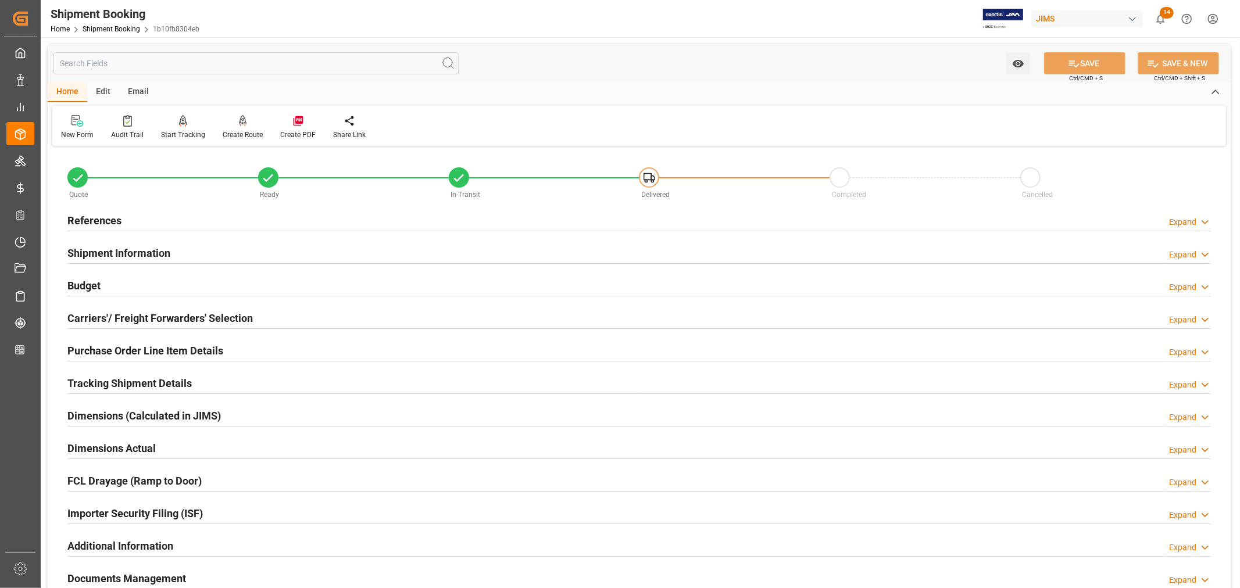
click at [109, 220] on h2 "References" at bounding box center [94, 221] width 54 height 16
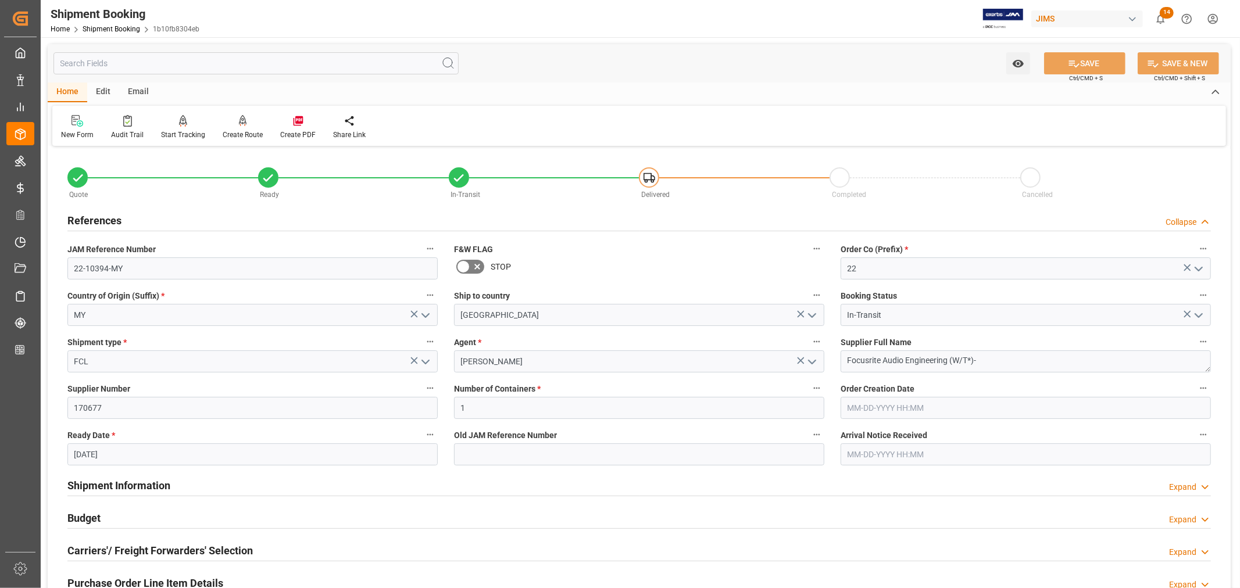
click at [109, 220] on h2 "References" at bounding box center [94, 221] width 54 height 16
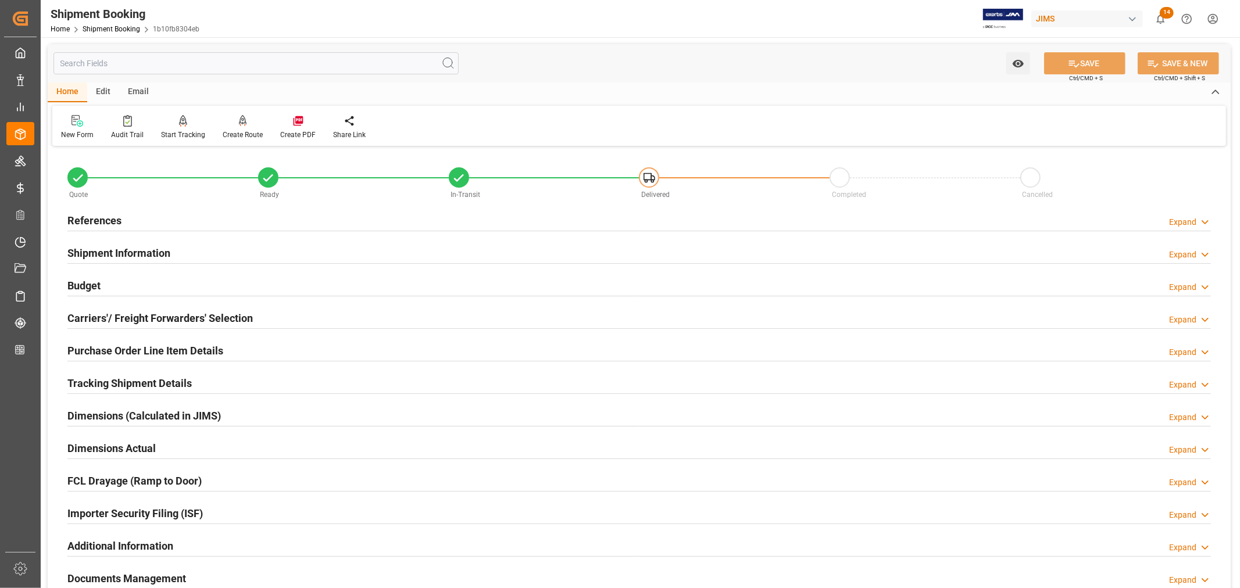
click at [153, 377] on h2 "Tracking Shipment Details" at bounding box center [129, 383] width 124 height 16
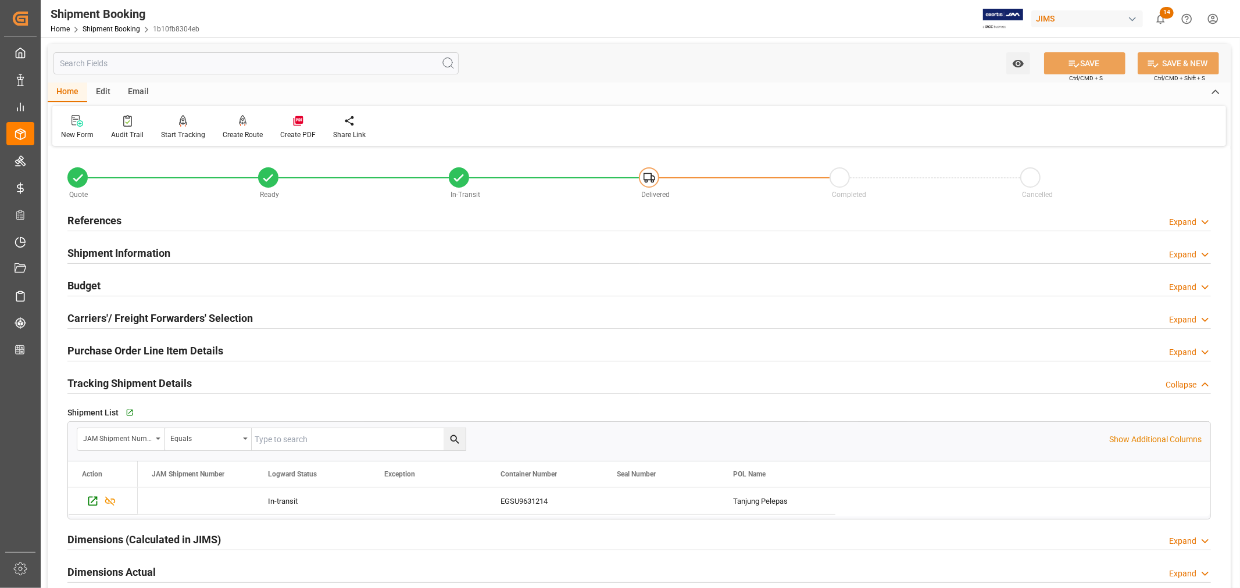
click at [105, 222] on h2 "References" at bounding box center [94, 221] width 54 height 16
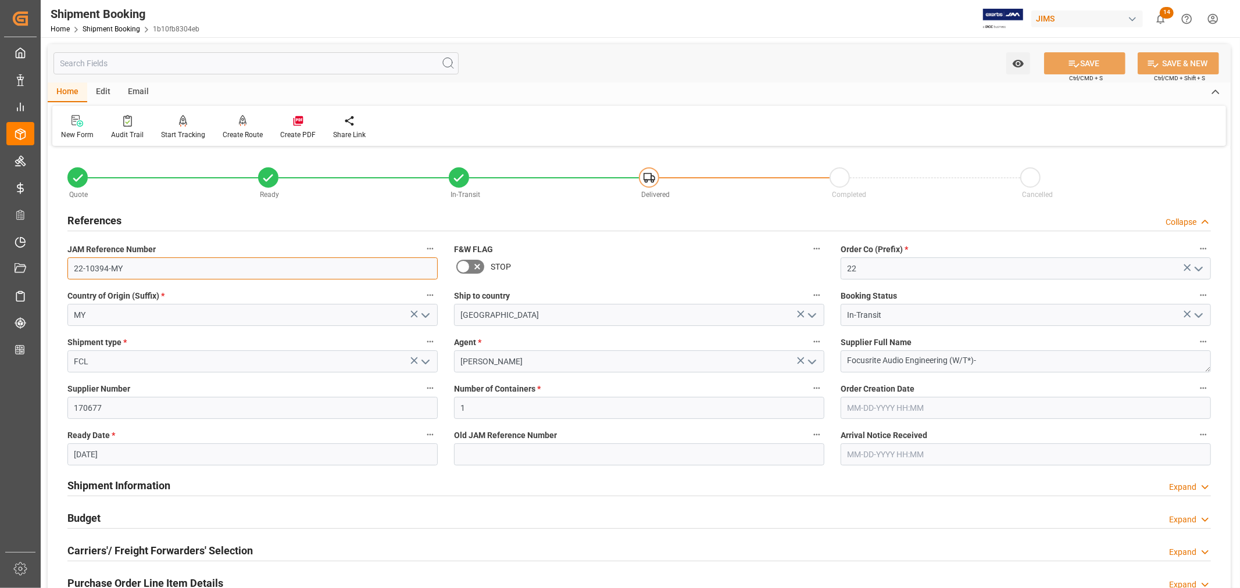
drag, startPoint x: 126, startPoint y: 267, endPoint x: 66, endPoint y: 265, distance: 59.9
click at [66, 265] on div "JAM Reference Number 22-10394-MY" at bounding box center [252, 260] width 387 height 46
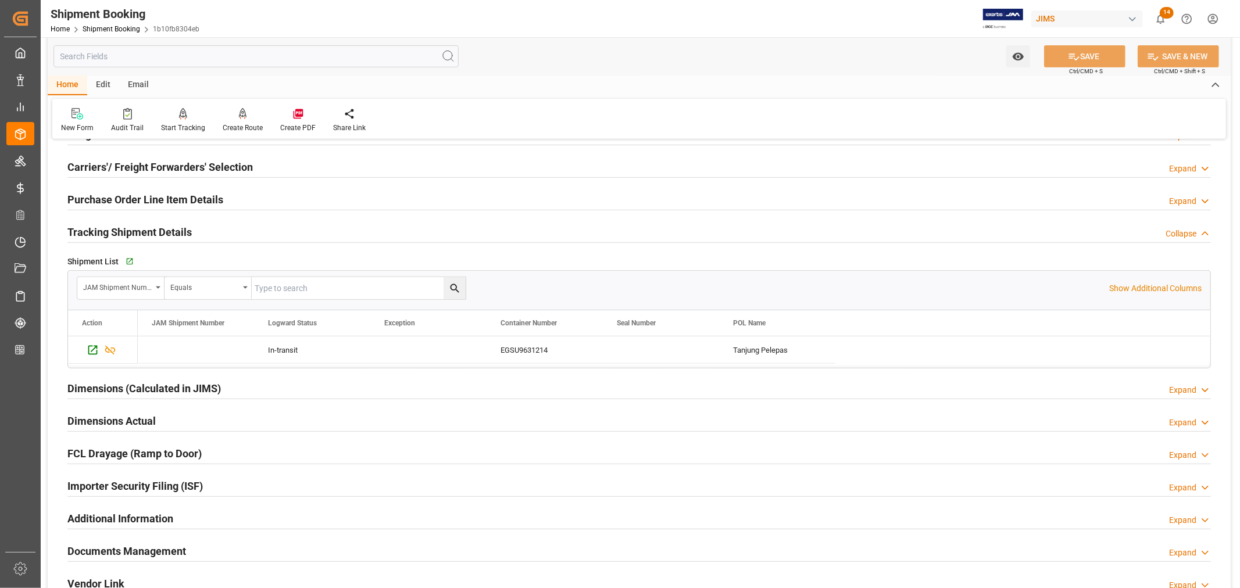
scroll to position [387, 0]
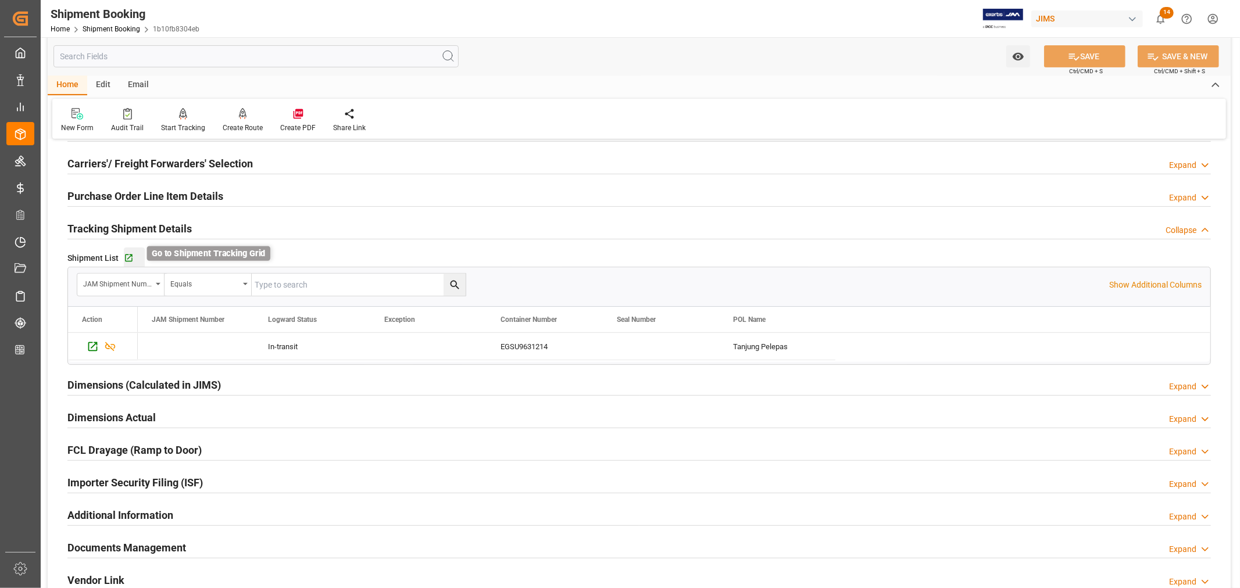
click at [128, 257] on icon "button" at bounding box center [129, 258] width 10 height 10
click at [148, 188] on h2 "Purchase Order Line Item Details" at bounding box center [145, 196] width 156 height 16
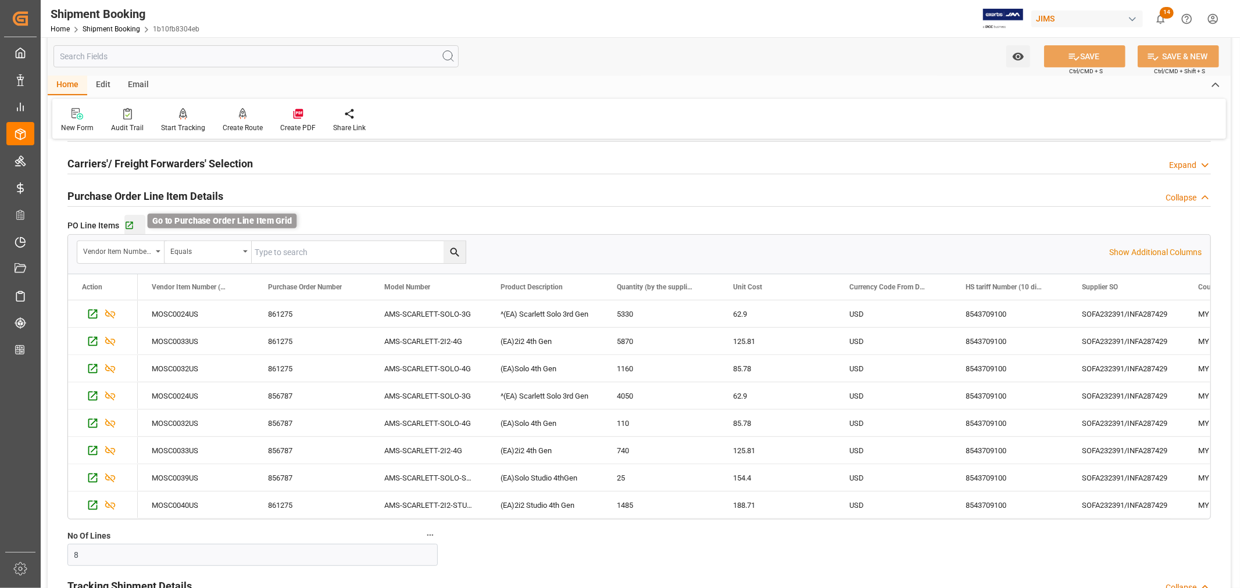
click at [128, 224] on icon "button" at bounding box center [130, 226] width 8 height 8
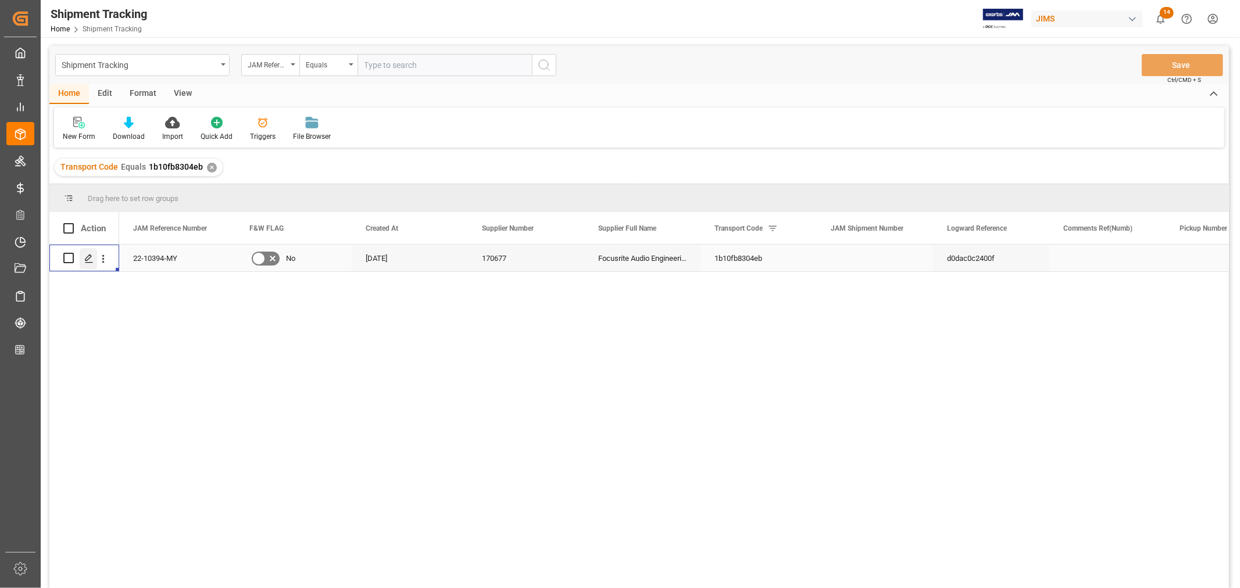
click at [89, 257] on icon "Press SPACE to select this row." at bounding box center [88, 258] width 9 height 9
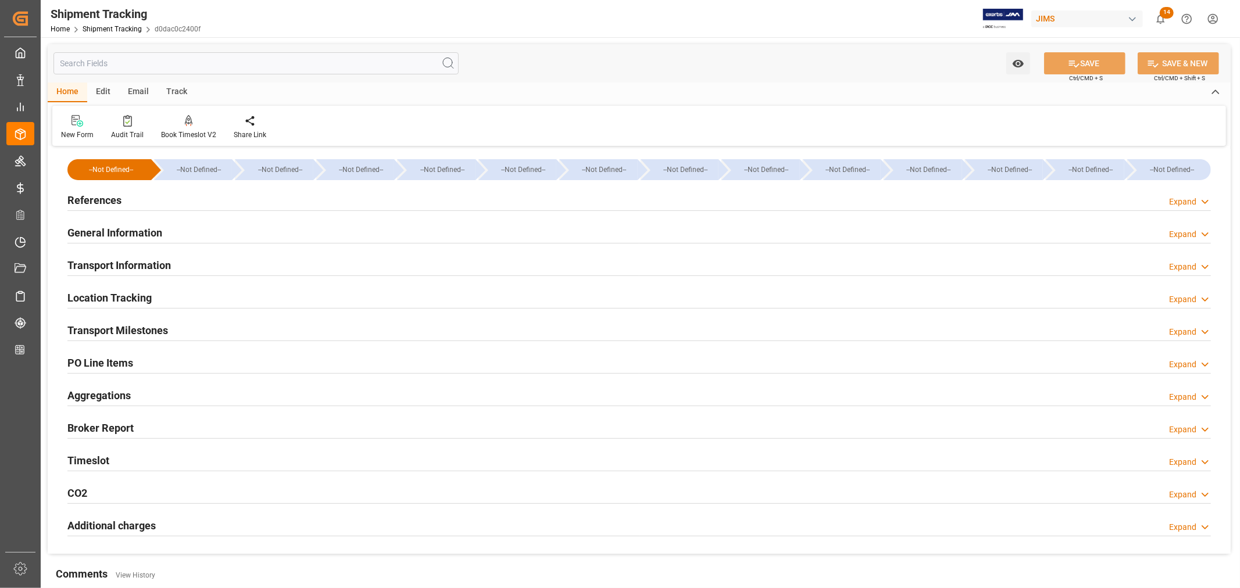
type input "[DATE]"
click at [102, 202] on h2 "References" at bounding box center [94, 200] width 54 height 16
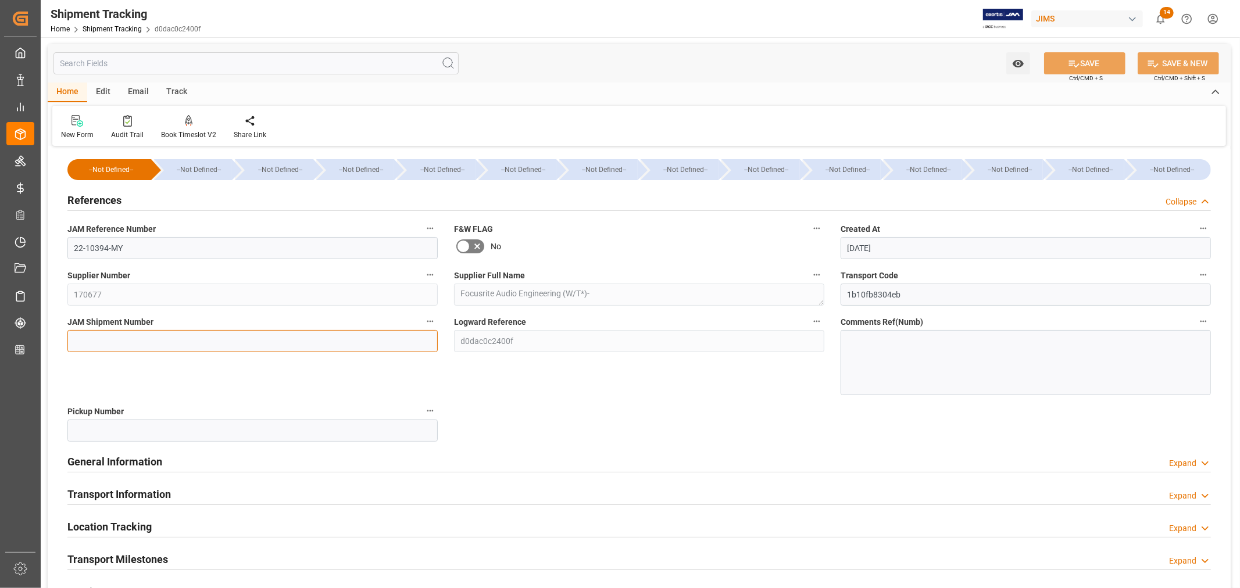
click at [101, 335] on input at bounding box center [252, 341] width 370 height 22
paste input "72700"
type input "72700"
click at [1078, 63] on button "SAVE" at bounding box center [1084, 63] width 81 height 22
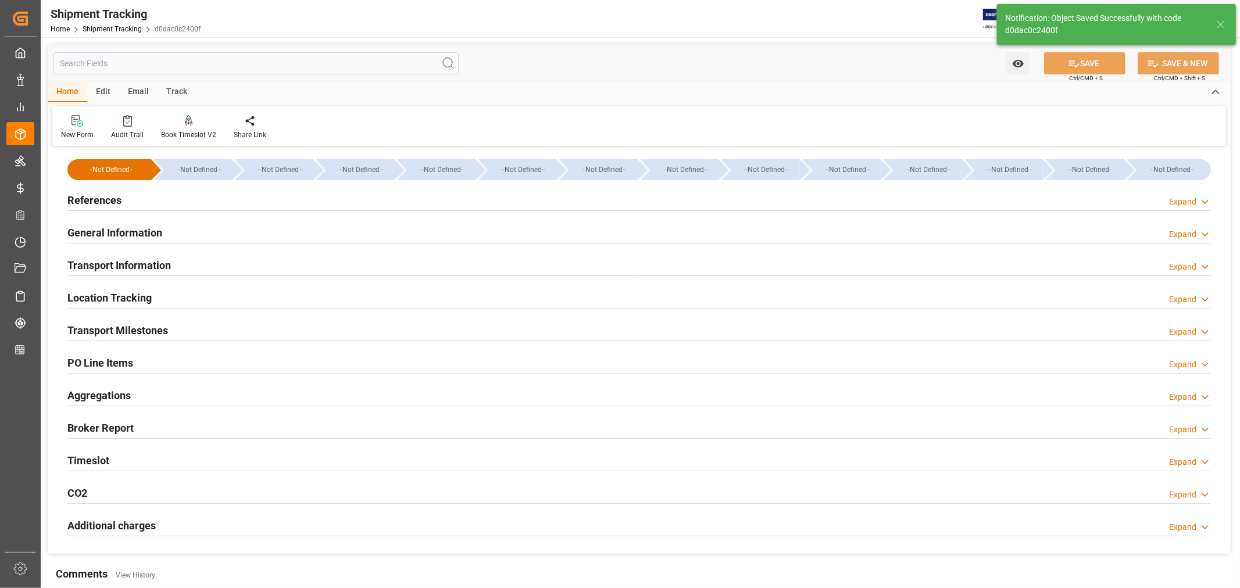
click at [114, 231] on h2 "General Information" at bounding box center [114, 233] width 95 height 16
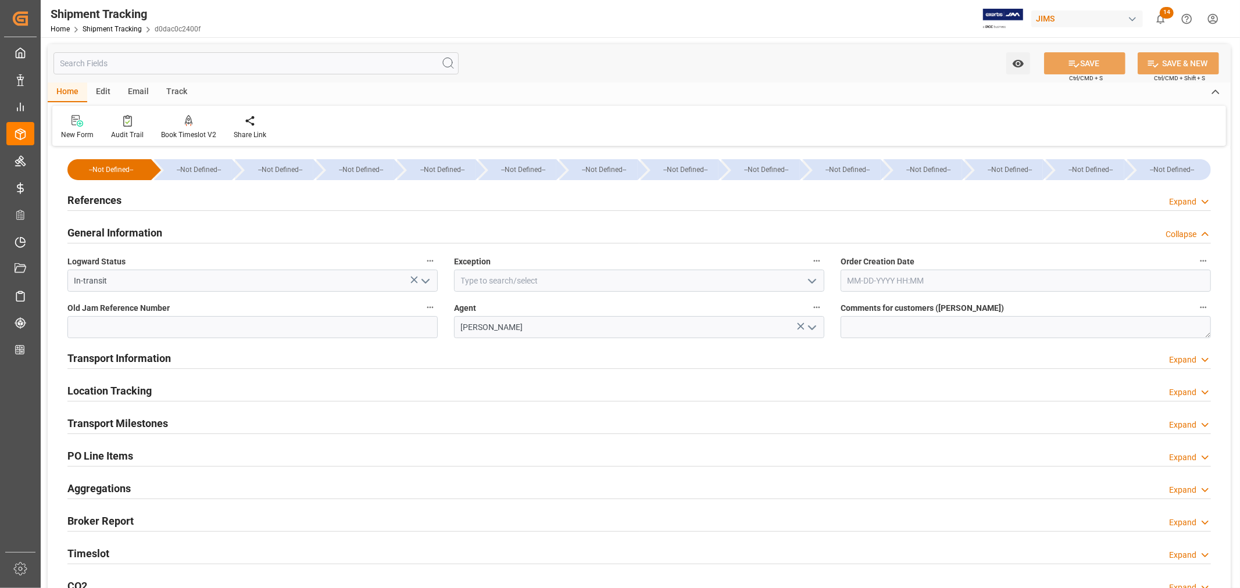
click at [815, 281] on icon "open menu" at bounding box center [812, 281] width 14 height 14
click at [559, 416] on div "Priority" at bounding box center [639, 415] width 369 height 26
type input "Priority"
click at [1072, 60] on icon at bounding box center [1074, 64] width 12 height 12
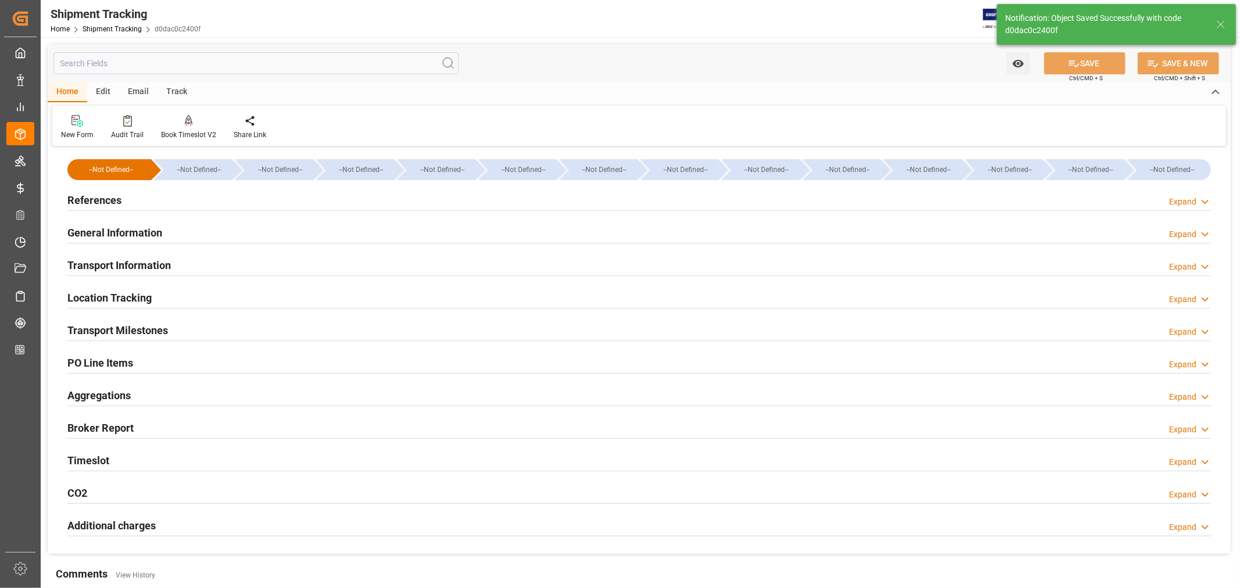
click at [164, 328] on h2 "Transport Milestones" at bounding box center [117, 331] width 101 height 16
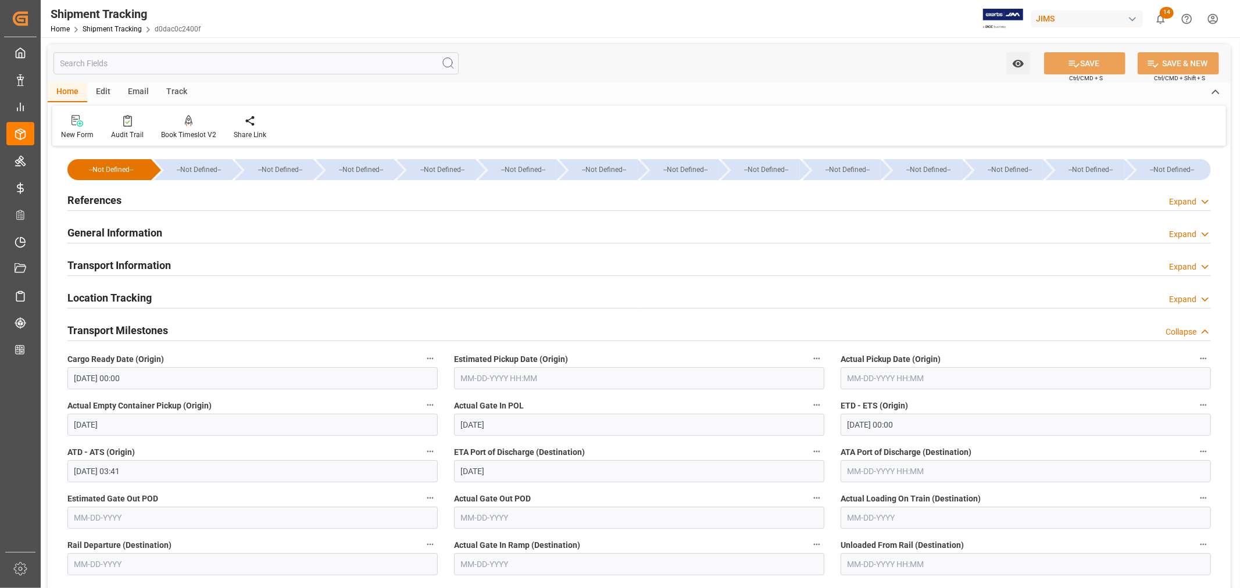
click at [163, 270] on h2 "Transport Information" at bounding box center [118, 265] width 103 height 16
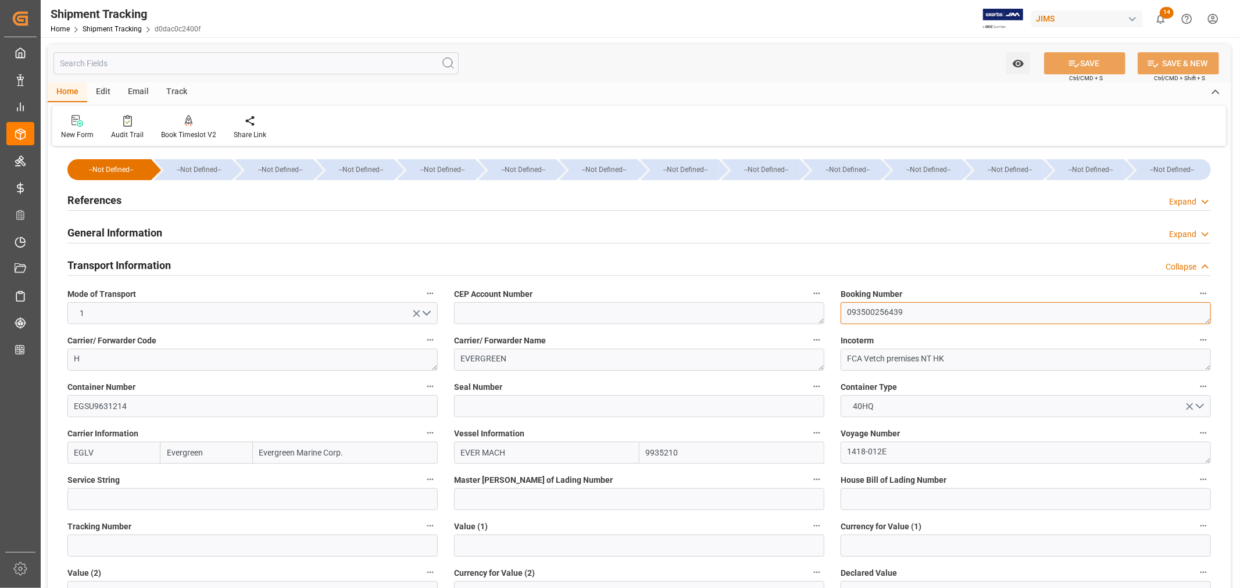
click at [870, 312] on textarea "093500256439" at bounding box center [1025, 313] width 370 height 22
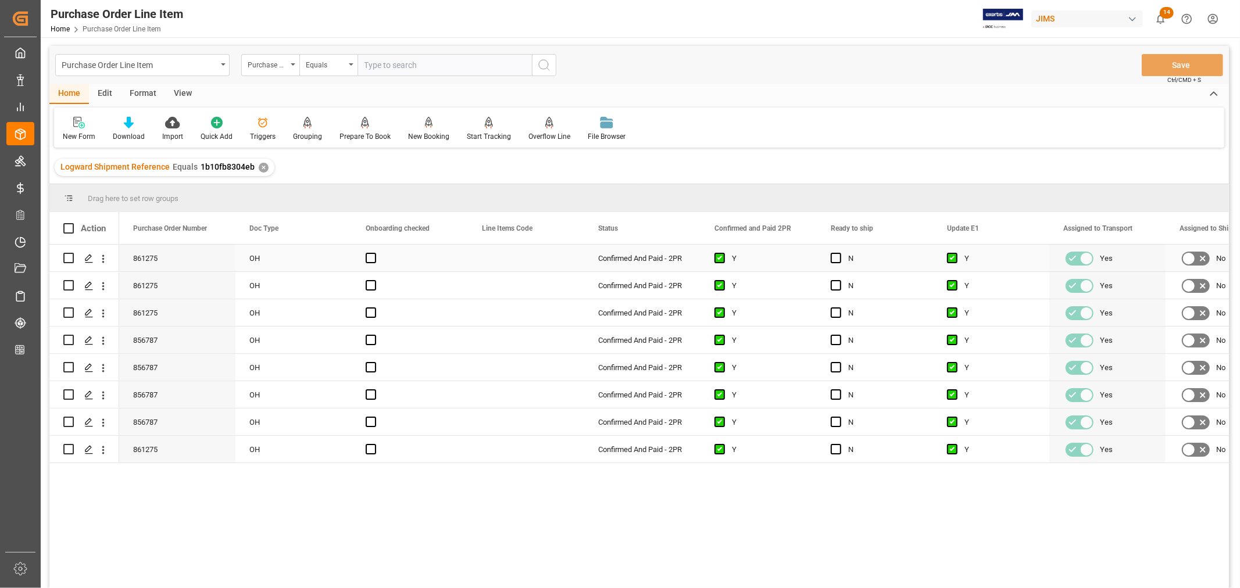
click at [527, 257] on div "Press SPACE to select this row." at bounding box center [526, 258] width 116 height 27
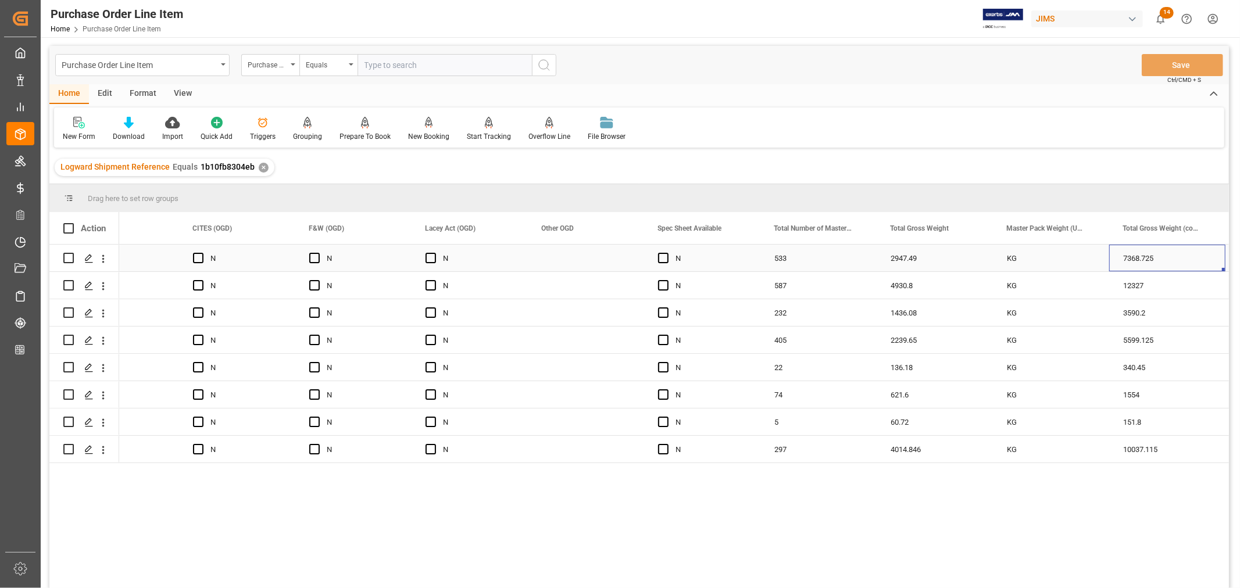
scroll to position [0, 7031]
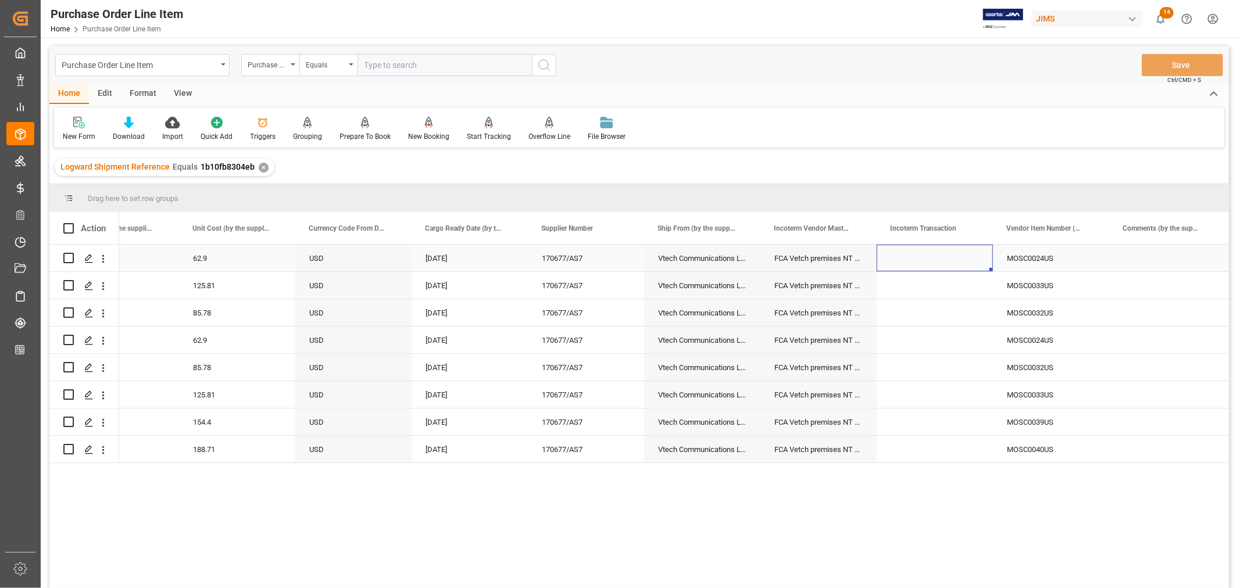
click at [922, 254] on div "Press SPACE to select this row." at bounding box center [934, 258] width 116 height 27
click at [890, 264] on input "Press SPACE to select this row." at bounding box center [935, 265] width 98 height 22
paste input "FCA [GEOGRAPHIC_DATA]"
type input "FCA [GEOGRAPHIC_DATA]"
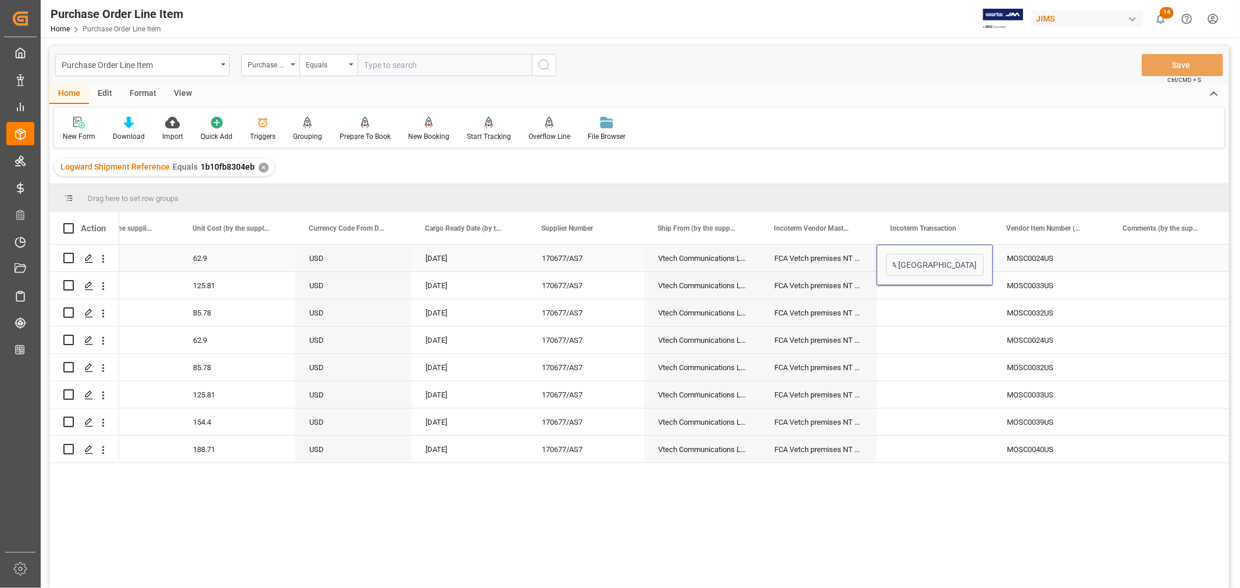
click at [917, 299] on div "Press SPACE to select this row." at bounding box center [934, 312] width 116 height 27
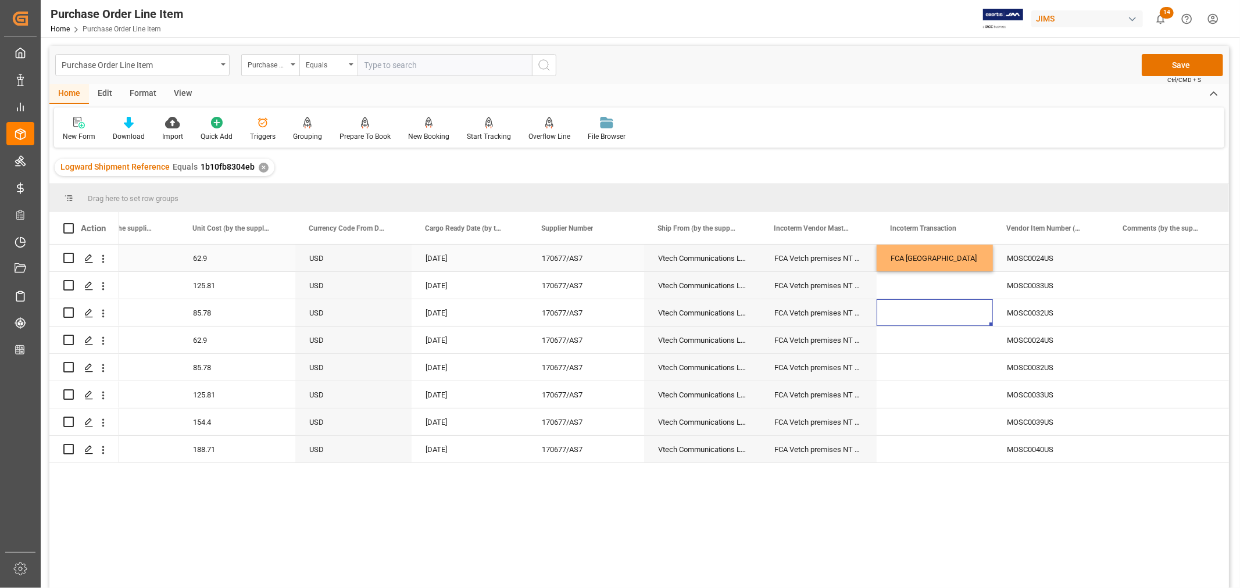
click at [932, 257] on div "FCA [GEOGRAPHIC_DATA]" at bounding box center [934, 258] width 116 height 27
drag, startPoint x: 989, startPoint y: 267, endPoint x: 985, endPoint y: 443, distance: 176.2
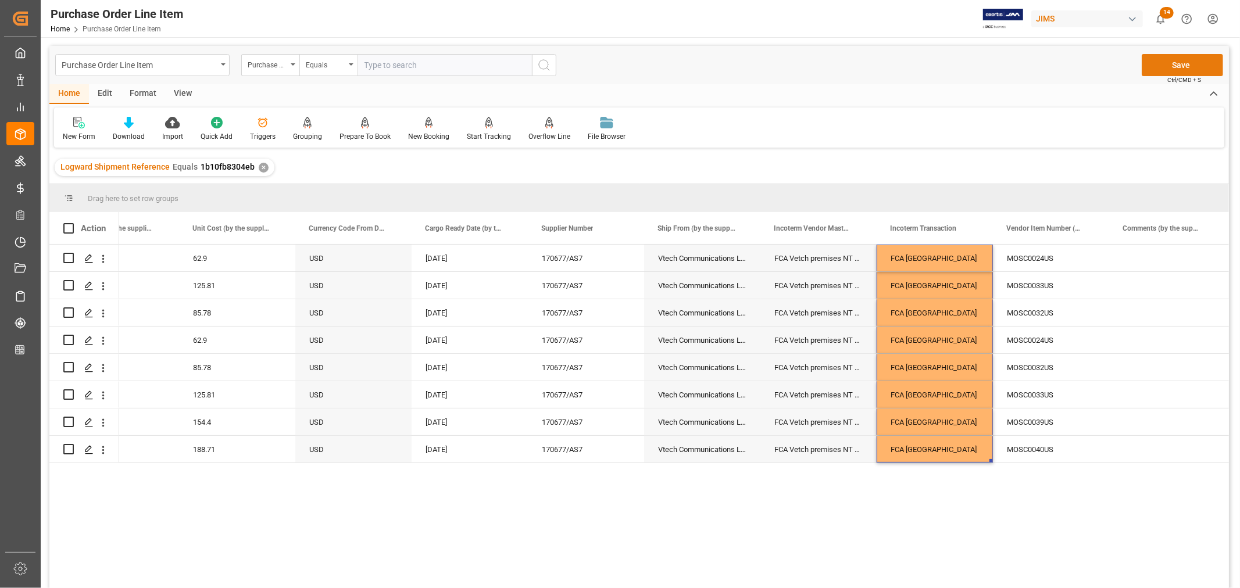
click at [1176, 67] on button "Save" at bounding box center [1182, 65] width 81 height 22
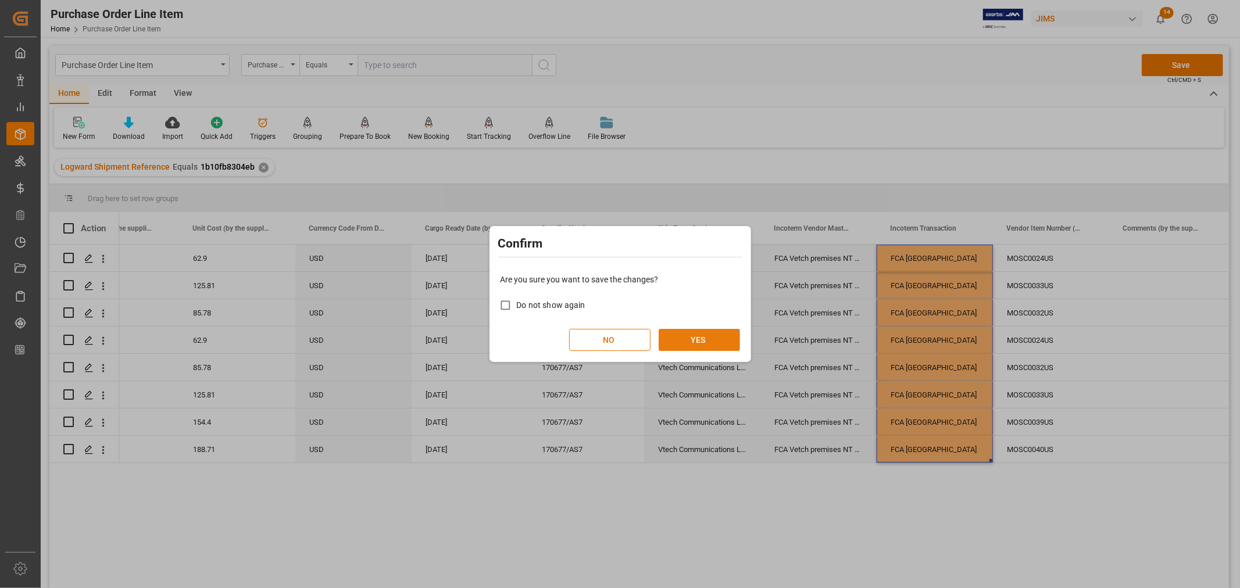
click at [688, 335] on button "YES" at bounding box center [699, 340] width 81 height 22
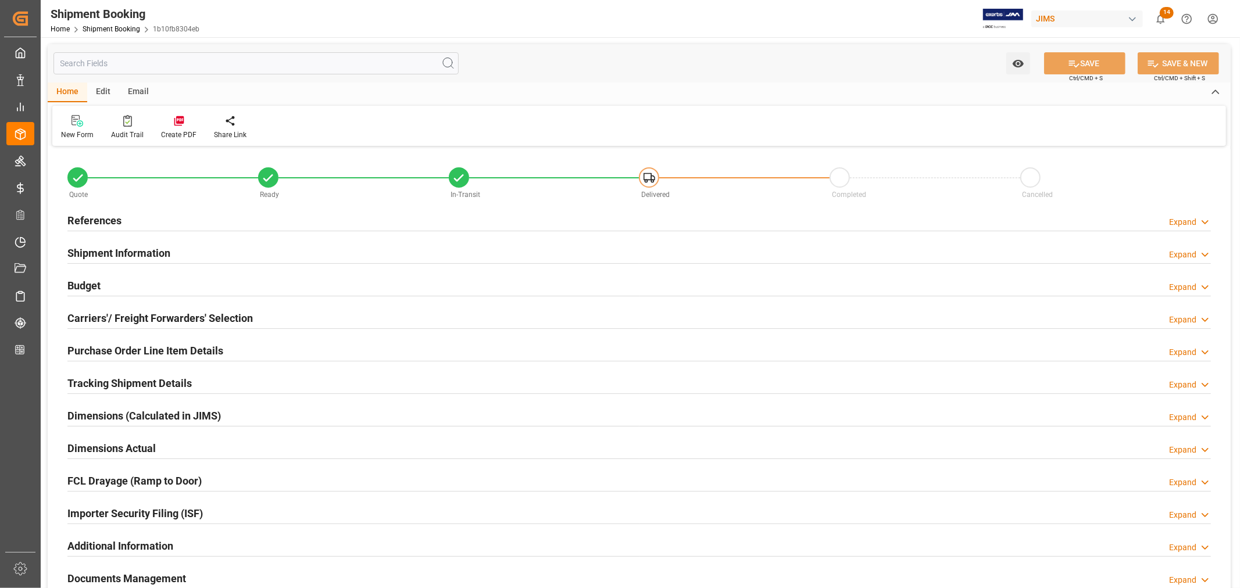
type input "53"
click at [147, 248] on h2 "Shipment Information" at bounding box center [118, 253] width 103 height 16
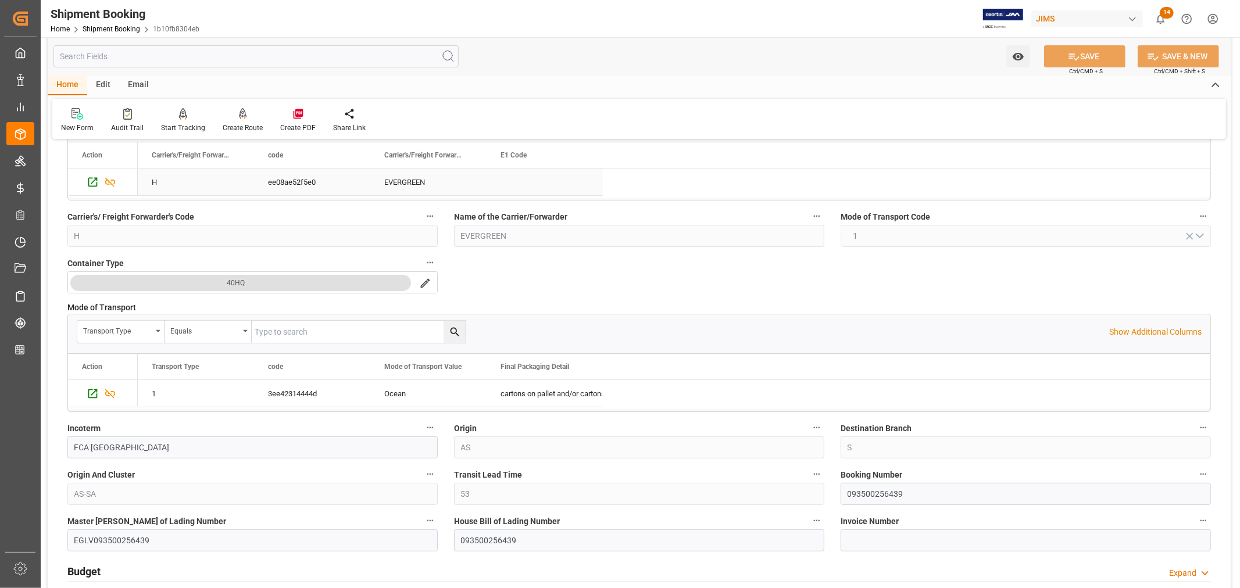
scroll to position [258, 0]
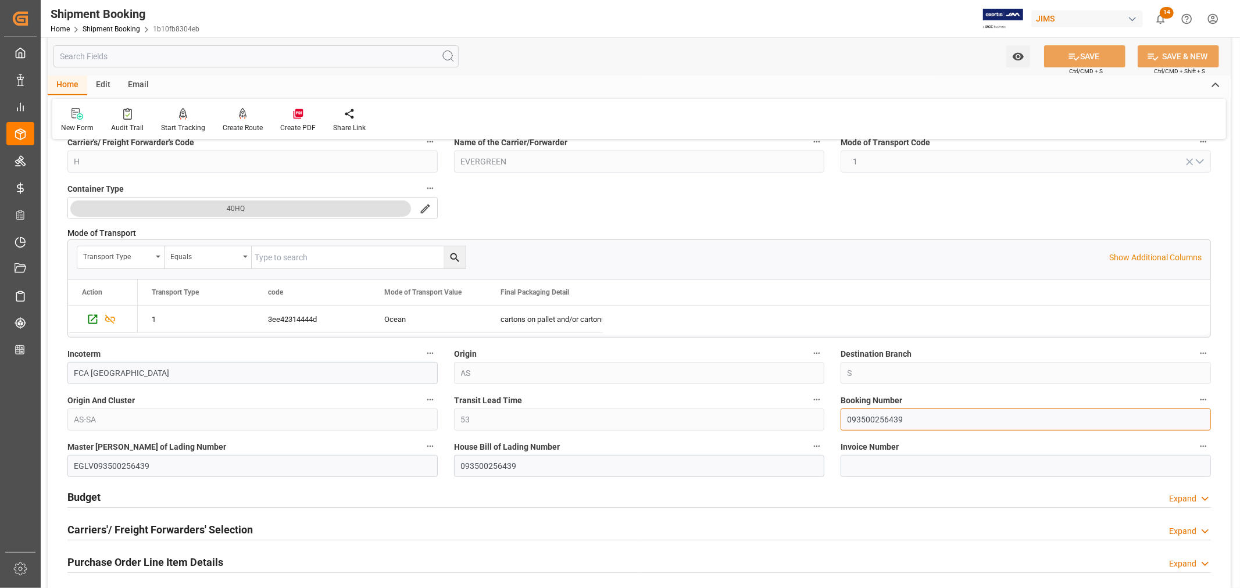
click at [871, 416] on input "093500256439" at bounding box center [1025, 420] width 370 height 22
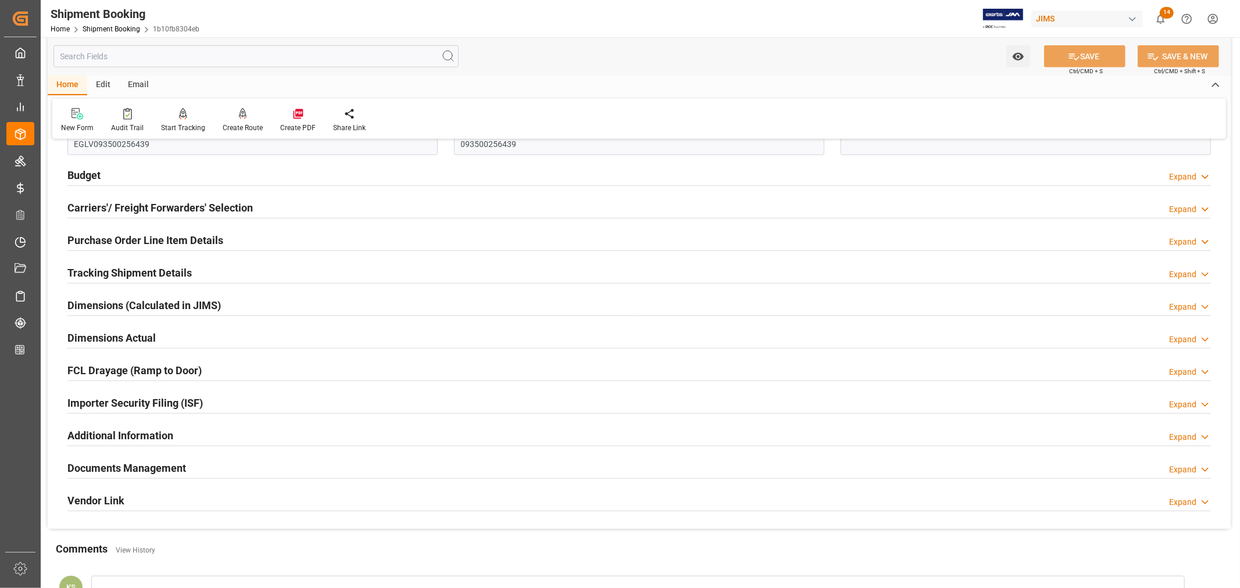
scroll to position [581, 0]
click at [124, 271] on h2 "Tracking Shipment Details" at bounding box center [129, 272] width 124 height 16
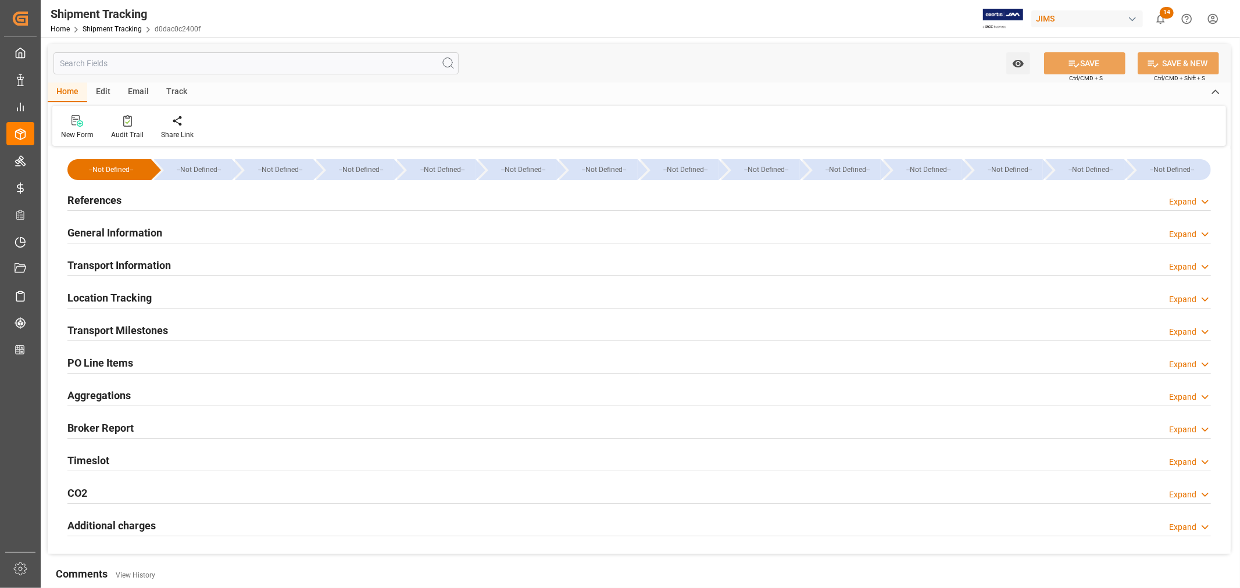
type input "Evergreen"
type input "Evergreen Marine Corp."
type input "9935210"
click at [148, 265] on h2 "Transport Information" at bounding box center [118, 265] width 103 height 16
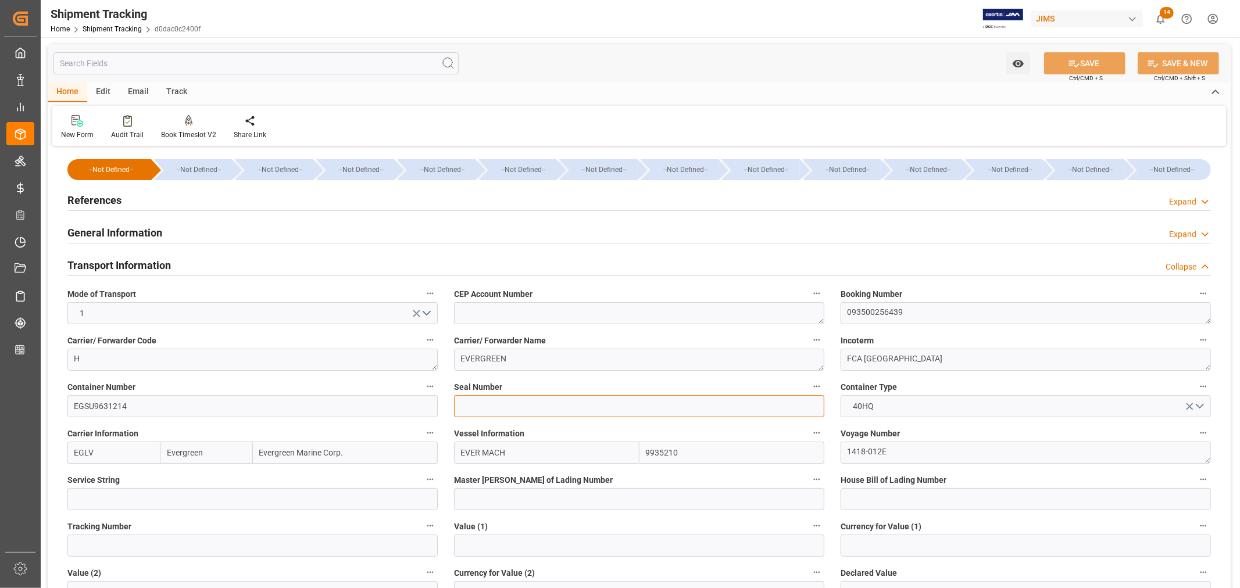
click at [463, 403] on input at bounding box center [639, 406] width 370 height 22
paste input "EMCVPF8143"
type input "EMCVPF8143"
click at [1083, 65] on button "SAVE" at bounding box center [1084, 63] width 81 height 22
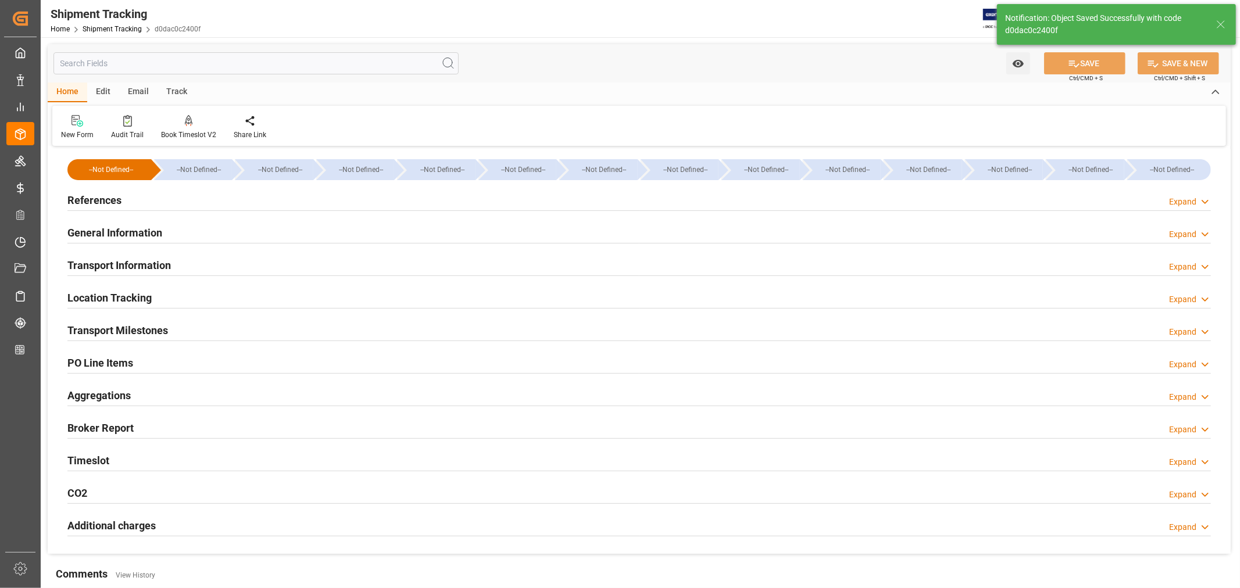
click at [149, 327] on h2 "Transport Milestones" at bounding box center [117, 331] width 101 height 16
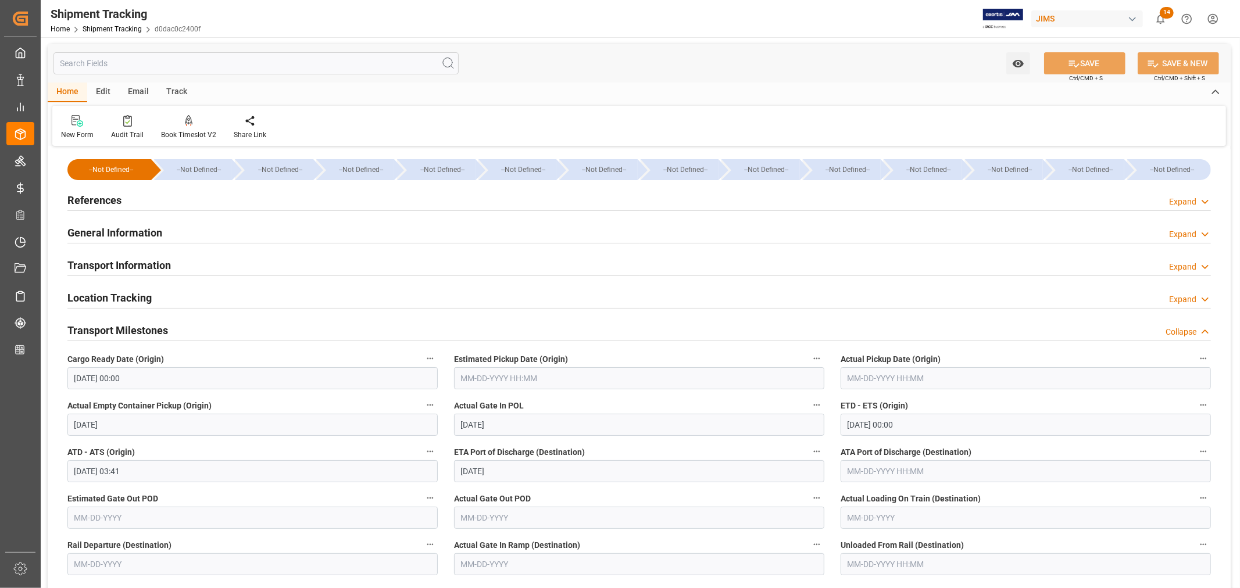
click at [544, 378] on input "text" at bounding box center [639, 378] width 370 height 22
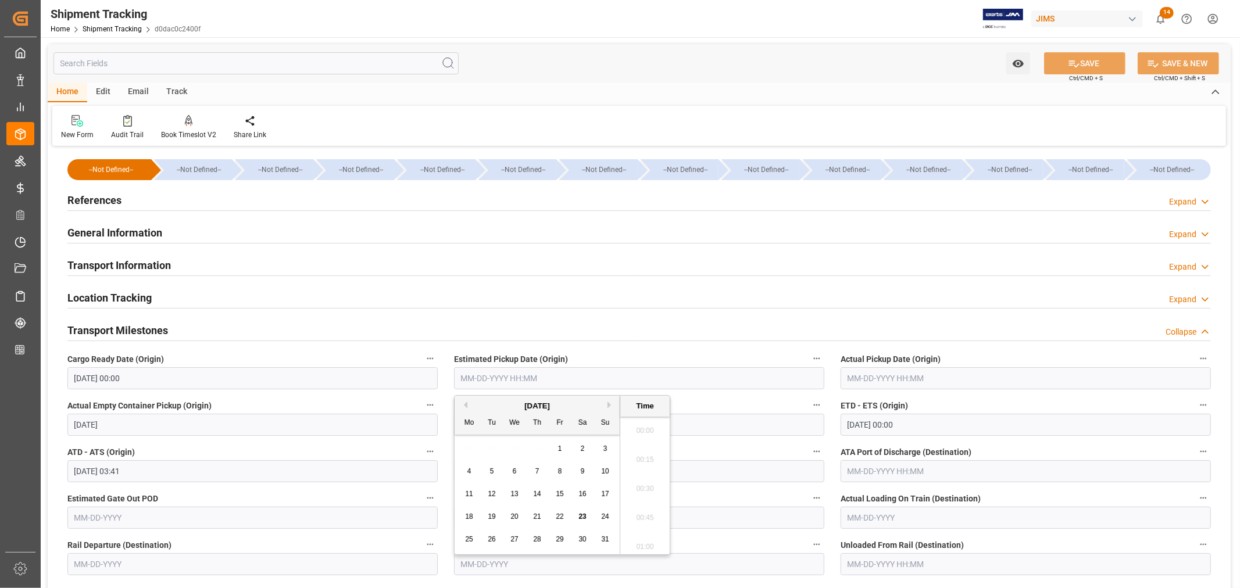
scroll to position [1369, 0]
click at [541, 497] on span "14" at bounding box center [537, 494] width 8 height 8
type input "08-14-2025 00:00"
click at [876, 375] on input "text" at bounding box center [1025, 378] width 370 height 22
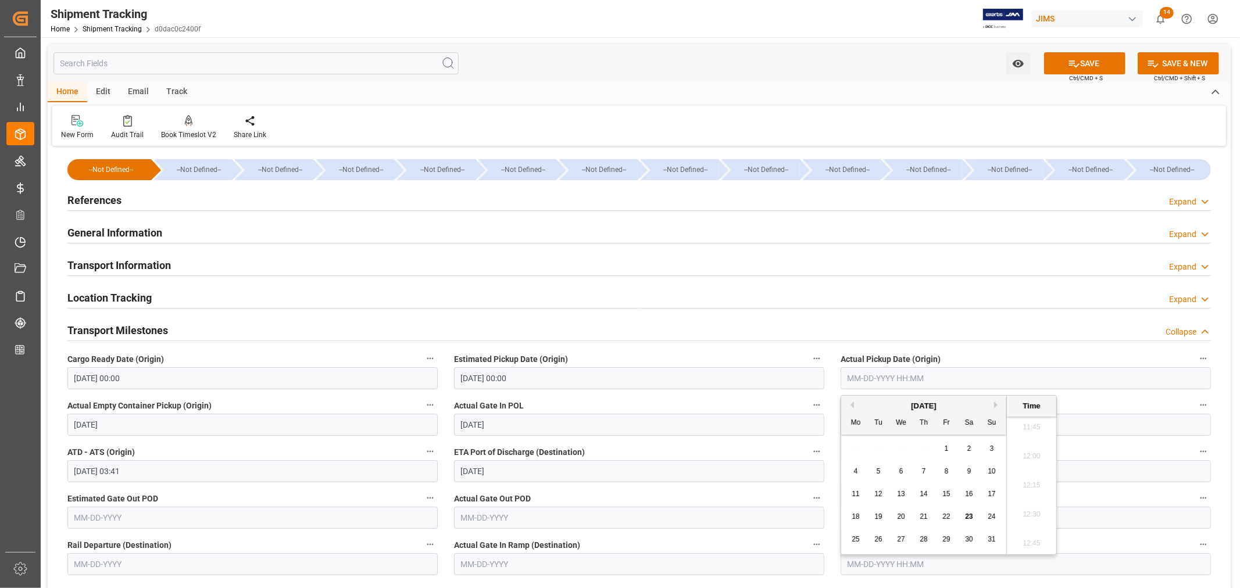
click at [923, 495] on span "14" at bounding box center [923, 494] width 8 height 8
type input "08-14-2025 00:00"
click at [625, 405] on label "Actual Gate In POL" at bounding box center [639, 406] width 370 height 16
click at [809, 405] on button "Actual Gate In POL" at bounding box center [816, 405] width 15 height 15
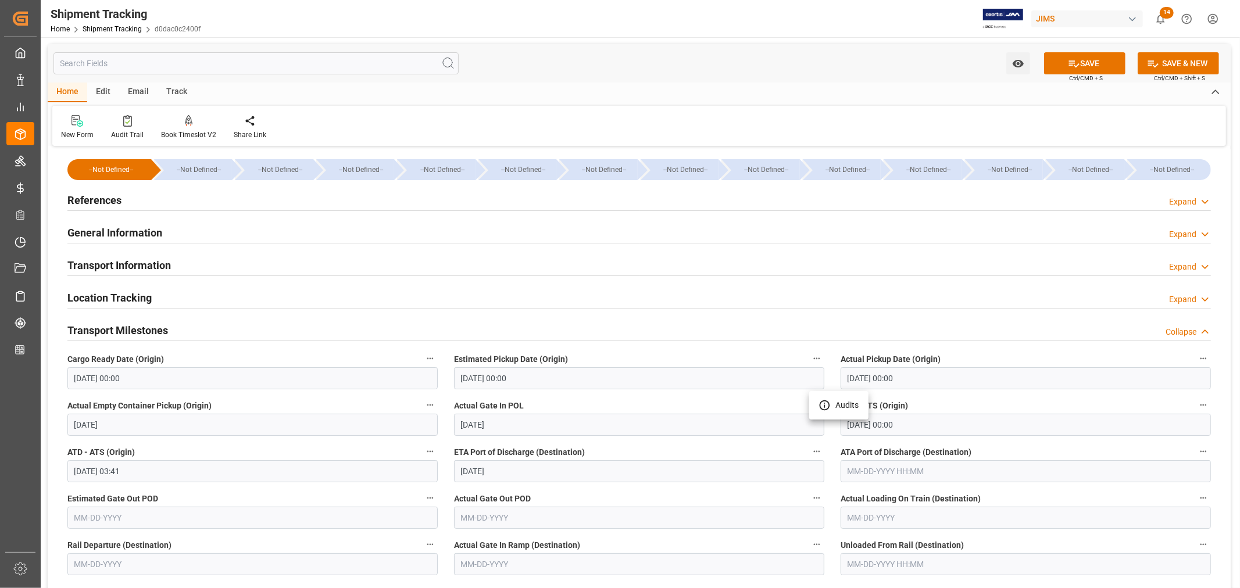
click at [921, 423] on div at bounding box center [620, 294] width 1240 height 588
click at [907, 423] on input "08-16-2025 00:00" at bounding box center [1025, 425] width 370 height 22
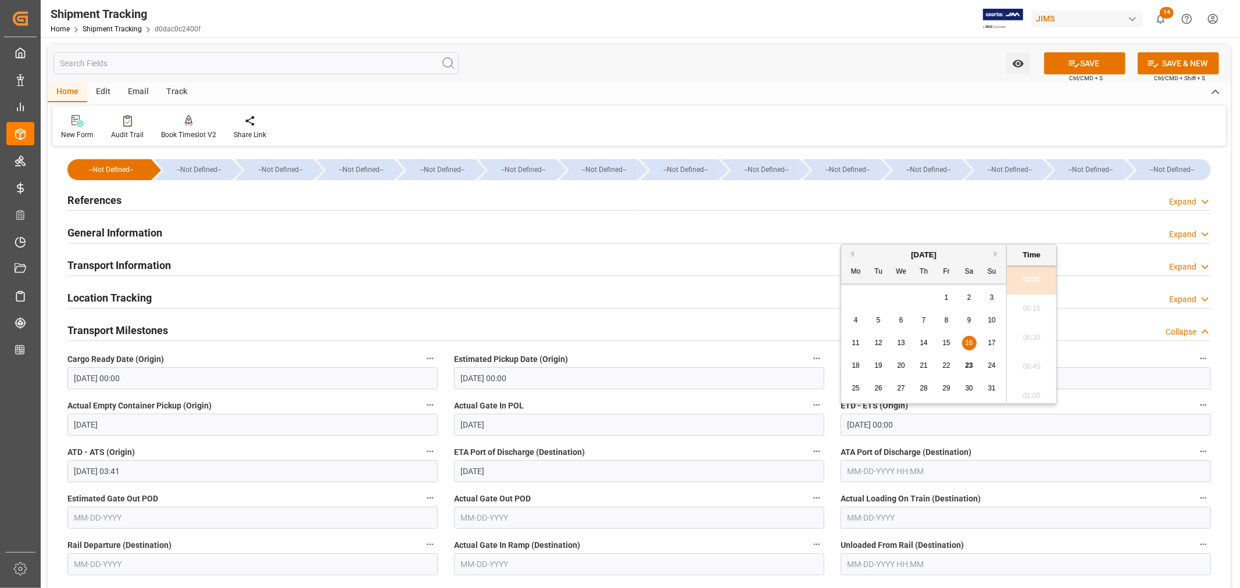
click at [856, 365] on span "18" at bounding box center [855, 366] width 8 height 8
type input "08-18-2025 00:00"
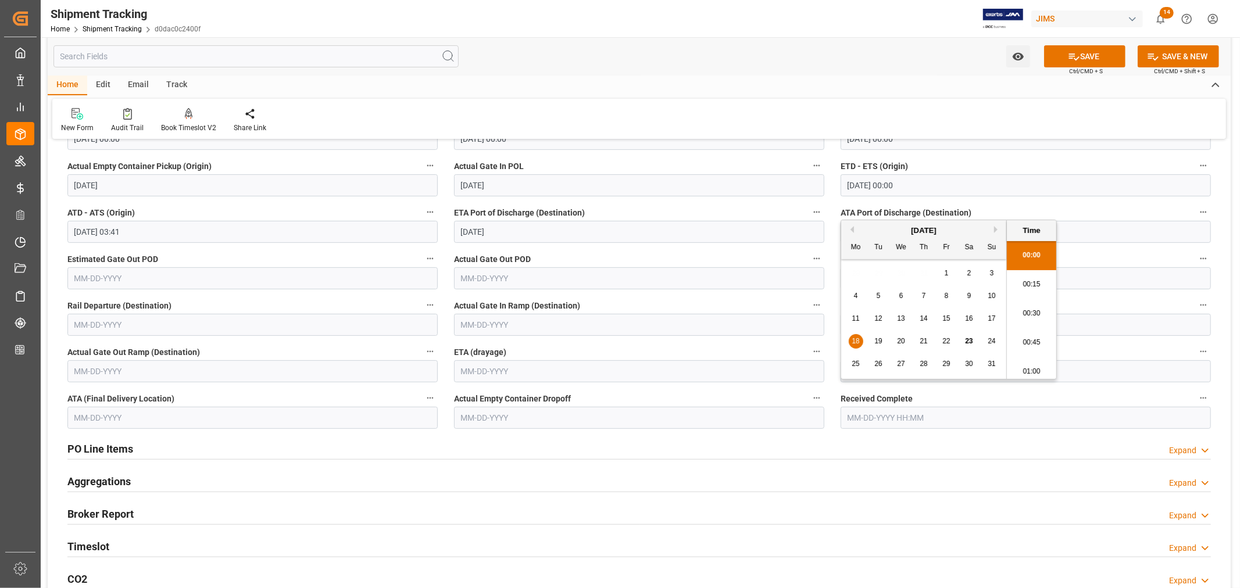
scroll to position [258, 0]
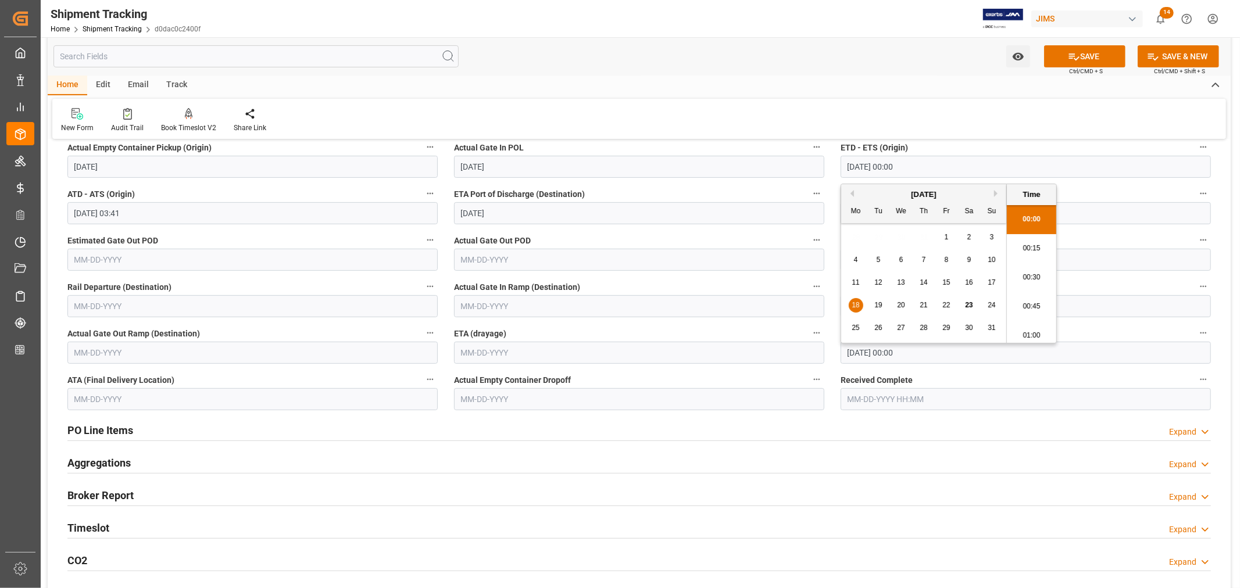
click at [958, 372] on label "Received Complete" at bounding box center [1025, 380] width 370 height 16
click at [1196, 372] on button "Received Complete" at bounding box center [1203, 379] width 15 height 15
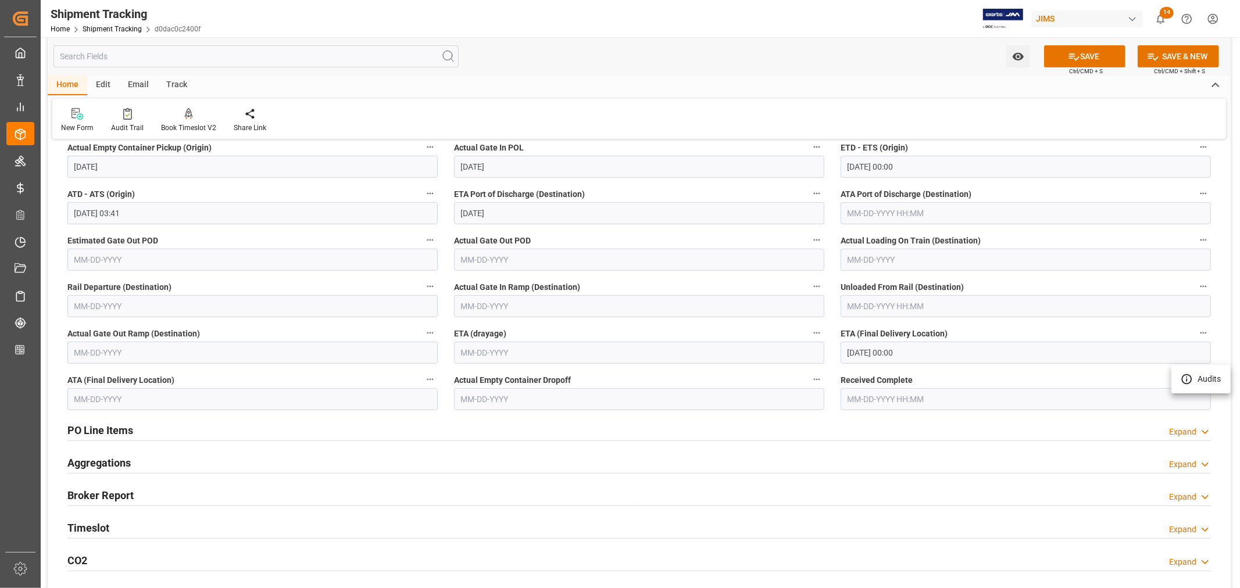
click at [1085, 55] on div at bounding box center [620, 294] width 1240 height 588
click at [1072, 56] on icon at bounding box center [1074, 57] width 12 height 12
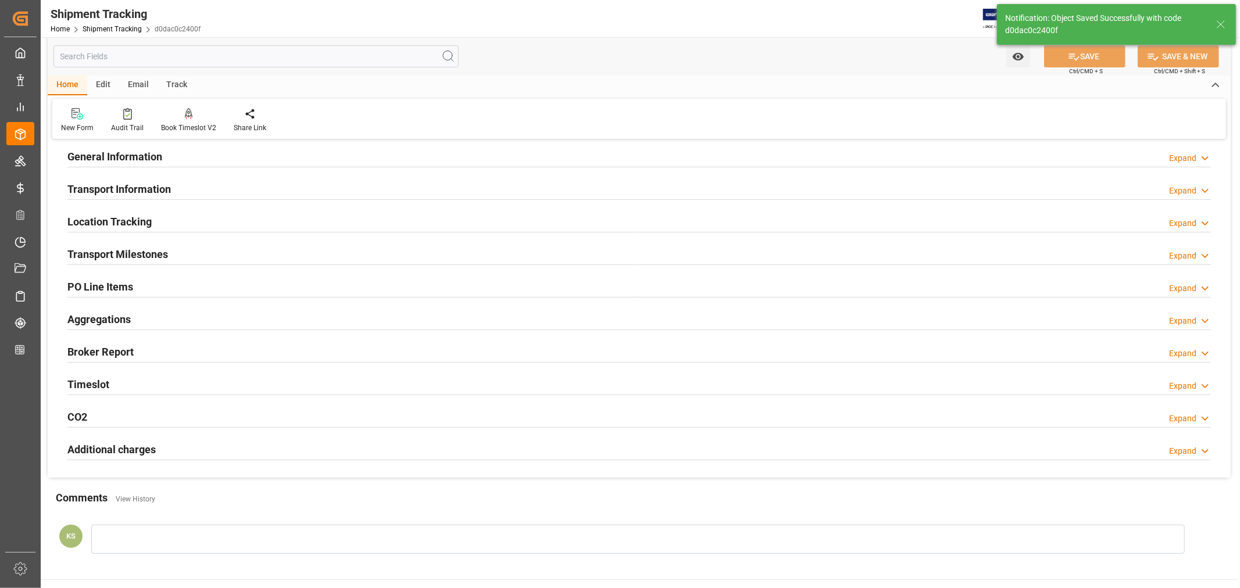
scroll to position [6, 0]
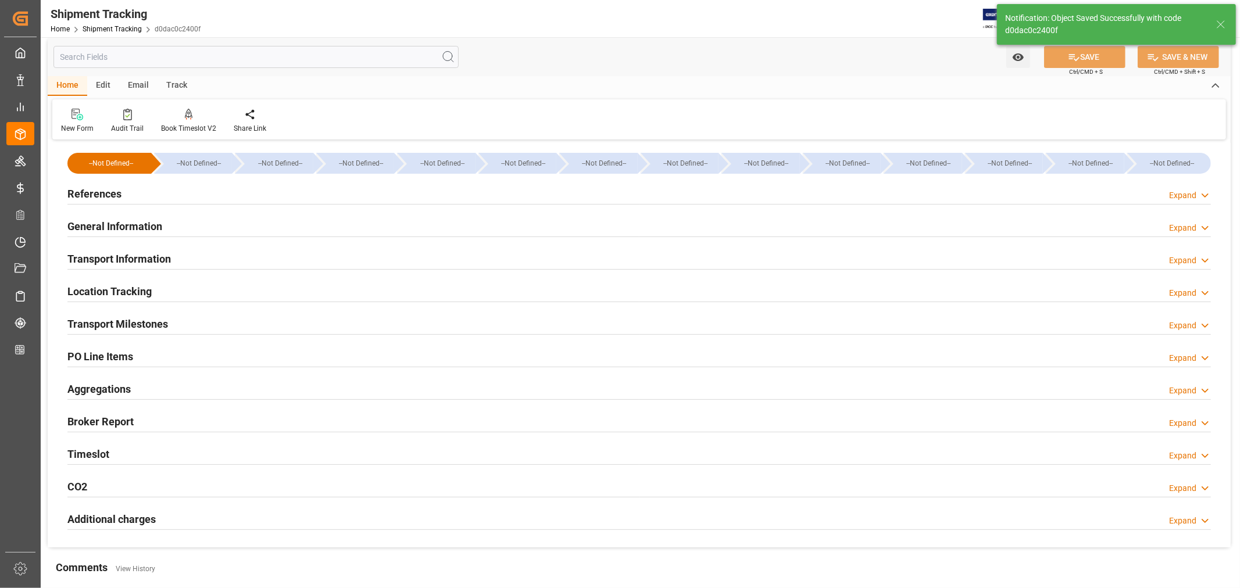
click at [156, 254] on h2 "Transport Information" at bounding box center [118, 259] width 103 height 16
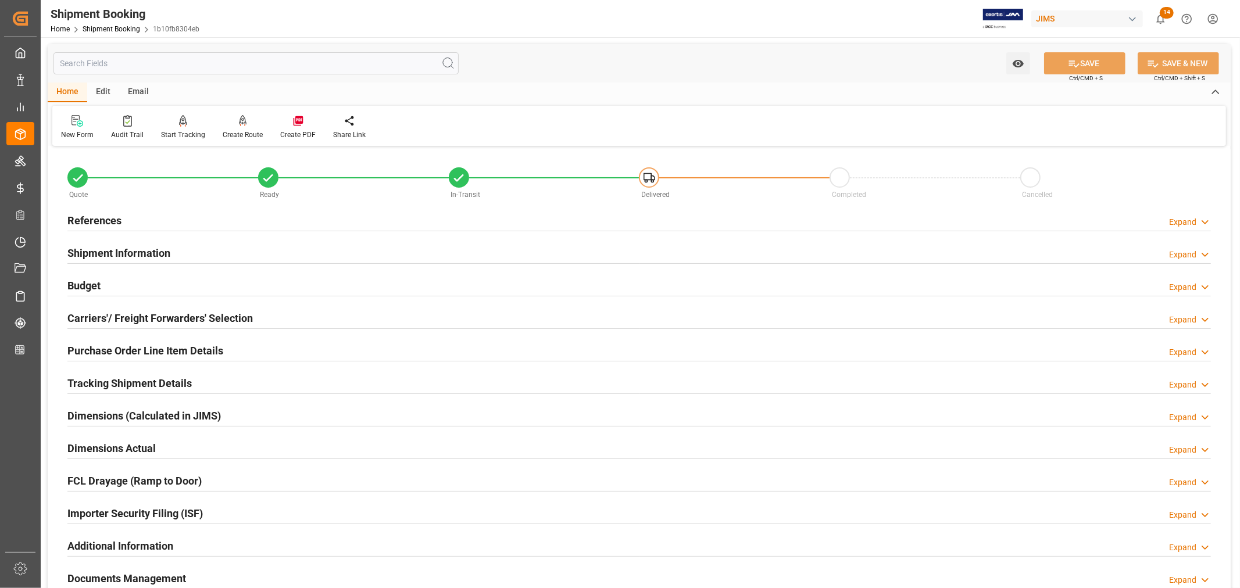
click at [134, 380] on h2 "Tracking Shipment Details" at bounding box center [129, 383] width 124 height 16
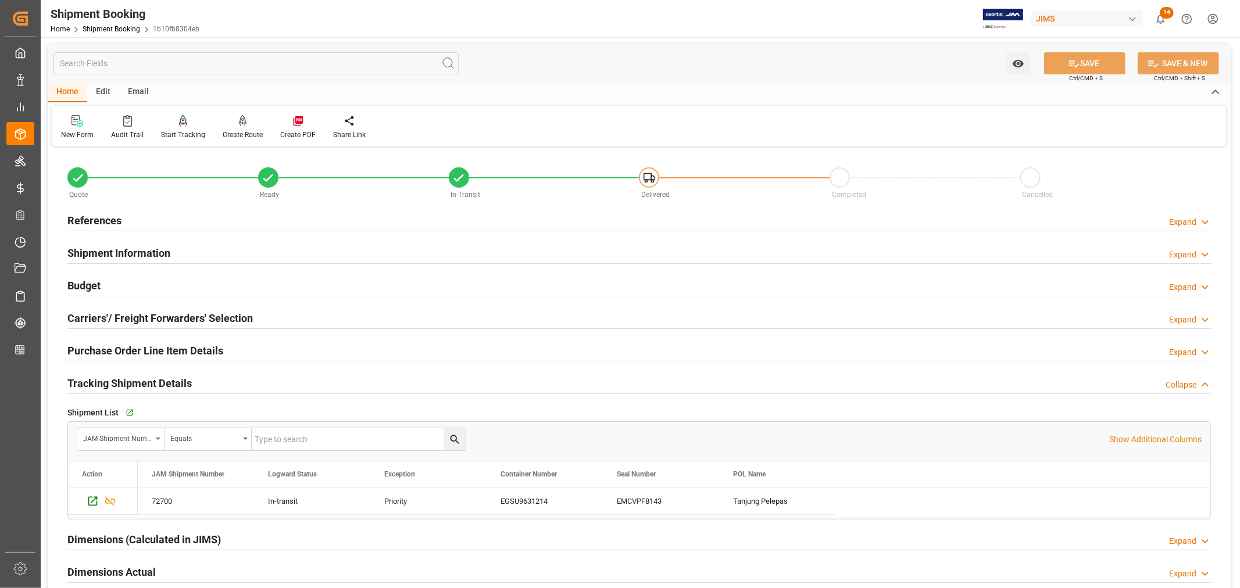
click at [134, 380] on h2 "Tracking Shipment Details" at bounding box center [129, 383] width 124 height 16
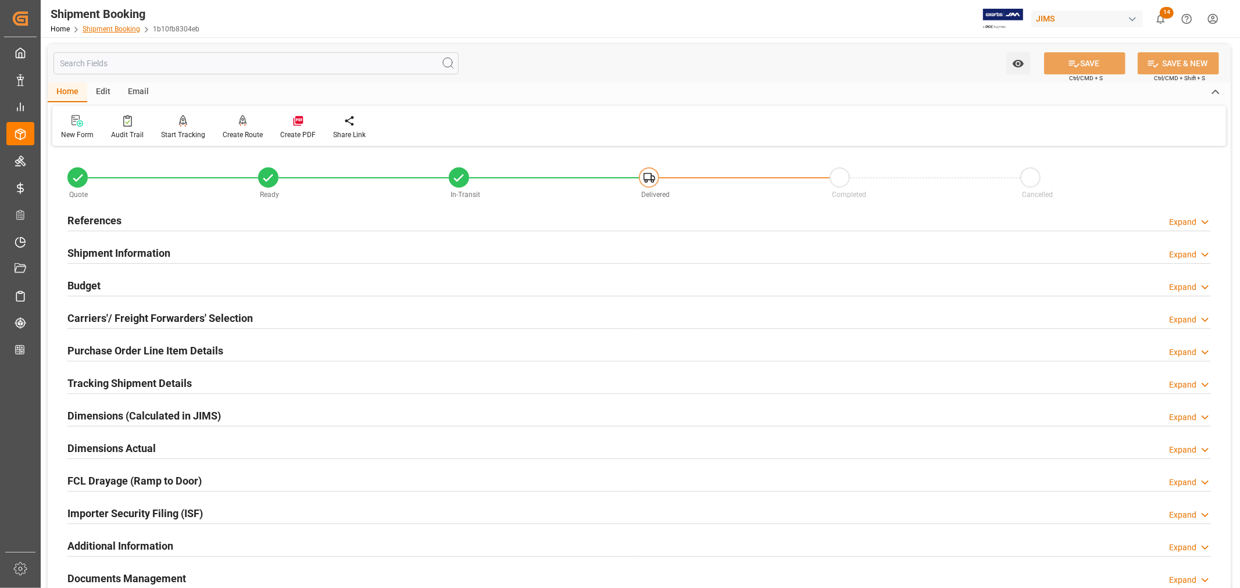
click at [111, 30] on link "Shipment Booking" at bounding box center [112, 29] width 58 height 8
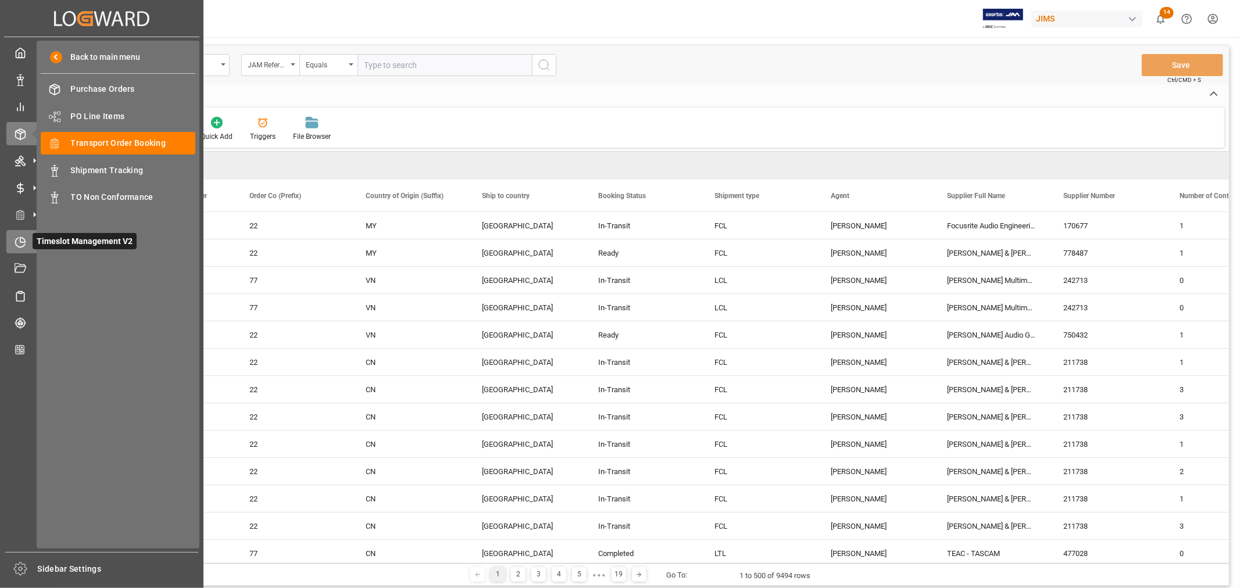
click at [20, 239] on icon at bounding box center [22, 239] width 5 height 5
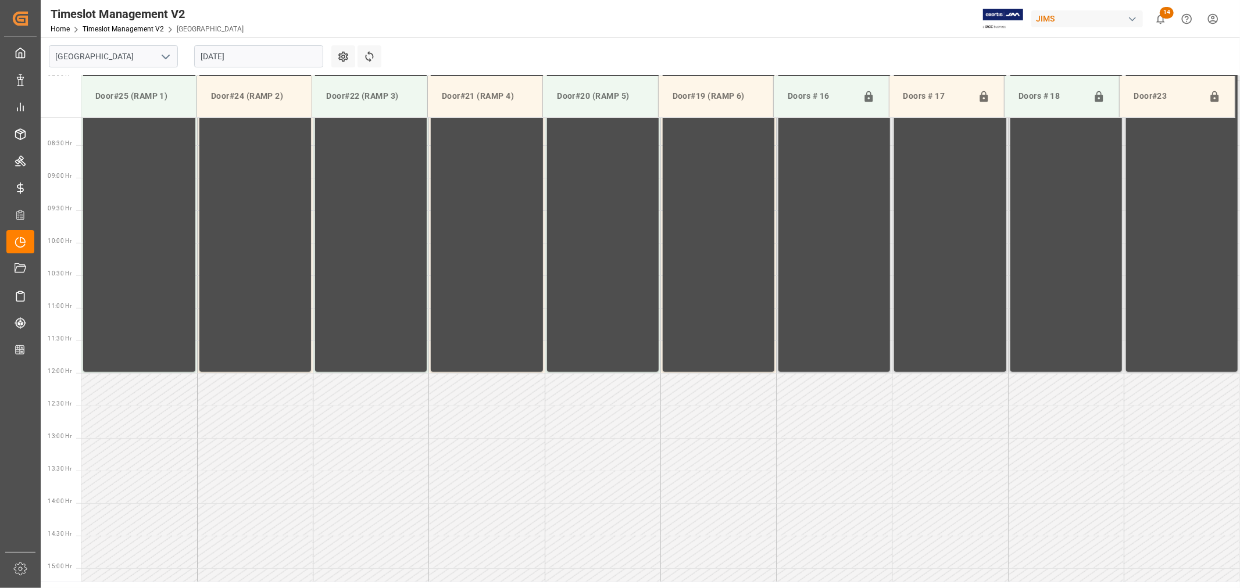
scroll to position [774, 0]
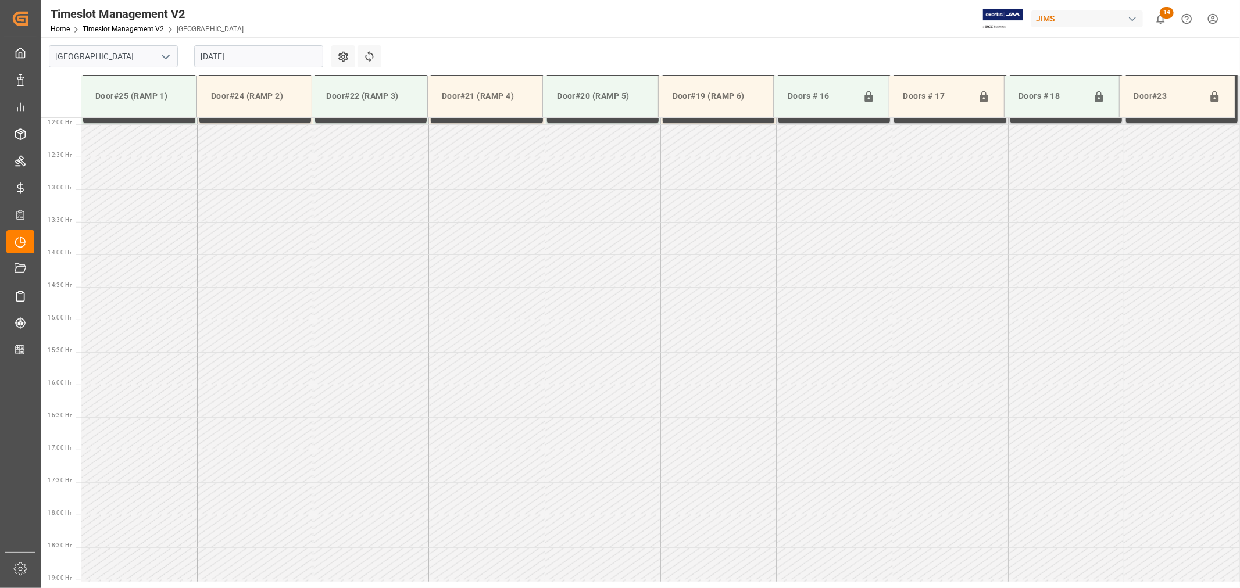
click at [167, 56] on polyline "open menu" at bounding box center [165, 56] width 7 height 3
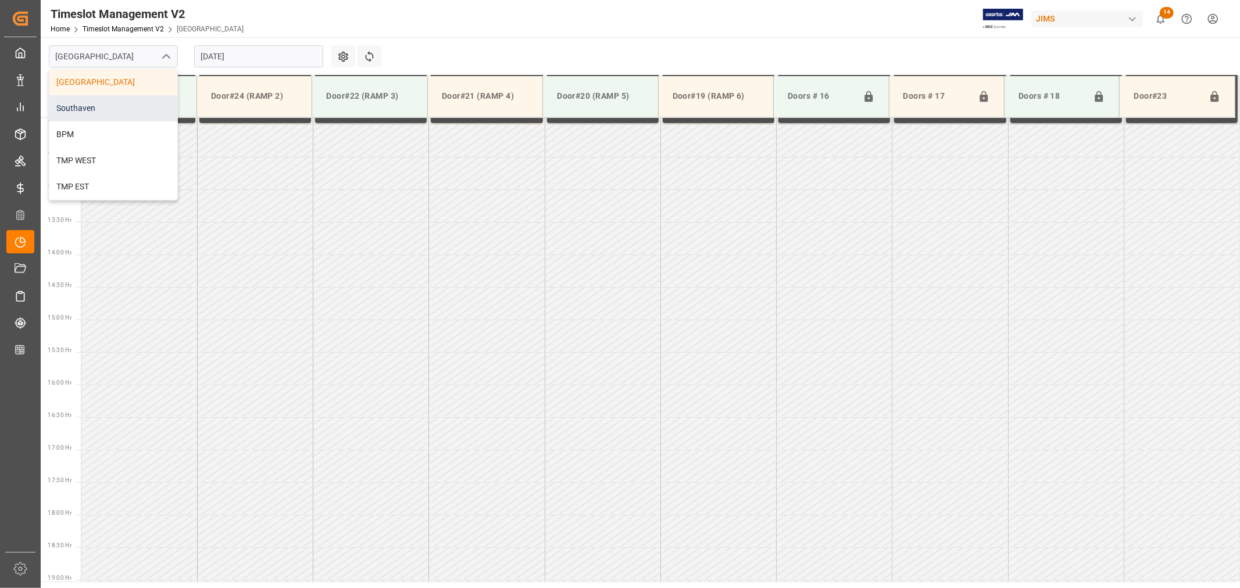
click at [94, 106] on div "Southaven" at bounding box center [113, 108] width 128 height 26
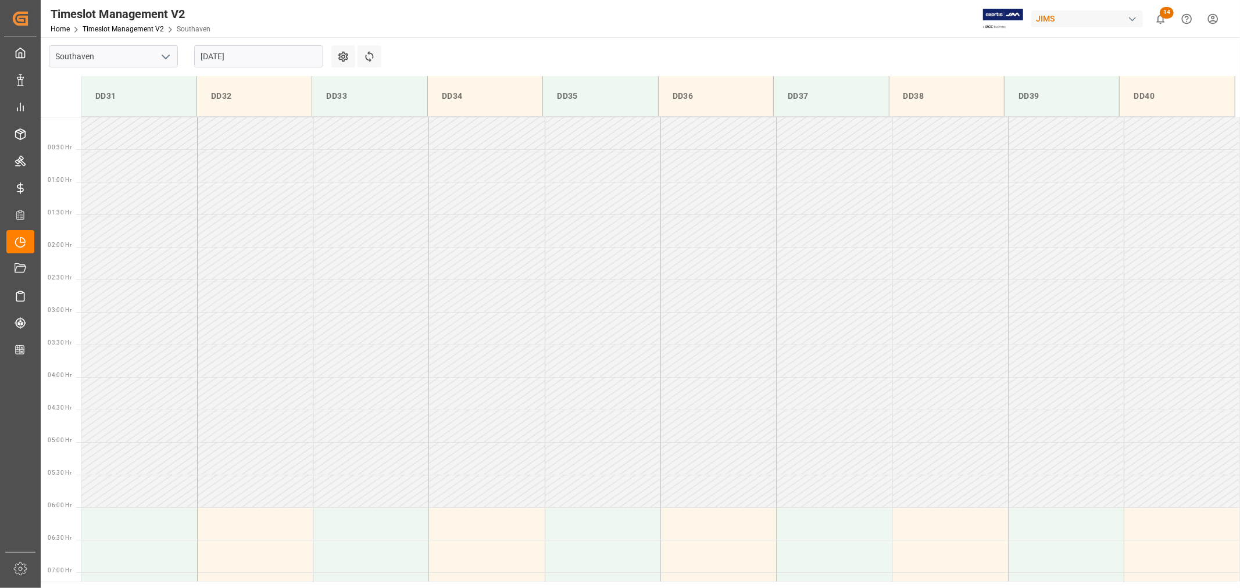
click at [268, 57] on input "08-23-2025" at bounding box center [258, 56] width 129 height 22
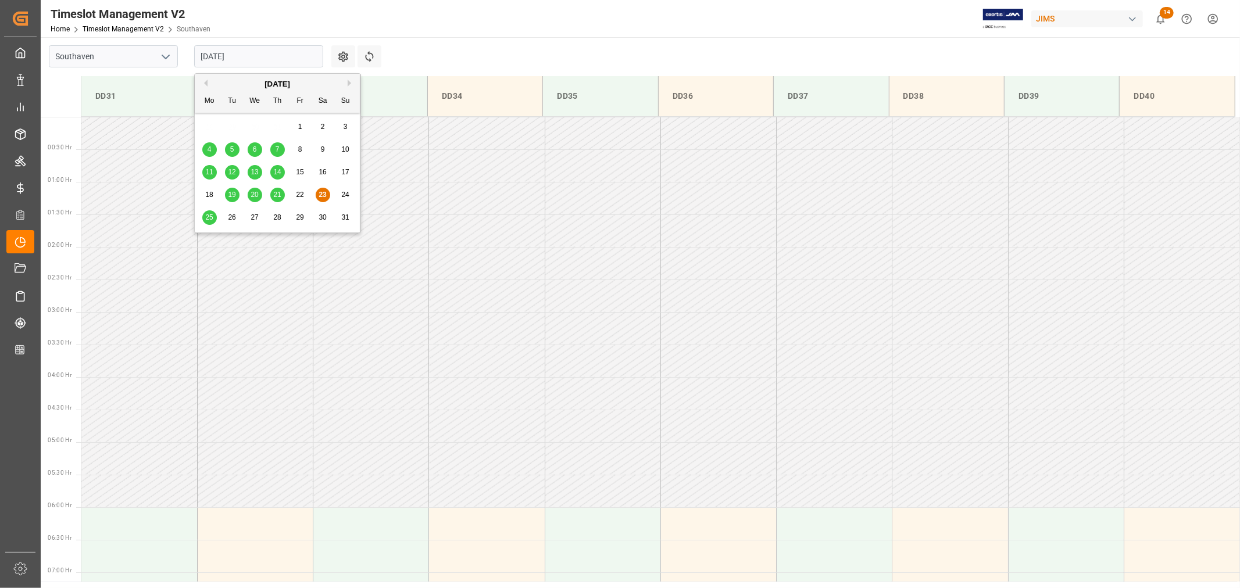
click at [210, 219] on span "25" at bounding box center [209, 217] width 8 height 8
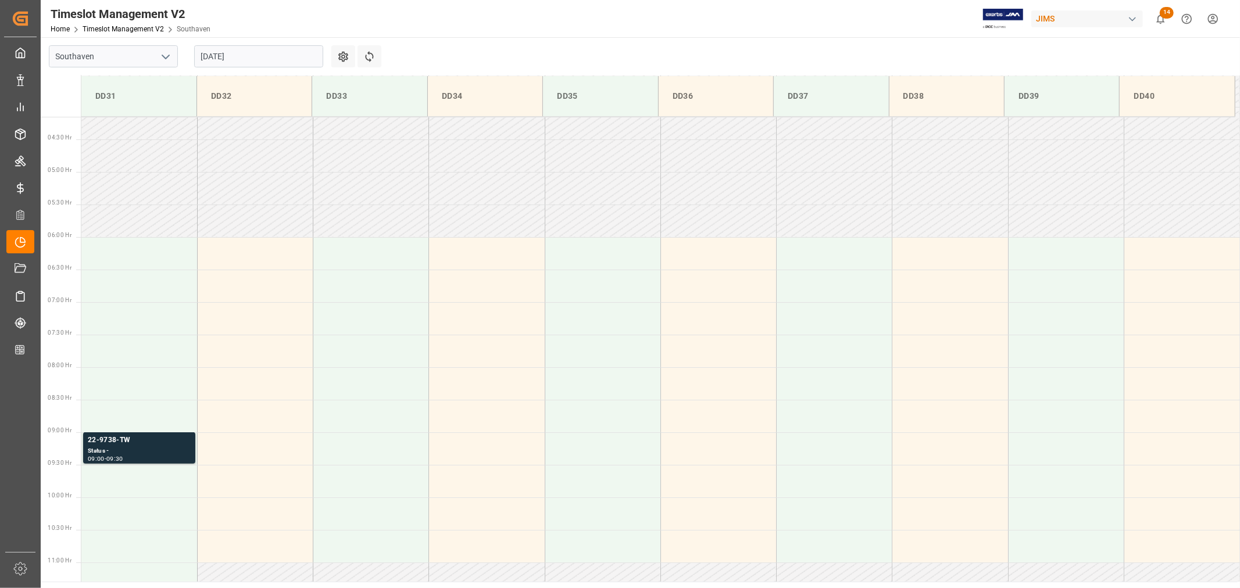
scroll to position [257, 0]
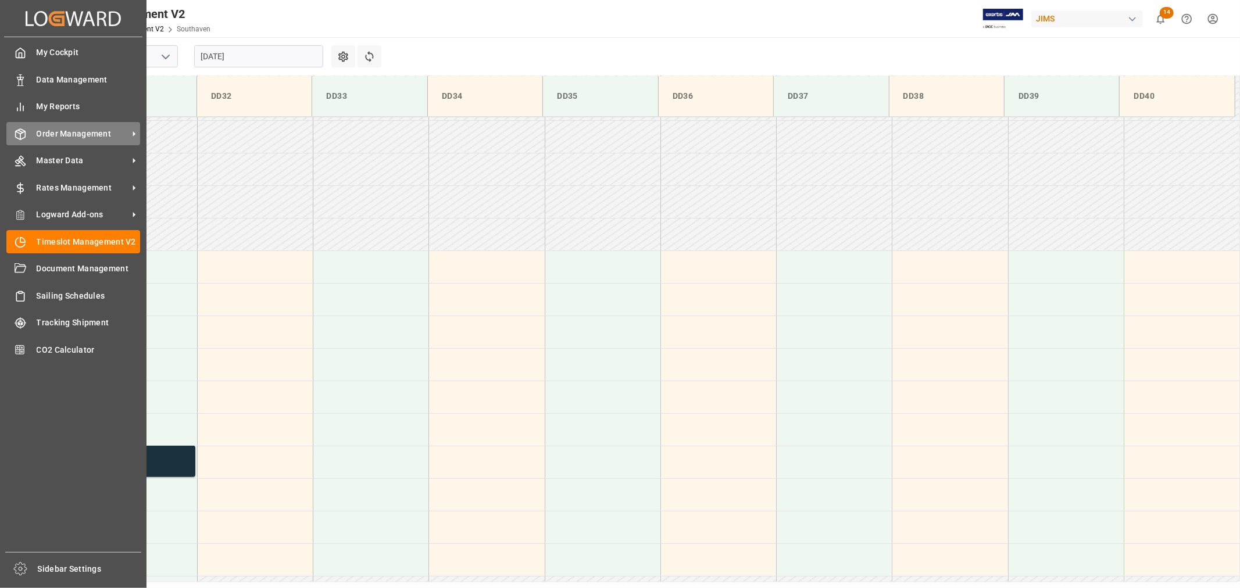
click at [69, 130] on span "Order Management" at bounding box center [83, 134] width 92 height 12
click at [94, 135] on span "Order Management" at bounding box center [83, 134] width 92 height 12
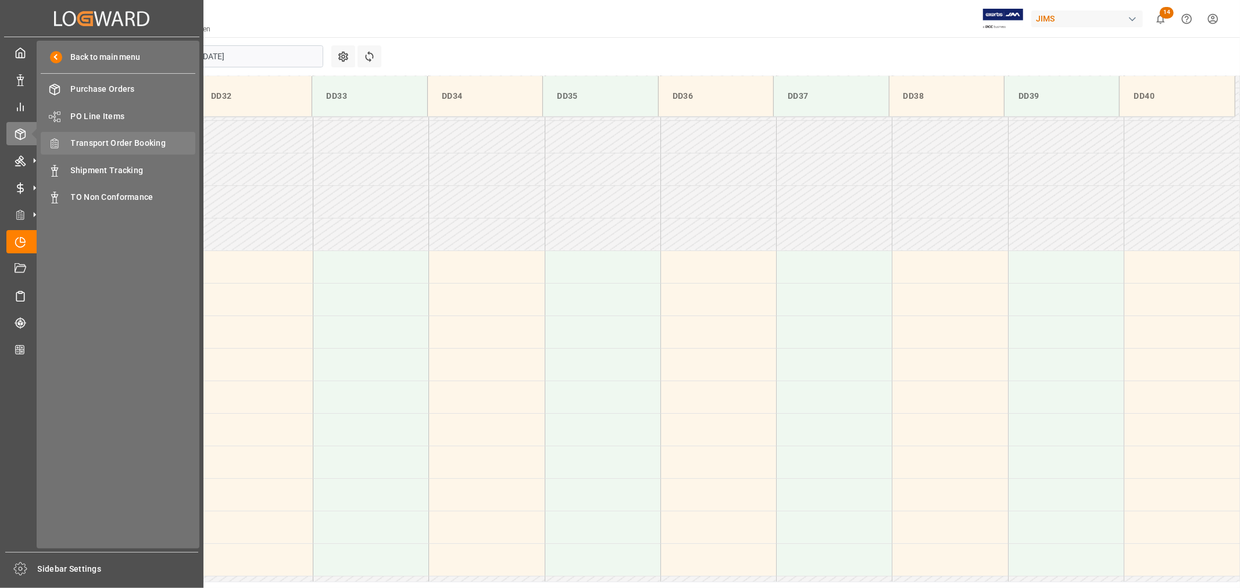
click at [142, 141] on span "Transport Order Booking" at bounding box center [133, 143] width 125 height 12
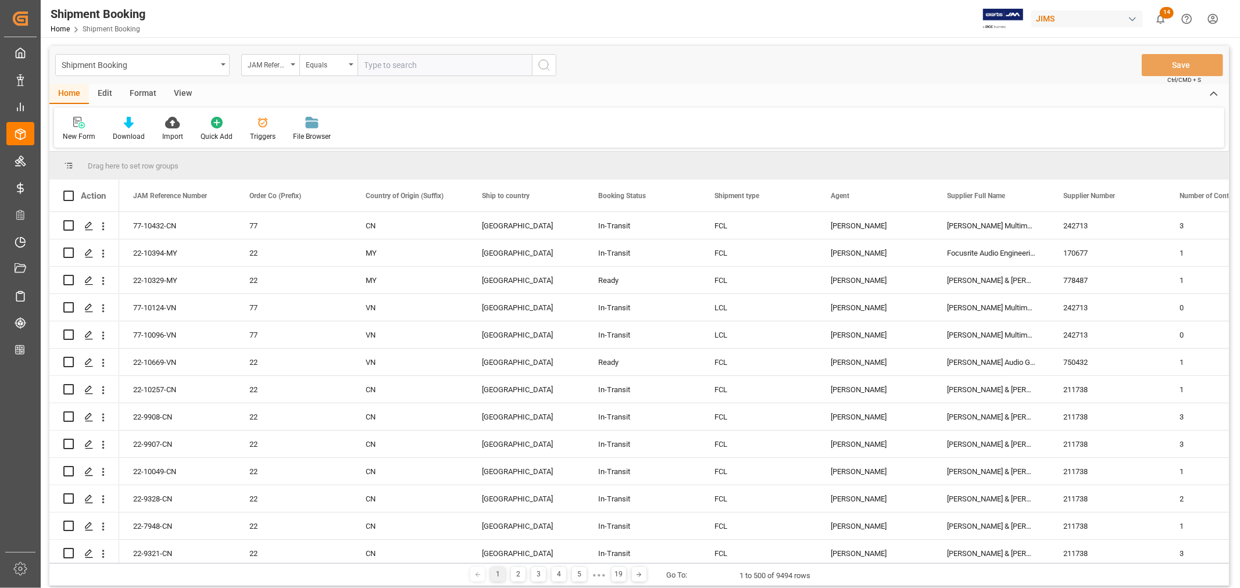
paste input "22-10626-CN"
type input "22-10626-CN"
click at [543, 66] on icon "search button" at bounding box center [544, 65] width 14 height 14
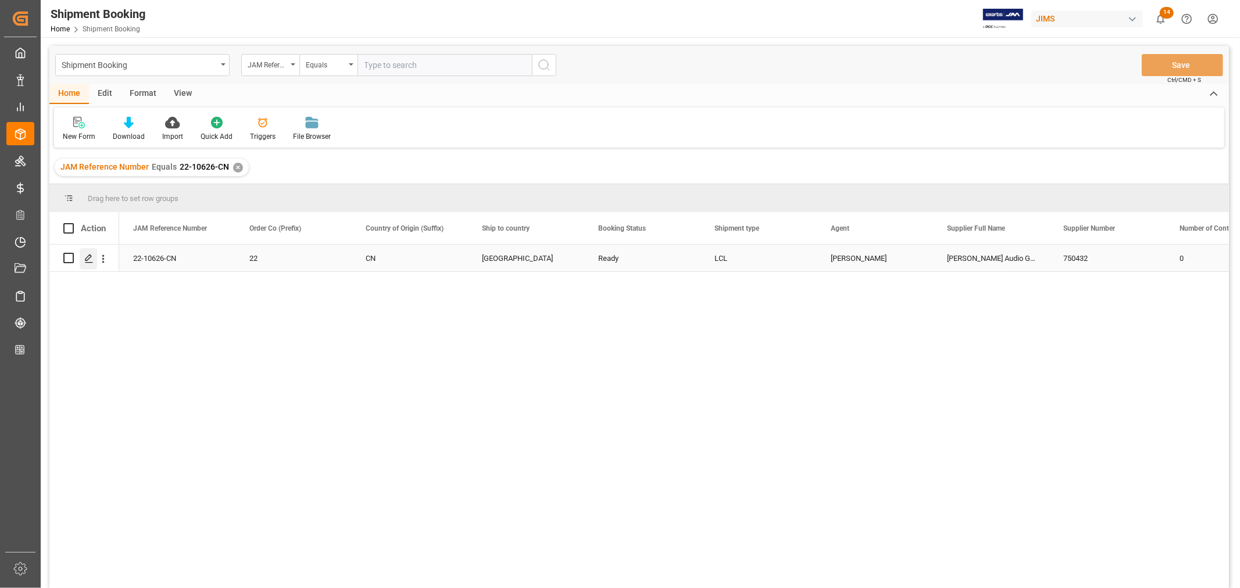
click at [91, 257] on icon "Press SPACE to select this row." at bounding box center [88, 258] width 9 height 9
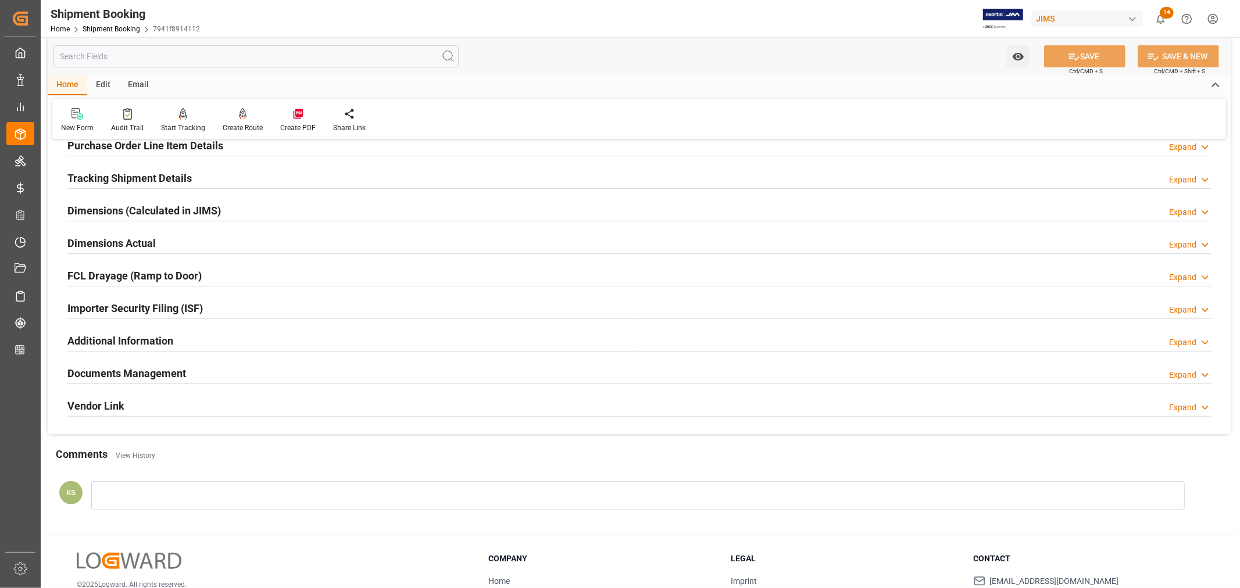
scroll to position [285, 0]
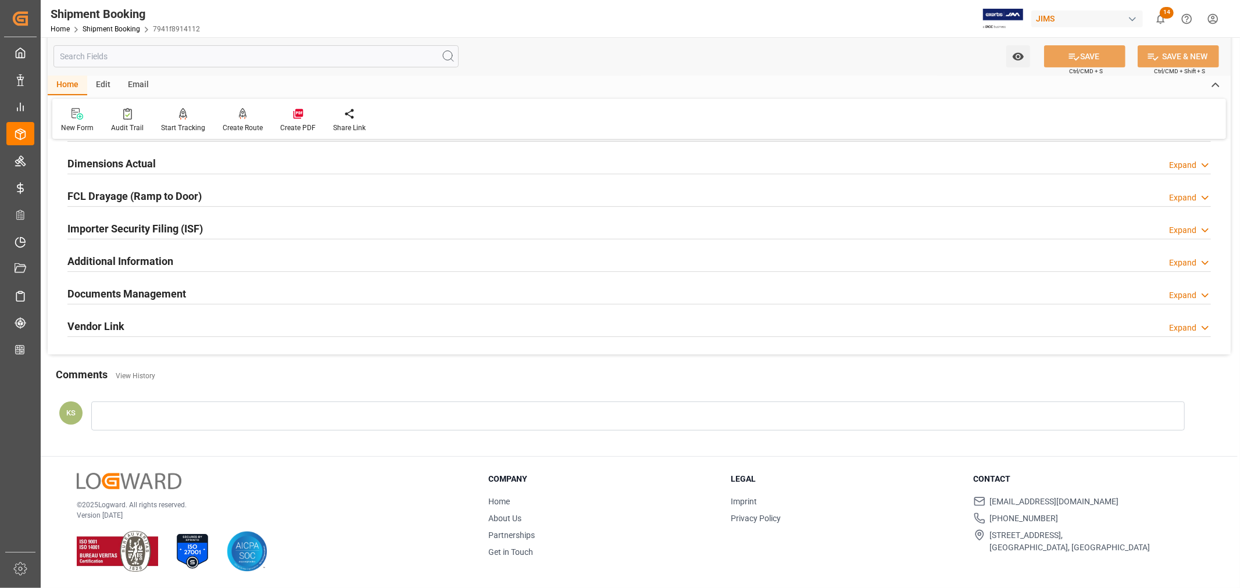
click at [234, 227] on div "Importer Security Filing (ISF) Expand" at bounding box center [638, 228] width 1143 height 22
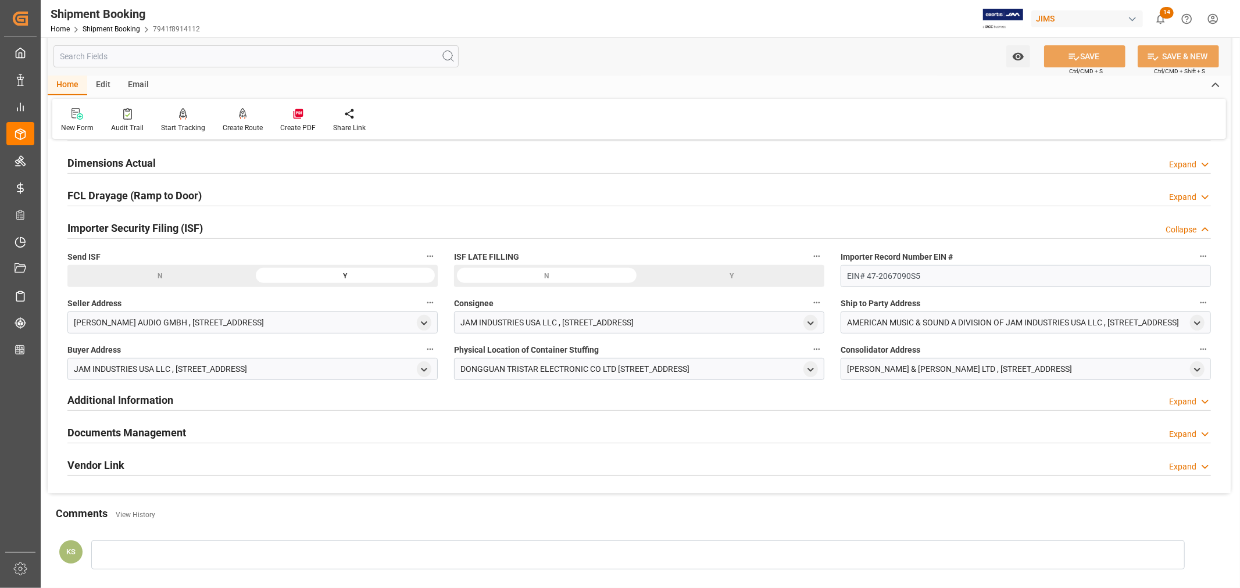
click at [234, 227] on div "Importer Security Filing (ISF) Collapse" at bounding box center [638, 227] width 1143 height 22
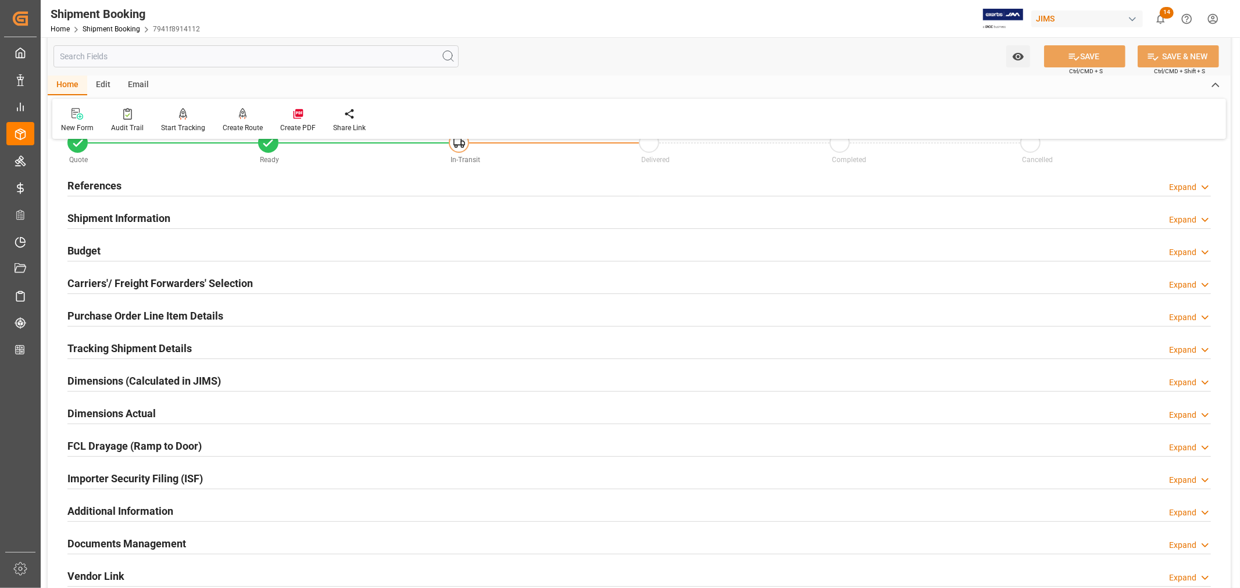
scroll to position [0, 0]
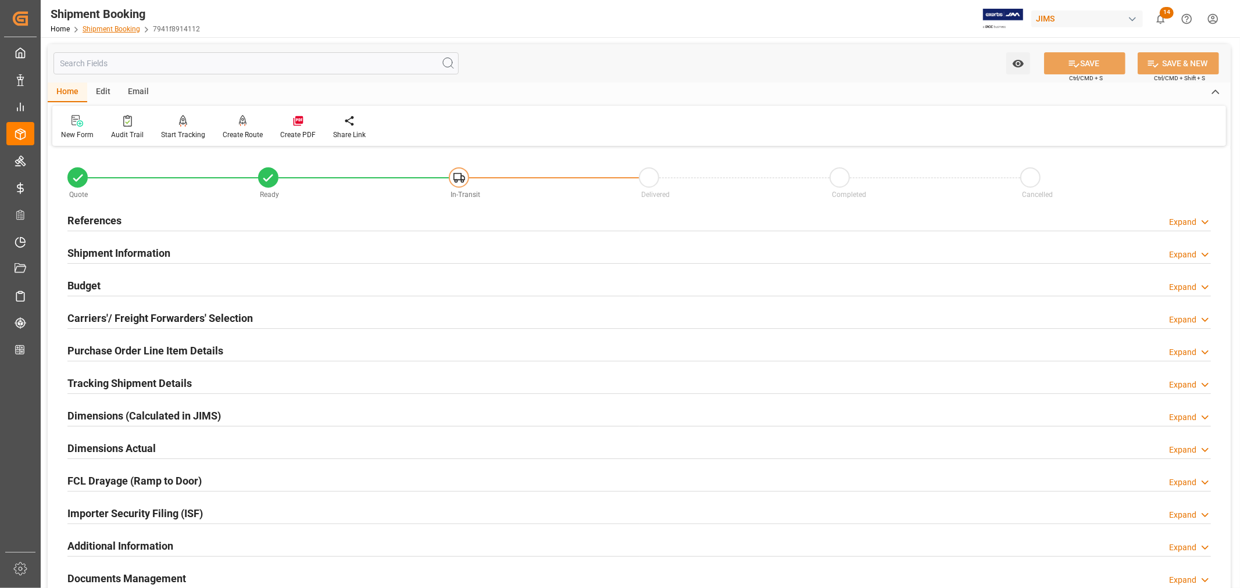
click at [106, 27] on link "Shipment Booking" at bounding box center [112, 29] width 58 height 8
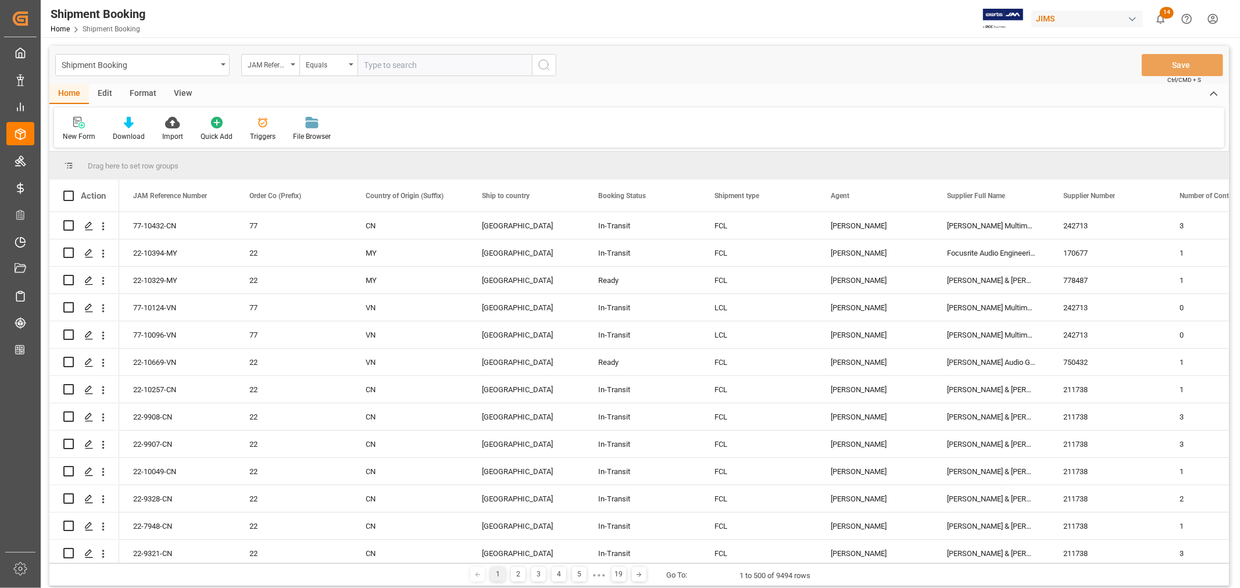
paste input "22-10495-DE"
type input "22-10495-DE"
click at [543, 65] on icon "search button" at bounding box center [544, 65] width 14 height 14
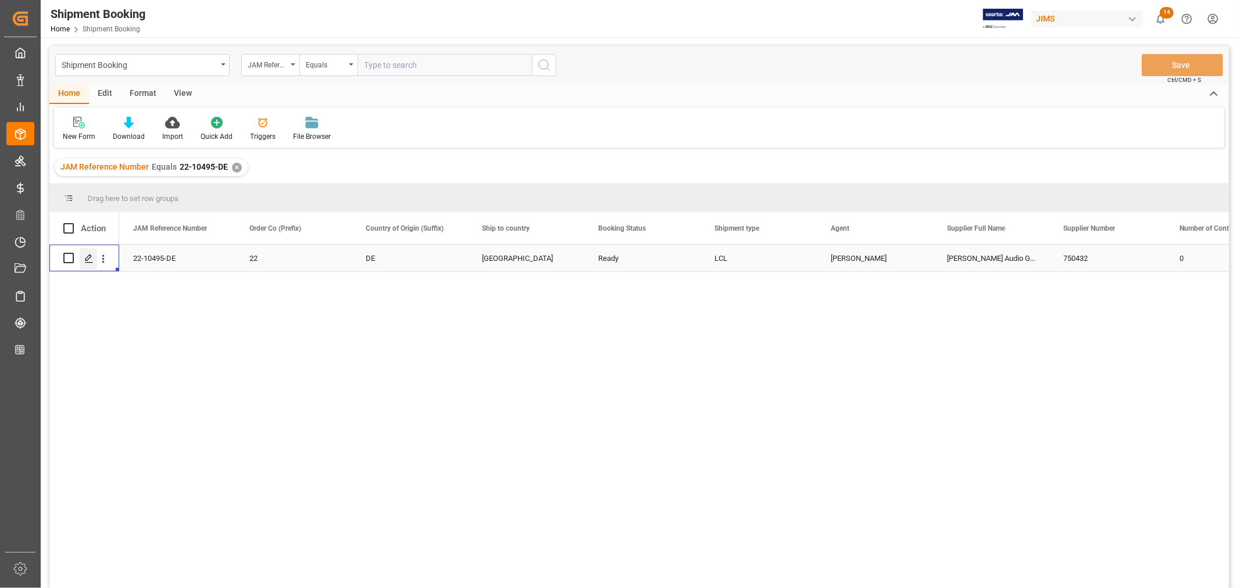
click at [90, 262] on icon "Press SPACE to select this row." at bounding box center [88, 258] width 9 height 9
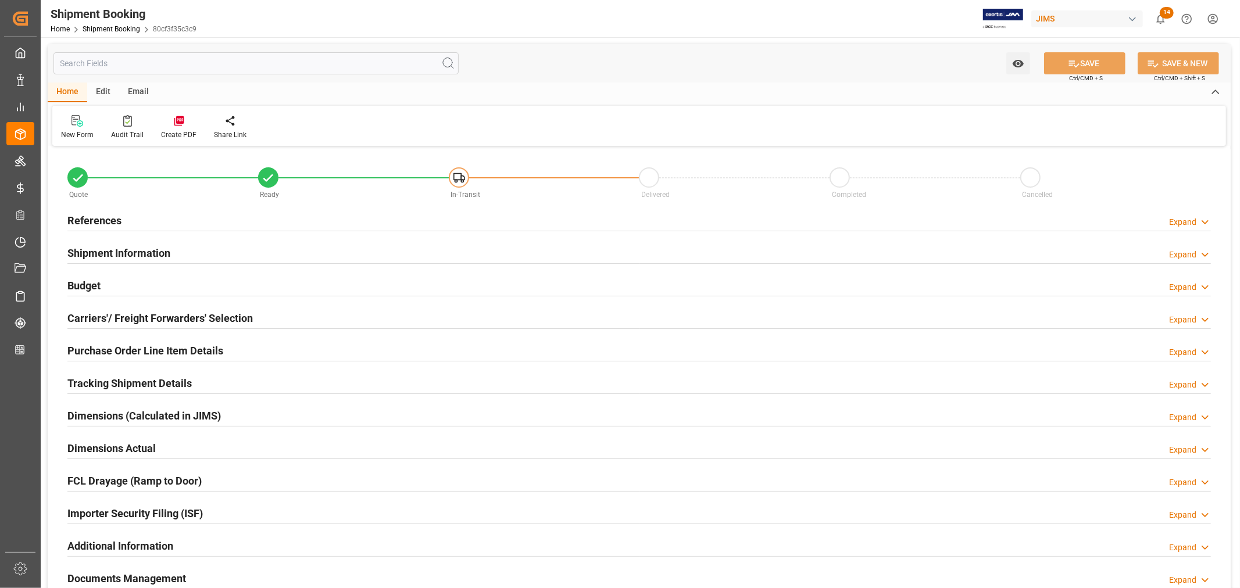
type input "56"
click at [158, 254] on h2 "Shipment Information" at bounding box center [118, 253] width 103 height 16
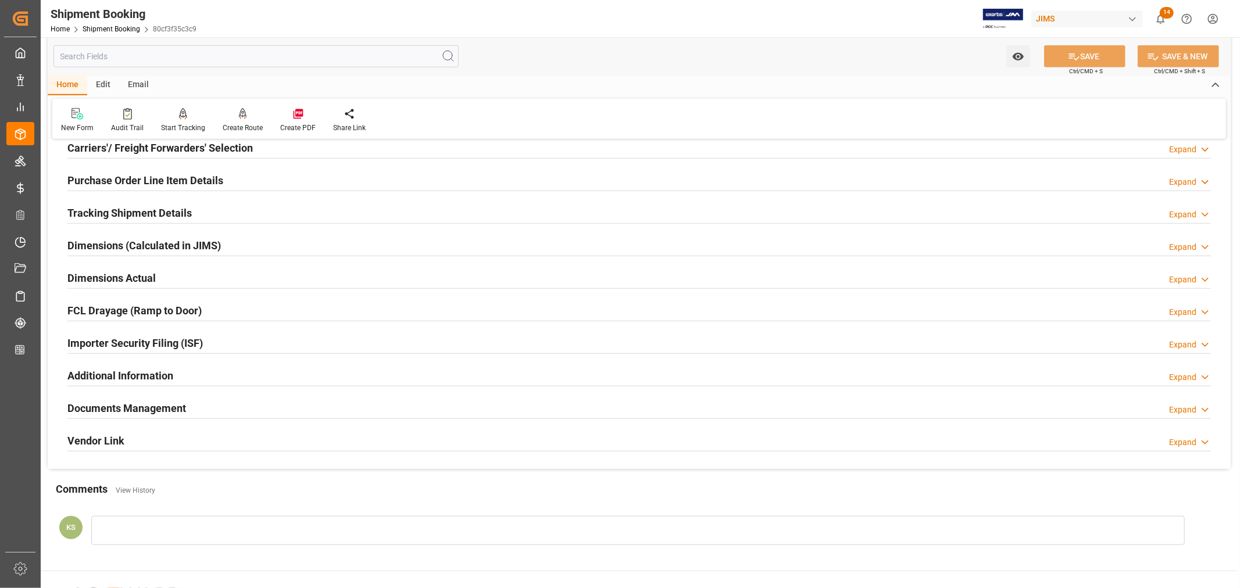
scroll to position [646, 0]
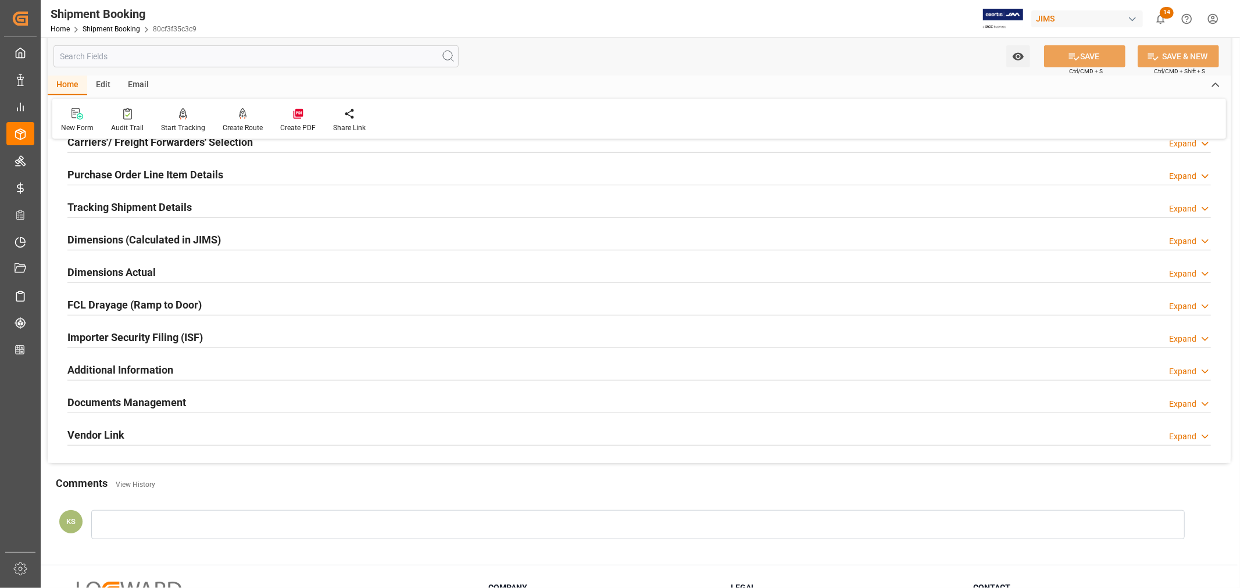
click at [221, 339] on div "Importer Security Filing (ISF) Expand" at bounding box center [638, 336] width 1143 height 22
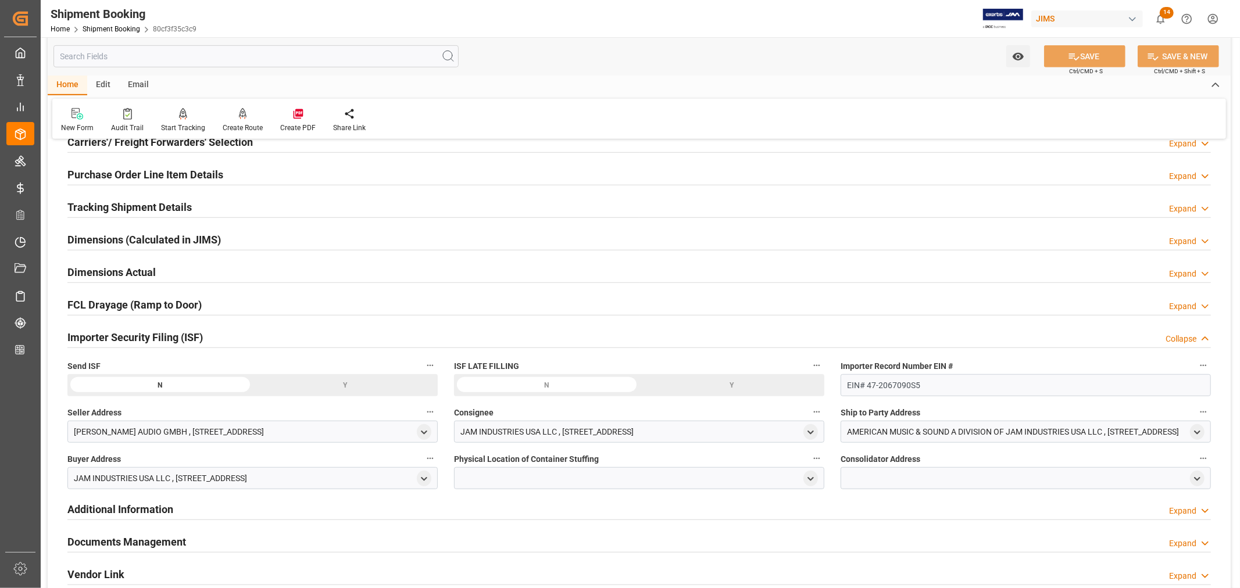
click at [221, 339] on div "Importer Security Filing (ISF) Collapse" at bounding box center [638, 336] width 1143 height 22
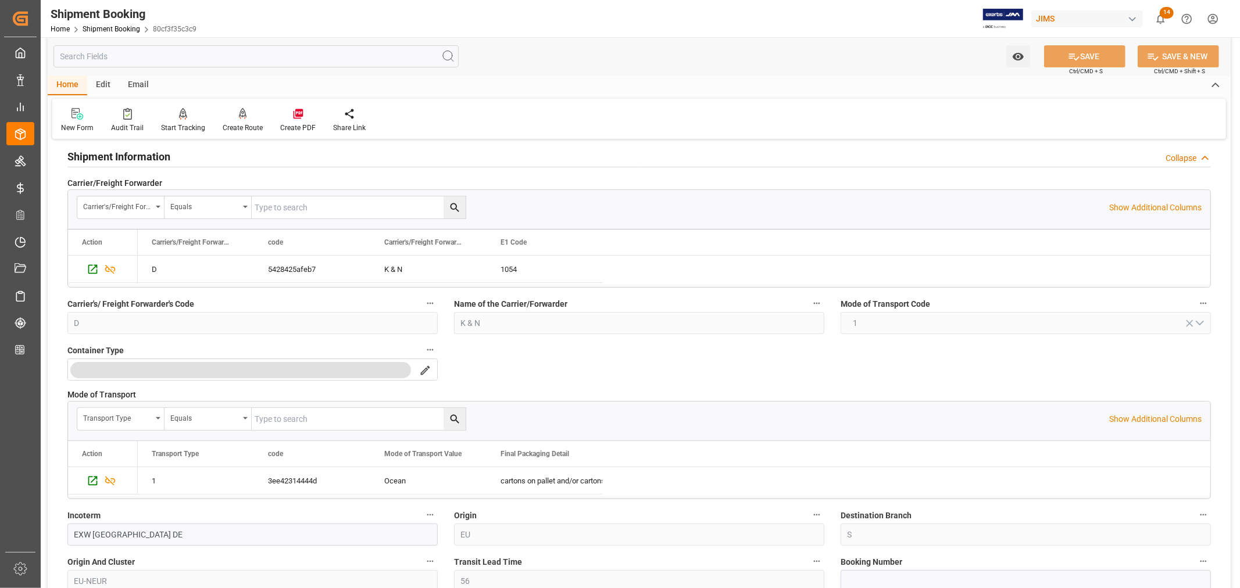
scroll to position [0, 0]
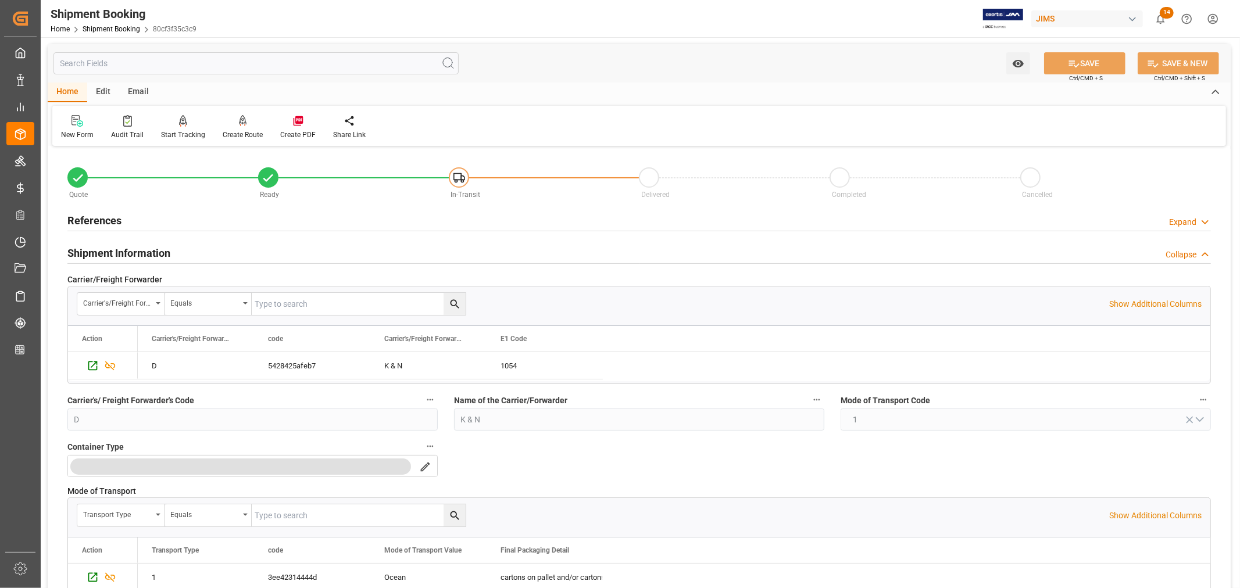
click at [155, 253] on h2 "Shipment Information" at bounding box center [118, 253] width 103 height 16
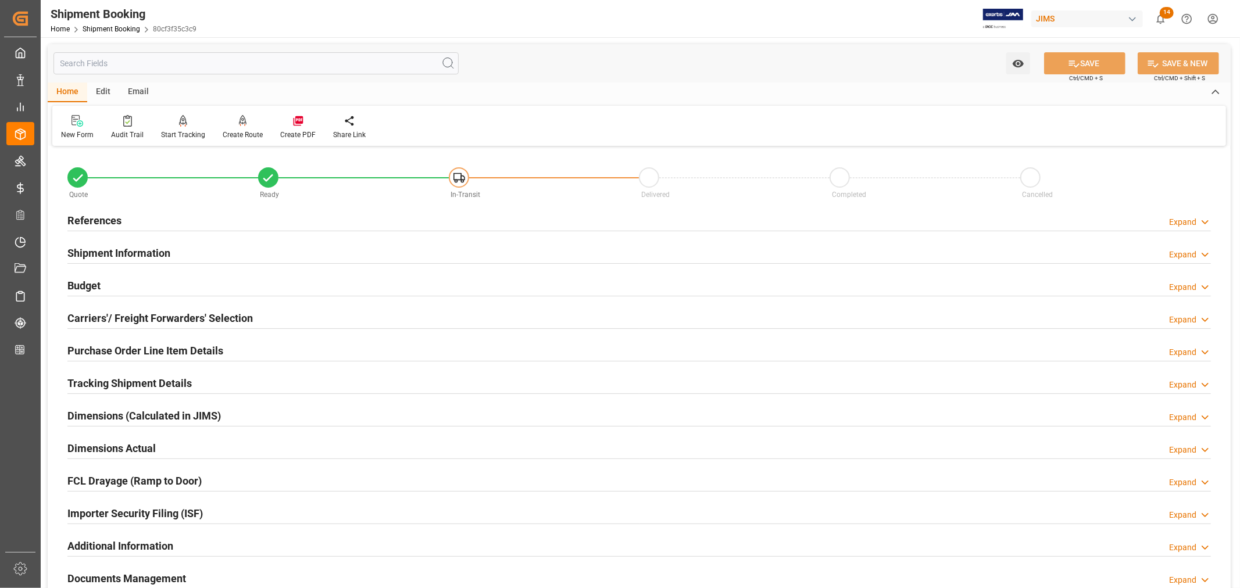
click at [130, 252] on h2 "Shipment Information" at bounding box center [118, 253] width 103 height 16
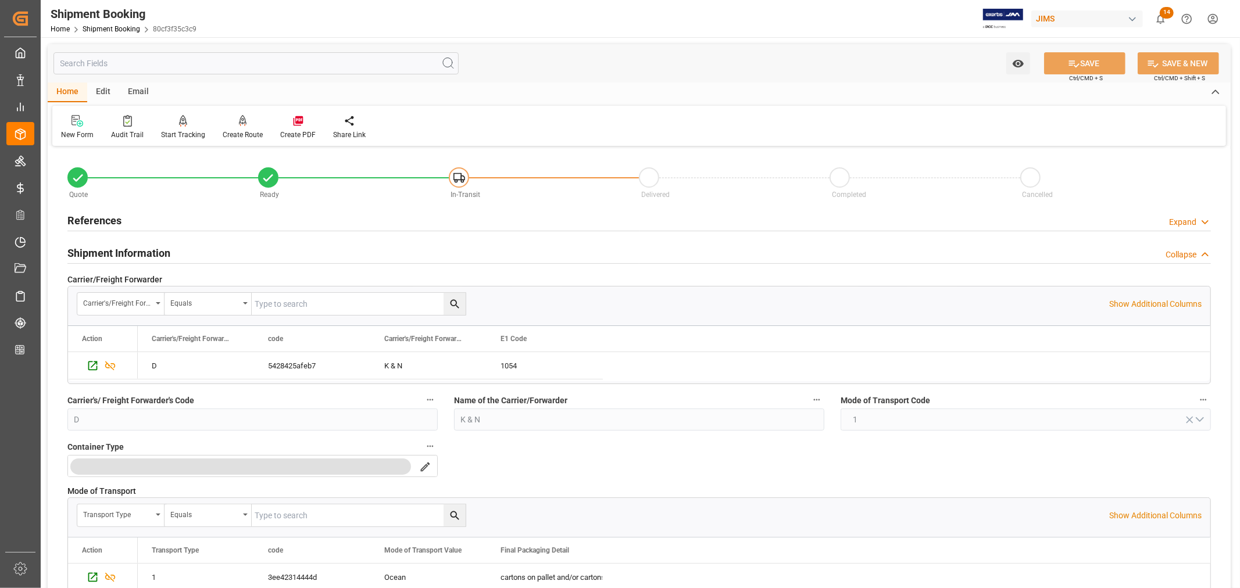
click at [130, 252] on h2 "Shipment Information" at bounding box center [118, 253] width 103 height 16
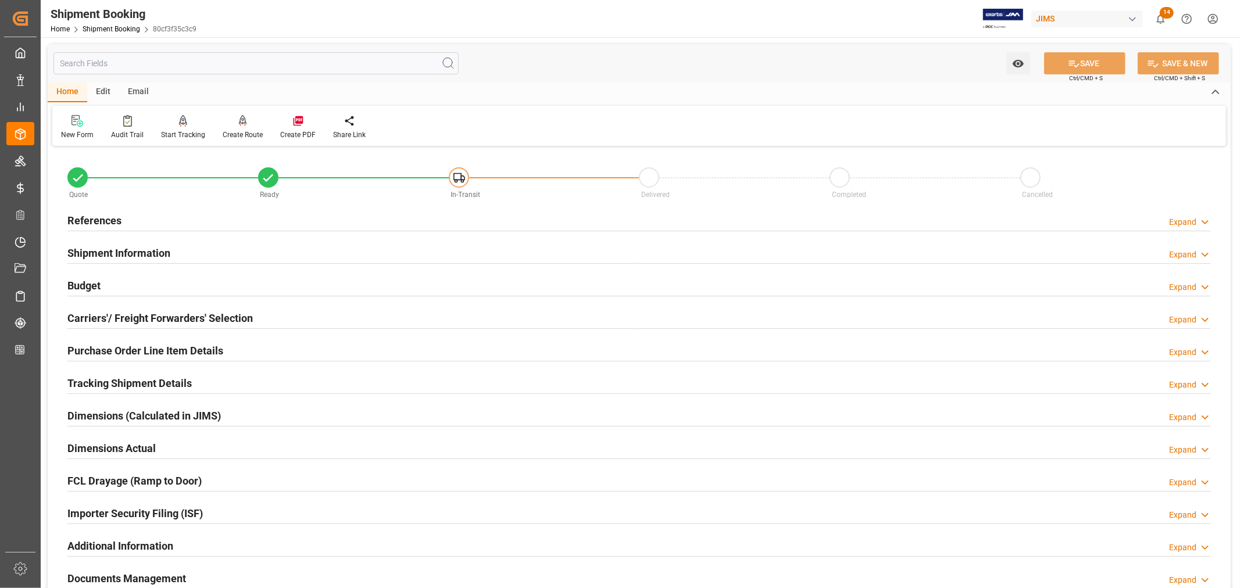
click at [105, 219] on h2 "References" at bounding box center [94, 221] width 54 height 16
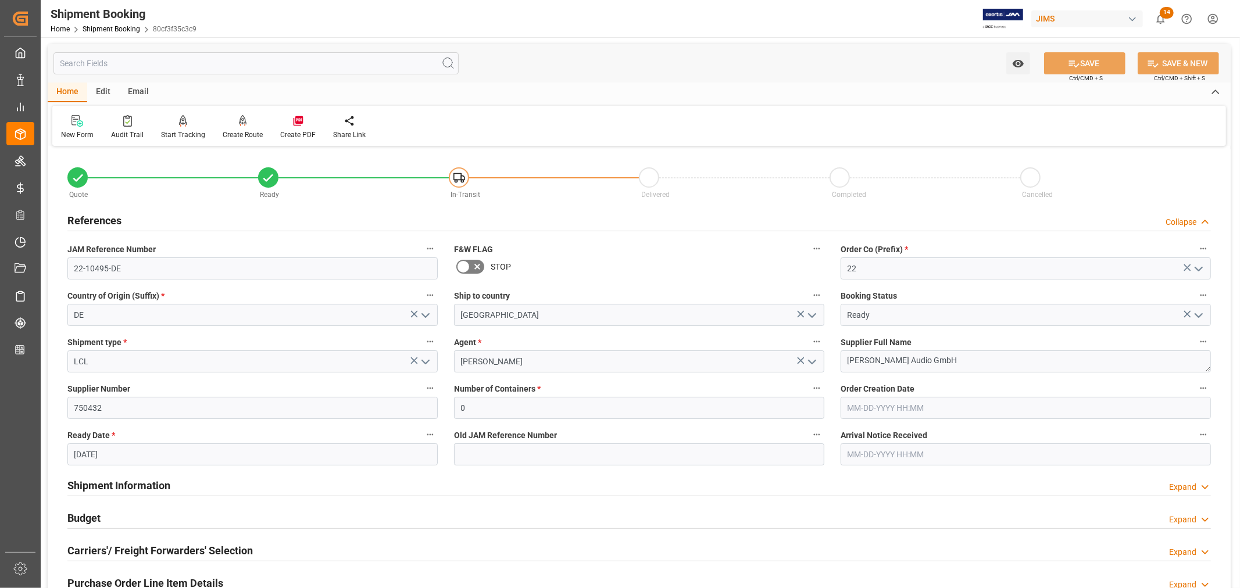
click at [105, 219] on h2 "References" at bounding box center [94, 221] width 54 height 16
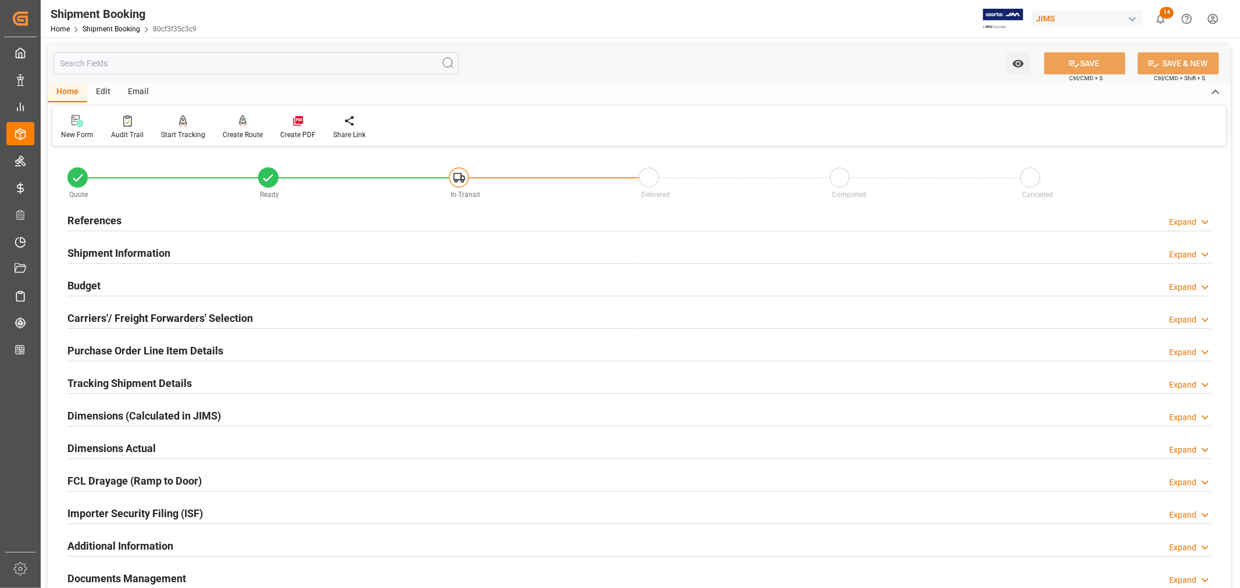
click at [131, 352] on h2 "Purchase Order Line Item Details" at bounding box center [145, 351] width 156 height 16
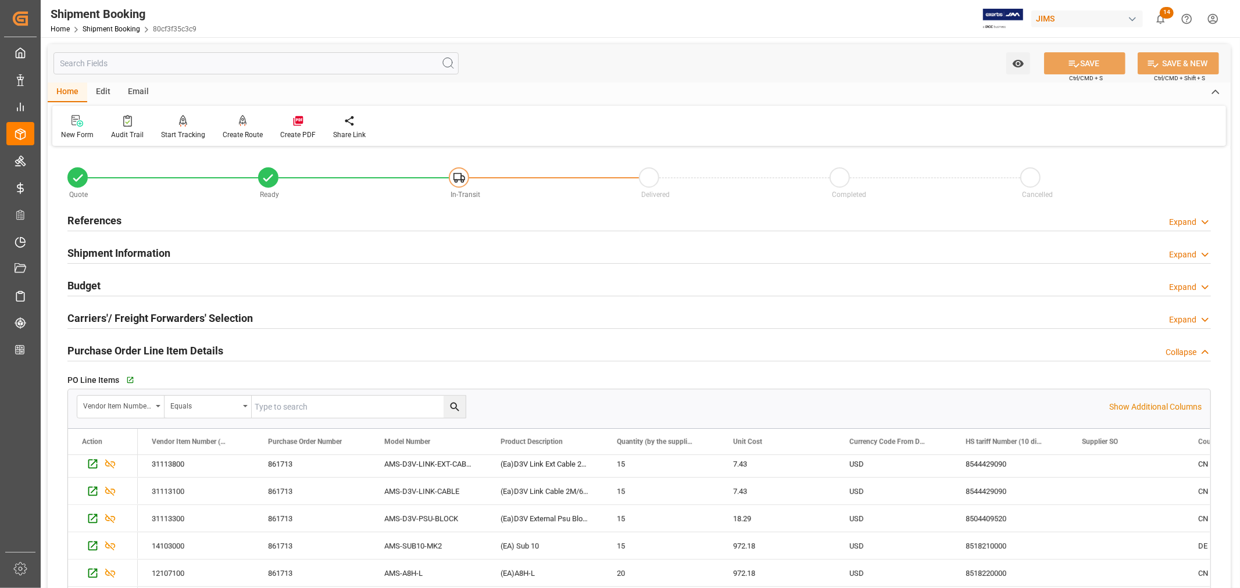
click at [160, 345] on h2 "Purchase Order Line Item Details" at bounding box center [145, 351] width 156 height 16
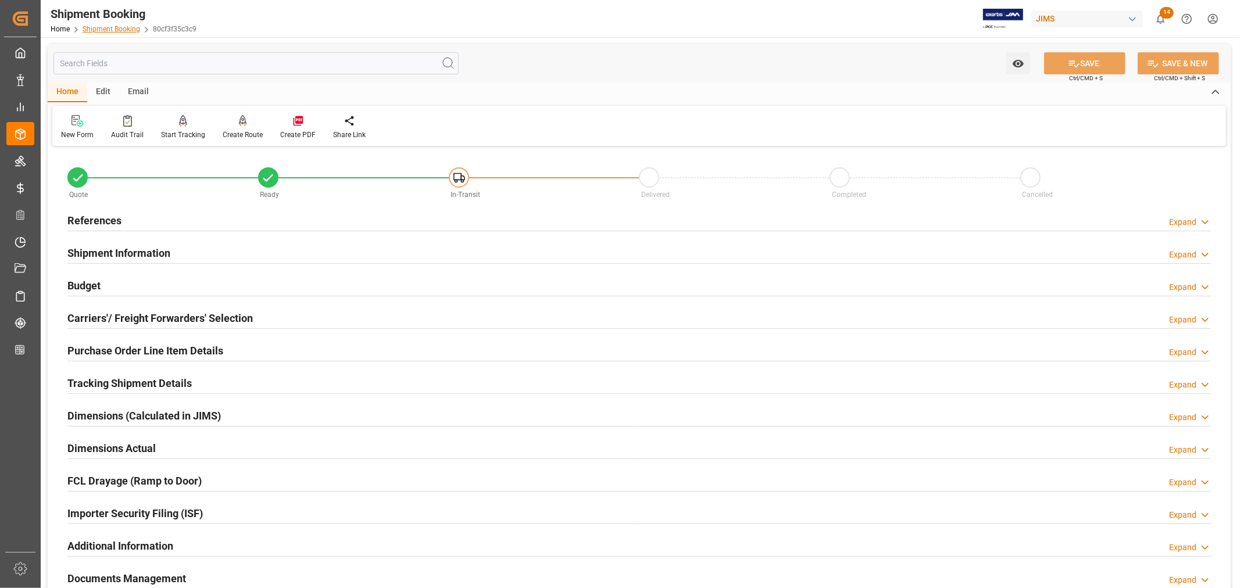
click at [119, 30] on link "Shipment Booking" at bounding box center [112, 29] width 58 height 8
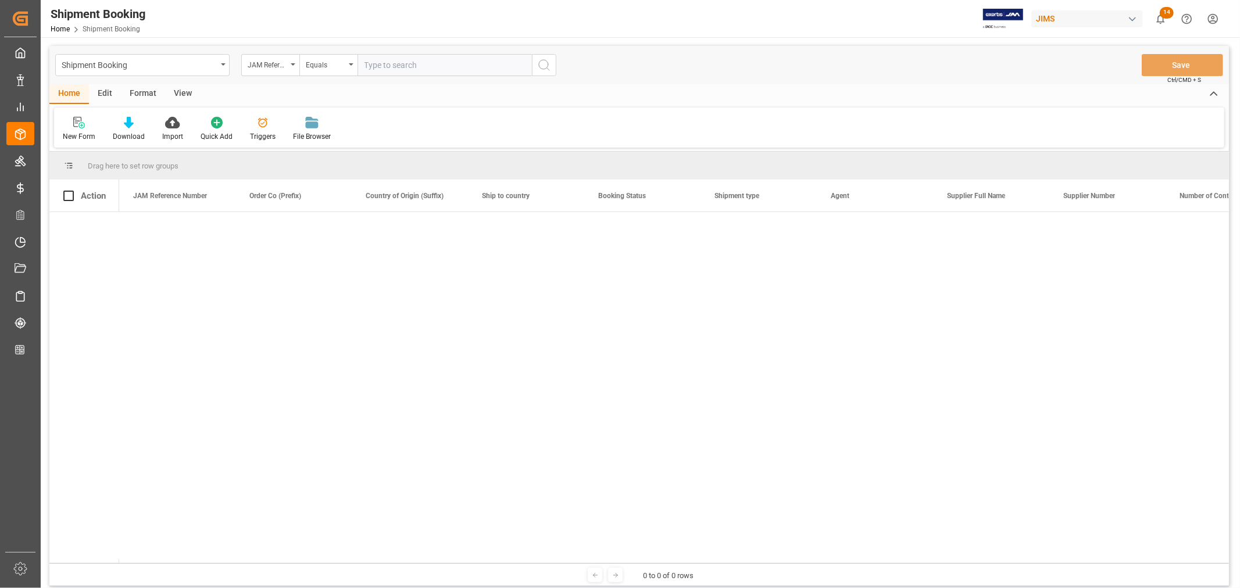
paste input "22-10145-MY"
type input "22-10145-MY"
click at [545, 62] on icon "search button" at bounding box center [544, 65] width 14 height 14
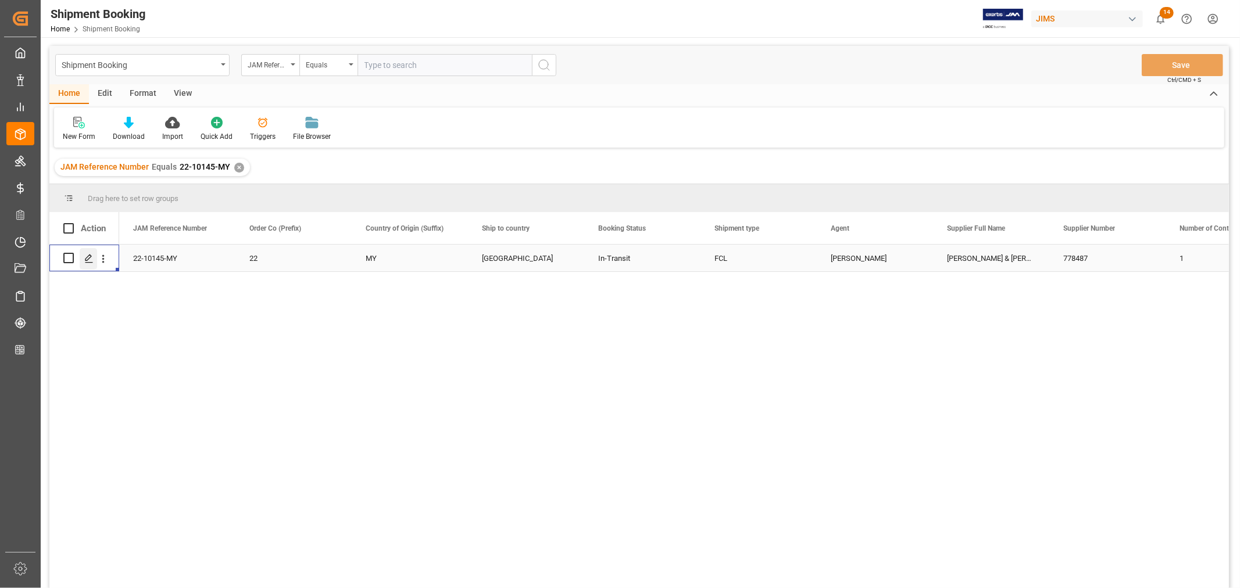
click at [90, 257] on icon "Press SPACE to select this row." at bounding box center [88, 258] width 9 height 9
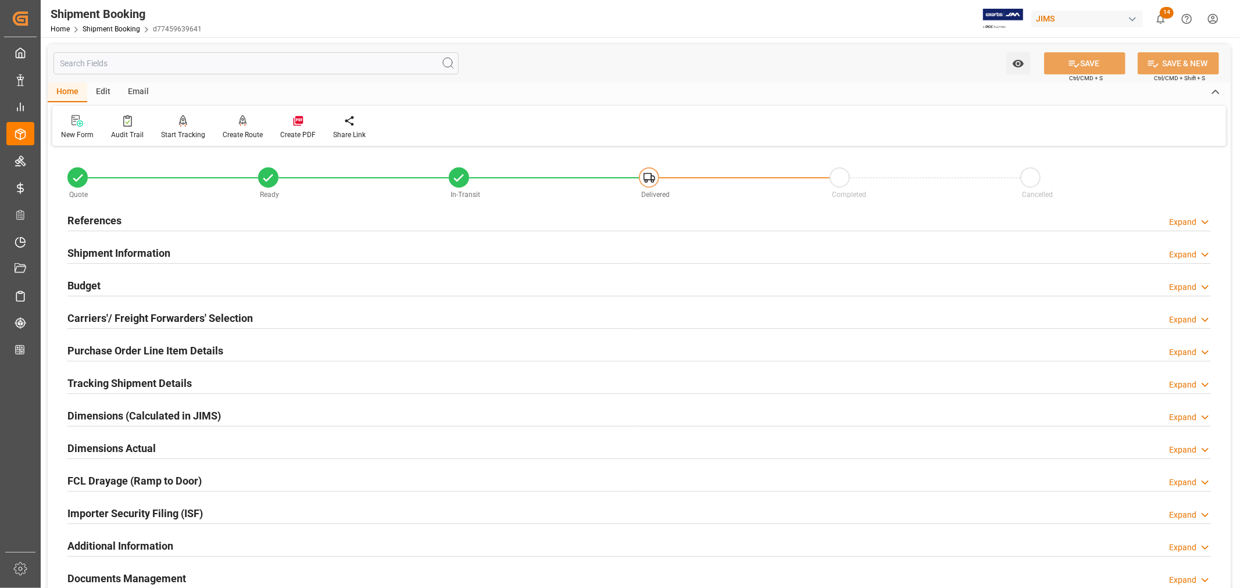
click at [117, 283] on div "Budget Expand" at bounding box center [638, 285] width 1143 height 22
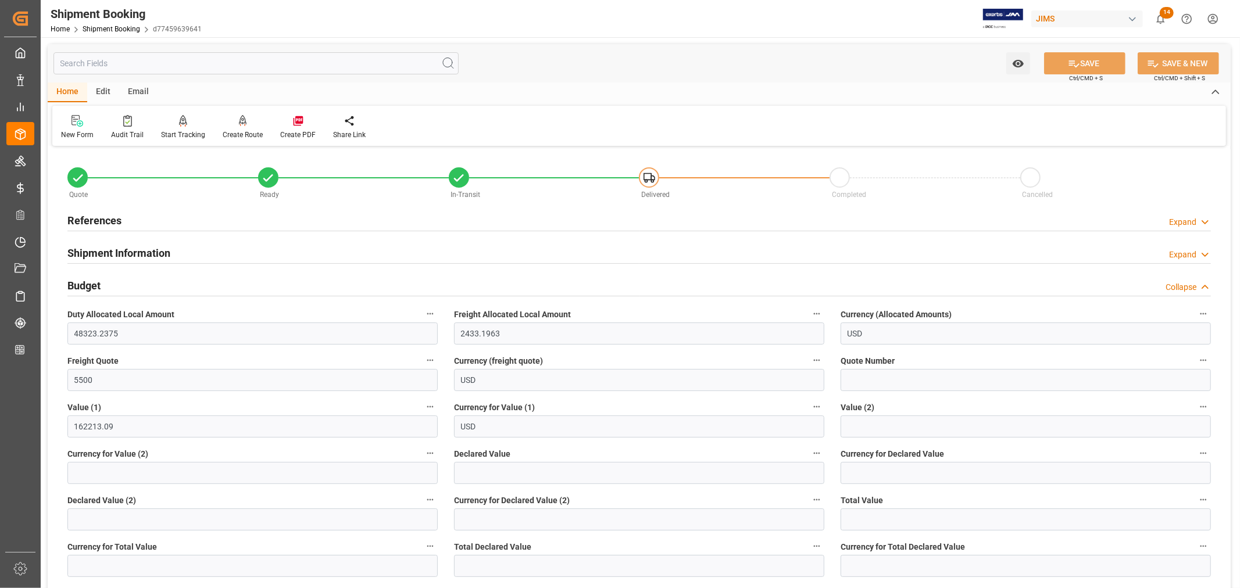
click at [117, 283] on div "Budget Collapse" at bounding box center [638, 285] width 1143 height 22
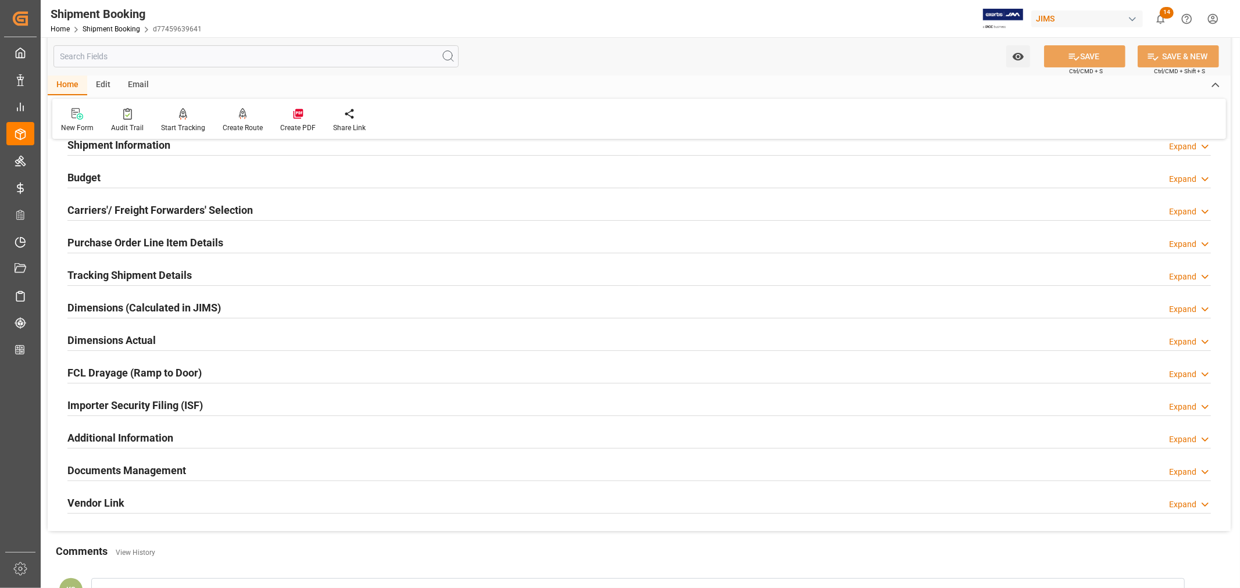
scroll to position [129, 0]
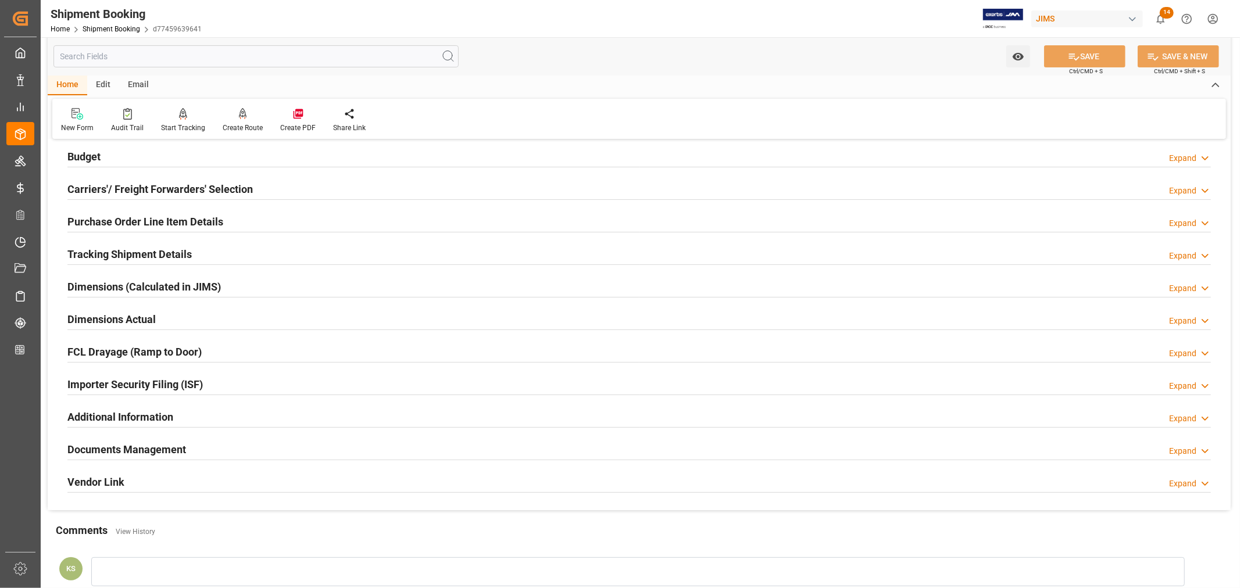
click at [227, 386] on div "Importer Security Filing (ISF) Expand" at bounding box center [638, 384] width 1143 height 22
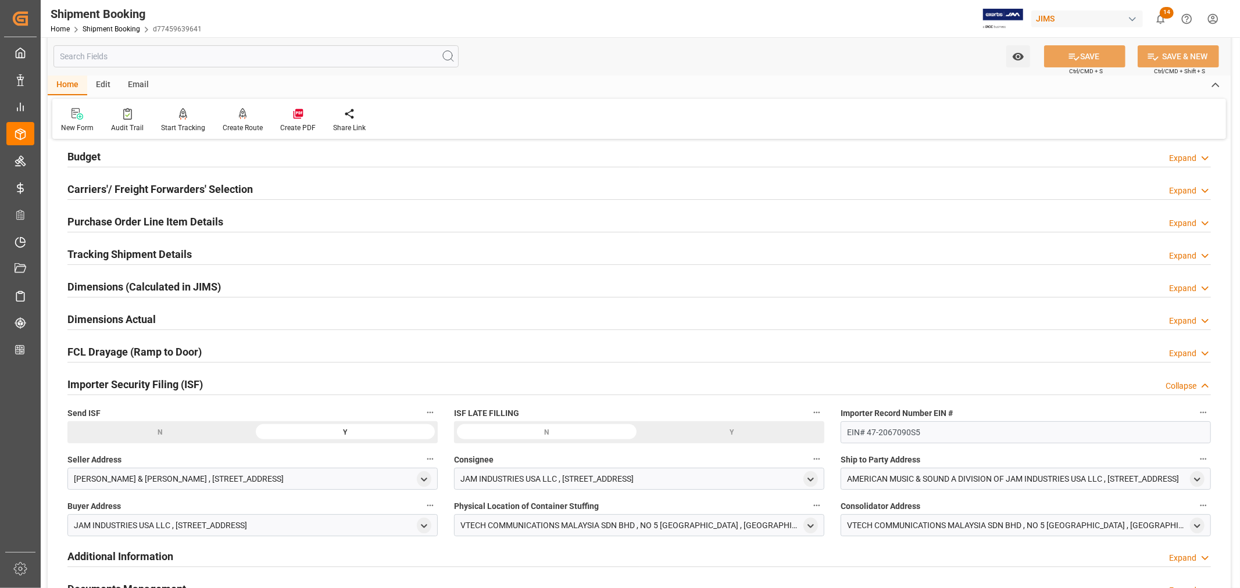
click at [227, 386] on div "Importer Security Filing (ISF) Collapse" at bounding box center [638, 384] width 1143 height 22
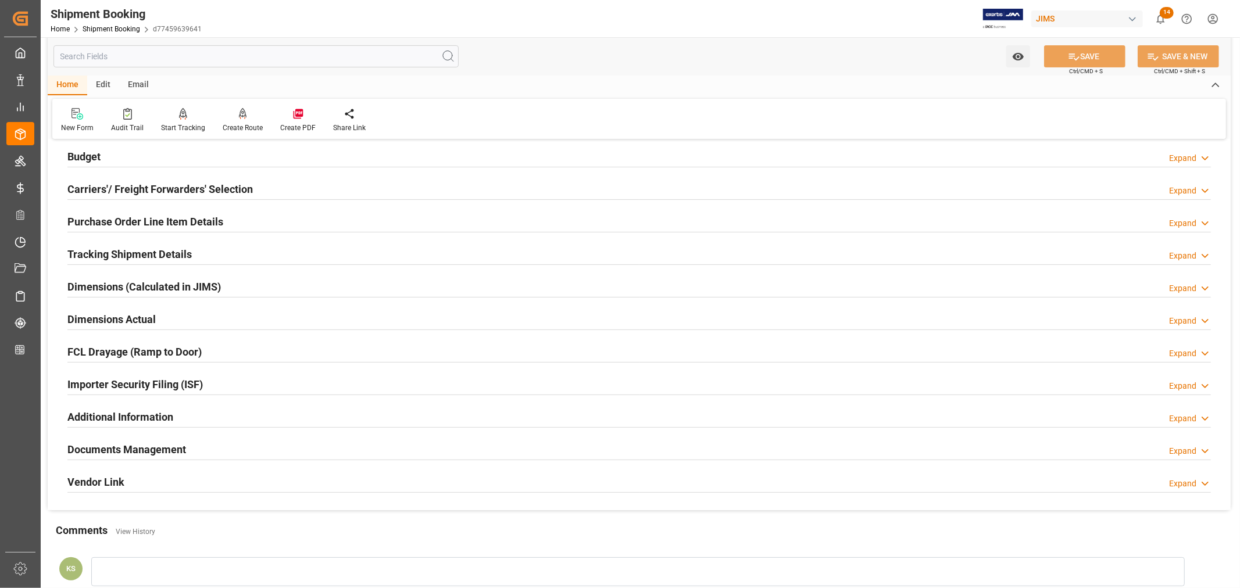
click at [216, 449] on div "Documents Management Expand" at bounding box center [638, 449] width 1143 height 22
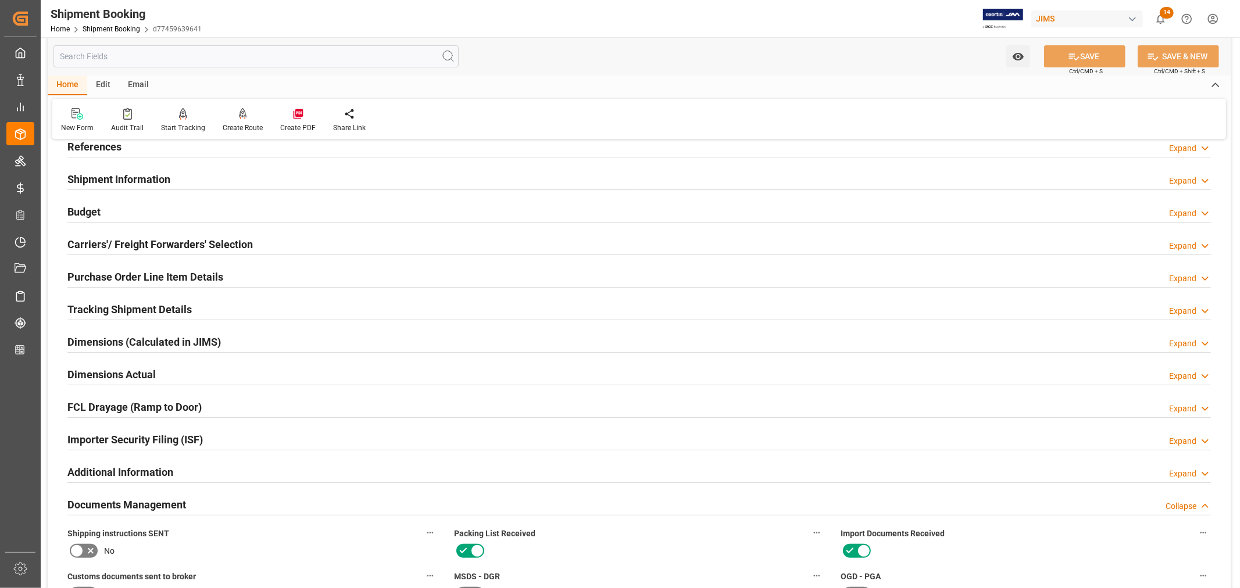
scroll to position [0, 0]
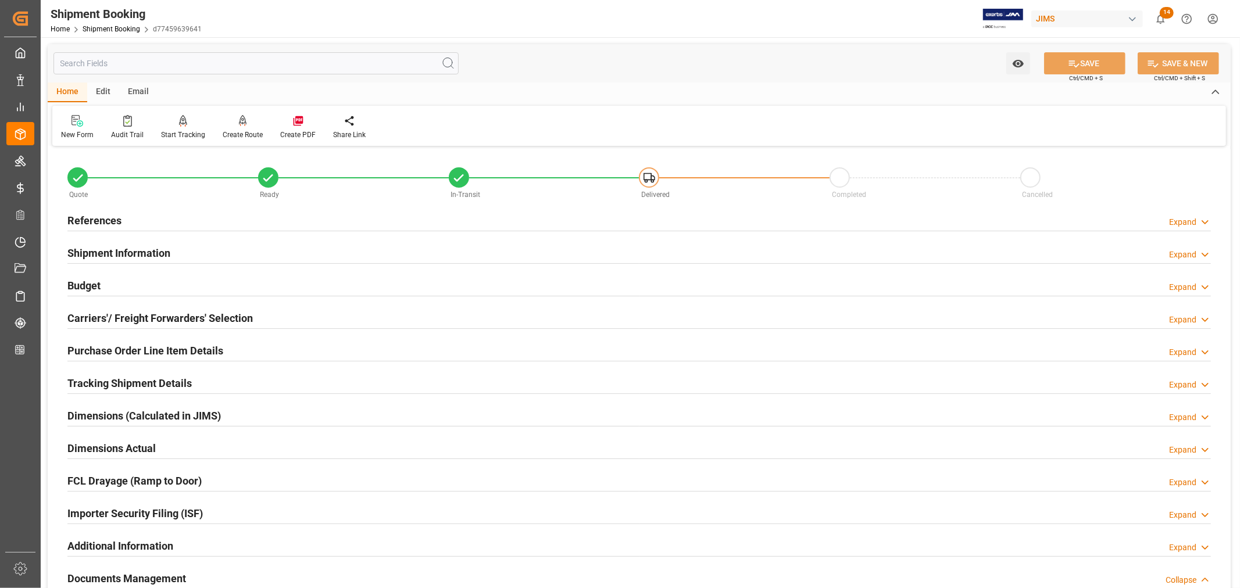
click at [217, 256] on div "Shipment Information Expand" at bounding box center [638, 252] width 1143 height 22
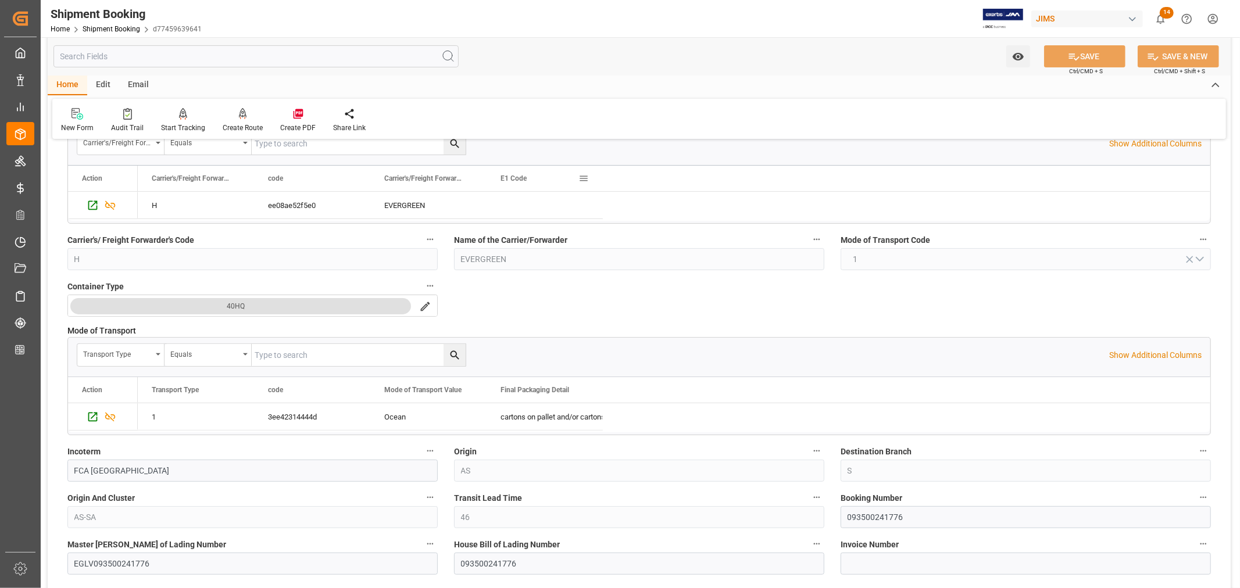
scroll to position [258, 0]
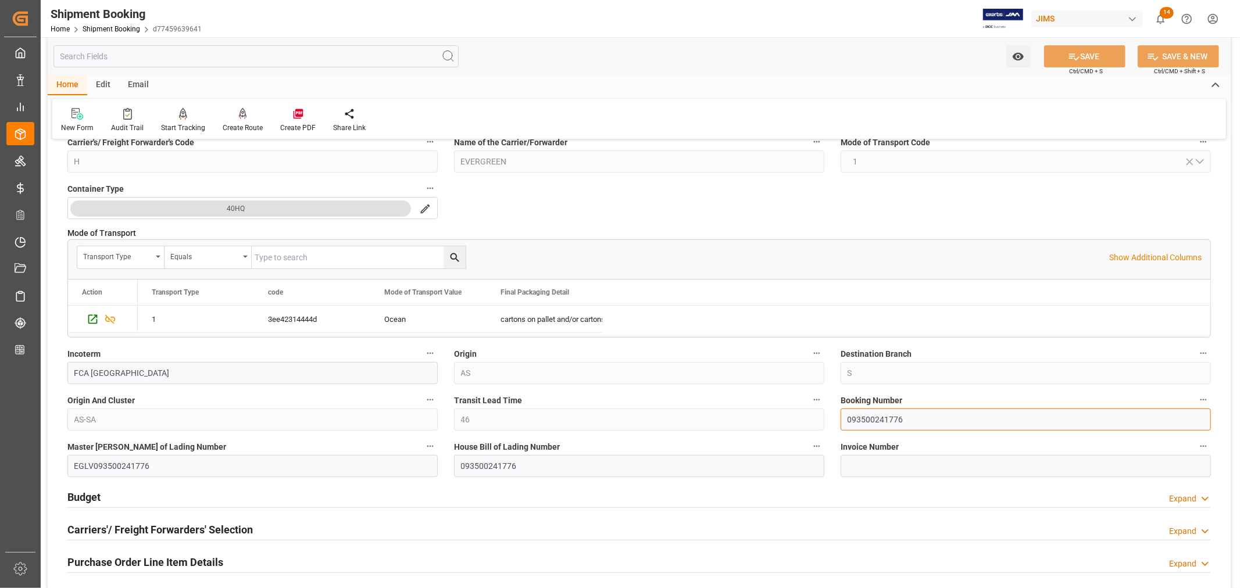
click at [874, 420] on input "093500241776" at bounding box center [1025, 420] width 370 height 22
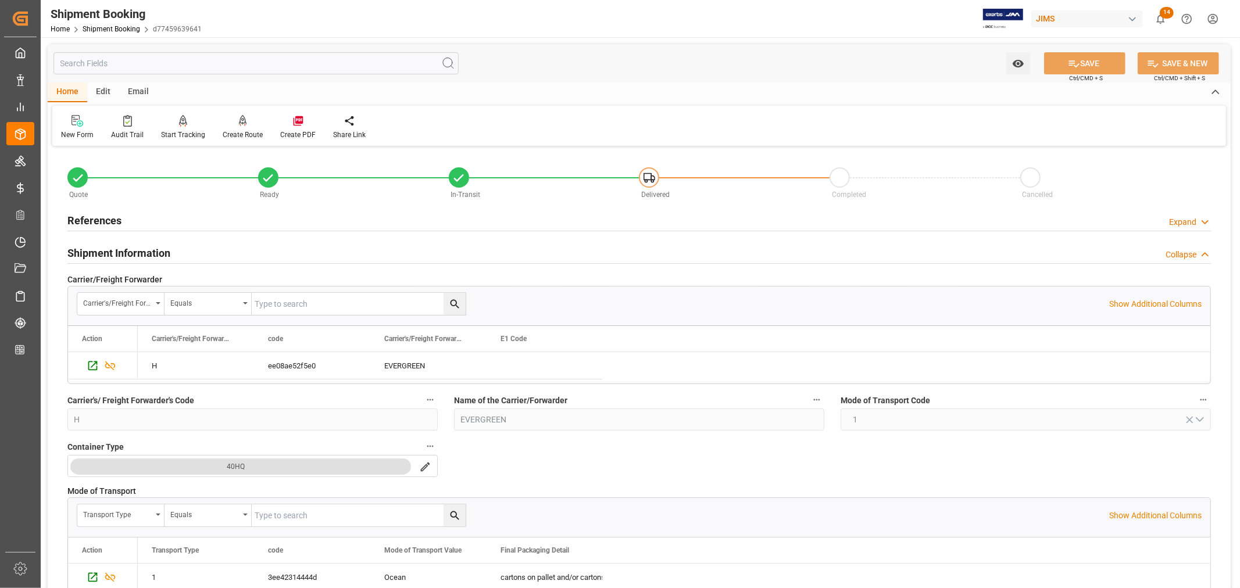
click at [97, 218] on h2 "References" at bounding box center [94, 221] width 54 height 16
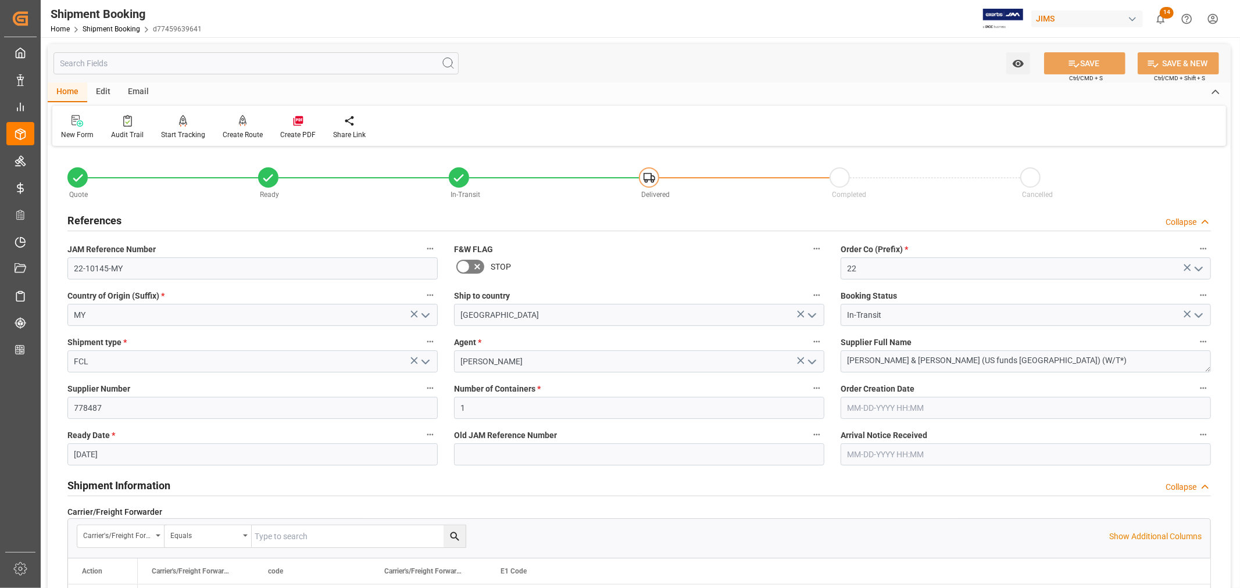
click at [97, 218] on h2 "References" at bounding box center [94, 221] width 54 height 16
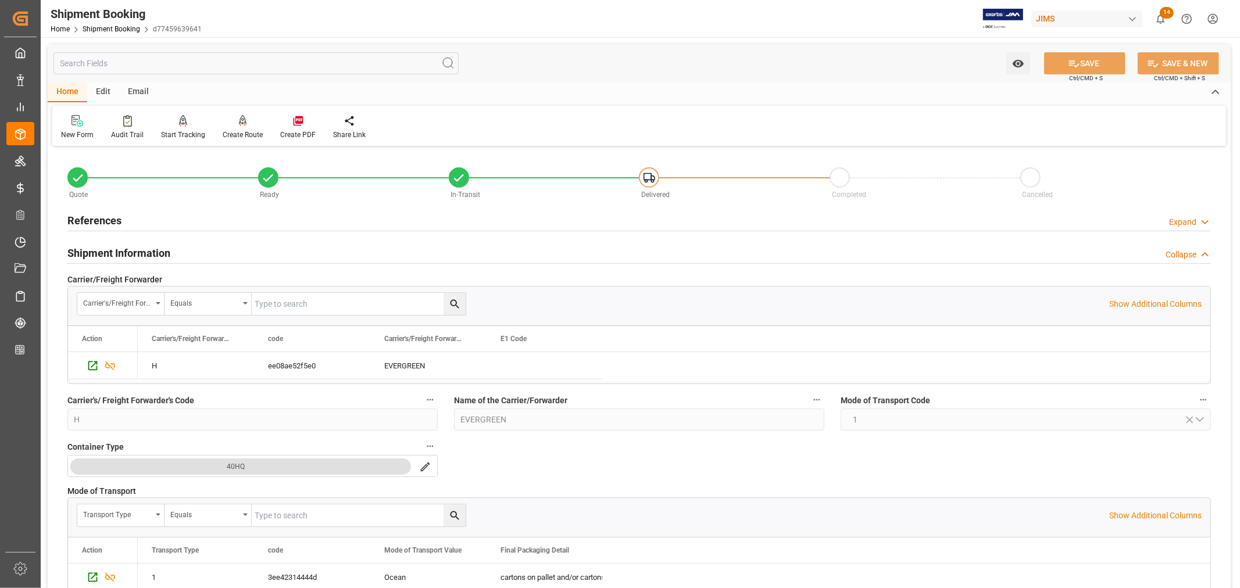
click at [114, 251] on h2 "Shipment Information" at bounding box center [118, 253] width 103 height 16
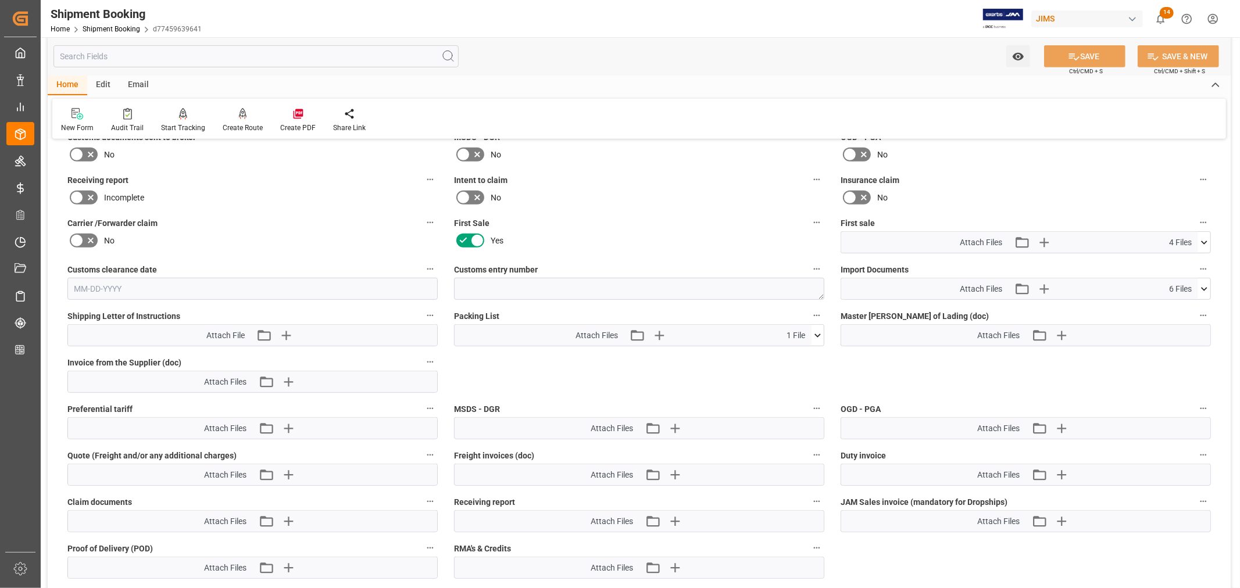
scroll to position [516, 0]
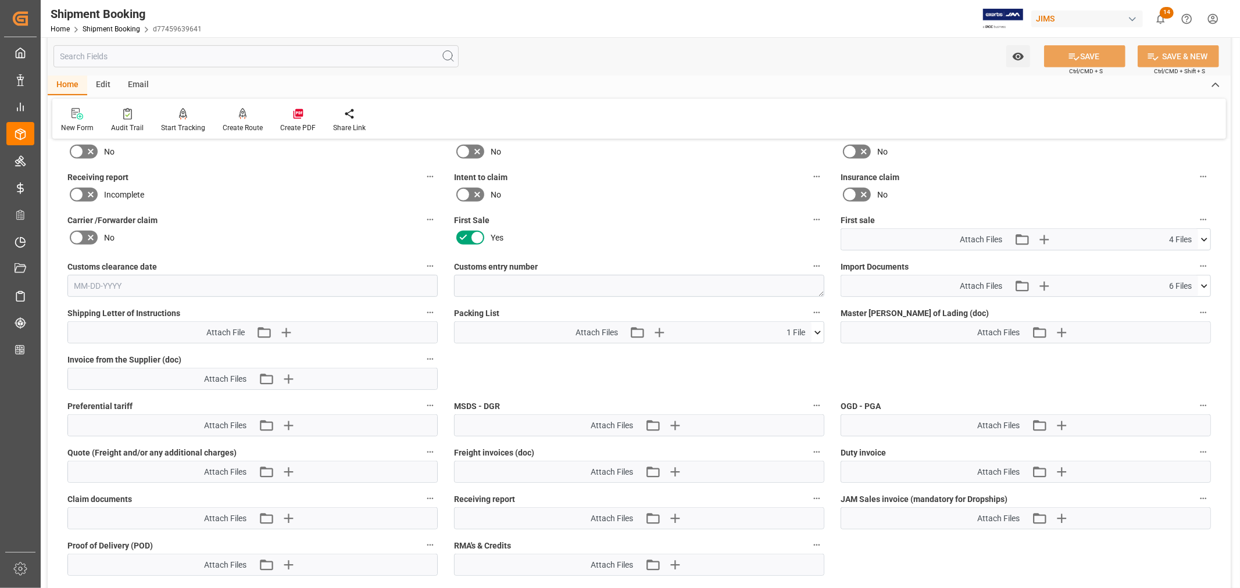
click at [1201, 283] on icon at bounding box center [1204, 286] width 12 height 12
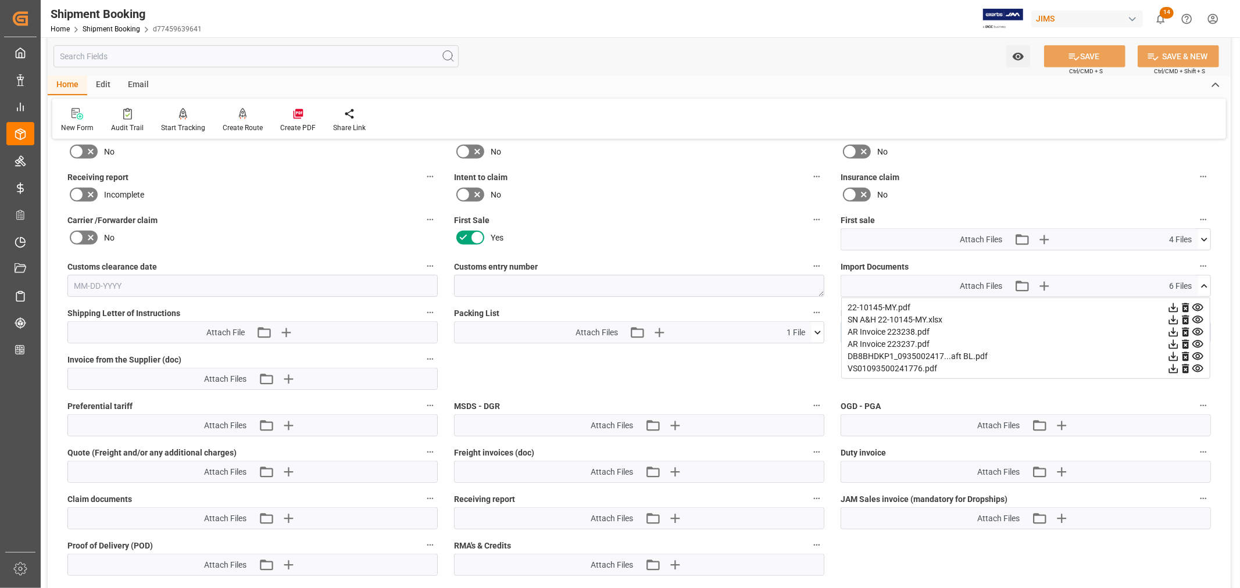
click at [1179, 365] on icon at bounding box center [1173, 369] width 12 height 12
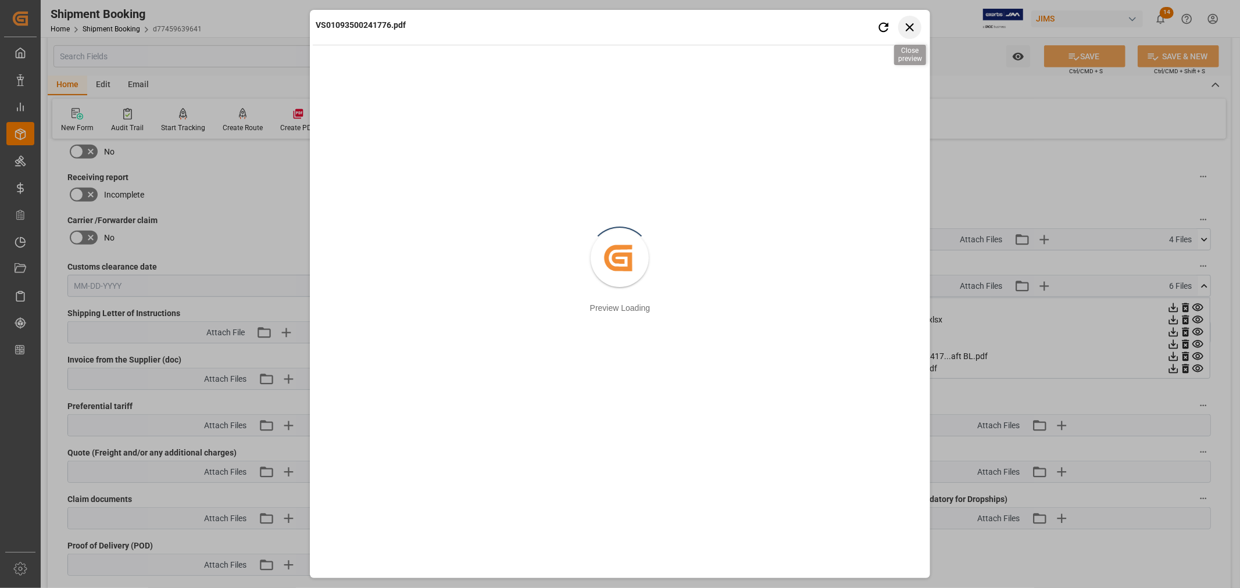
click at [908, 28] on icon "button" at bounding box center [910, 27] width 8 height 8
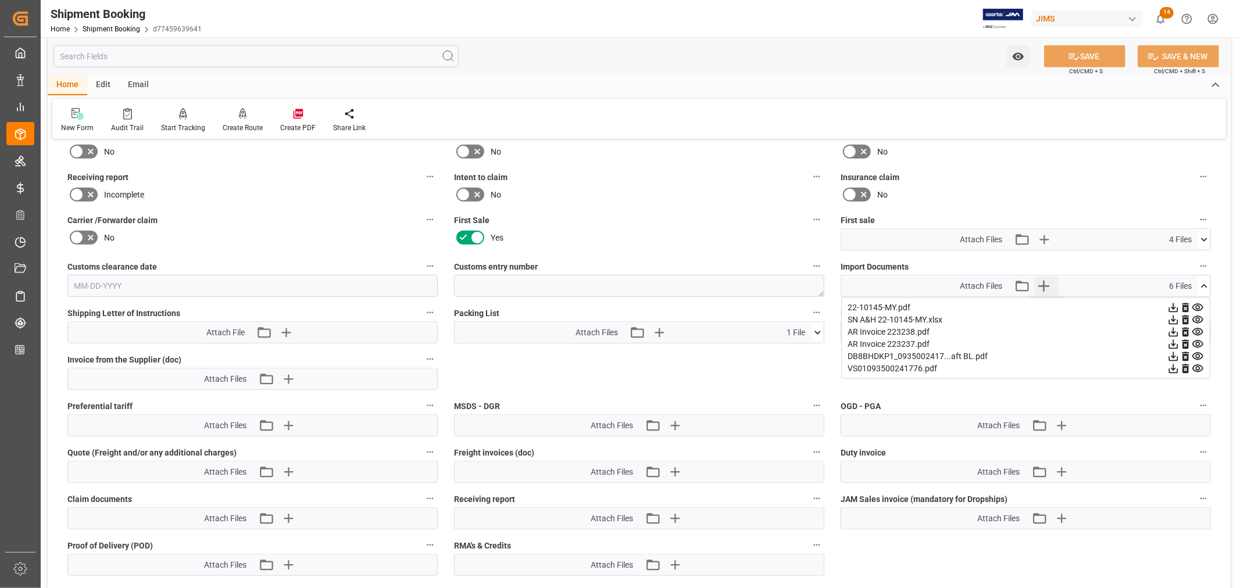
click at [1047, 285] on icon "button" at bounding box center [1043, 286] width 19 height 19
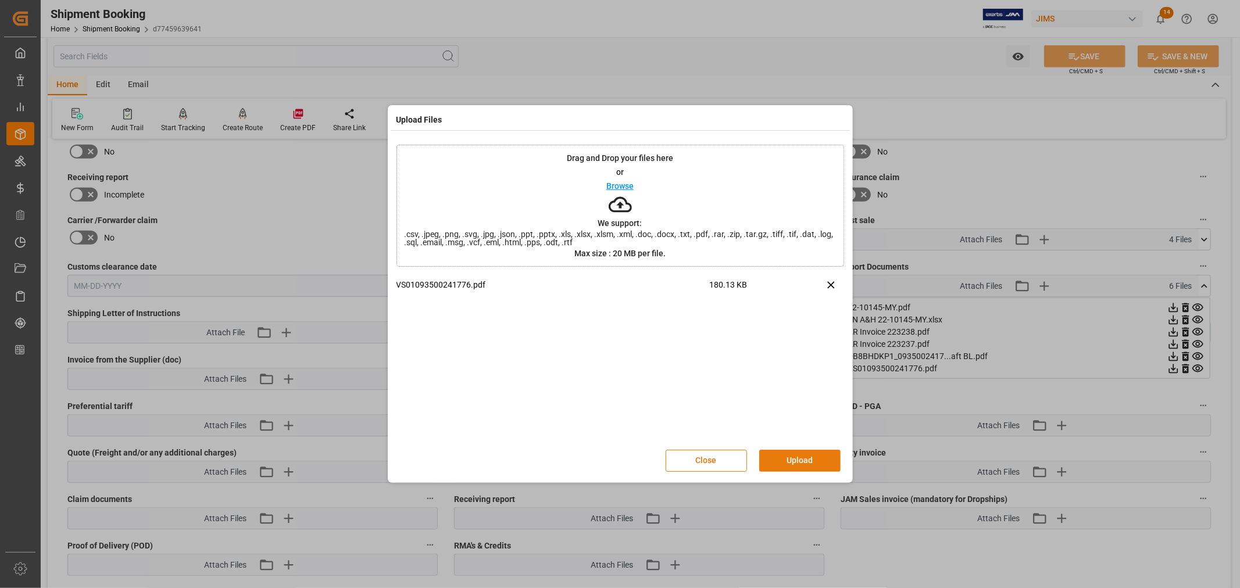
click at [788, 457] on button "Upload" at bounding box center [799, 461] width 81 height 22
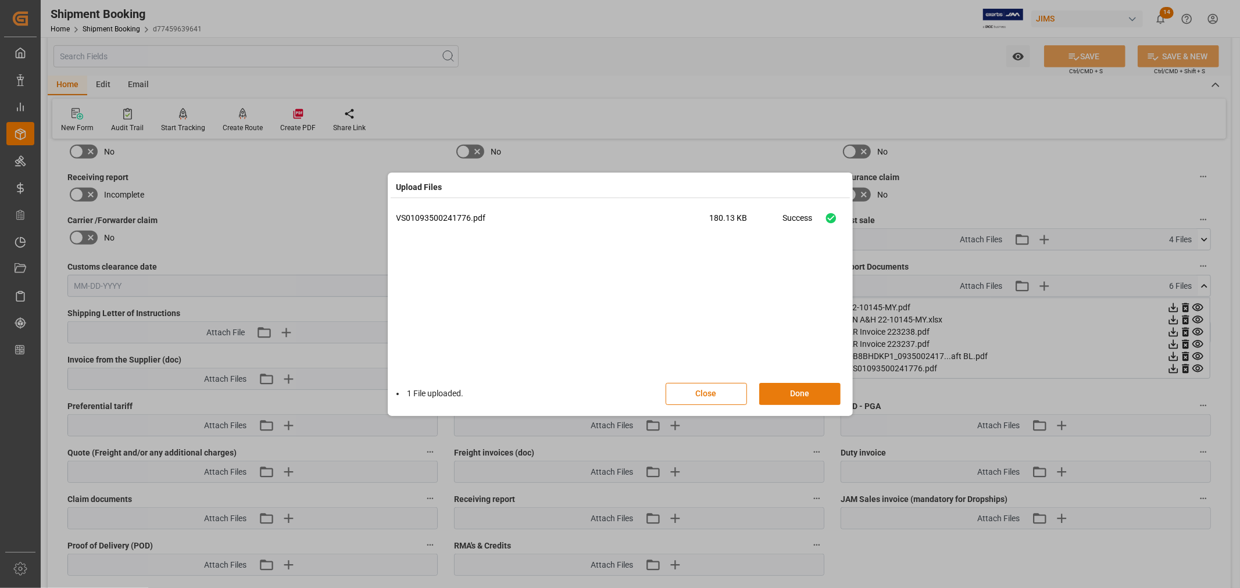
click at [796, 393] on button "Done" at bounding box center [799, 394] width 81 height 22
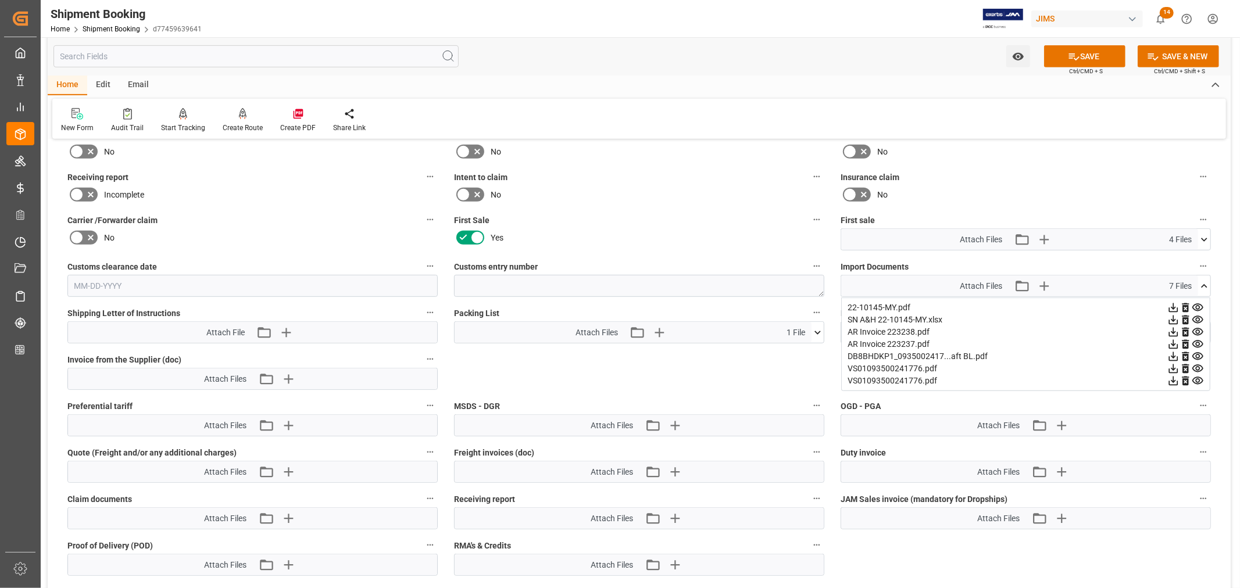
click at [1179, 367] on icon at bounding box center [1173, 369] width 12 height 12
click at [1179, 366] on icon at bounding box center [1173, 369] width 12 height 12
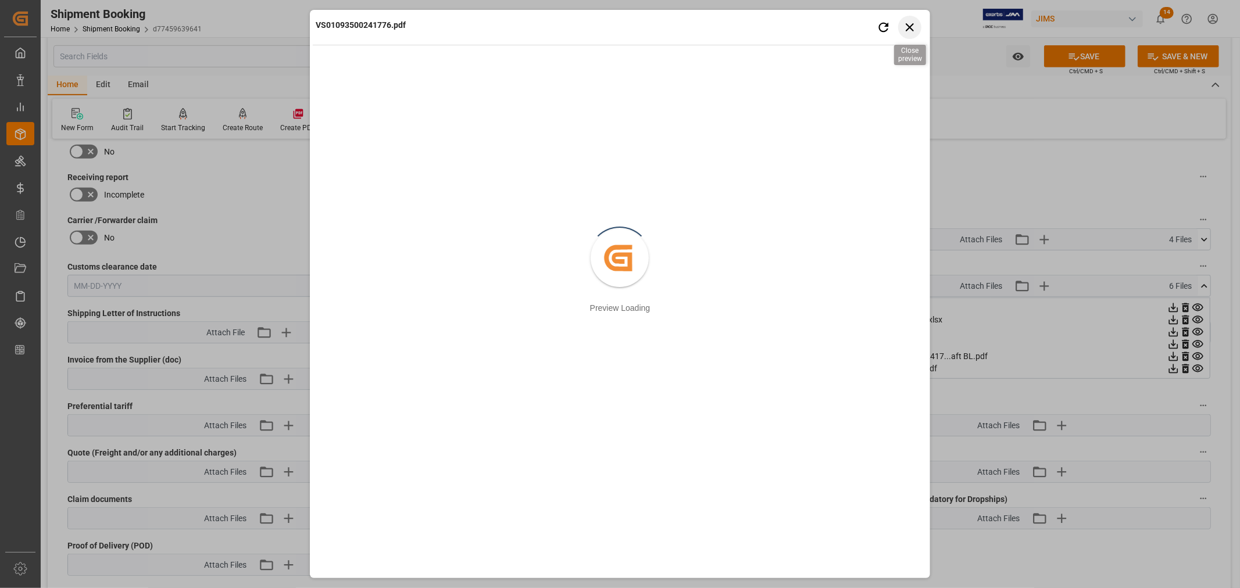
click at [907, 28] on icon "button" at bounding box center [909, 27] width 15 height 15
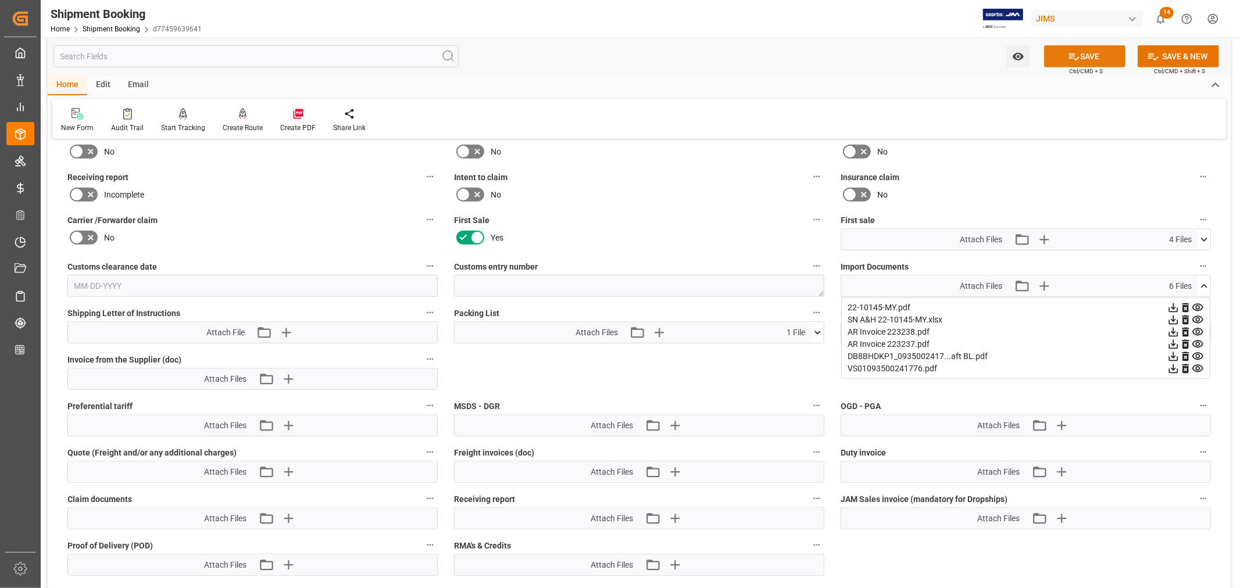
click at [1072, 55] on icon at bounding box center [1074, 57] width 12 height 12
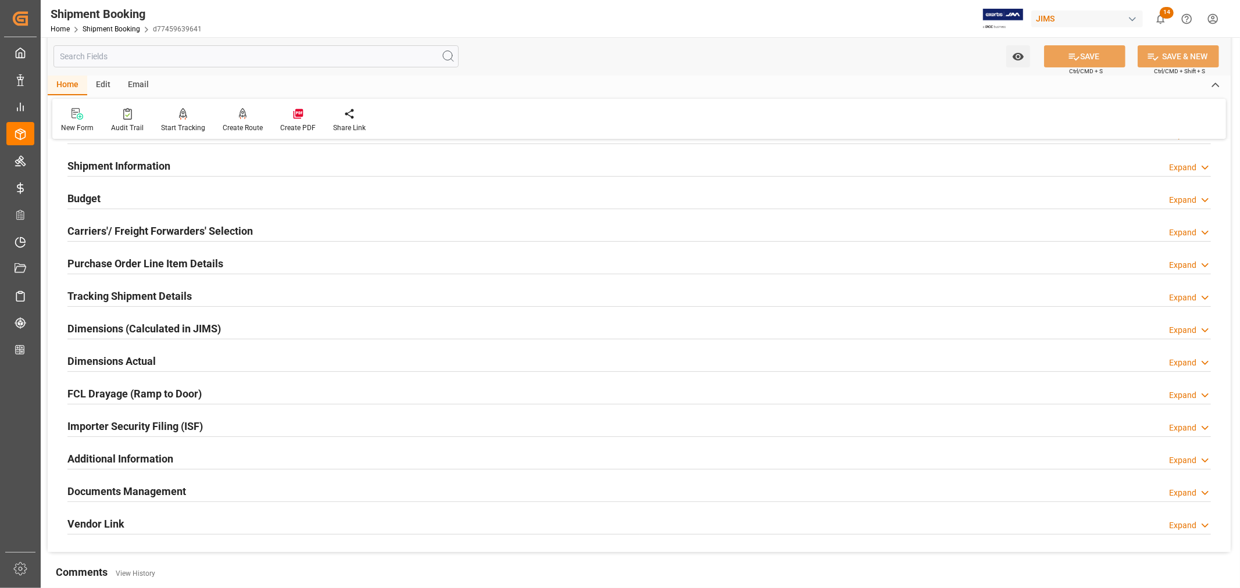
scroll to position [0, 0]
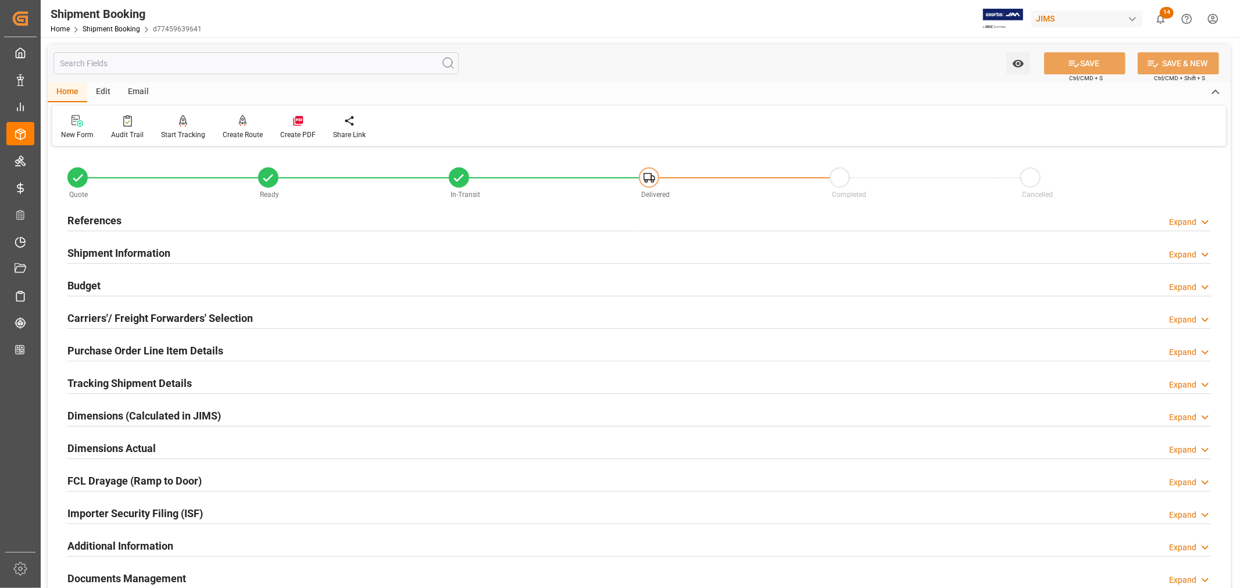
click at [95, 218] on h2 "References" at bounding box center [94, 221] width 54 height 16
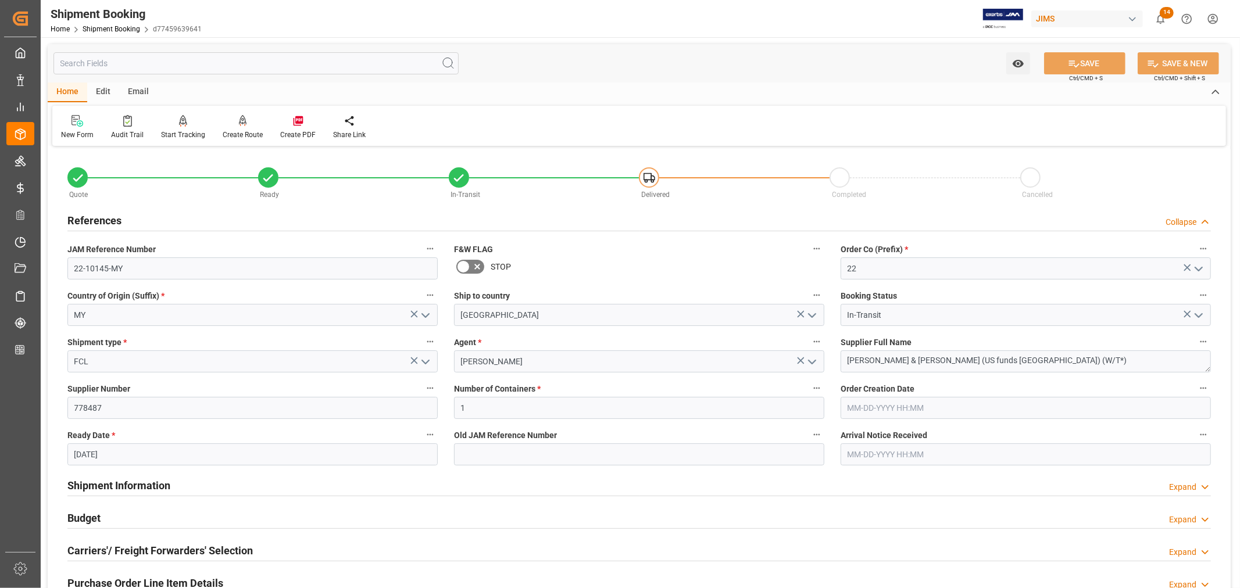
click at [95, 218] on h2 "References" at bounding box center [94, 221] width 54 height 16
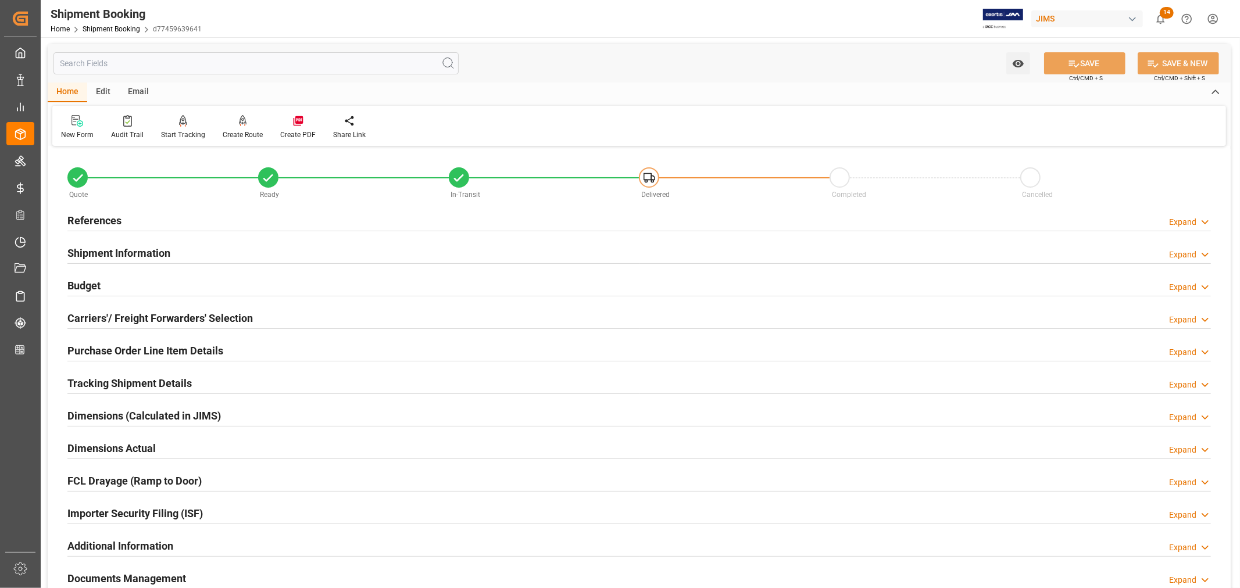
click at [94, 287] on h2 "Budget" at bounding box center [83, 286] width 33 height 16
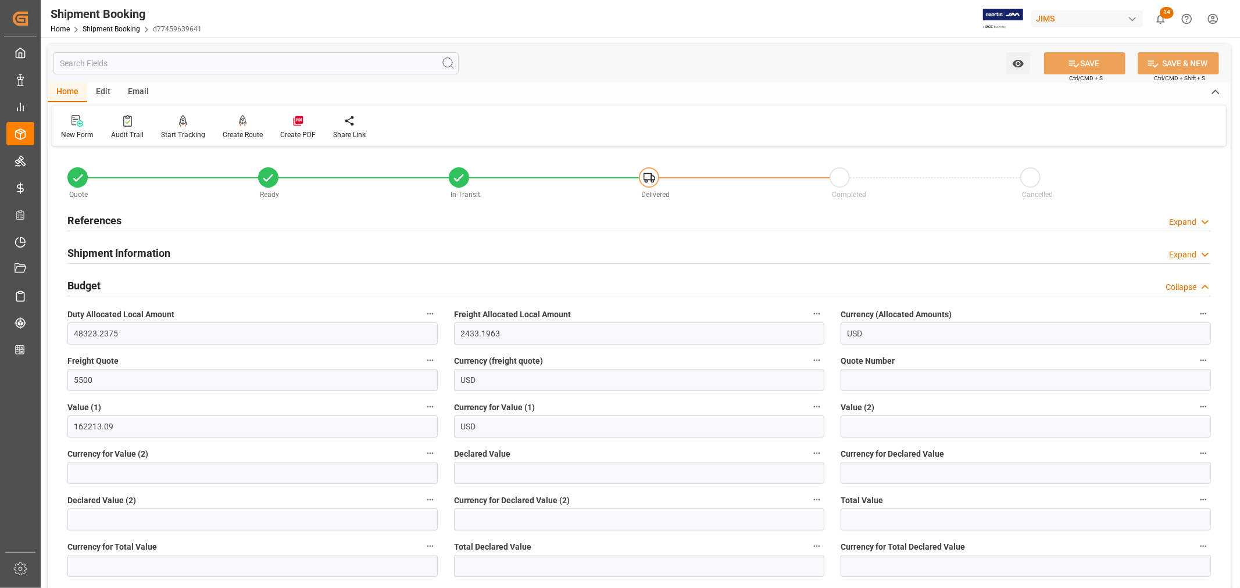
click at [94, 287] on h2 "Budget" at bounding box center [83, 286] width 33 height 16
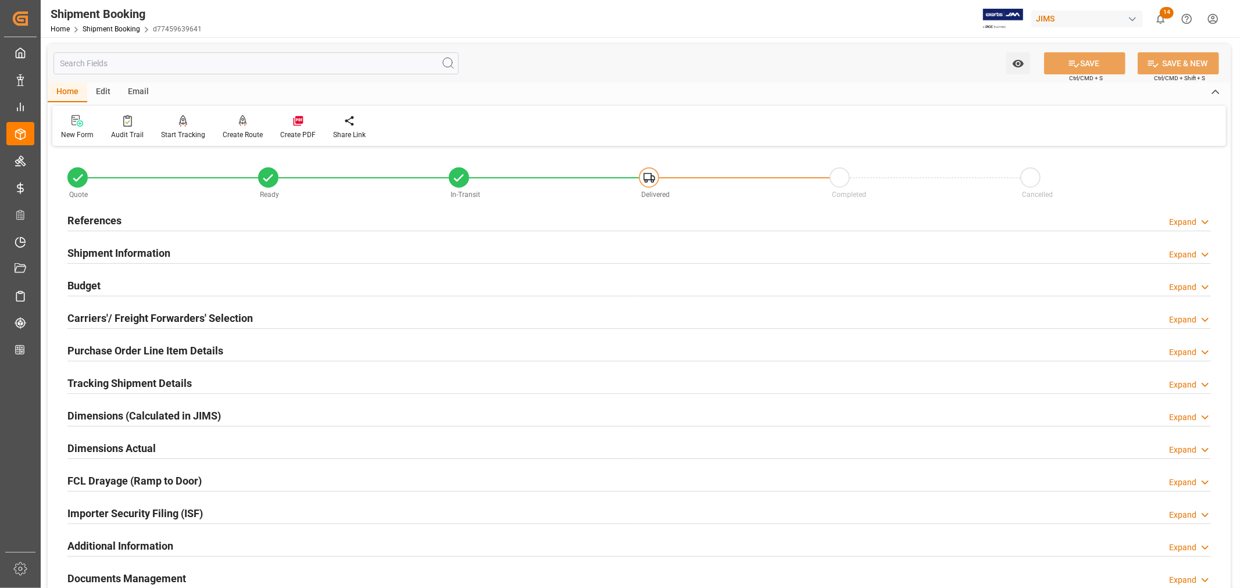
click at [112, 349] on h2 "Purchase Order Line Item Details" at bounding box center [145, 351] width 156 height 16
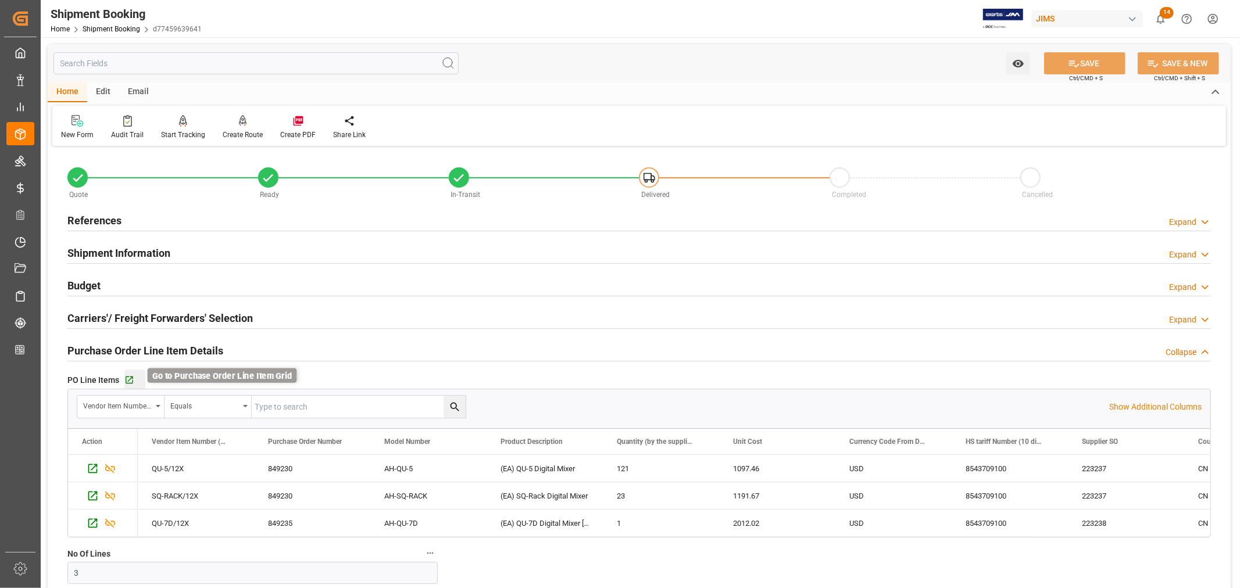
click at [127, 379] on icon "button" at bounding box center [129, 380] width 10 height 10
click at [109, 348] on h2 "Purchase Order Line Item Details" at bounding box center [145, 351] width 156 height 16
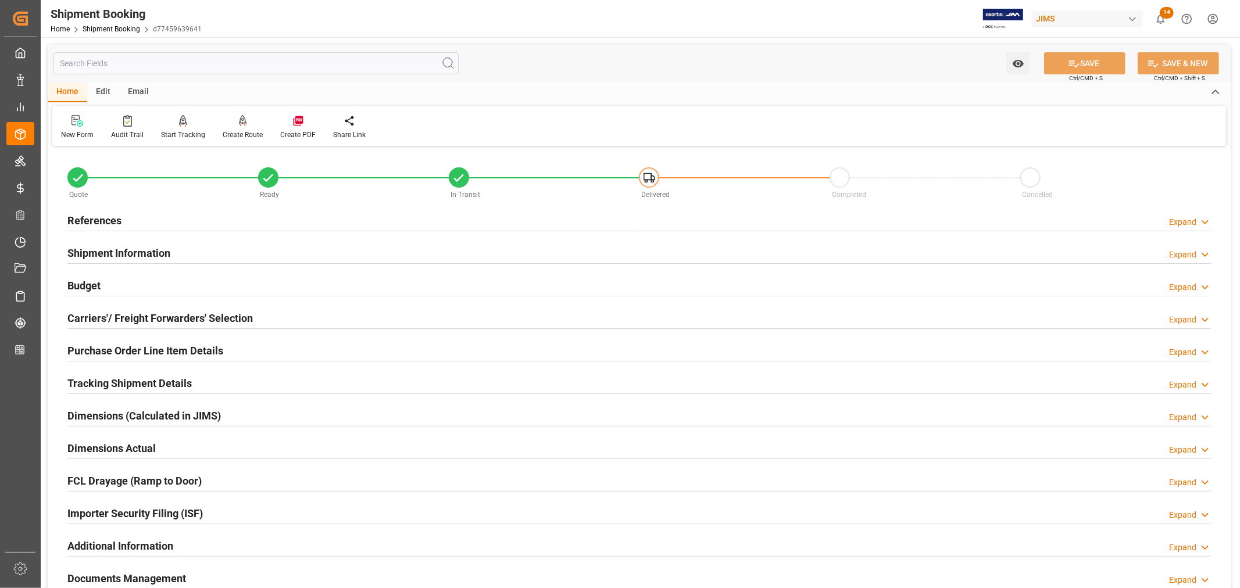
click at [100, 221] on h2 "References" at bounding box center [94, 221] width 54 height 16
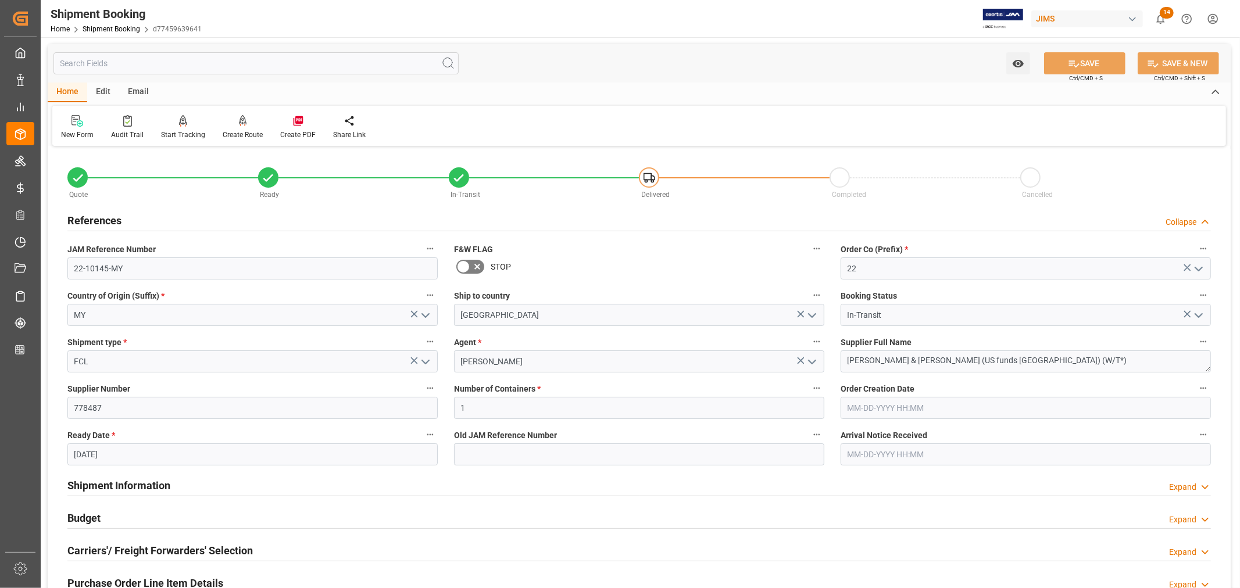
click at [100, 221] on h2 "References" at bounding box center [94, 221] width 54 height 16
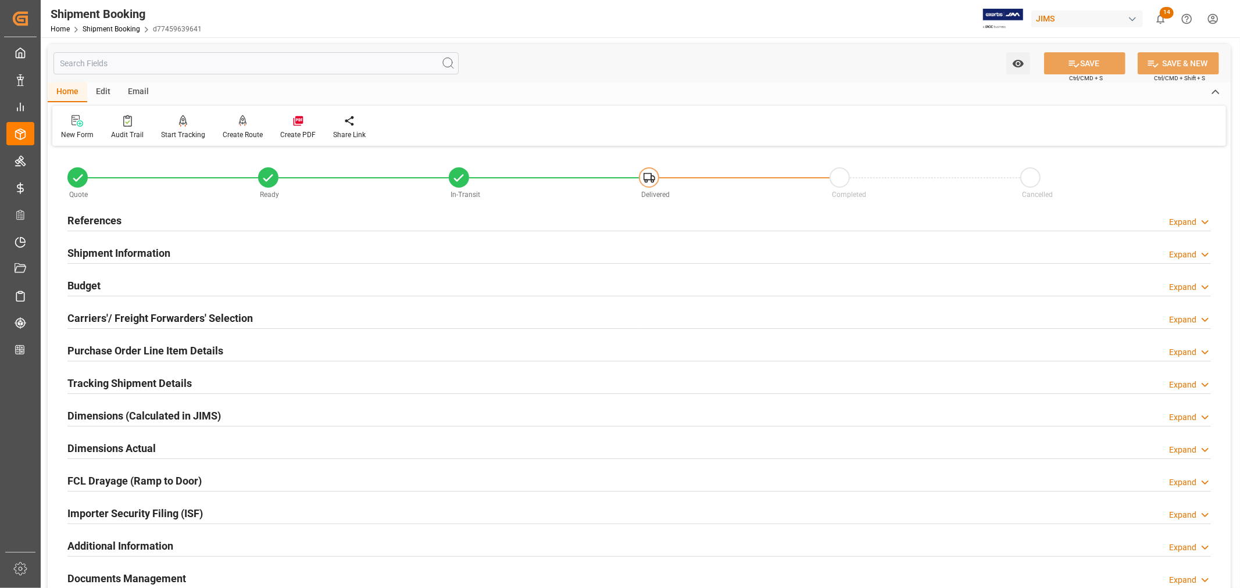
click at [108, 219] on h2 "References" at bounding box center [94, 221] width 54 height 16
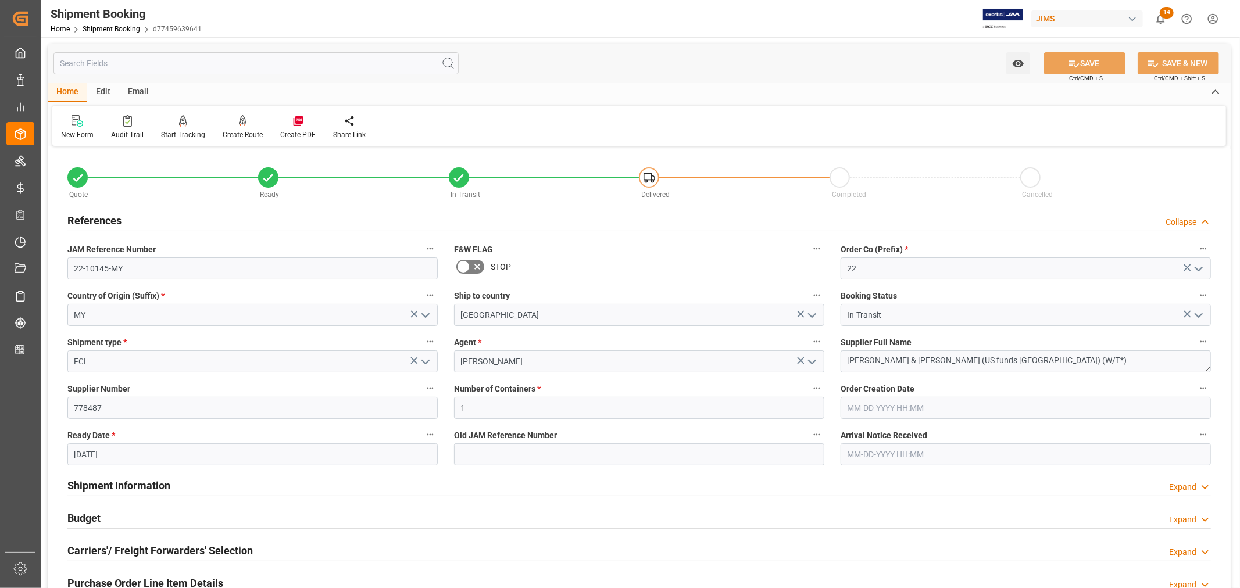
click at [108, 219] on h2 "References" at bounding box center [94, 221] width 54 height 16
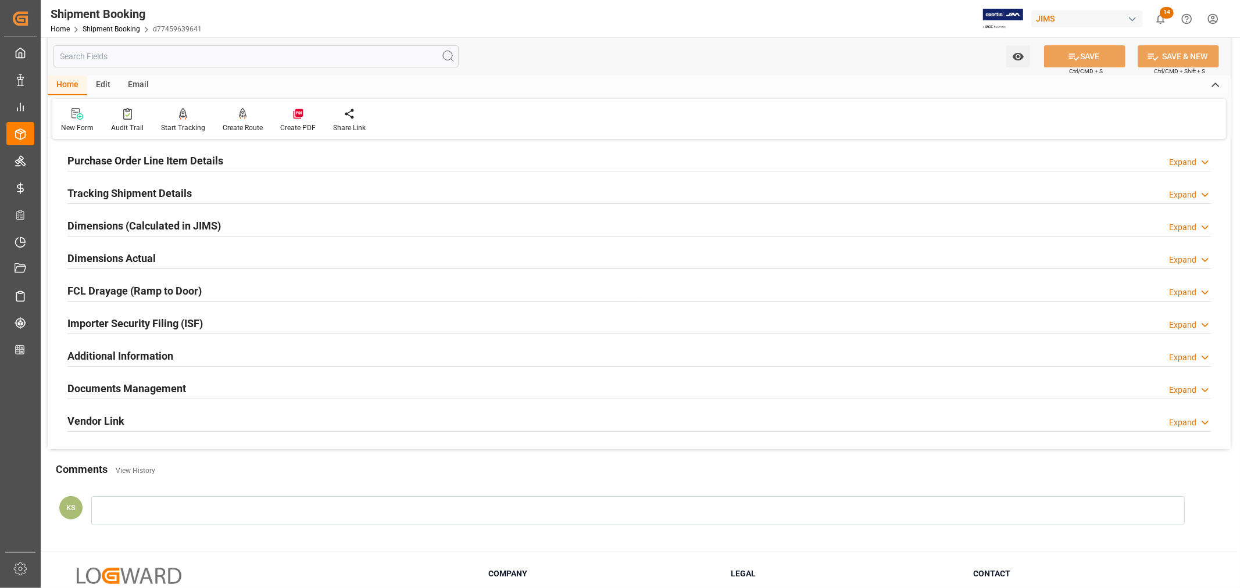
scroll to position [285, 0]
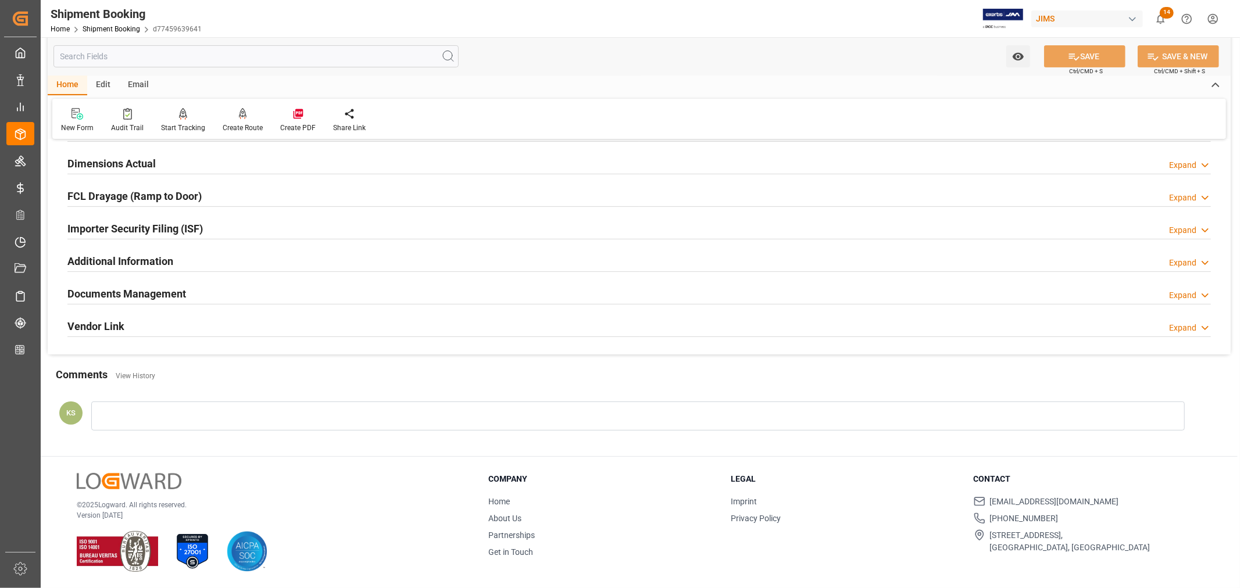
click at [527, 298] on div "Documents Management Expand" at bounding box center [638, 293] width 1143 height 22
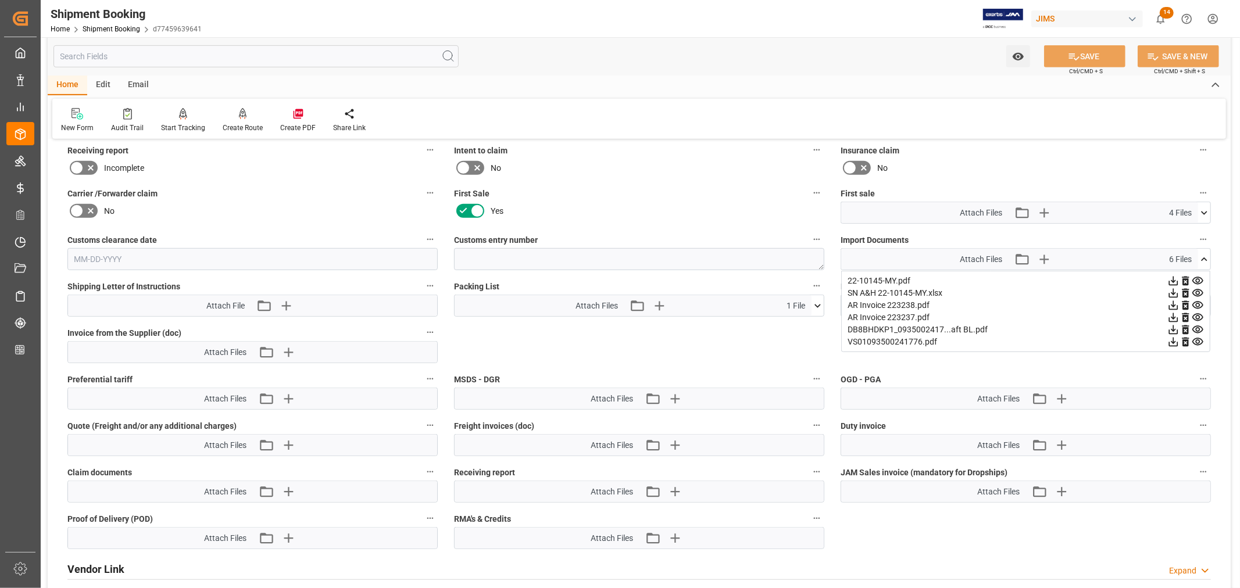
scroll to position [543, 0]
click at [1204, 256] on icon at bounding box center [1204, 259] width 12 height 12
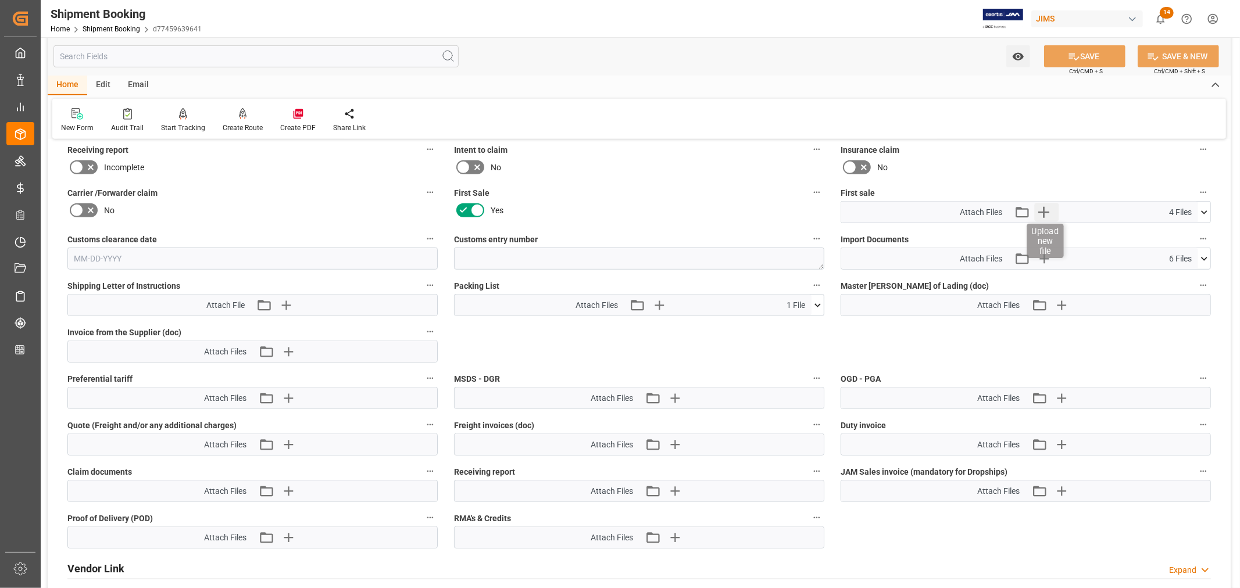
click at [1044, 207] on icon "button" at bounding box center [1043, 212] width 19 height 19
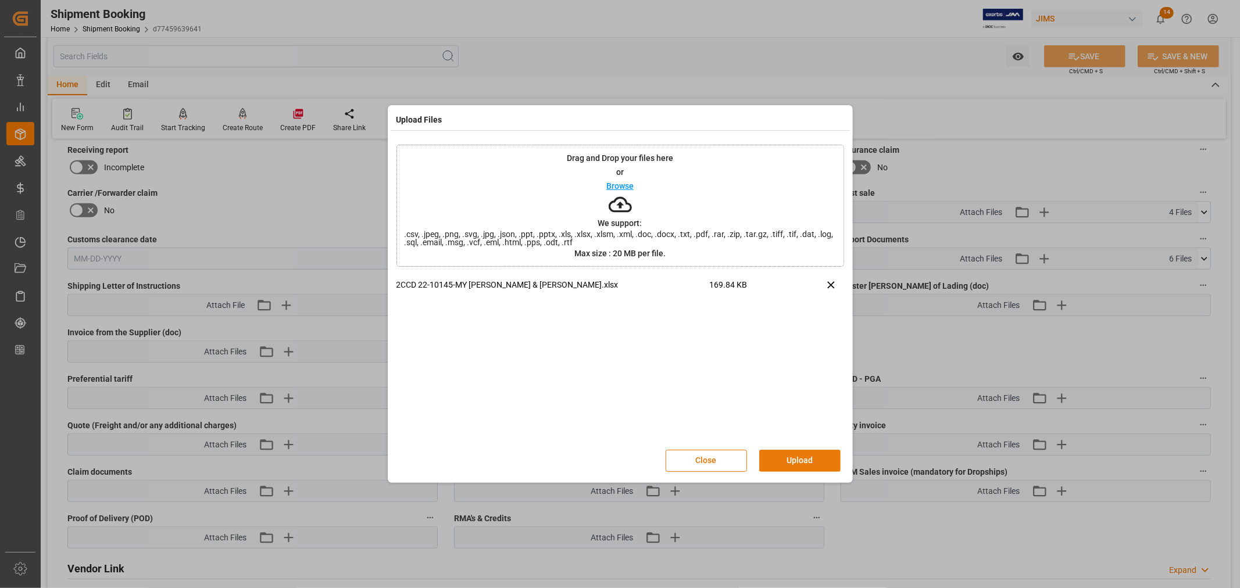
click at [797, 461] on button "Upload" at bounding box center [799, 461] width 81 height 22
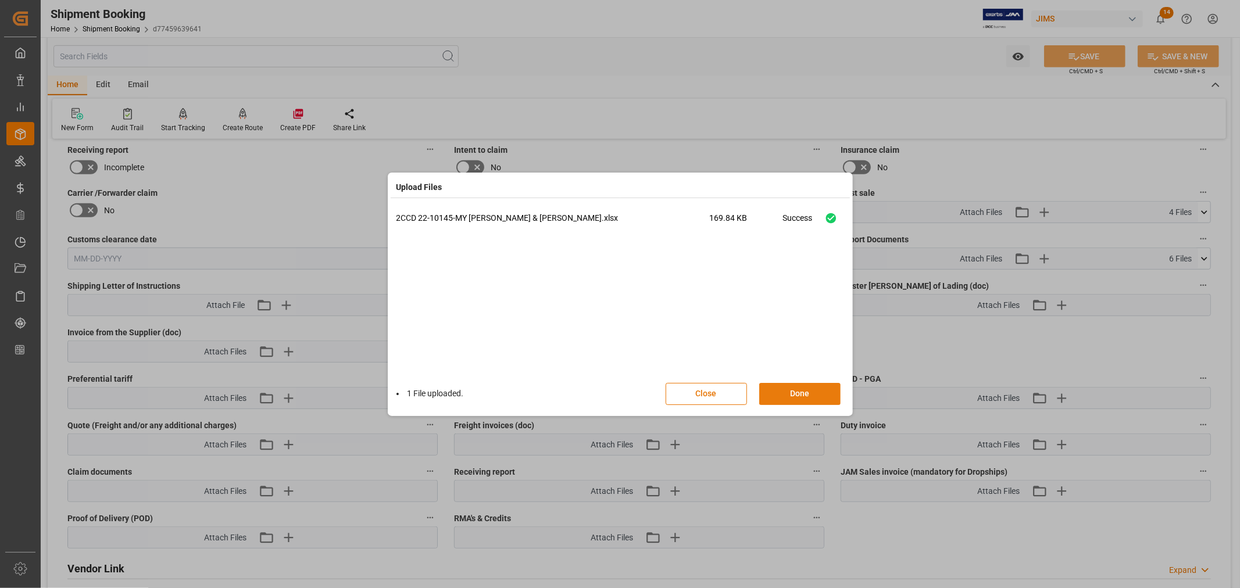
click at [795, 388] on button "Done" at bounding box center [799, 394] width 81 height 22
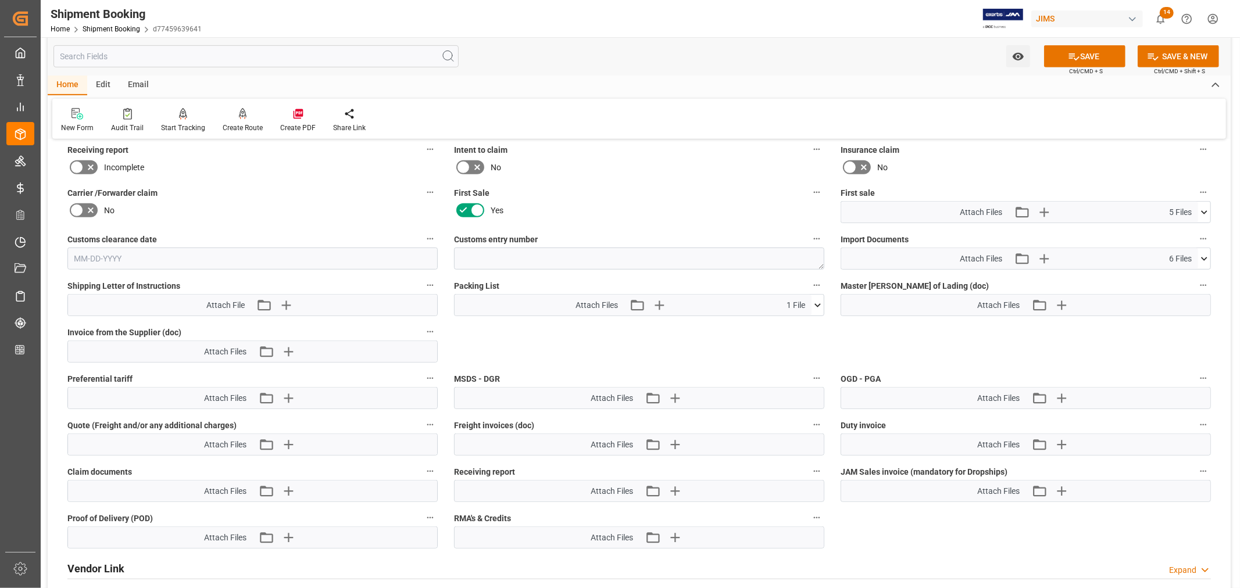
click at [1200, 210] on icon at bounding box center [1204, 212] width 12 height 12
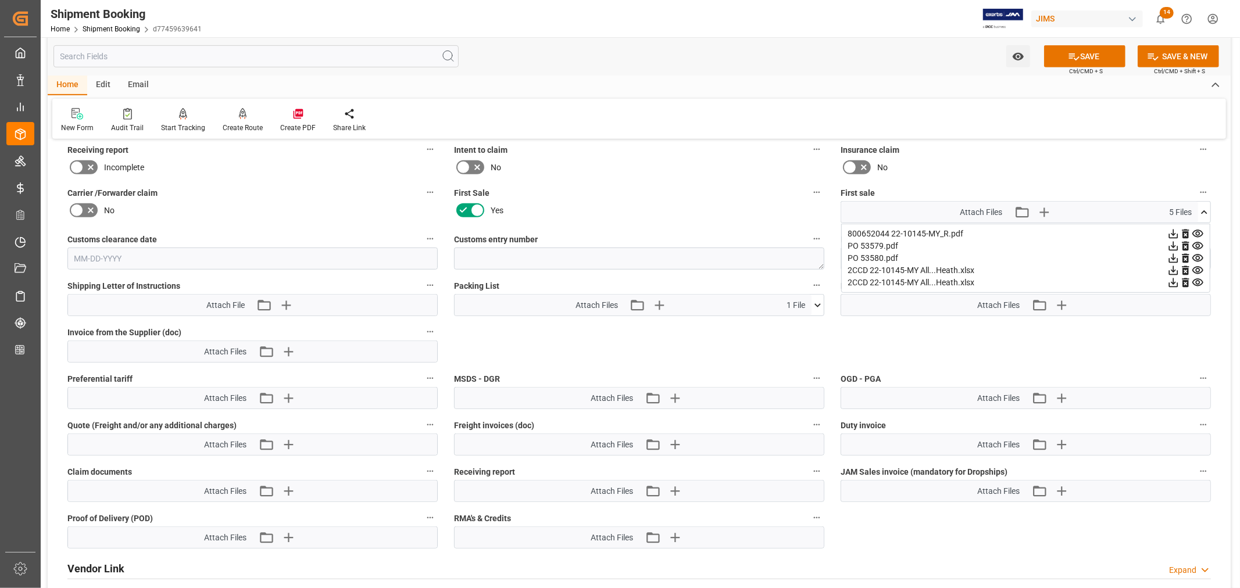
click at [1179, 269] on icon at bounding box center [1173, 270] width 12 height 12
click at [1087, 56] on button "SAVE" at bounding box center [1084, 56] width 81 height 22
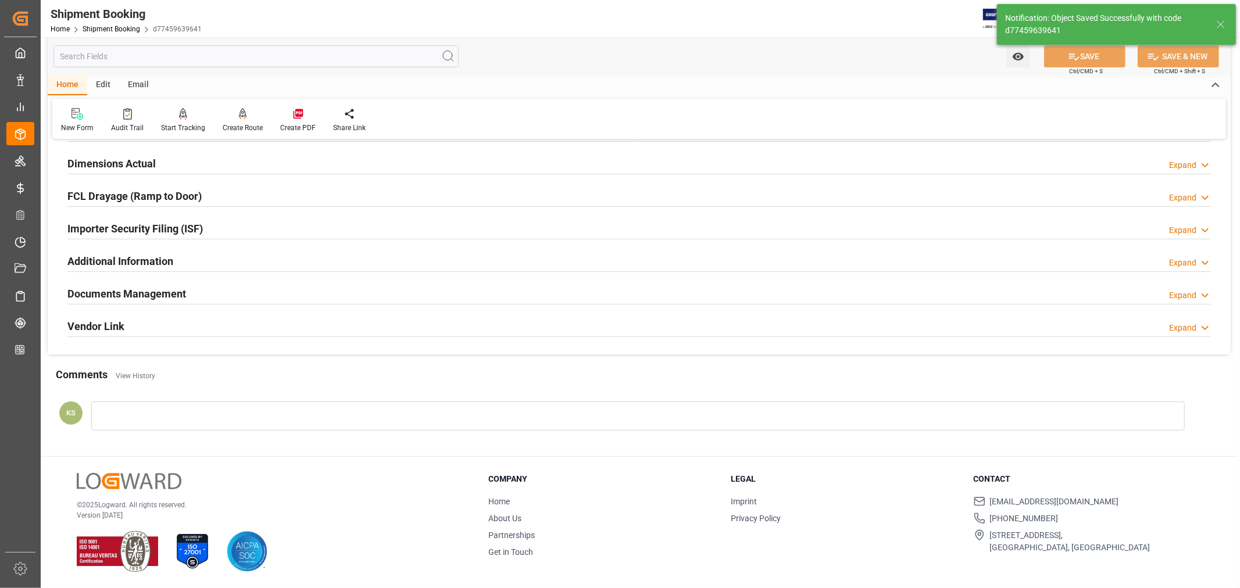
scroll to position [285, 0]
click at [956, 294] on div "Documents Management Expand" at bounding box center [638, 293] width 1143 height 22
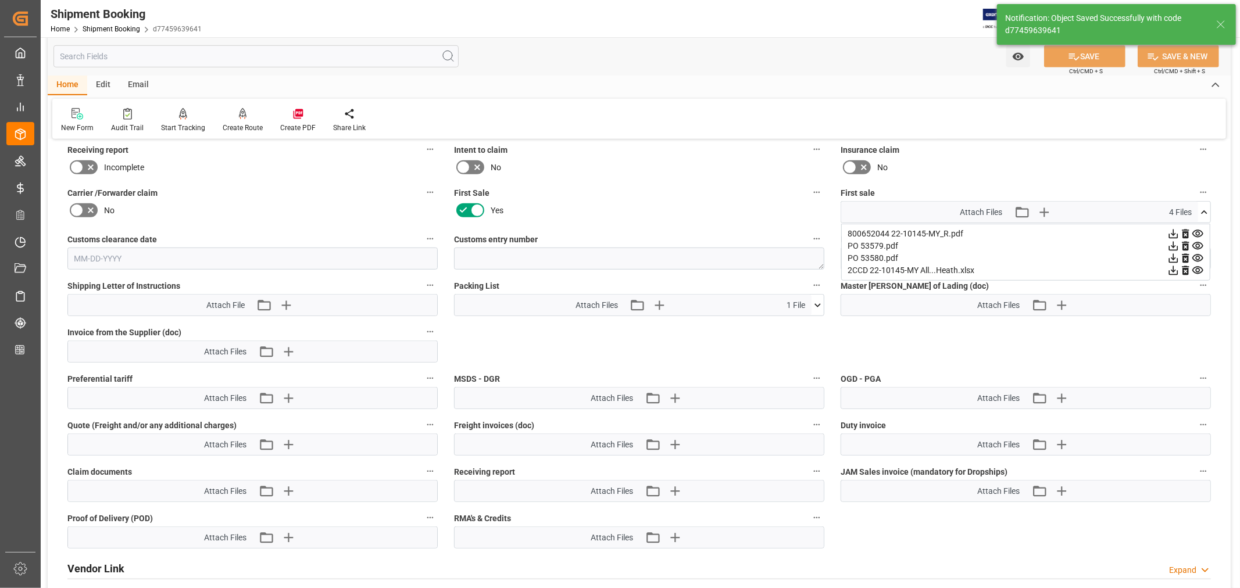
click at [1178, 266] on icon at bounding box center [1173, 270] width 9 height 9
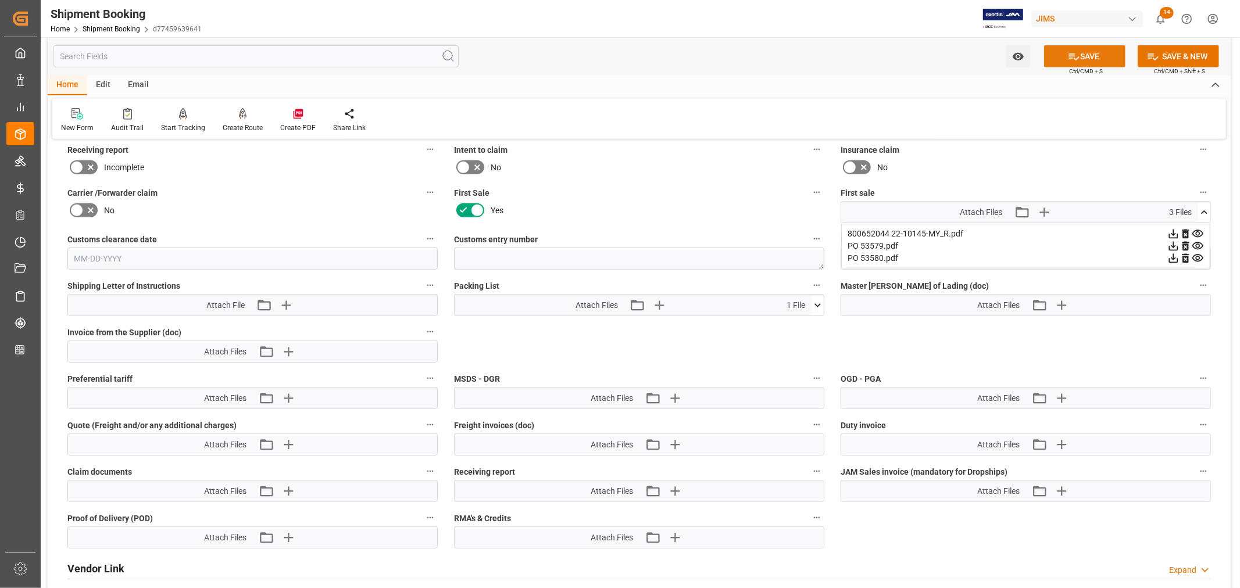
click at [1082, 53] on button "SAVE" at bounding box center [1084, 56] width 81 height 22
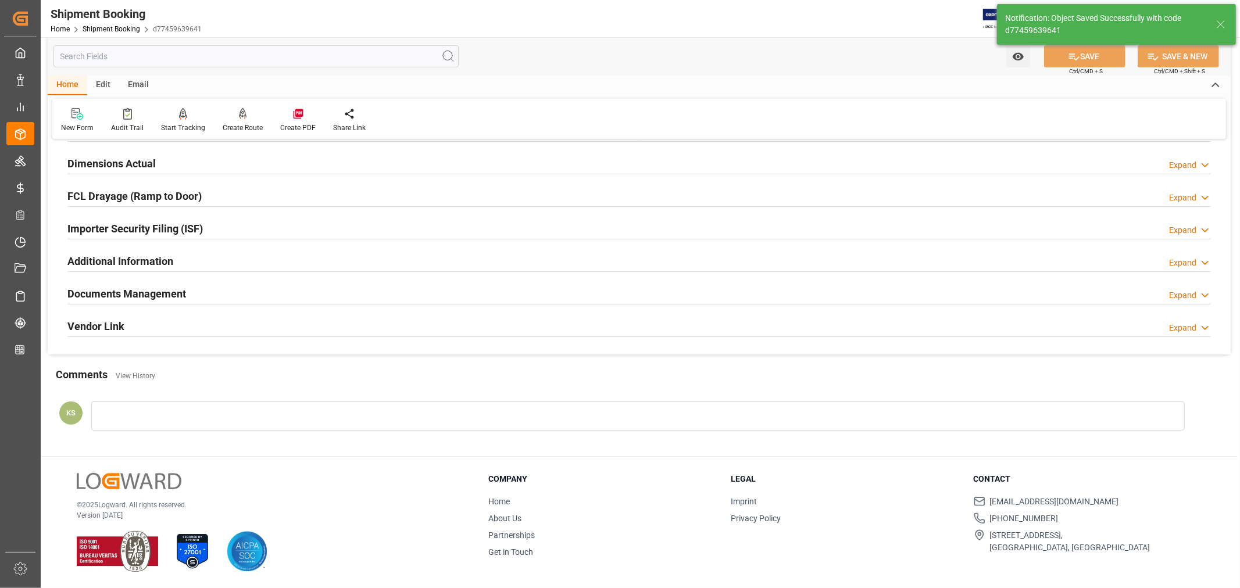
scroll to position [285, 0]
click at [766, 295] on div "Documents Management Expand" at bounding box center [638, 293] width 1143 height 22
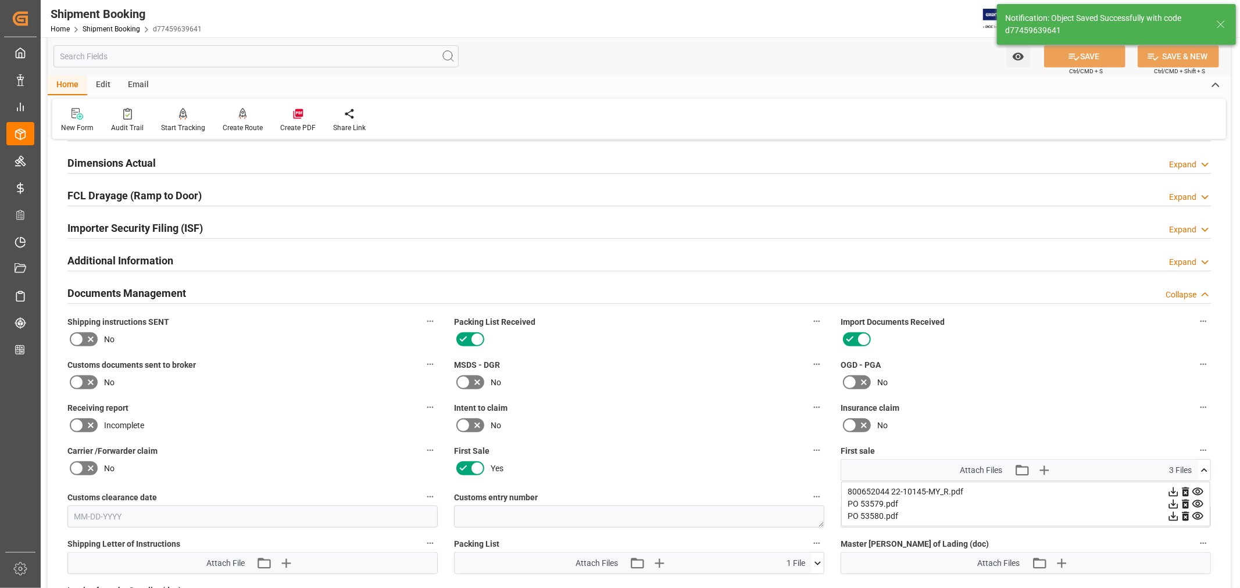
scroll to position [543, 0]
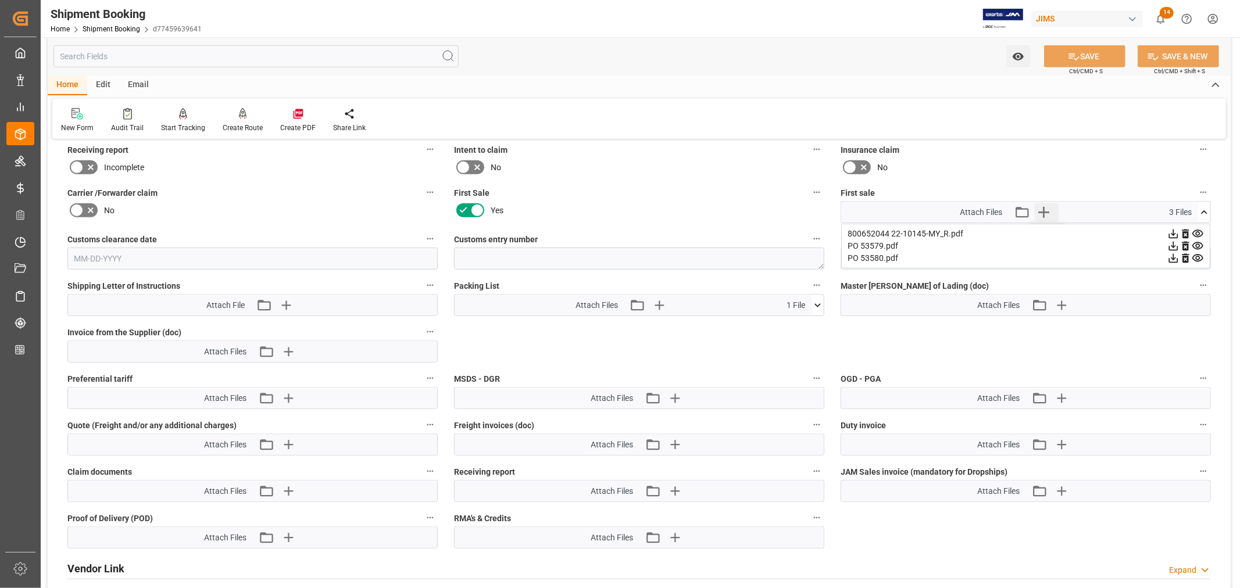
click at [1042, 207] on icon "button" at bounding box center [1043, 212] width 19 height 19
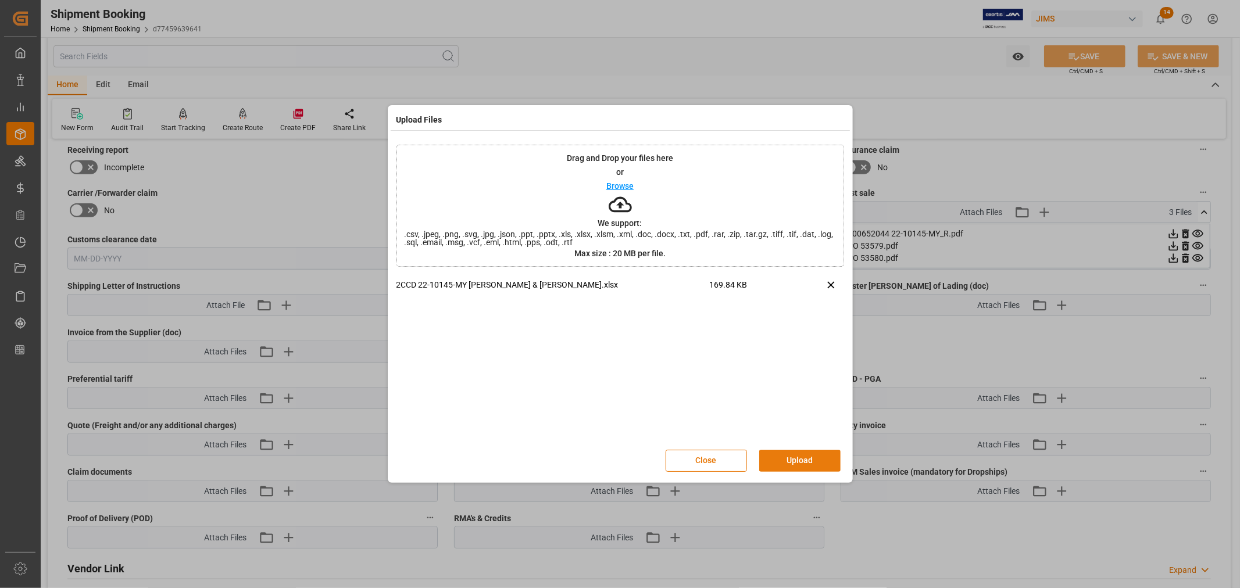
click at [793, 460] on button "Upload" at bounding box center [799, 461] width 81 height 22
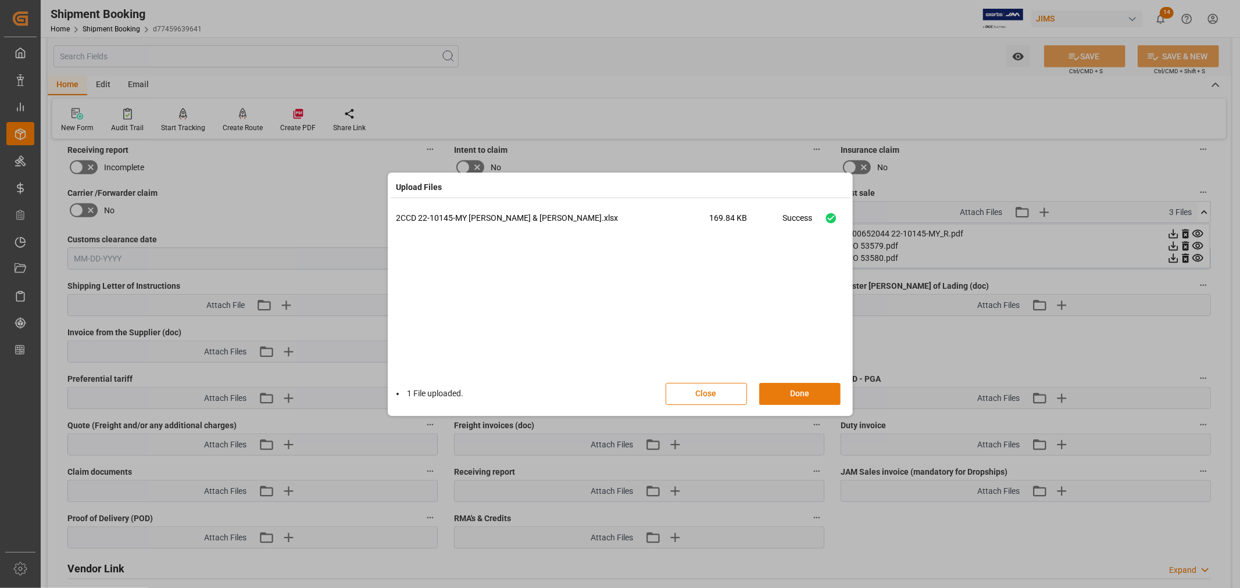
click at [795, 392] on button "Done" at bounding box center [799, 394] width 81 height 22
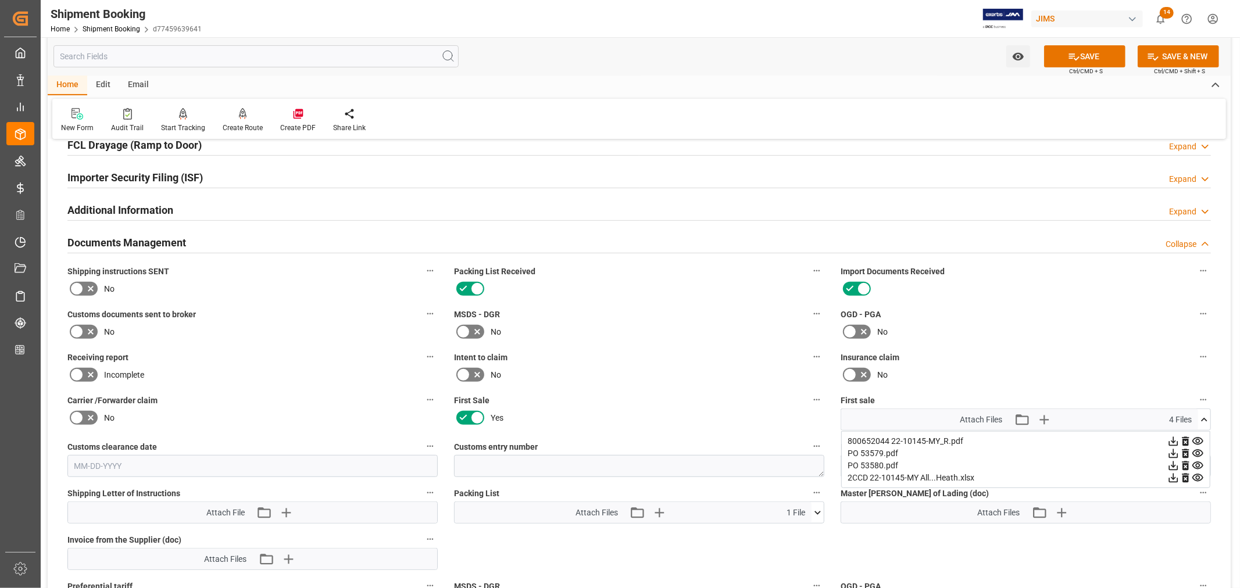
scroll to position [285, 0]
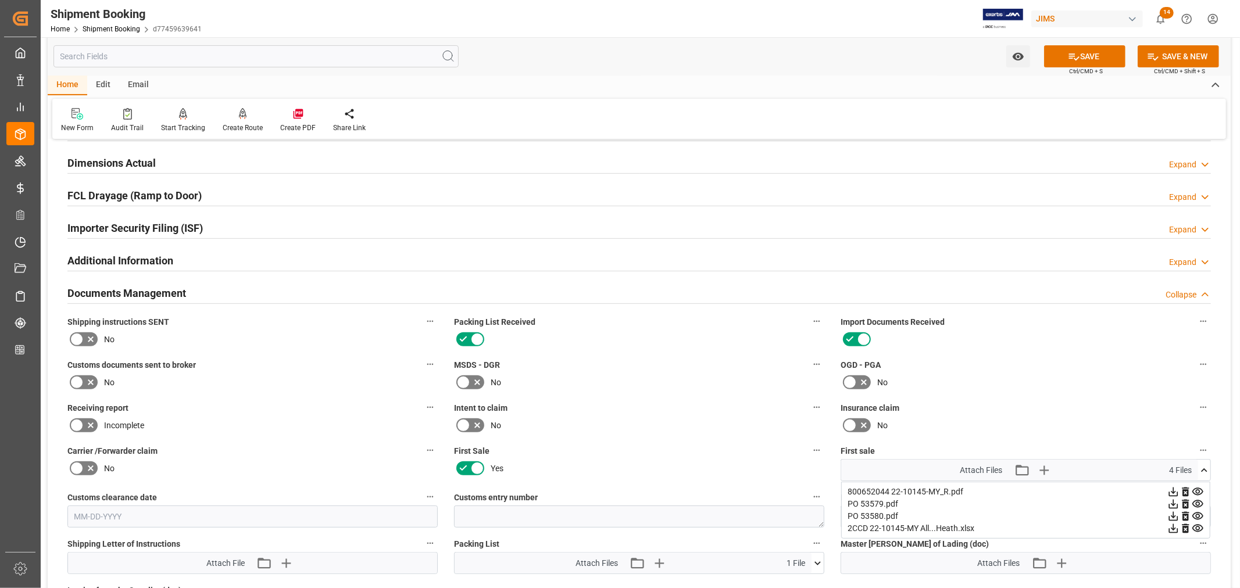
click at [74, 381] on icon at bounding box center [77, 382] width 14 height 14
click at [0, 0] on input "checkbox" at bounding box center [0, 0] width 0 height 0
click at [1048, 468] on icon "button" at bounding box center [1043, 470] width 11 height 11
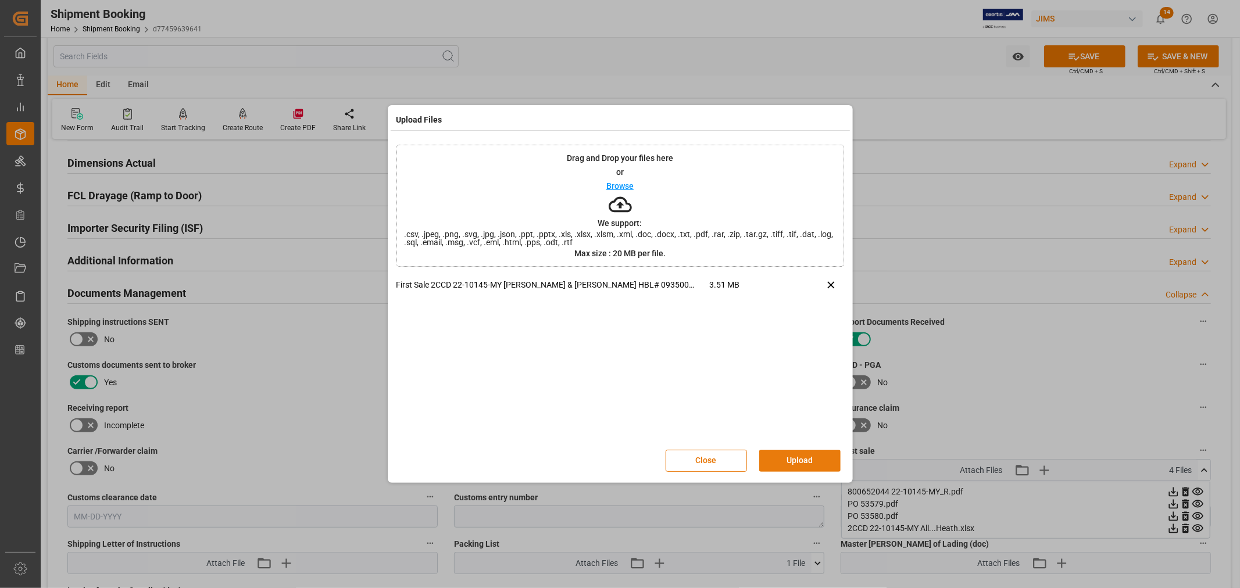
click at [785, 457] on button "Upload" at bounding box center [799, 461] width 81 height 22
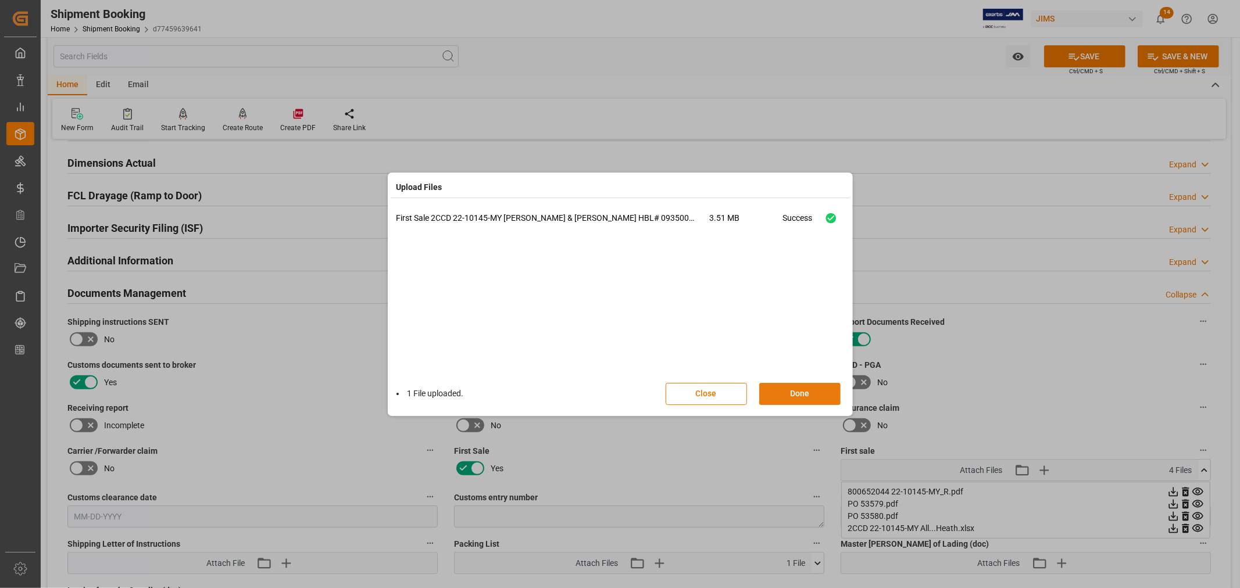
click at [794, 395] on button "Done" at bounding box center [799, 394] width 81 height 22
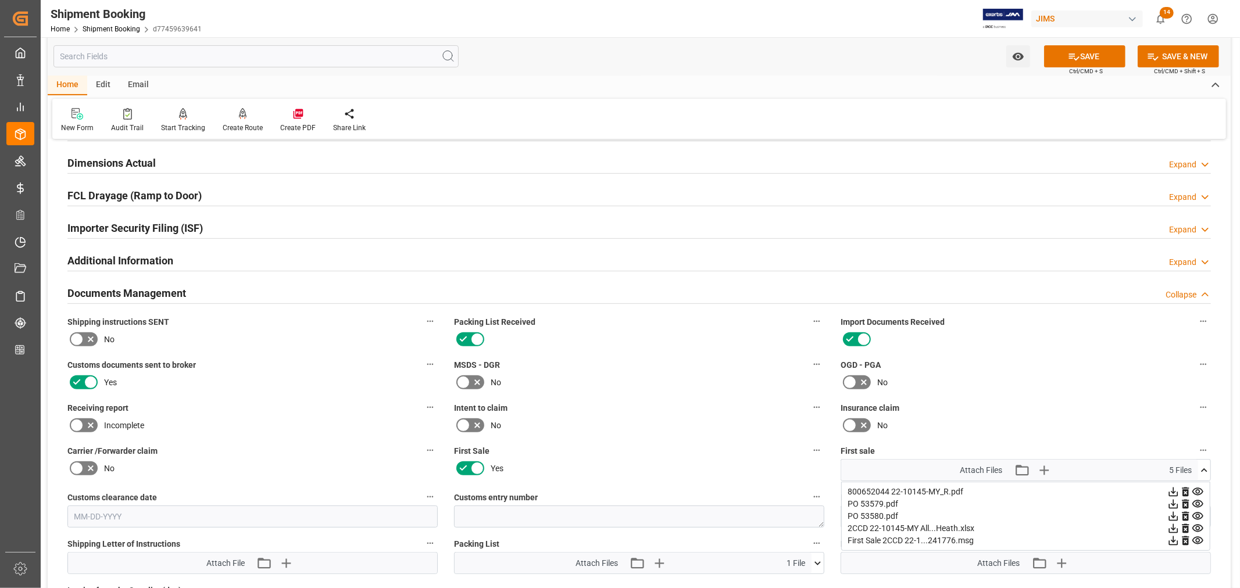
click at [1205, 468] on icon at bounding box center [1204, 470] width 12 height 12
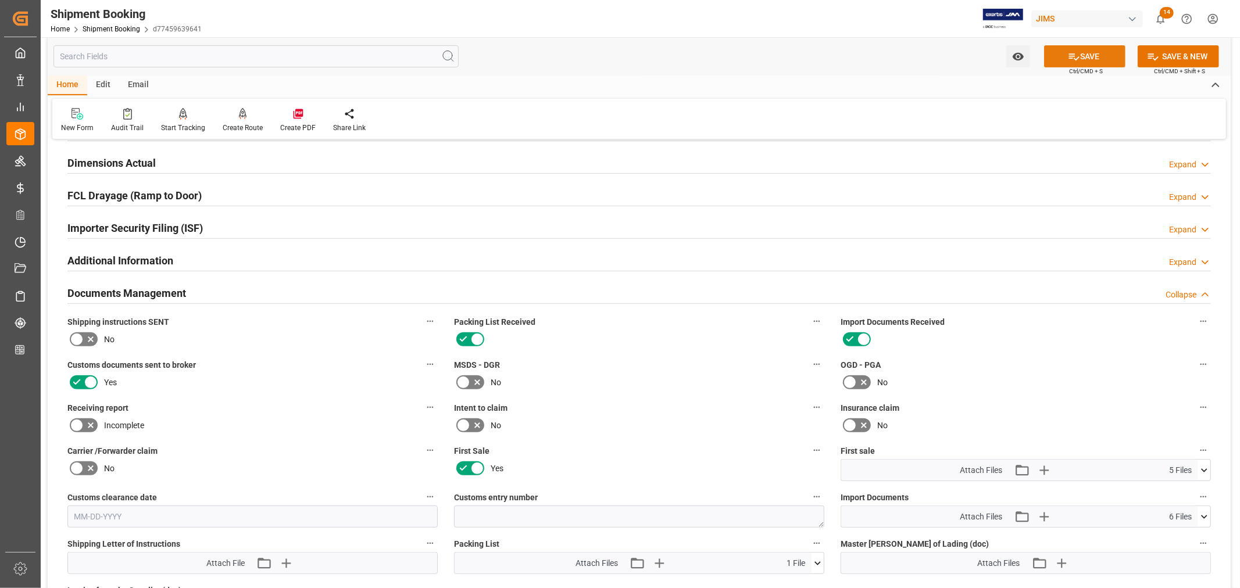
click at [1088, 59] on button "SAVE" at bounding box center [1084, 56] width 81 height 22
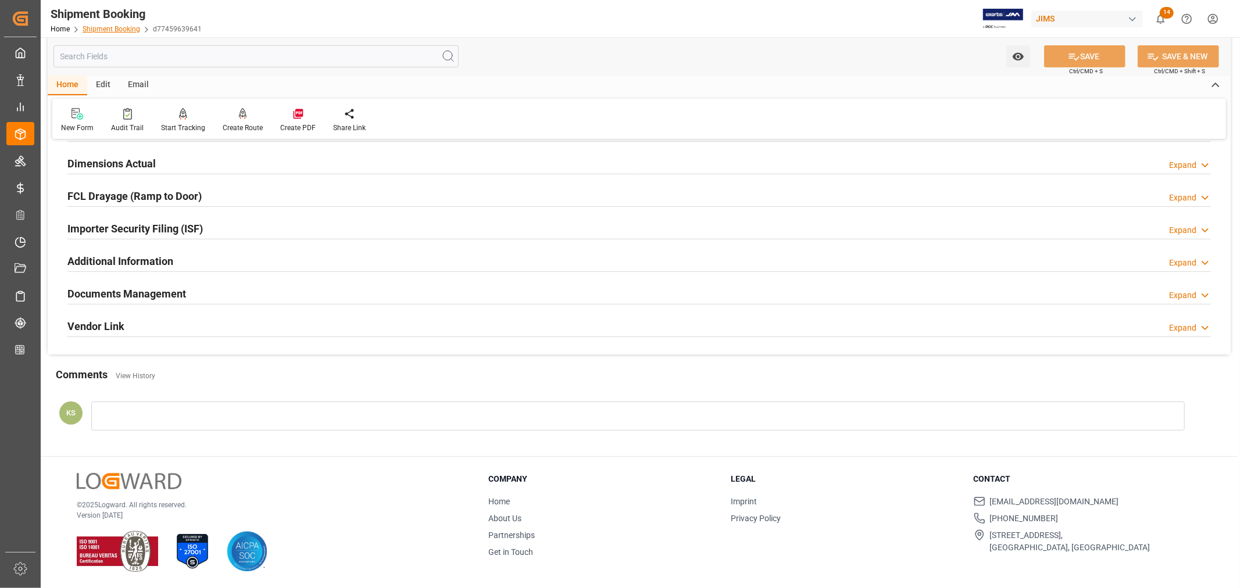
click at [121, 30] on link "Shipment Booking" at bounding box center [112, 29] width 58 height 8
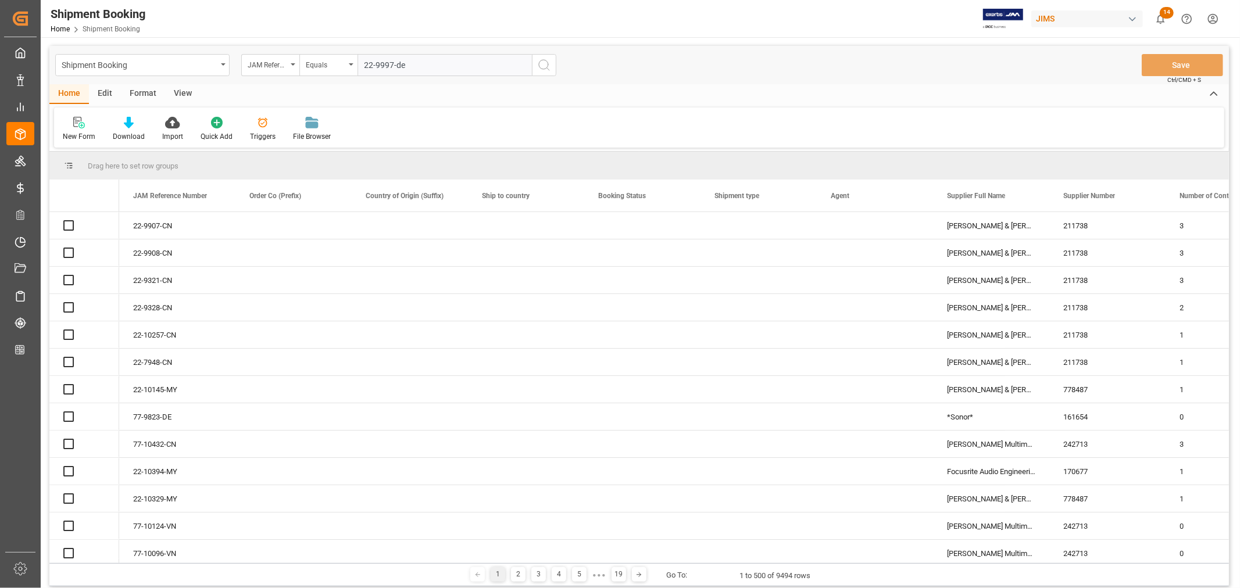
type input "22-9997-de"
click at [545, 64] on icon "search button" at bounding box center [544, 65] width 14 height 14
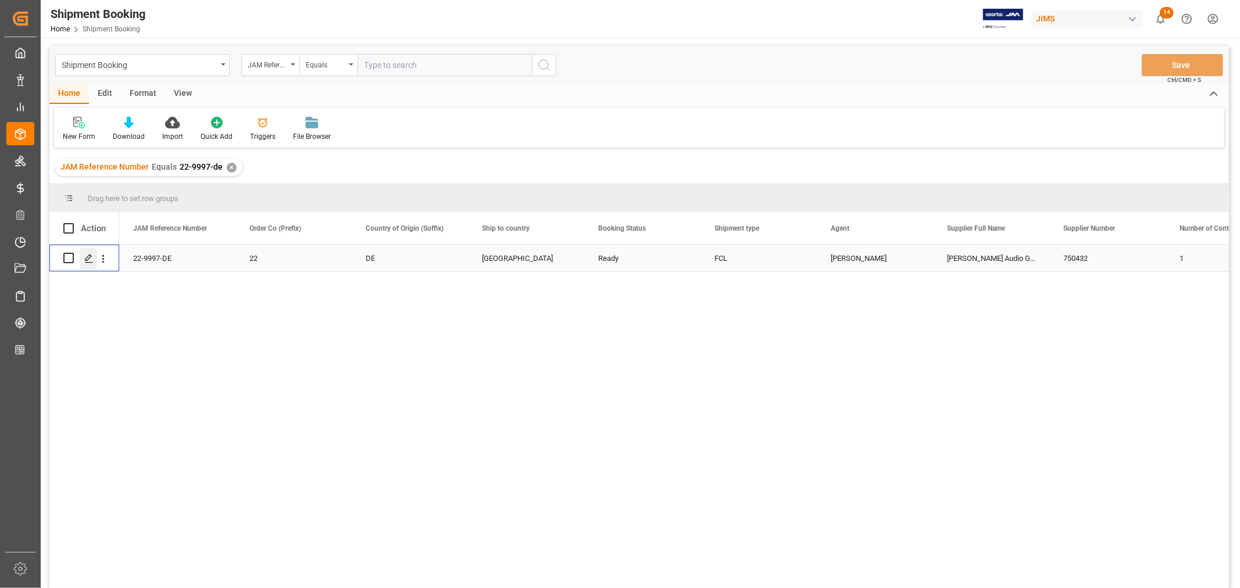
click at [89, 257] on polygon "Press SPACE to select this row." at bounding box center [88, 258] width 6 height 6
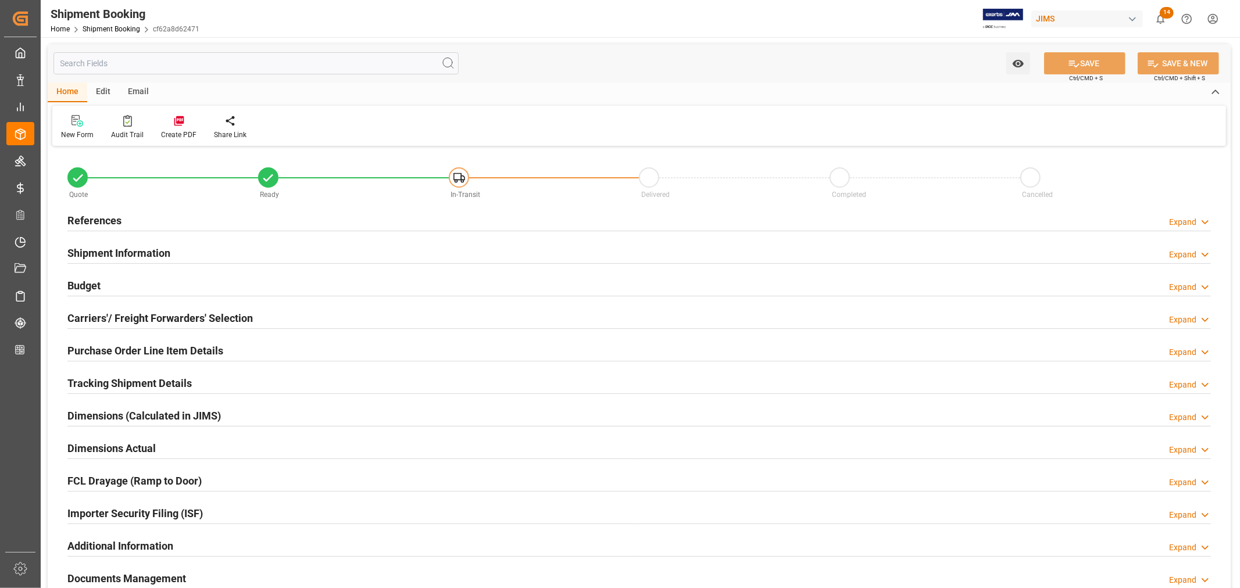
type input "0"
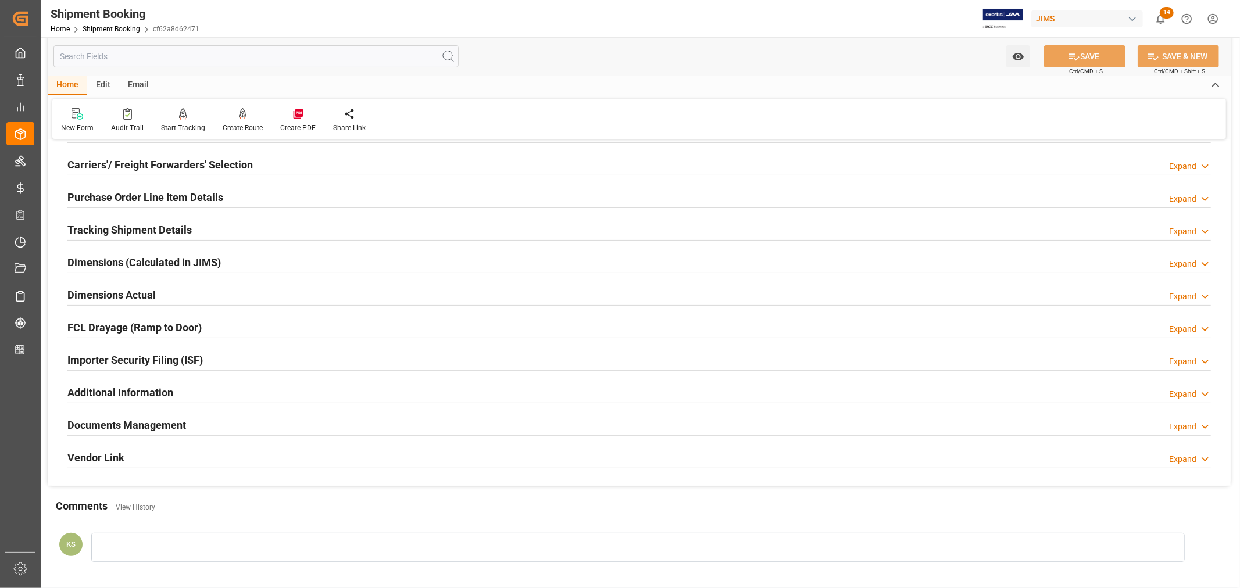
scroll to position [194, 0]
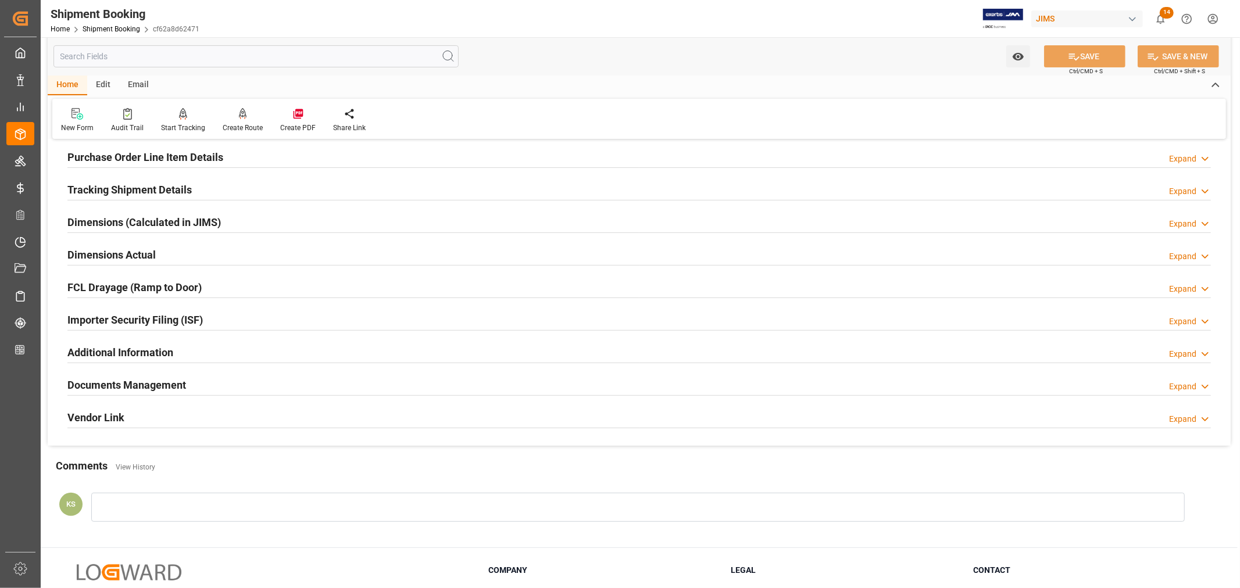
click at [219, 313] on div "Importer Security Filing (ISF) Expand" at bounding box center [638, 319] width 1143 height 22
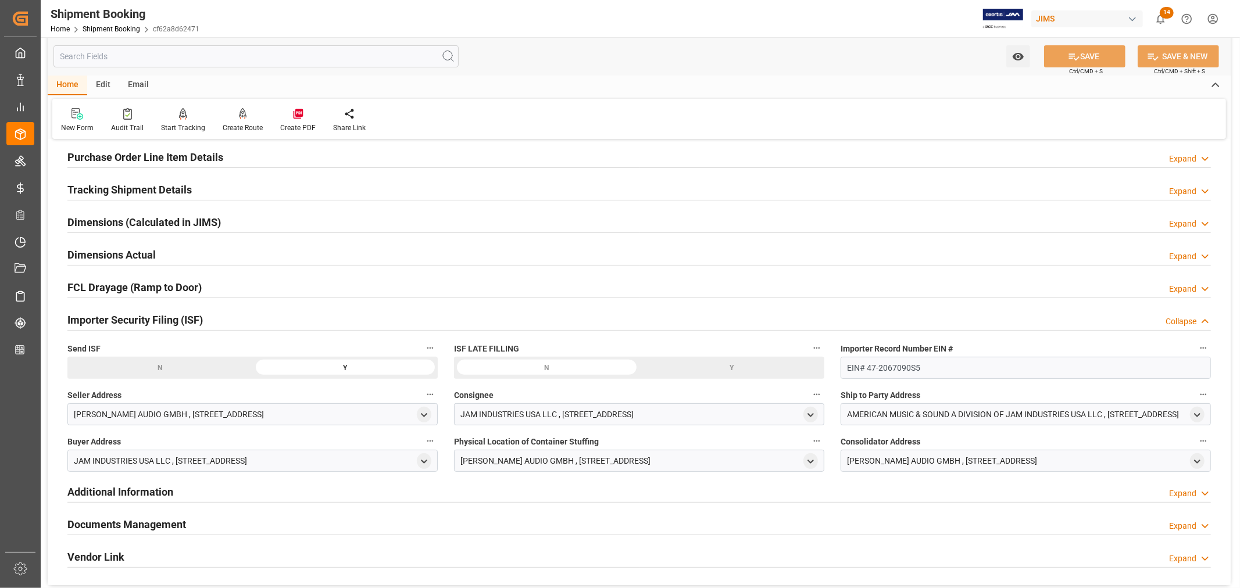
click at [219, 313] on div "Importer Security Filing (ISF) Collapse" at bounding box center [638, 319] width 1143 height 22
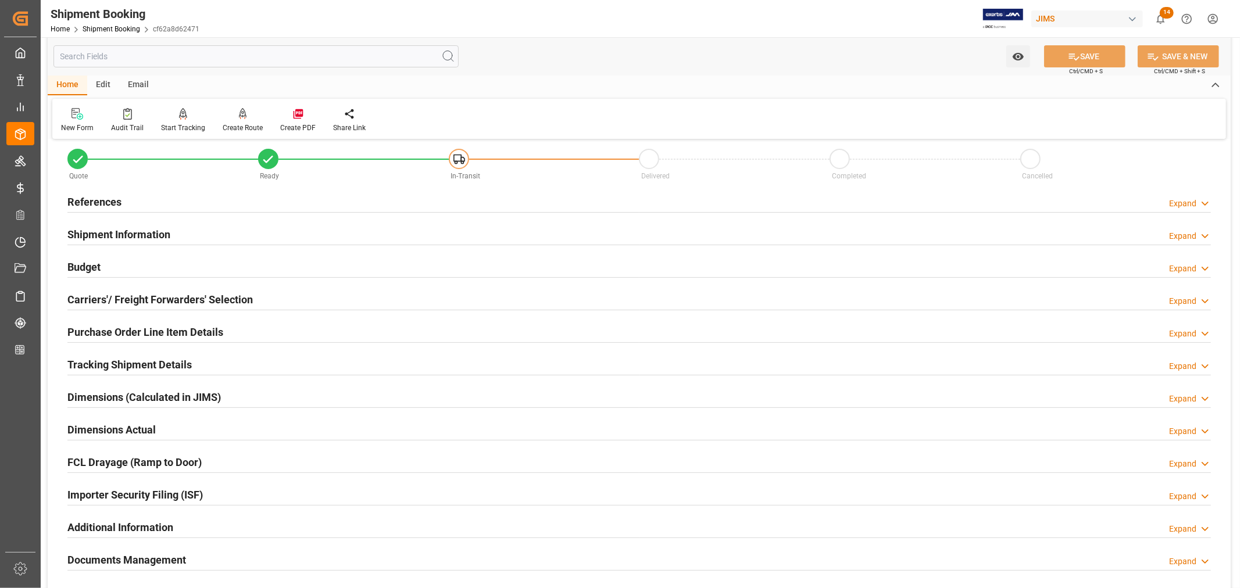
scroll to position [0, 0]
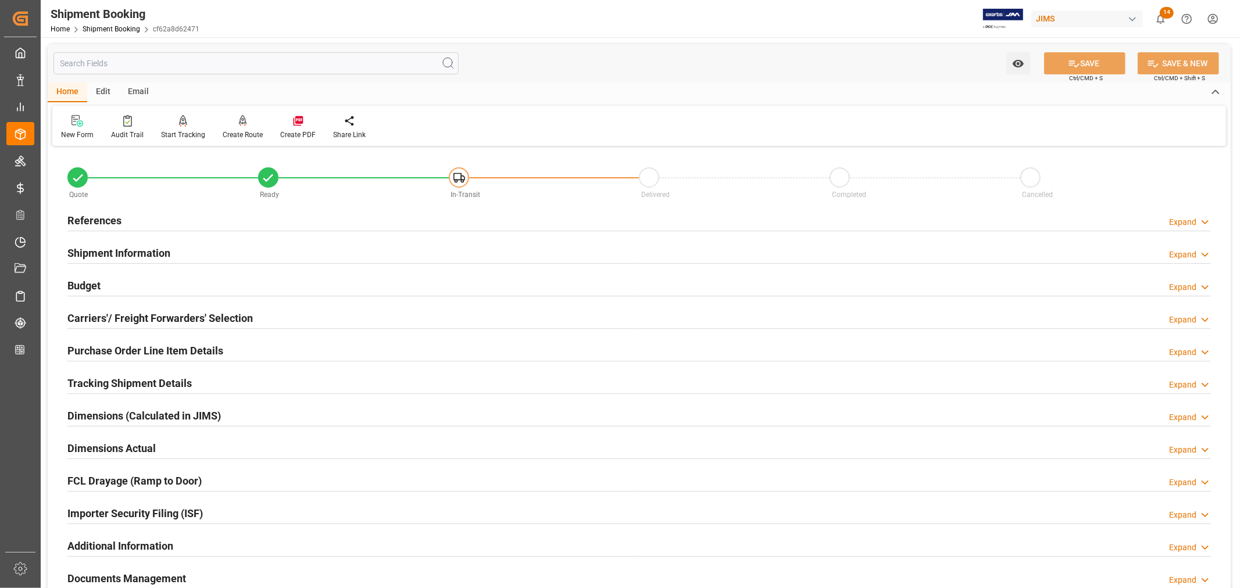
click at [158, 251] on h2 "Shipment Information" at bounding box center [118, 253] width 103 height 16
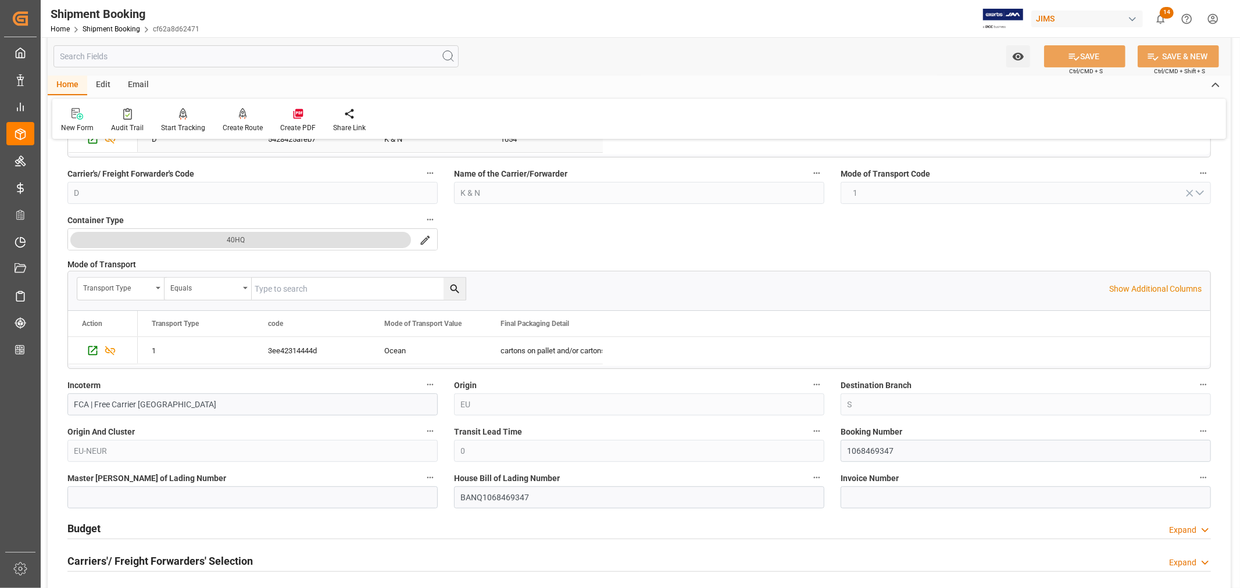
scroll to position [387, 0]
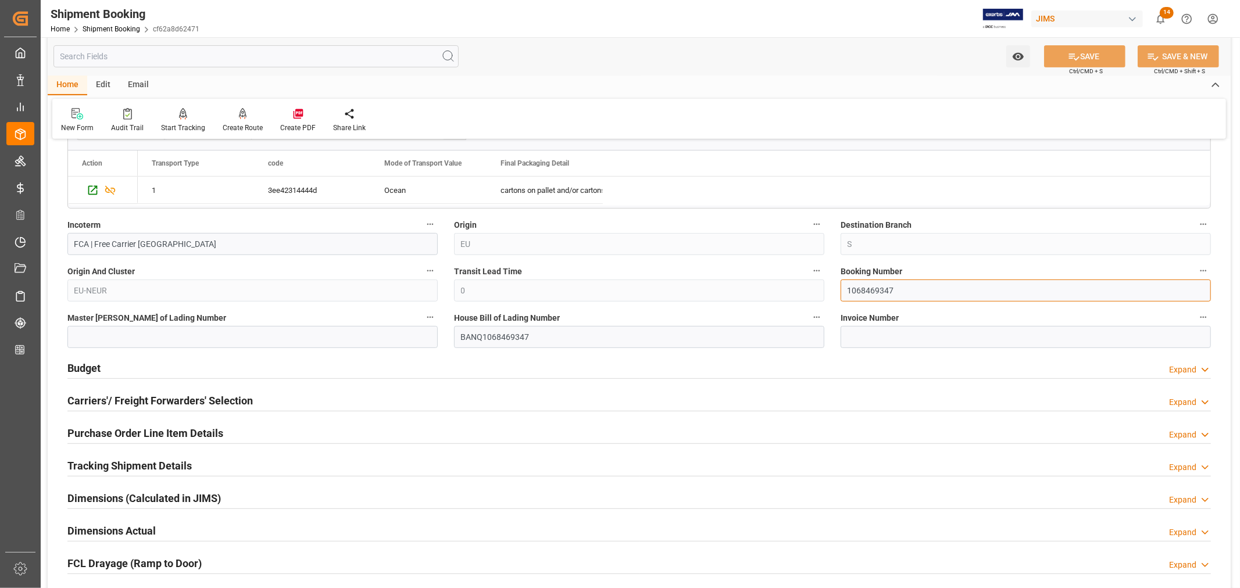
click at [860, 288] on input "1068469347" at bounding box center [1025, 291] width 370 height 22
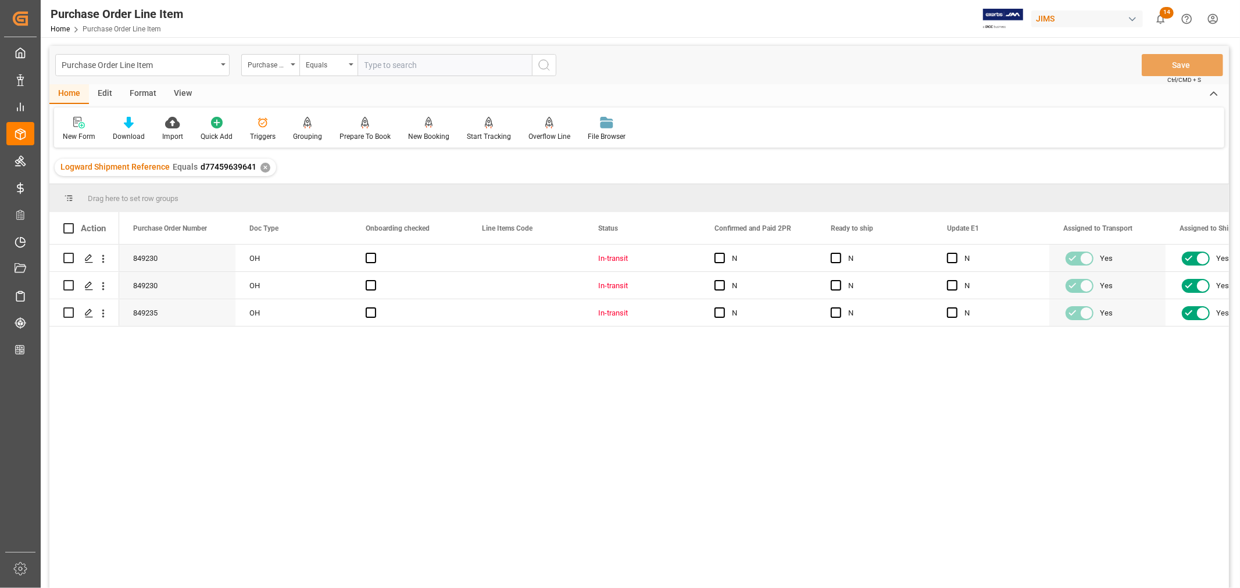
click at [182, 92] on div "View" at bounding box center [182, 94] width 35 height 20
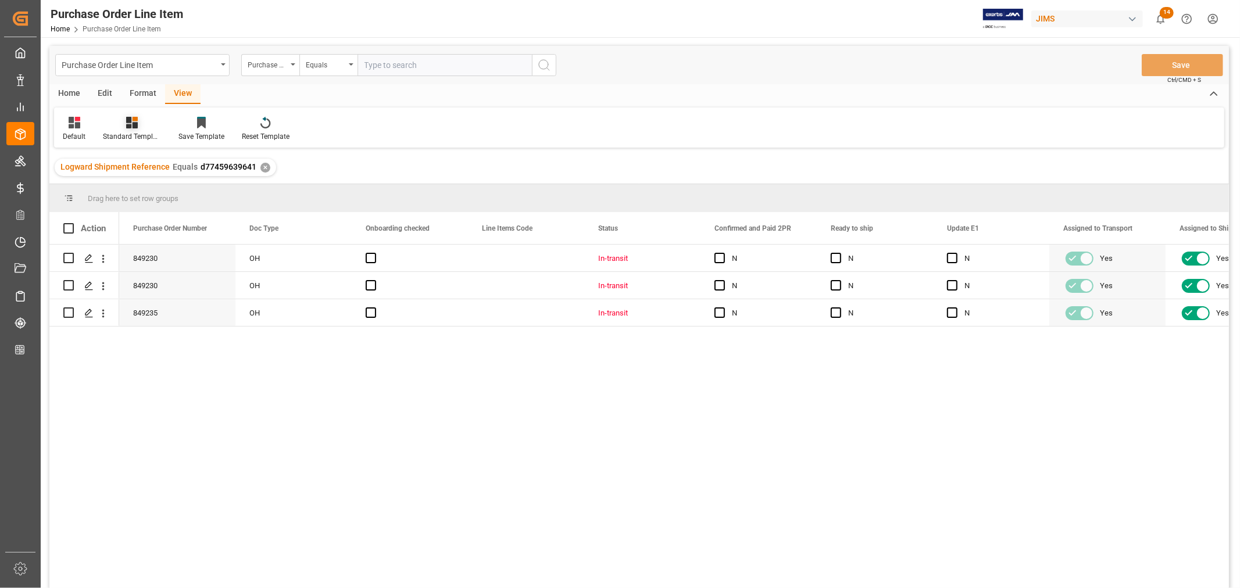
click at [131, 134] on div "Standard Templates" at bounding box center [132, 136] width 58 height 10
click at [149, 281] on div "Buyer Discrepancy" at bounding box center [163, 283] width 102 height 12
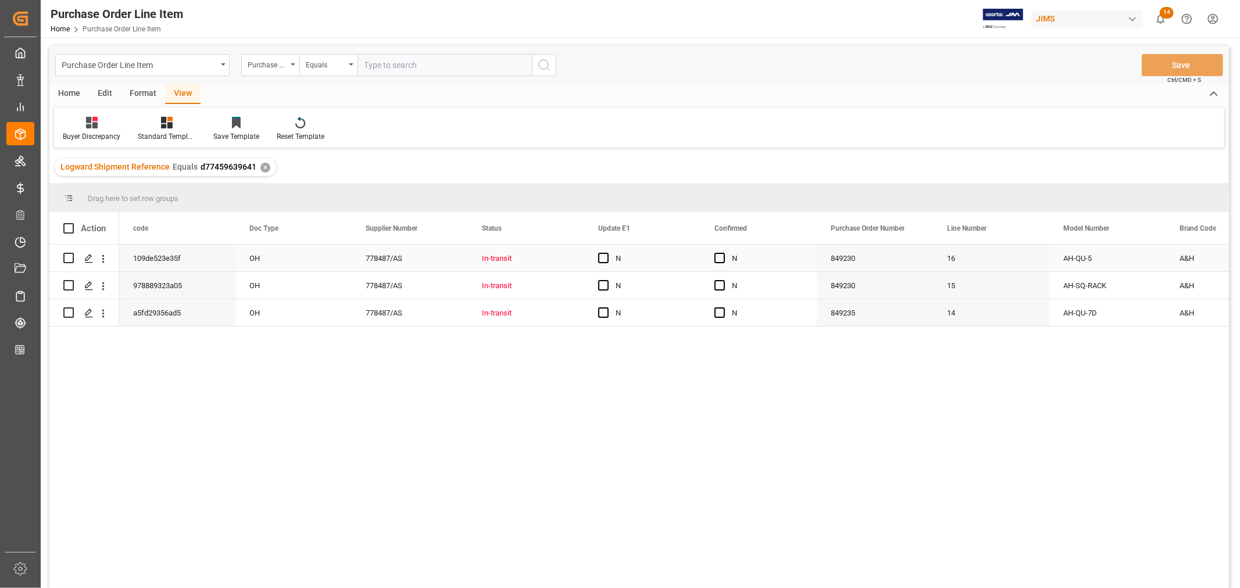
click at [782, 264] on div "N" at bounding box center [767, 258] width 71 height 27
click at [603, 256] on span "Press SPACE to select this row." at bounding box center [603, 258] width 10 height 10
click at [607, 253] on input "Press SPACE to select this row." at bounding box center [607, 253] width 0 height 0
drag, startPoint x: 699, startPoint y: 270, endPoint x: 744, endPoint y: 267, distance: 45.4
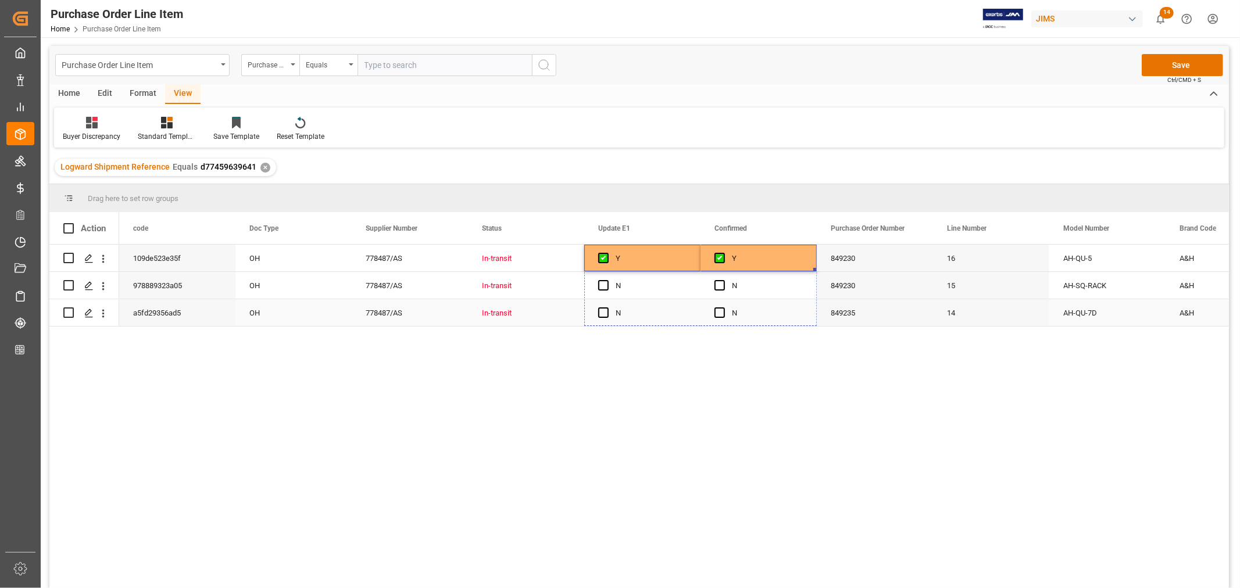
drag, startPoint x: 813, startPoint y: 270, endPoint x: 812, endPoint y: 317, distance: 47.1
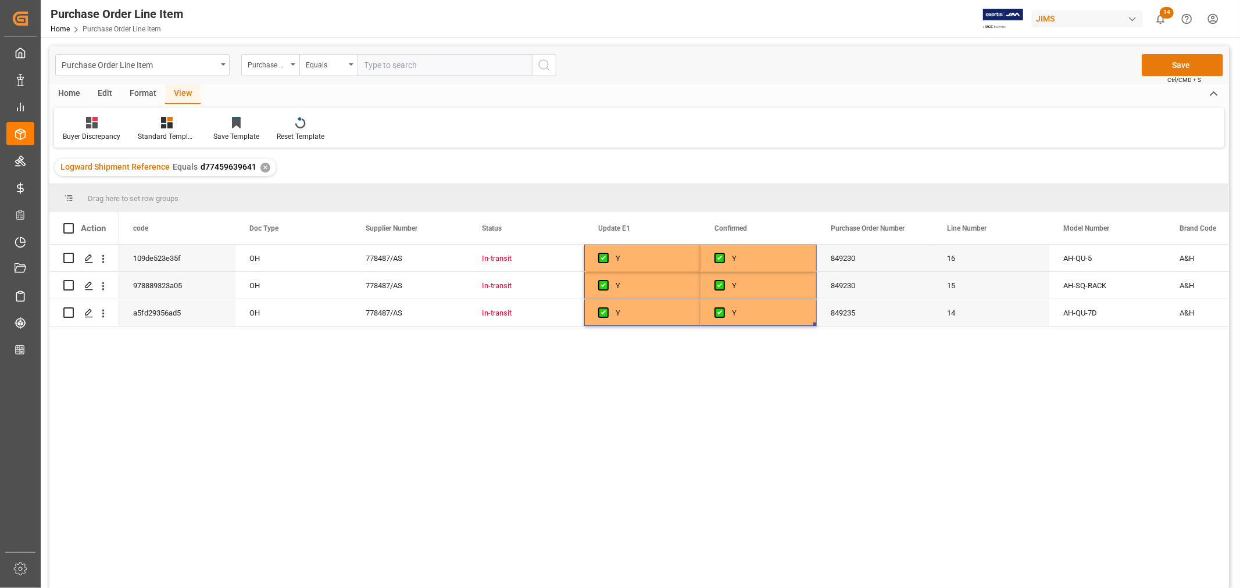
click at [1182, 65] on button "Save" at bounding box center [1182, 65] width 81 height 22
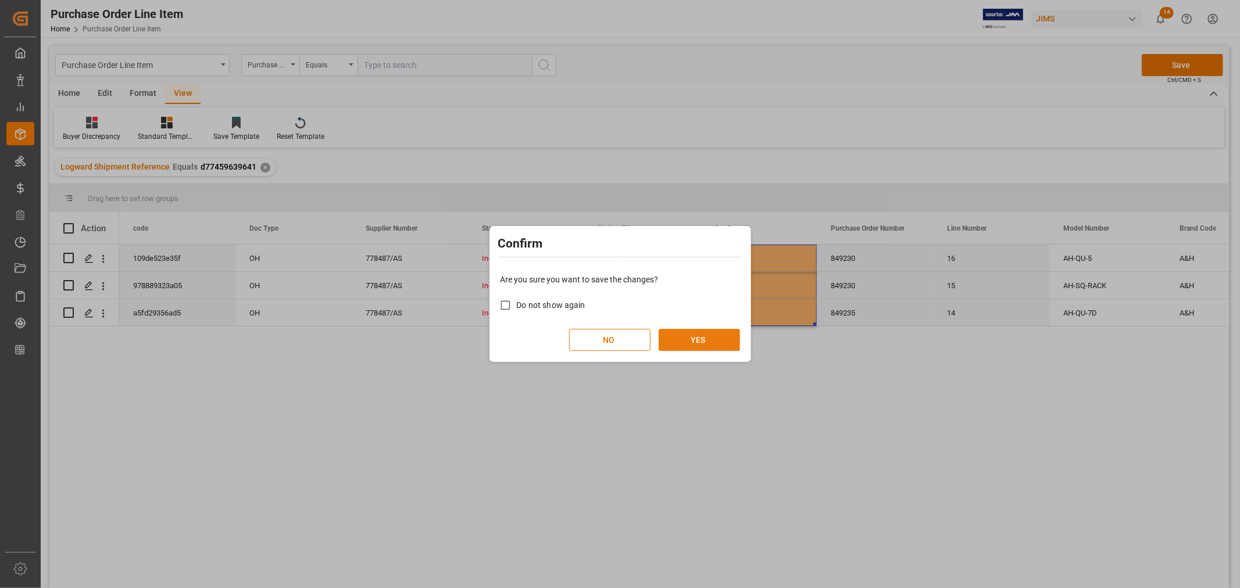
click at [708, 345] on button "YES" at bounding box center [699, 340] width 81 height 22
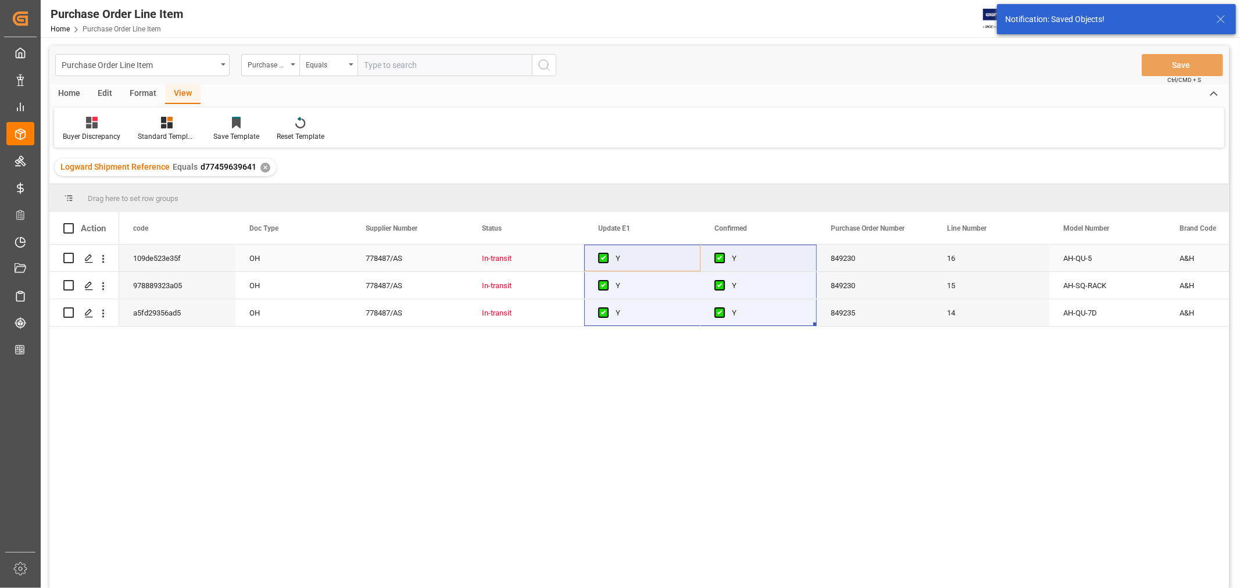
click at [310, 262] on div "OH" at bounding box center [293, 258] width 116 height 27
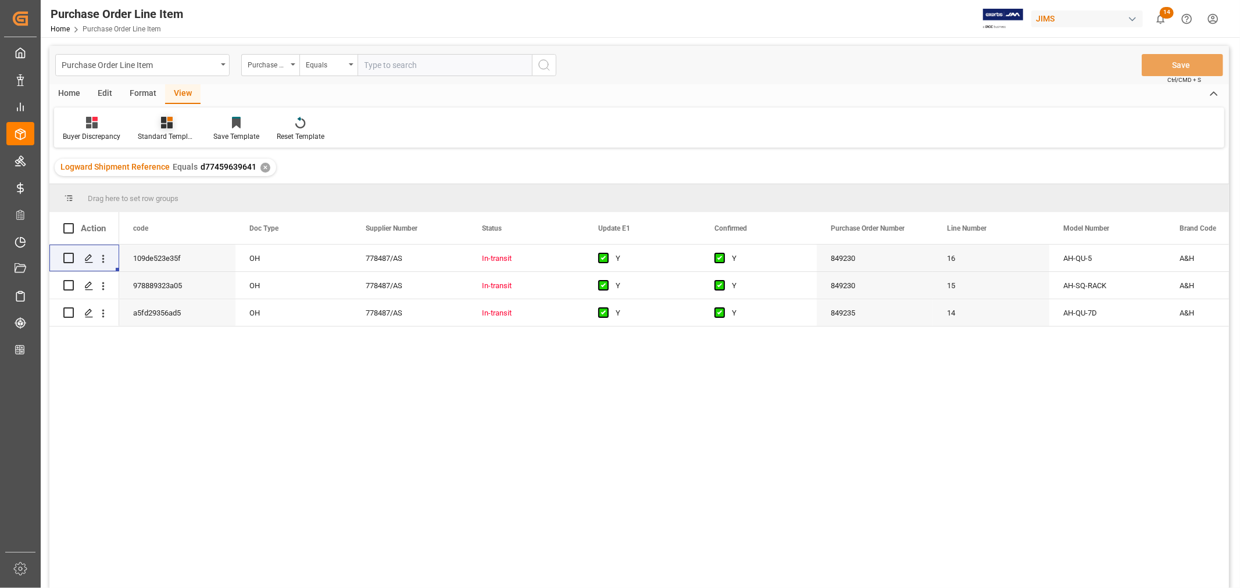
click at [166, 120] on icon at bounding box center [167, 123] width 12 height 12
click at [164, 188] on div "HS listing [GEOGRAPHIC_DATA]" at bounding box center [198, 188] width 102 height 12
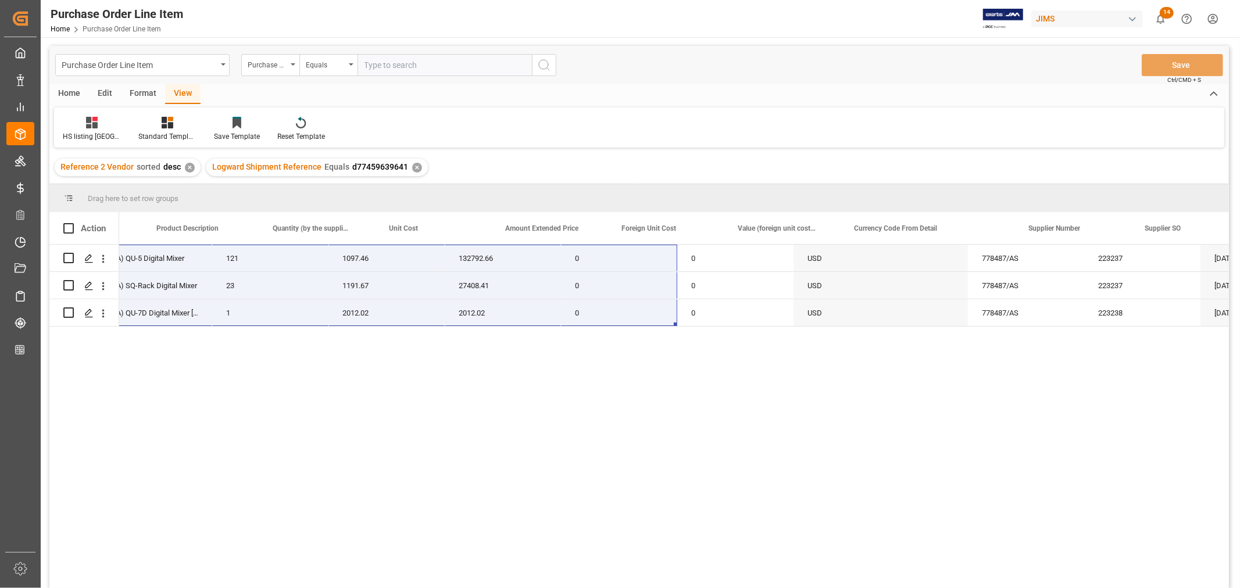
scroll to position [0, 651]
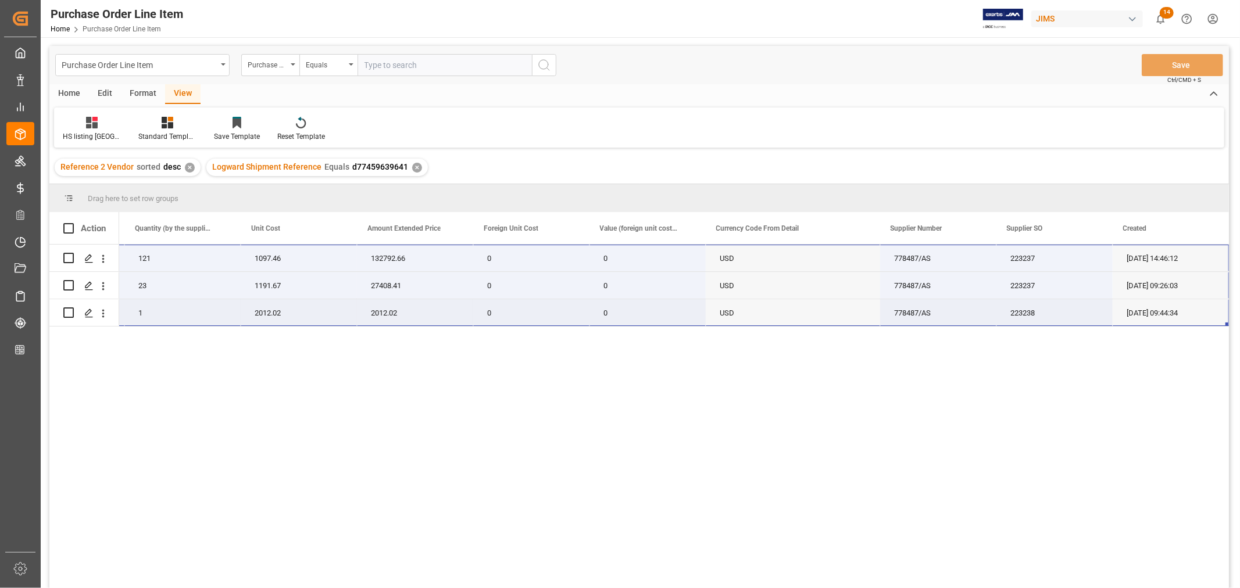
drag, startPoint x: 176, startPoint y: 251, endPoint x: 1189, endPoint y: 311, distance: 1015.4
click at [1189, 311] on div "22-10145-MY AH-QU-5 (EA) QU-5 Digital Mixer 121 1097.46 132792.66 0 0 USD 77848…" at bounding box center [328, 286] width 1802 height 82
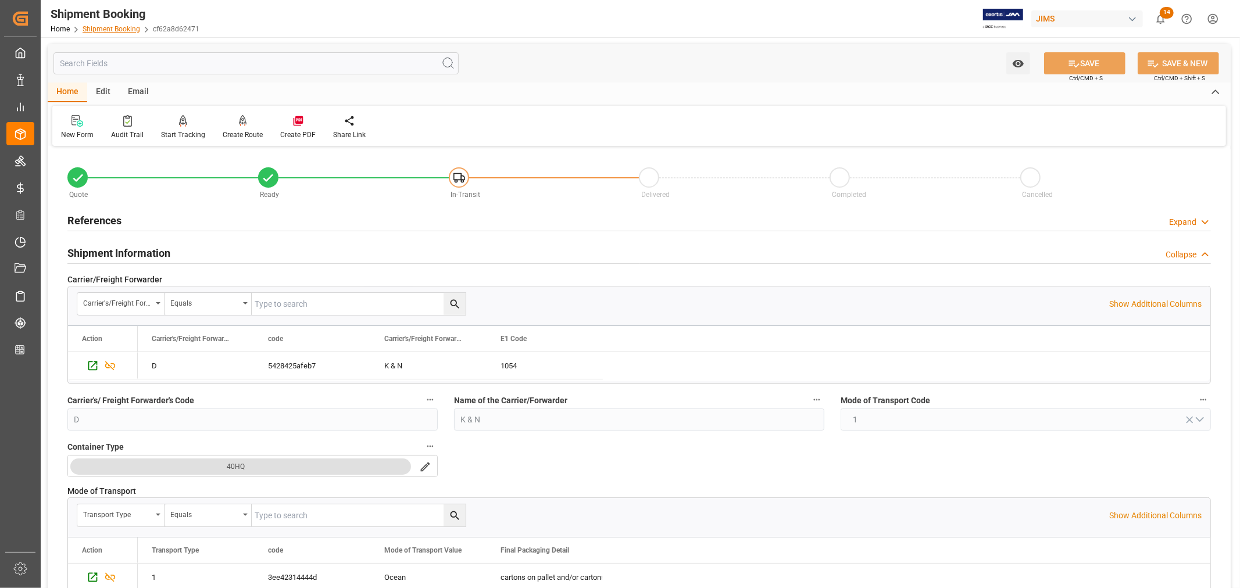
click at [118, 29] on link "Shipment Booking" at bounding box center [112, 29] width 58 height 8
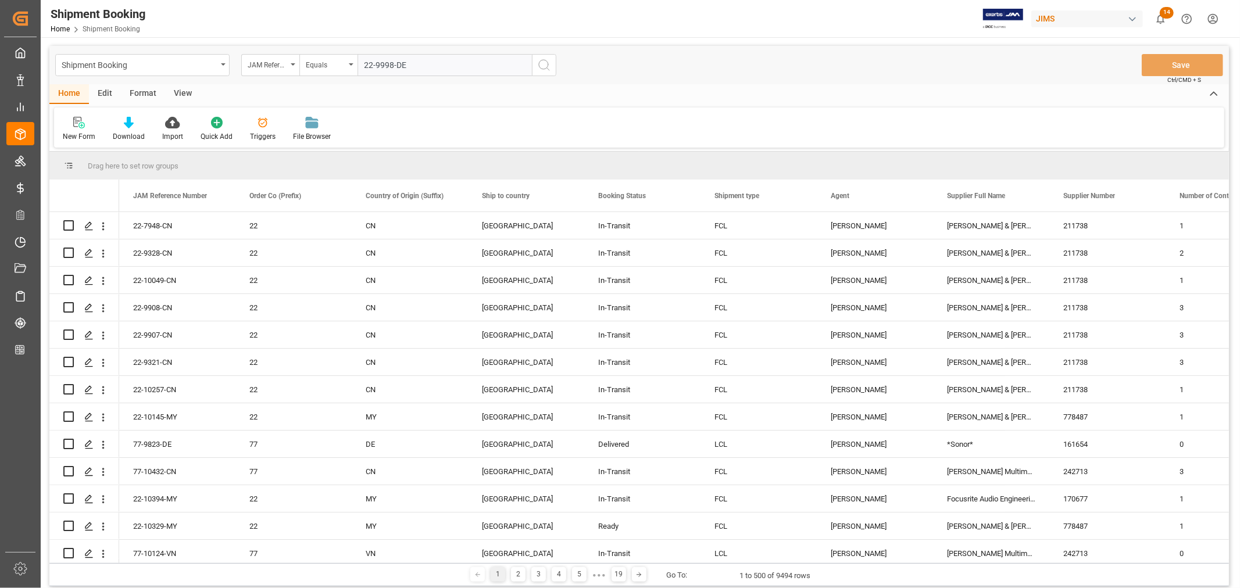
type input "22-9998-DE"
click at [543, 65] on icon "search button" at bounding box center [544, 65] width 14 height 14
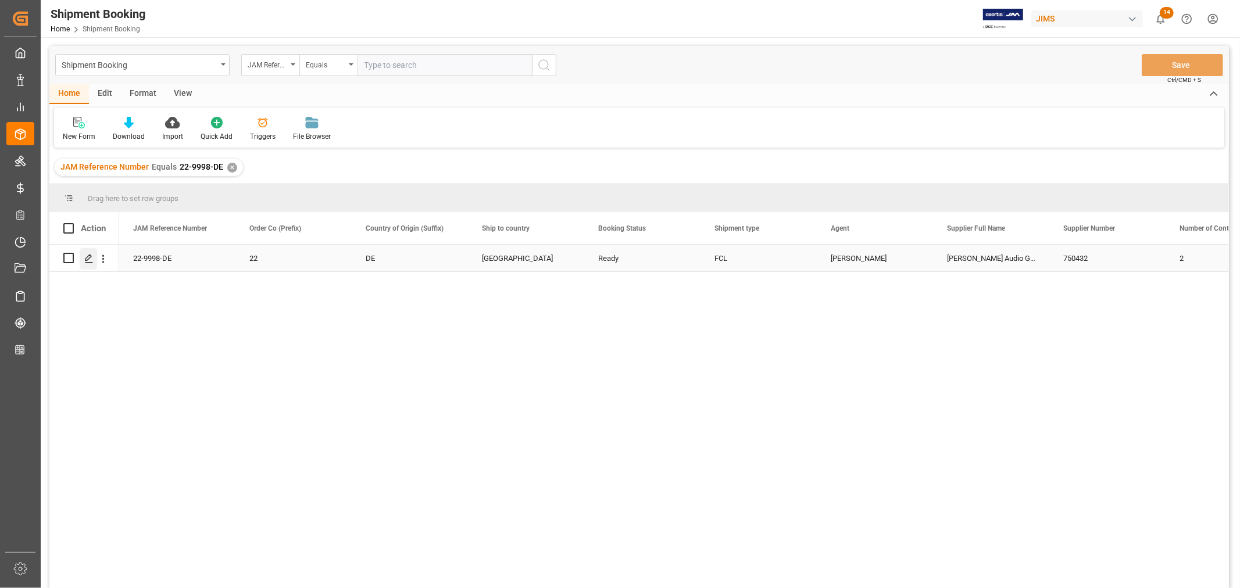
click at [87, 256] on icon "Press SPACE to select this row." at bounding box center [88, 258] width 9 height 9
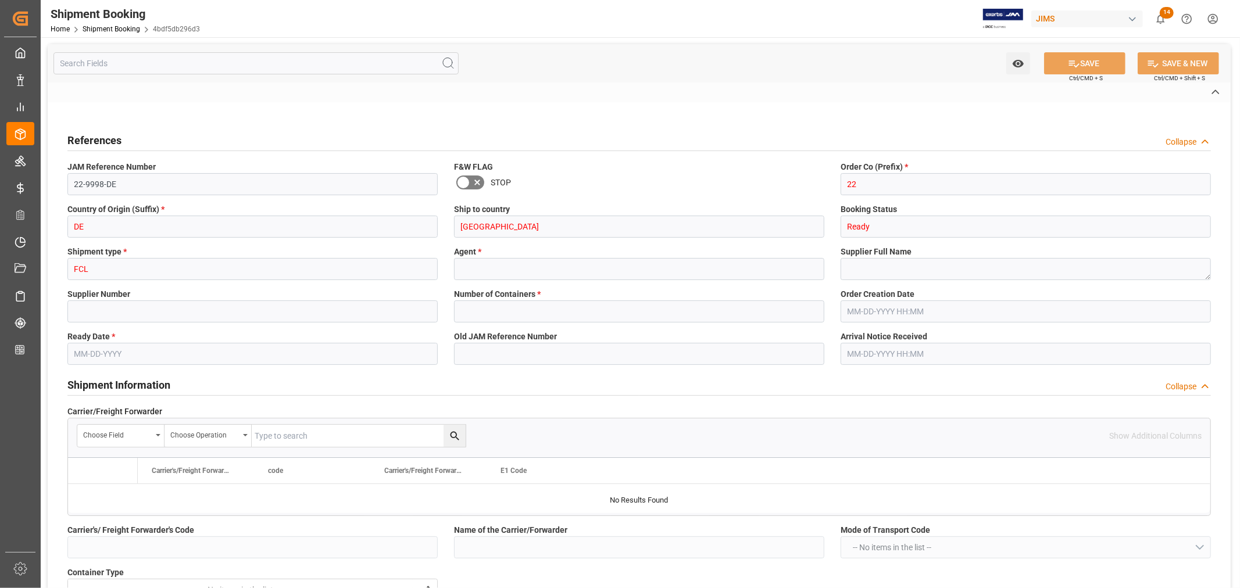
type input "D"
type input "K & N"
type input "FCA FREE CARRIER BERLIN"
type input "EU"
type input "S"
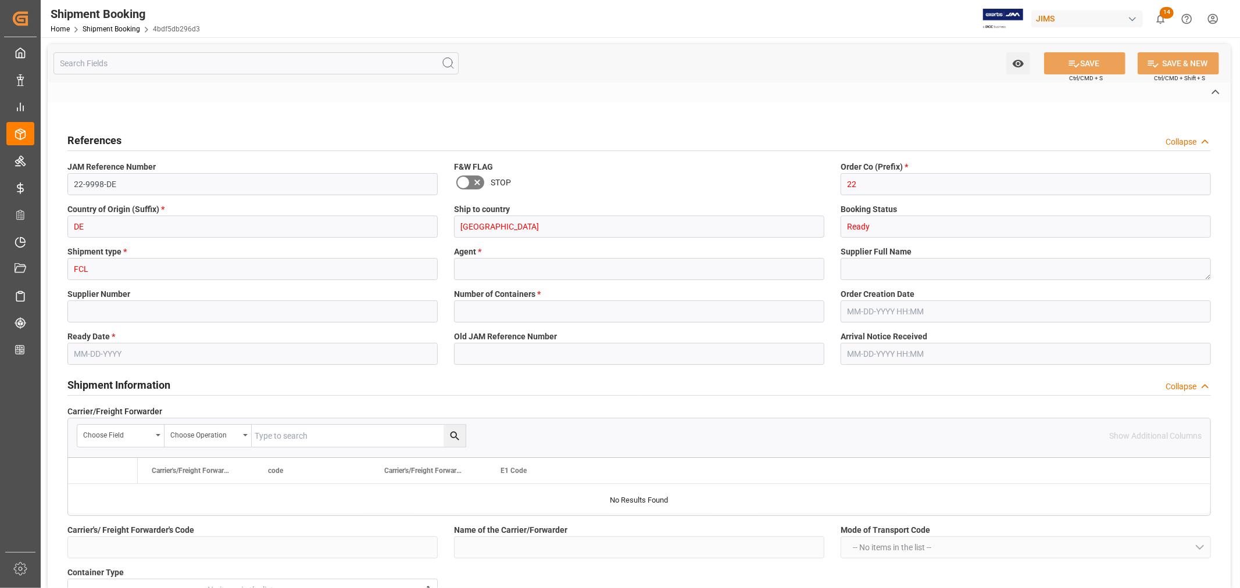
type input "EU-NEUR"
type input "1068700886"
type input "BANQ1068700886"
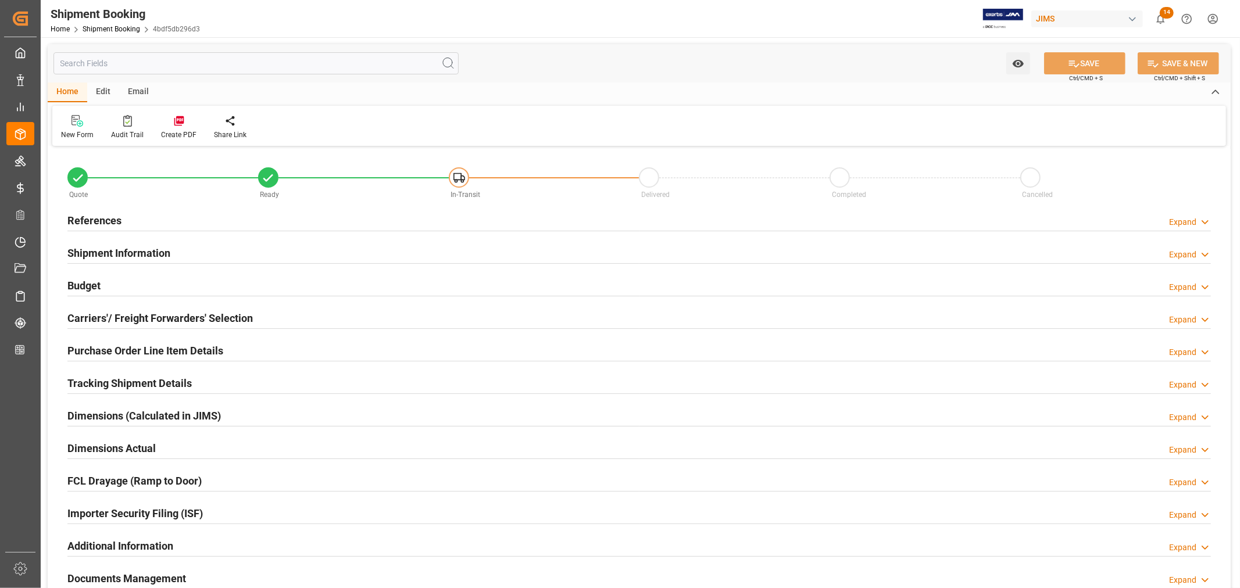
type input "42"
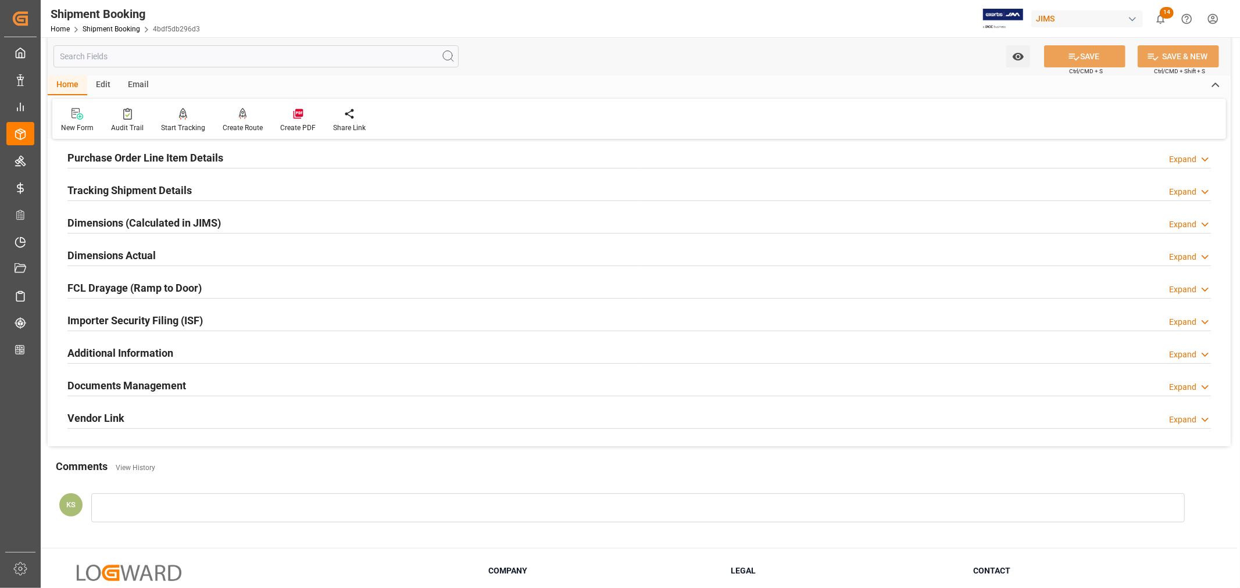
scroll to position [194, 0]
click at [239, 321] on div "Importer Security Filing (ISF) Expand" at bounding box center [638, 319] width 1143 height 22
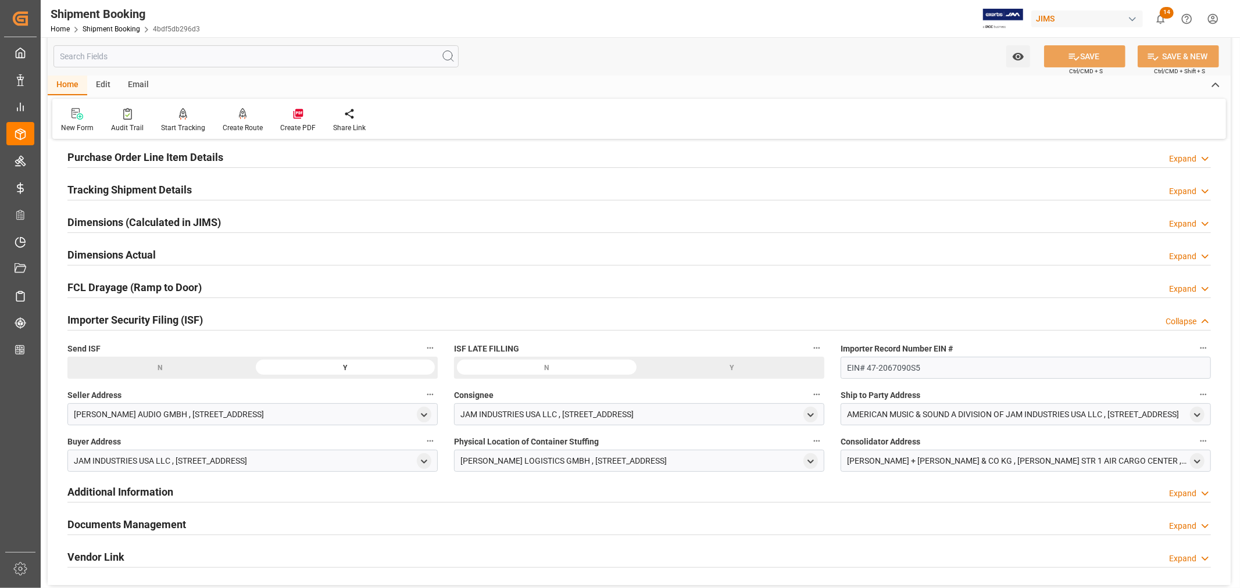
click at [239, 321] on div "Importer Security Filing (ISF) Collapse" at bounding box center [638, 319] width 1143 height 22
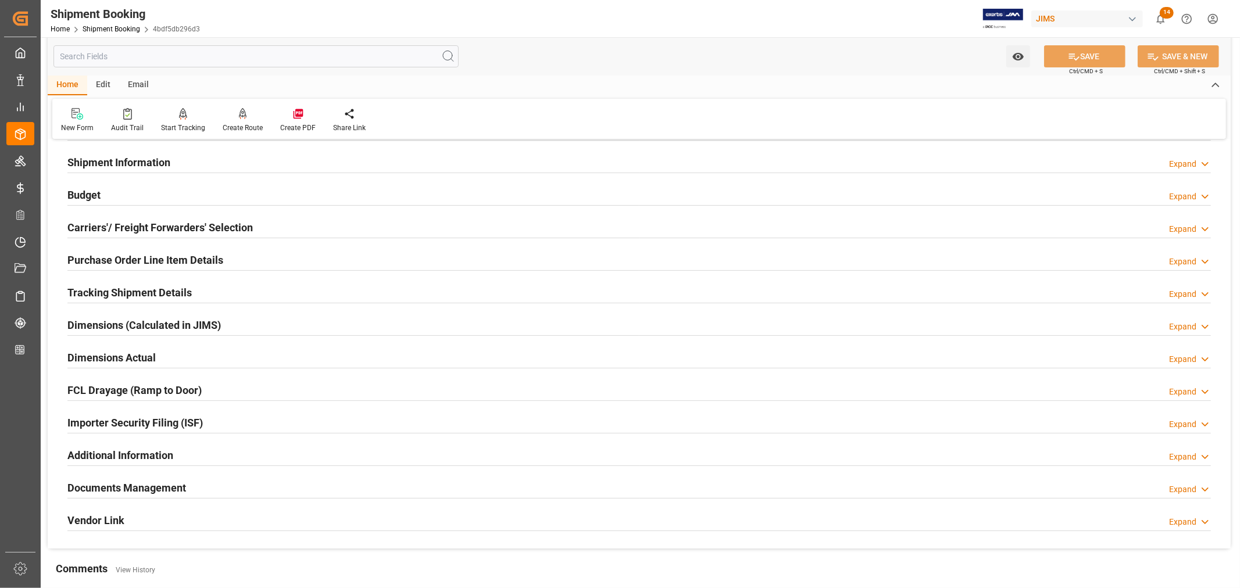
scroll to position [0, 0]
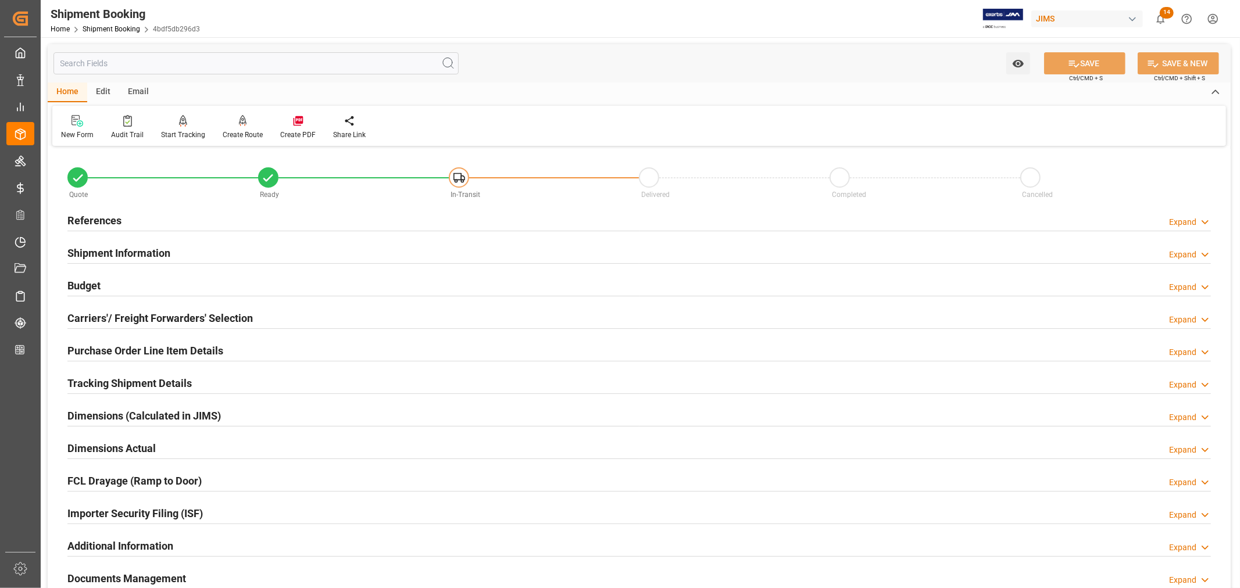
click at [221, 251] on div "Shipment Information Expand" at bounding box center [638, 252] width 1143 height 22
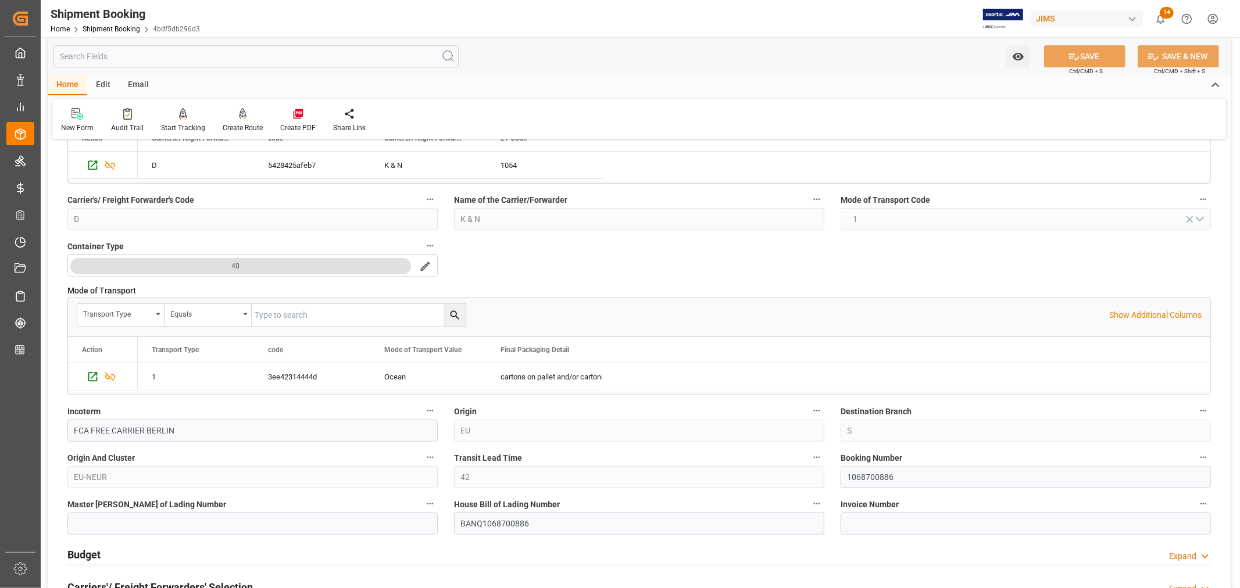
scroll to position [258, 0]
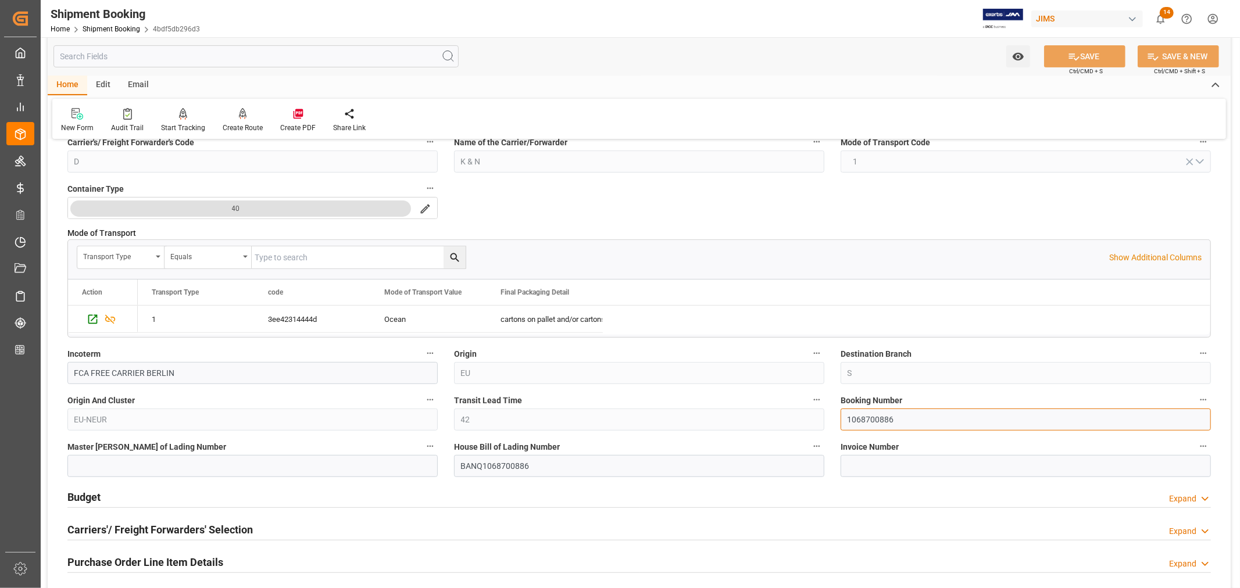
click at [862, 419] on input "1068700886" at bounding box center [1025, 420] width 370 height 22
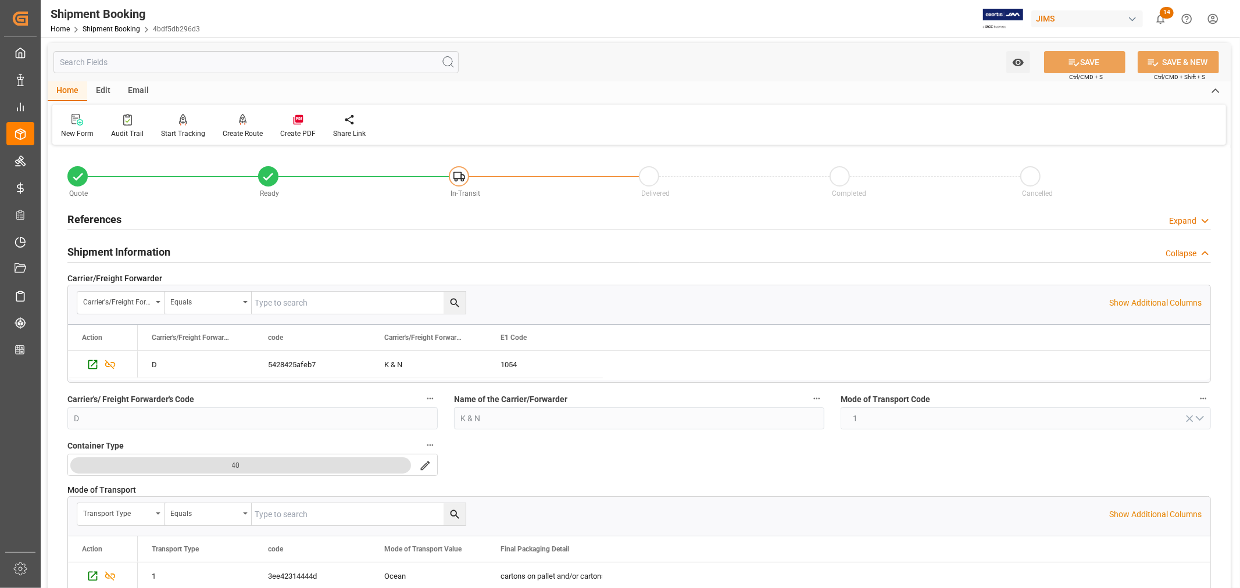
scroll to position [0, 0]
click at [157, 254] on h2 "Shipment Information" at bounding box center [118, 253] width 103 height 16
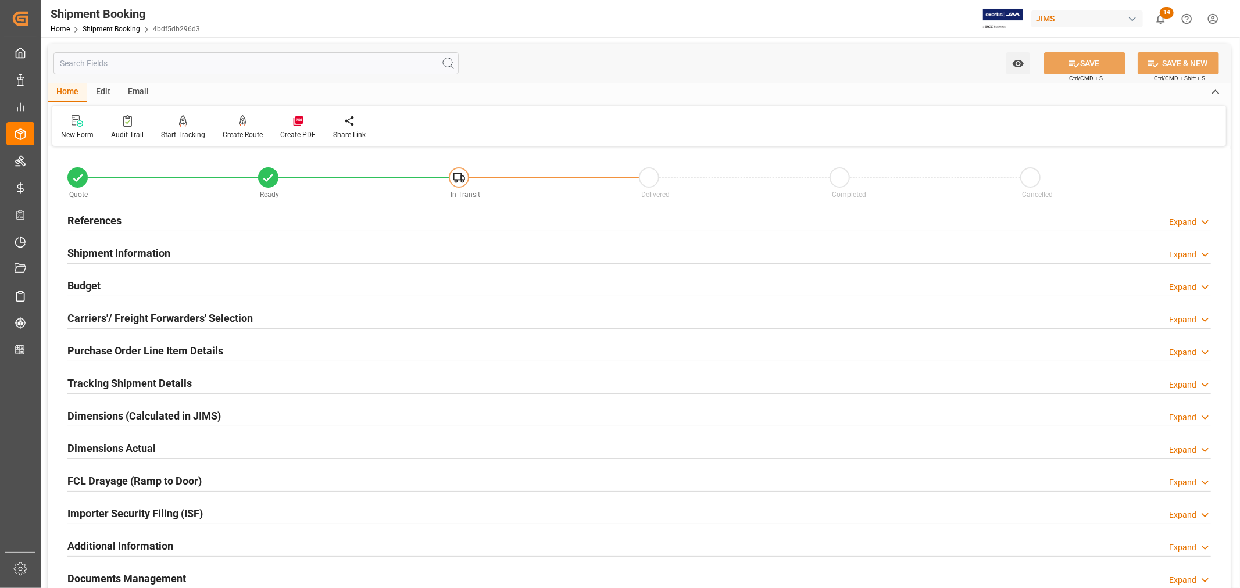
click at [116, 318] on h2 "Carriers'/ Freight Forwarders' Selection" at bounding box center [159, 318] width 185 height 16
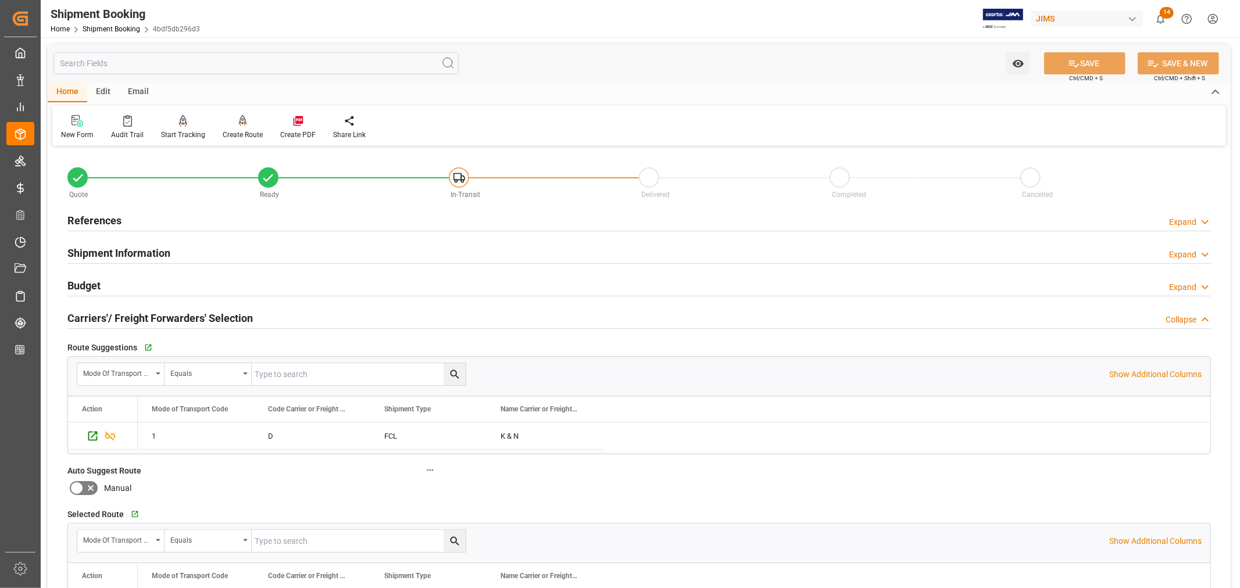
click at [116, 318] on h2 "Carriers'/ Freight Forwarders' Selection" at bounding box center [159, 318] width 185 height 16
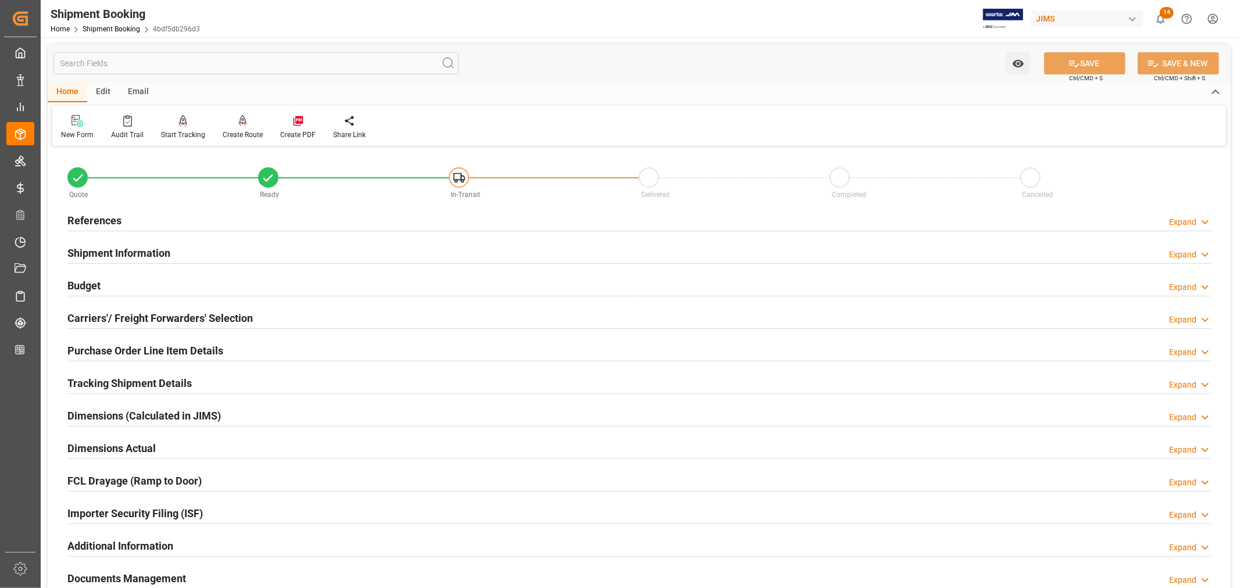
click at [110, 346] on h2 "Purchase Order Line Item Details" at bounding box center [145, 351] width 156 height 16
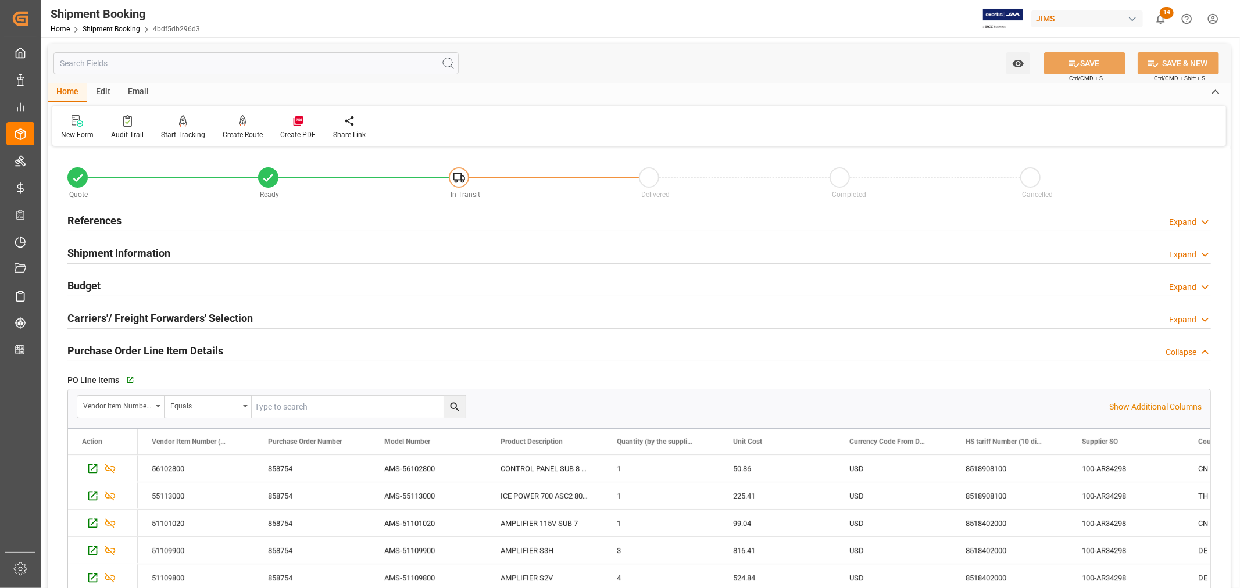
click at [110, 346] on h2 "Purchase Order Line Item Details" at bounding box center [145, 351] width 156 height 16
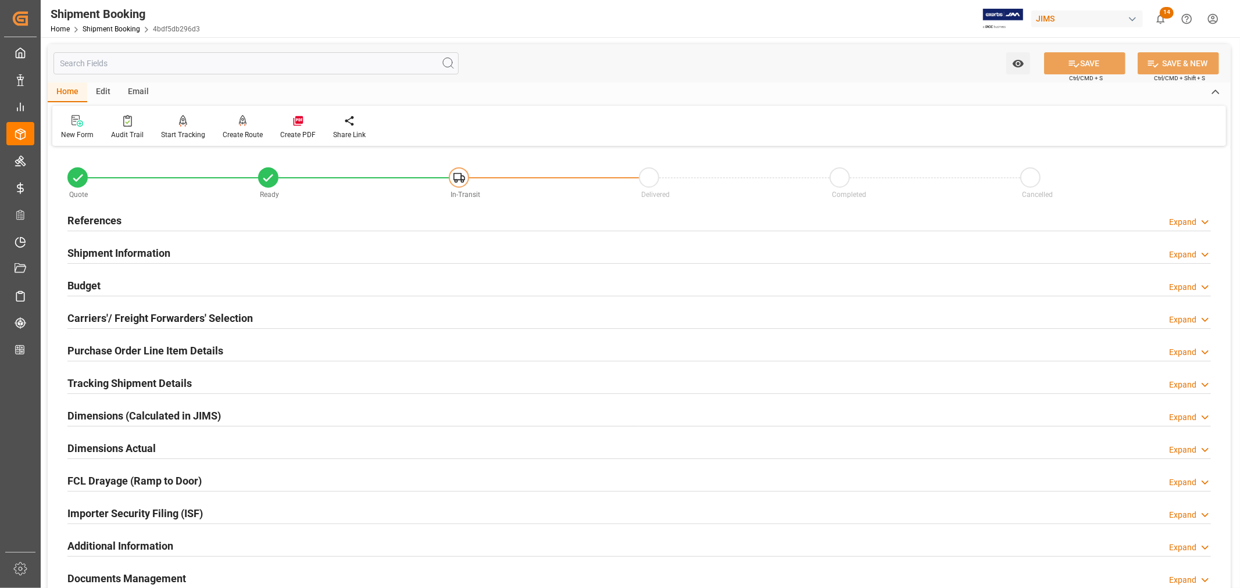
click at [109, 385] on h2 "Tracking Shipment Details" at bounding box center [129, 383] width 124 height 16
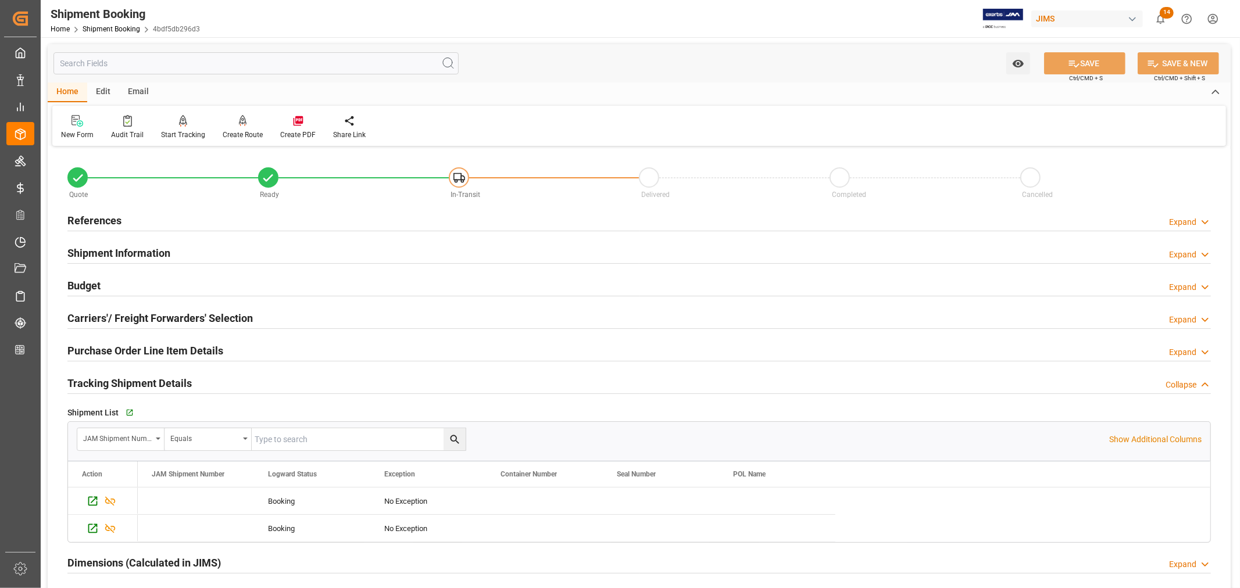
click at [109, 385] on h2 "Tracking Shipment Details" at bounding box center [129, 383] width 124 height 16
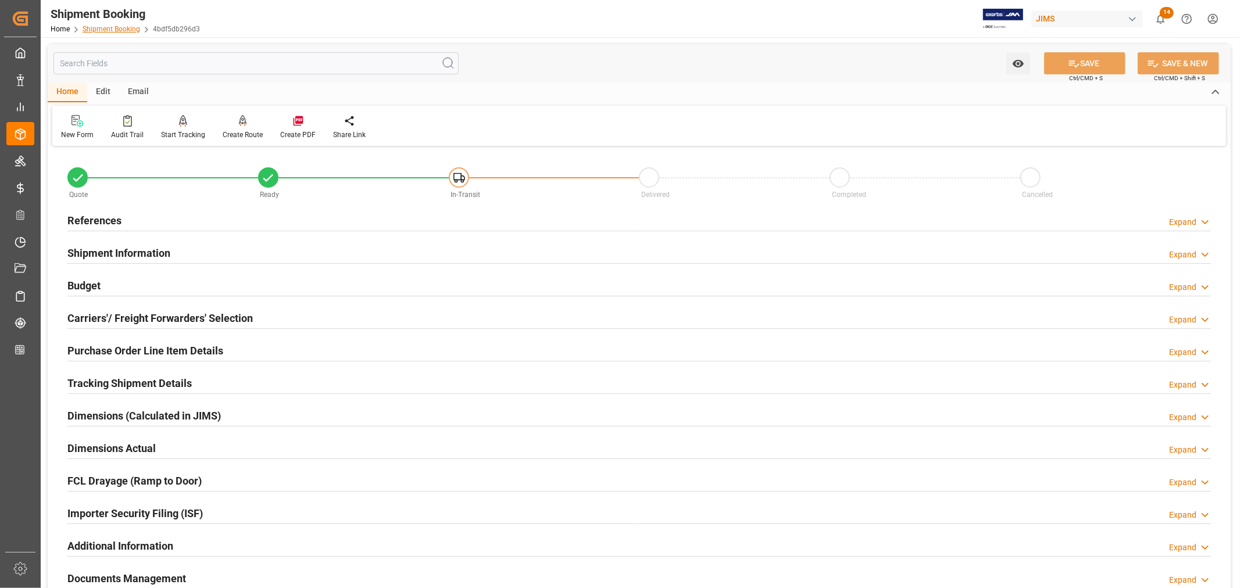
click at [96, 29] on link "Shipment Booking" at bounding box center [112, 29] width 58 height 8
